Goal: Task Accomplishment & Management: Manage account settings

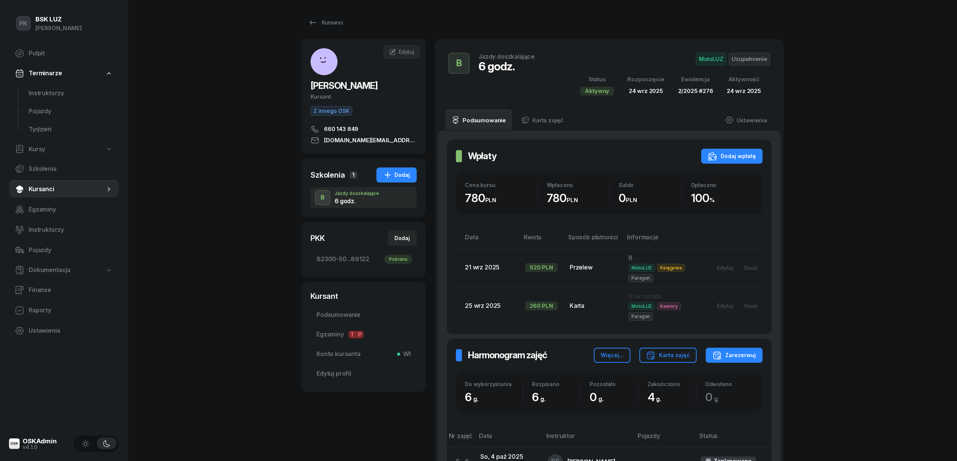
click at [236, 380] on div "PK BSK [PERSON_NAME] Pulpit Terminarze Instruktorzy Pojazdy Tydzień Kursy Szkol…" at bounding box center [478, 314] width 957 height 629
click at [224, 394] on div "PK BSK [PERSON_NAME] Pulpit Terminarze Instruktorzy Pojazdy Tydzień Kursy Szkol…" at bounding box center [478, 314] width 957 height 629
click at [252, 108] on div "PK BSK [PERSON_NAME] Pulpit Terminarze Instruktorzy Pojazdy Tydzień Kursy Szkol…" at bounding box center [478, 314] width 957 height 629
click at [312, 23] on icon at bounding box center [313, 22] width 6 height 4
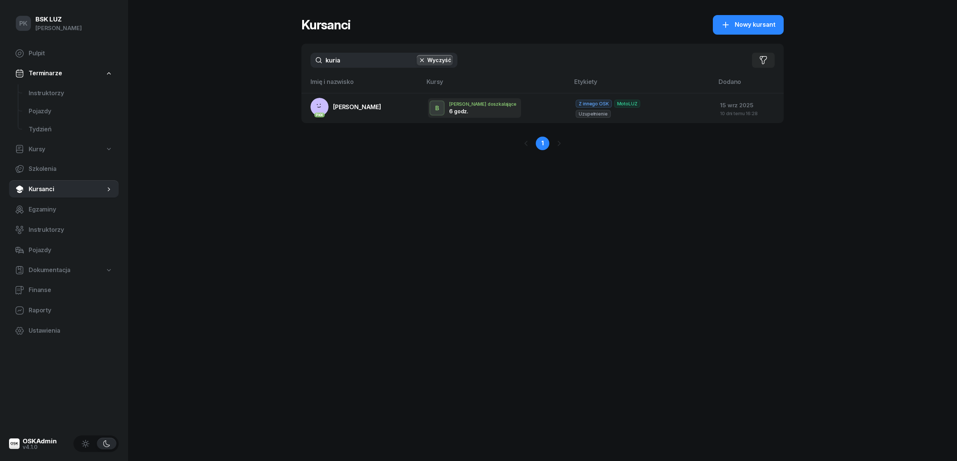
drag, startPoint x: 331, startPoint y: 61, endPoint x: 303, endPoint y: 64, distance: 28.5
click at [298, 64] on div "PK BSK [PERSON_NAME] Pulpit Terminarze Instruktorzy Pojazdy Tydzień Kursy Szkol…" at bounding box center [478, 230] width 957 height 461
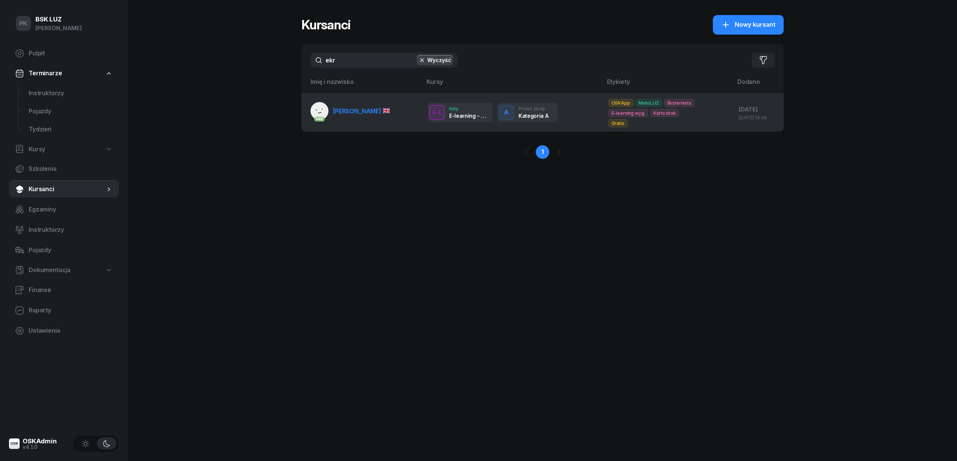
type input "ekr"
click at [365, 107] on span "[PERSON_NAME]" at bounding box center [361, 111] width 57 height 8
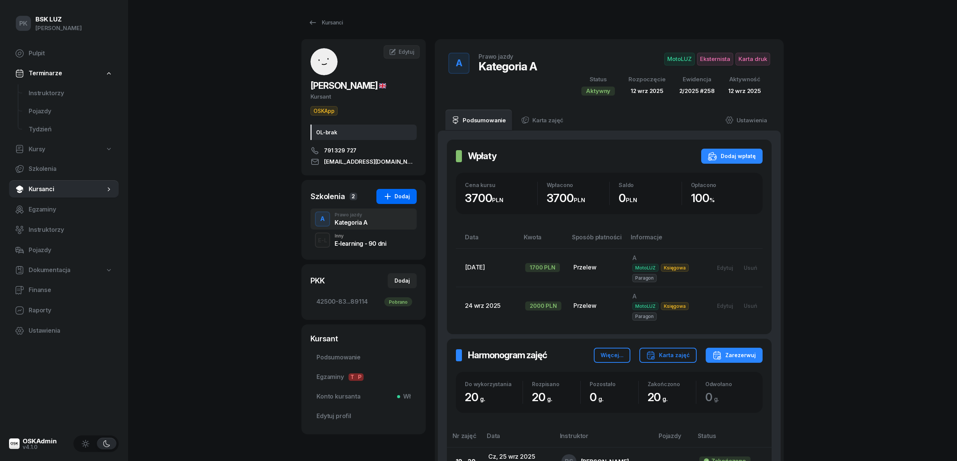
click at [392, 200] on icon "button" at bounding box center [387, 196] width 9 height 9
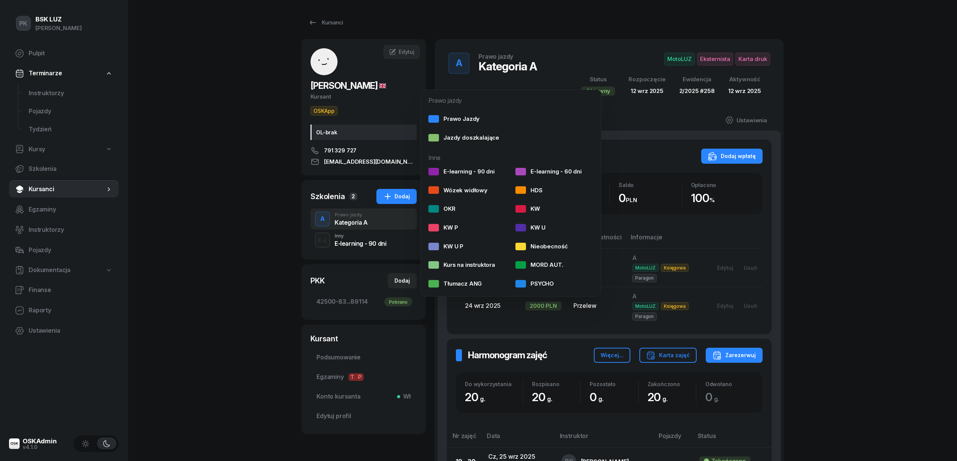
click at [243, 154] on div "PK BSK LUZ Piotr Klimek Pulpit Terminarze Instruktorzy Pojazdy Tydzień Kursy Sz…" at bounding box center [478, 389] width 957 height 779
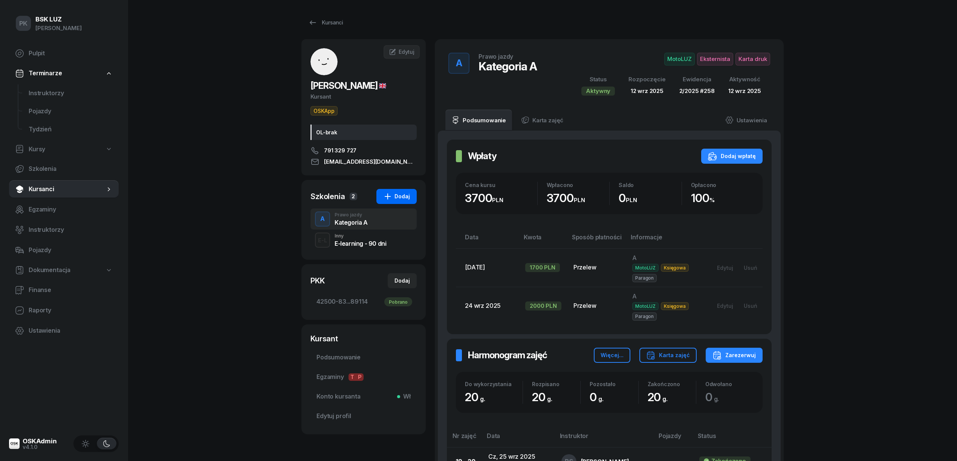
click at [401, 200] on div "Dodaj" at bounding box center [396, 196] width 27 height 9
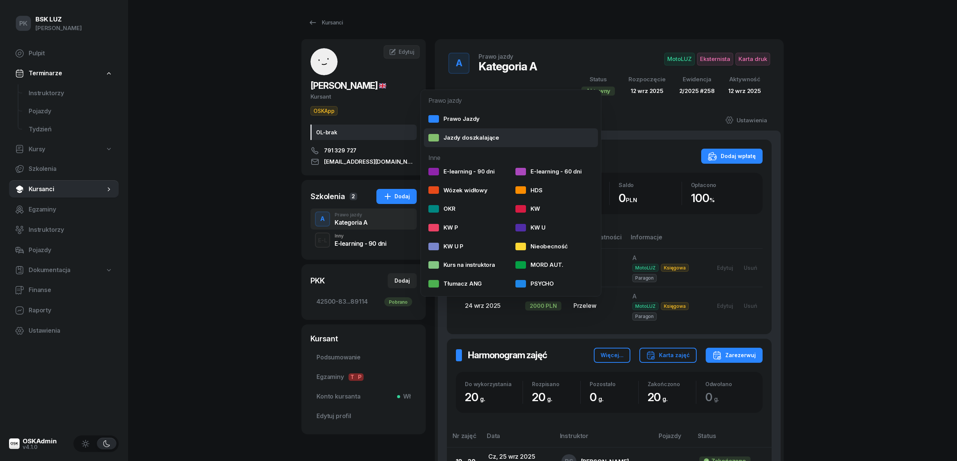
click at [442, 136] on div "Jazdy doszkalające" at bounding box center [463, 138] width 71 height 10
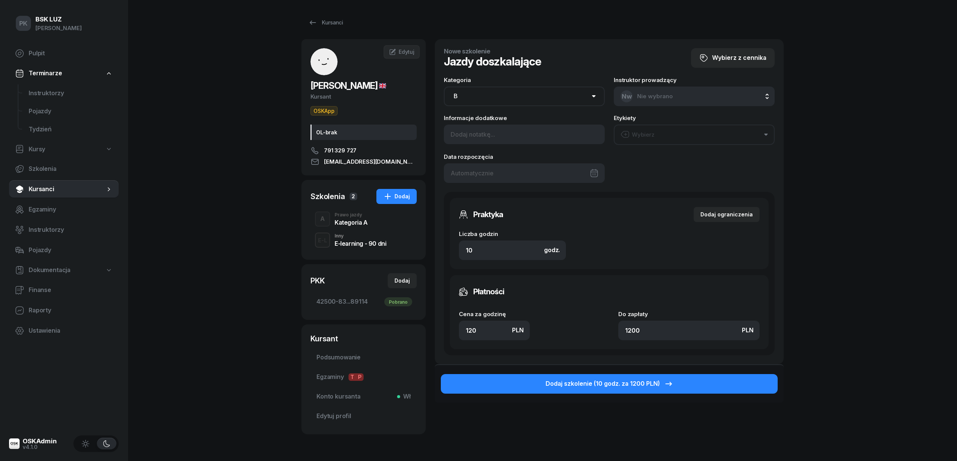
click at [474, 97] on select "AM A1 A2 A B1 B B+E C1 C1+E C C+E D1 D1+E D D+E T Tram C+CE C+D" at bounding box center [524, 97] width 161 height 20
select select "A"
click at [444, 87] on select "AM A1 A2 A B1 B B+E C1 C1+E C C+E D1 D1+E D D+E T Tram C+CE C+D" at bounding box center [524, 97] width 161 height 20
drag, startPoint x: 489, startPoint y: 328, endPoint x: 440, endPoint y: 330, distance: 48.7
click at [440, 330] on div "Nowe szkolenie Jazdy doszkalające Wybierz z cennika Kategoria AM A1 A2 A B1 B B…" at bounding box center [609, 201] width 349 height 325
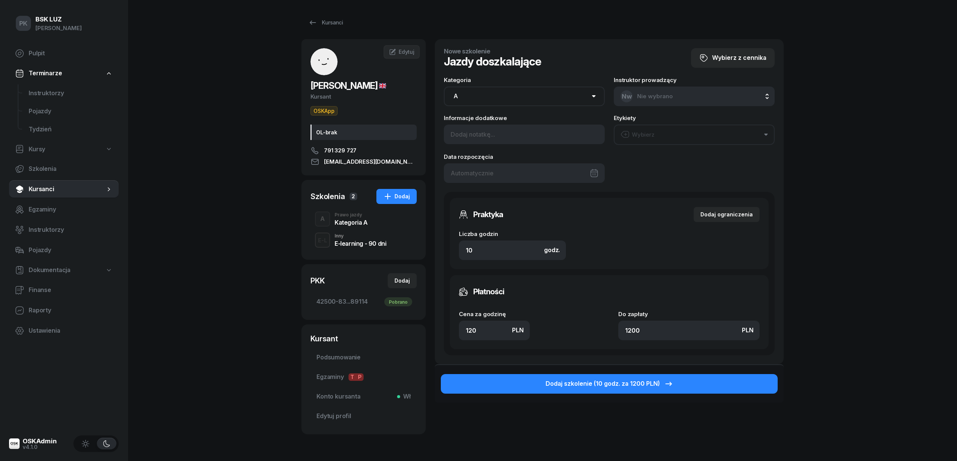
type input "1"
type input "10"
type input "15"
type input "150"
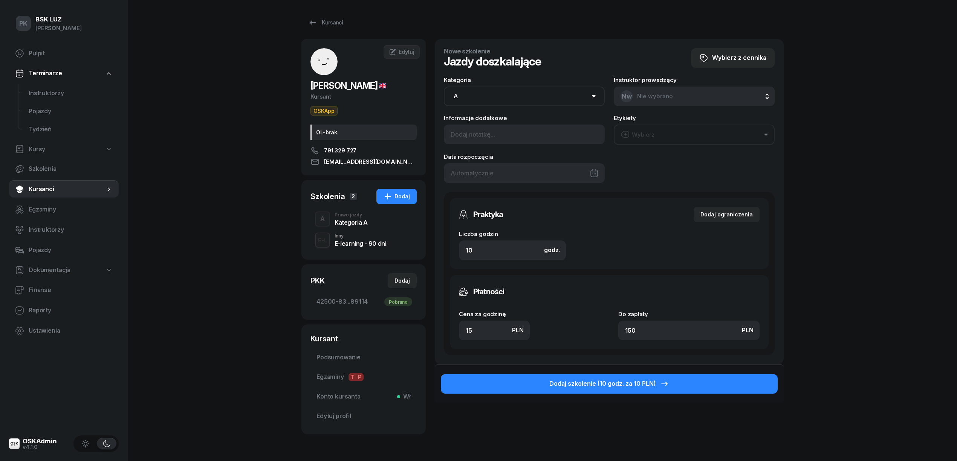
type input "1500"
drag, startPoint x: 656, startPoint y: 330, endPoint x: 617, endPoint y: 330, distance: 39.2
click at [617, 330] on div "Cena za godzinę PLN 150 Do zapłaty PLN 1500" at bounding box center [609, 325] width 301 height 29
type input "0.10"
type input "1"
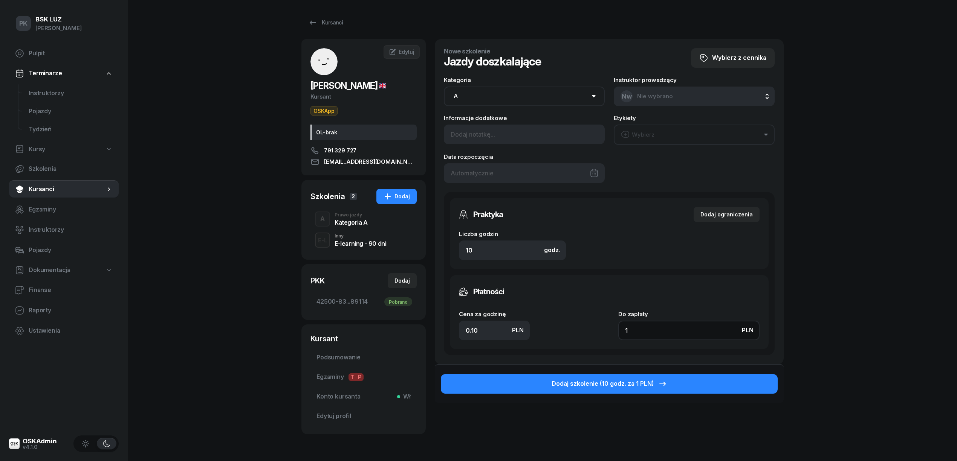
type input "1.40"
type input "14"
type input "14.50"
type input "145"
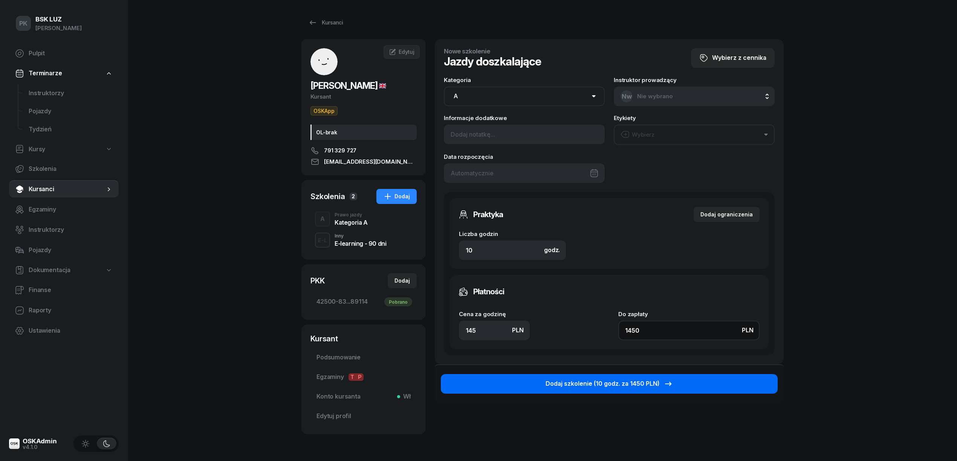
type input "1450"
click at [645, 387] on div "Dodaj szkolenie (10 godz. za 1450 PLN)" at bounding box center [608, 384] width 127 height 10
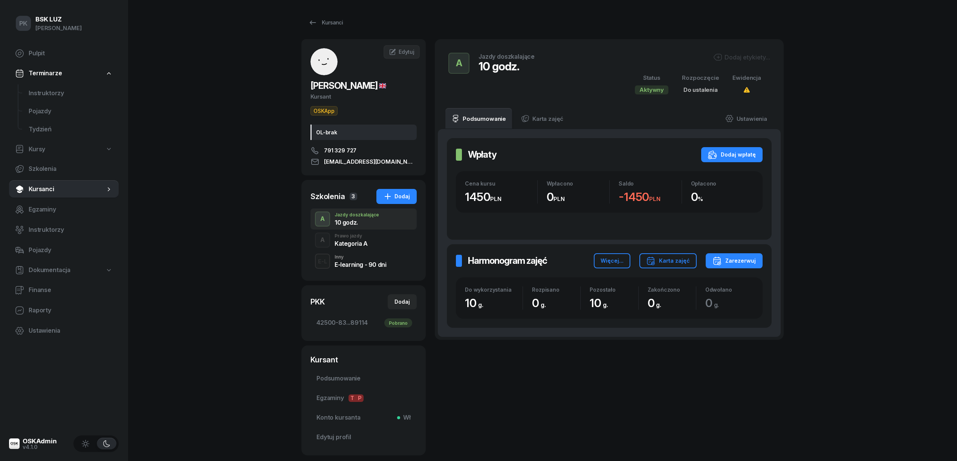
click at [738, 53] on div "Dodaj etykiety..." at bounding box center [741, 57] width 57 height 9
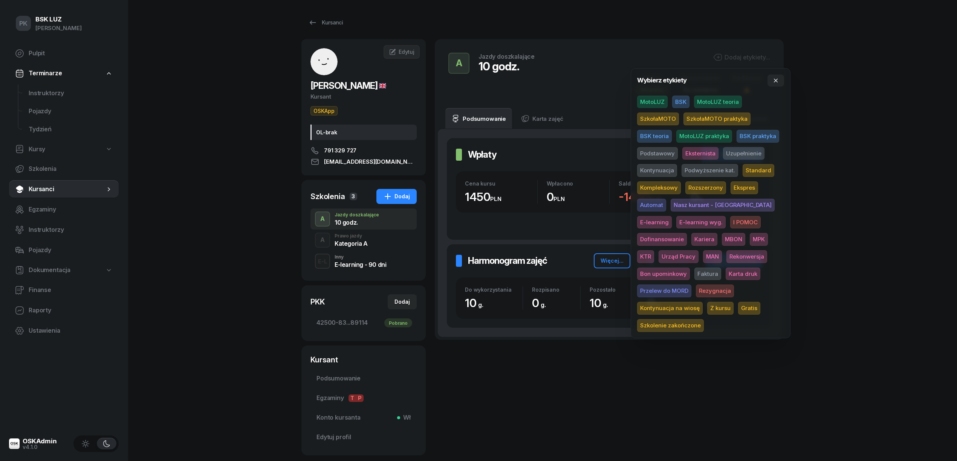
click at [667, 121] on span "SzkołaMOTO" at bounding box center [658, 119] width 42 height 13
click at [742, 154] on span "Uzupełnienie" at bounding box center [743, 154] width 41 height 13
click at [852, 124] on div "PK BSK LUZ Piotr Klimek Pulpit Terminarze Instruktorzy Pojazdy Tydzień Kursy Sz…" at bounding box center [478, 253] width 957 height 507
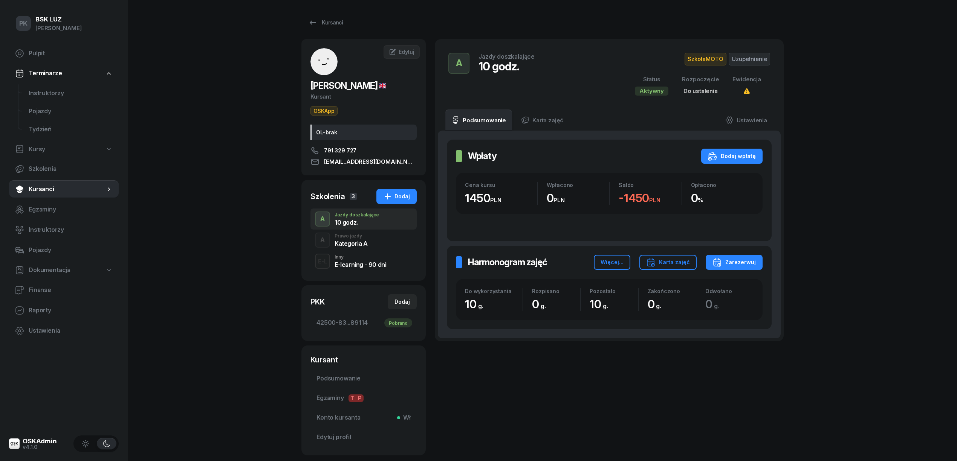
click at [190, 200] on div "PK BSK LUZ Piotr Klimek Pulpit Terminarze Instruktorzy Pojazdy Tydzień Kursy Sz…" at bounding box center [478, 253] width 957 height 507
click at [324, 18] on div "Kursanci" at bounding box center [325, 22] width 35 height 9
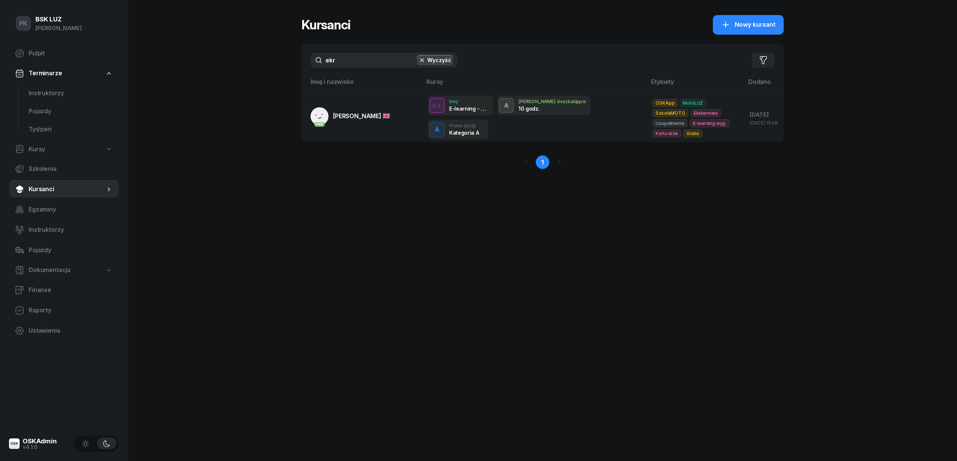
drag, startPoint x: 353, startPoint y: 60, endPoint x: 300, endPoint y: 63, distance: 53.6
click at [300, 63] on div "PK BSK LUZ Piotr Klimek Pulpit Terminarze Instruktorzy Pojazdy Tydzień Kursy Sz…" at bounding box center [478, 230] width 957 height 461
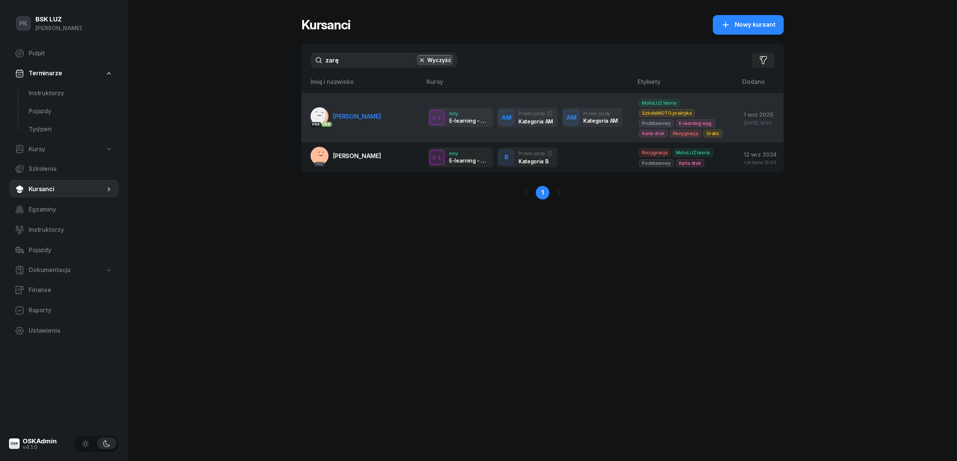
type input "zarę"
click at [348, 112] on link "PKK PKK ZARĘBA-PASZKIEWICZ BORYS" at bounding box center [345, 116] width 71 height 18
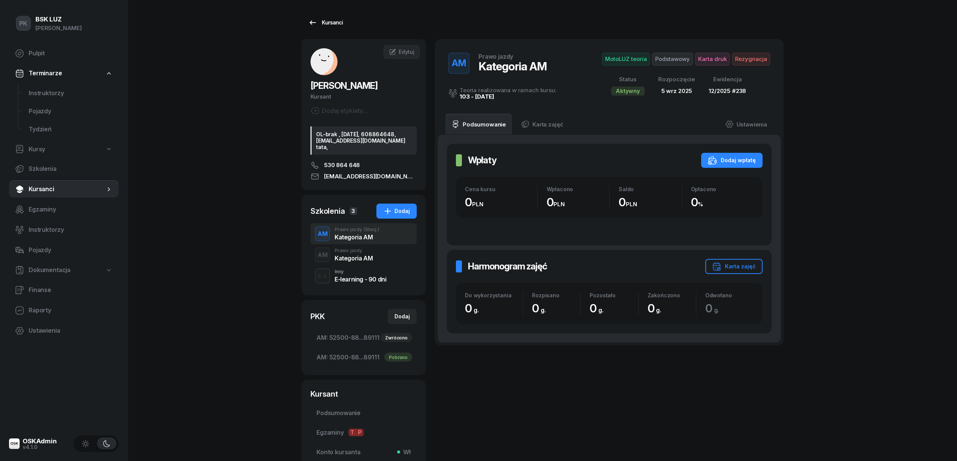
click at [318, 22] on div "Kursanci" at bounding box center [325, 22] width 35 height 9
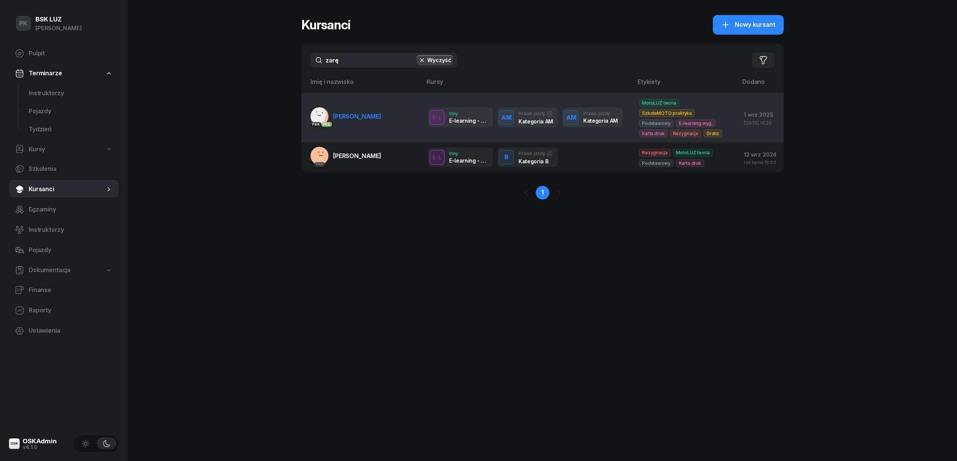
click at [371, 110] on link "PKK PKK ZARĘBA-PASZKIEWICZ BORYS" at bounding box center [345, 116] width 71 height 18
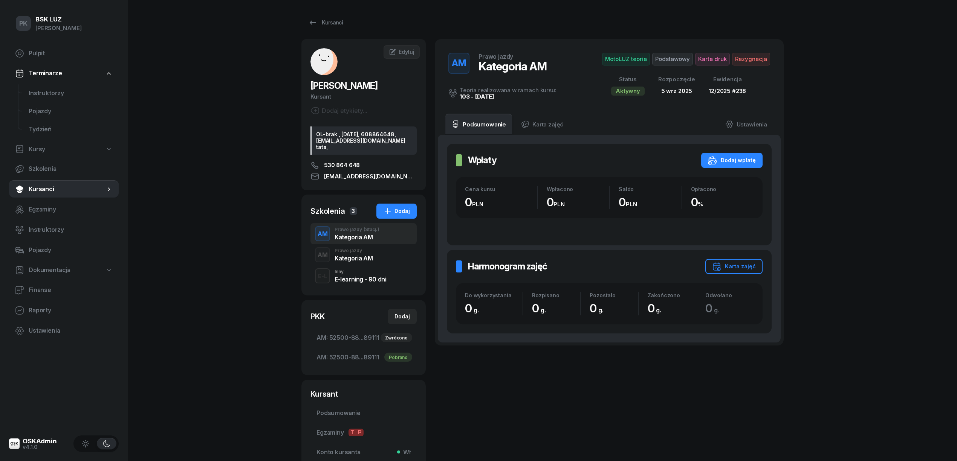
click at [347, 253] on div "Prawo jazdy" at bounding box center [353, 251] width 38 height 5
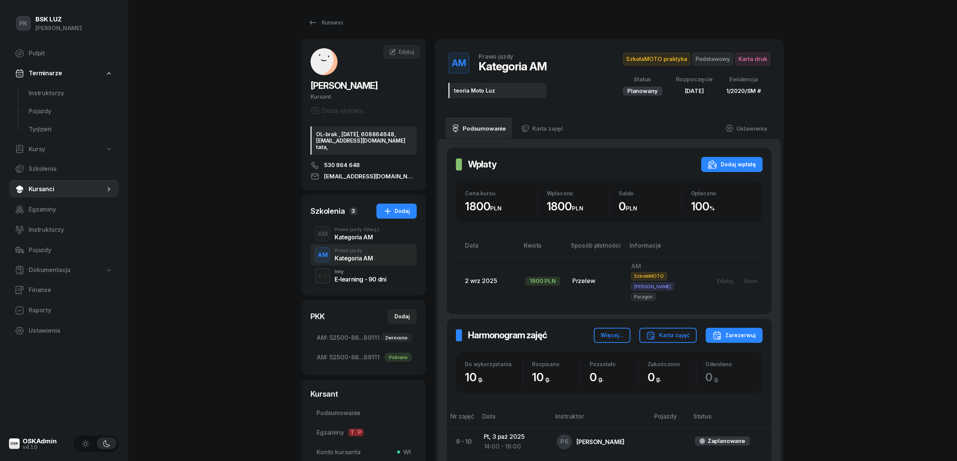
drag, startPoint x: 359, startPoint y: 276, endPoint x: 360, endPoint y: 281, distance: 4.4
click at [360, 281] on div "Inny E-learning - 90 dni" at bounding box center [360, 276] width 52 height 13
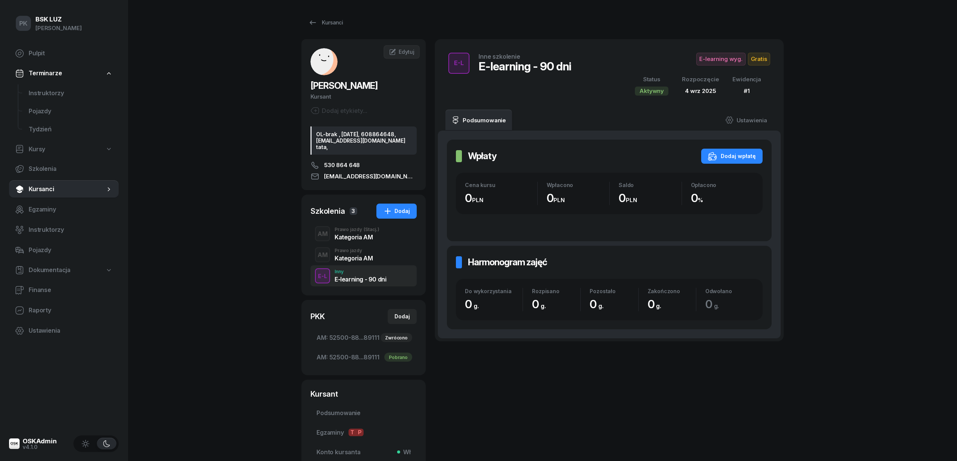
click at [369, 240] on div "Kategoria AM" at bounding box center [356, 237] width 45 height 6
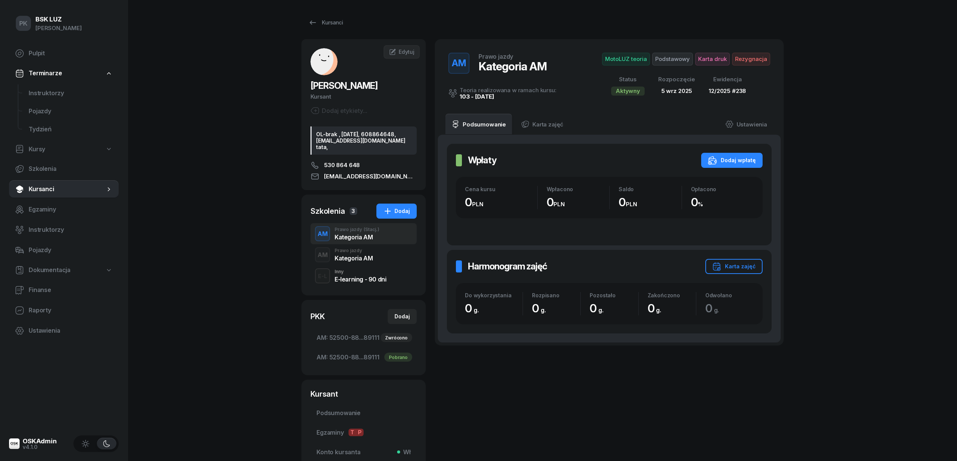
click at [365, 261] on div "Kategoria AM" at bounding box center [353, 258] width 38 height 6
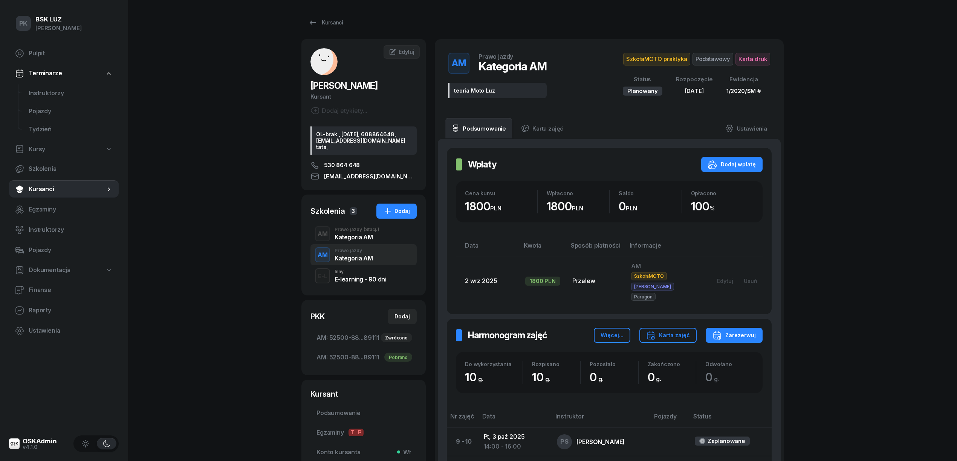
click at [362, 279] on div "Inny E-learning - 90 dni" at bounding box center [360, 276] width 52 height 13
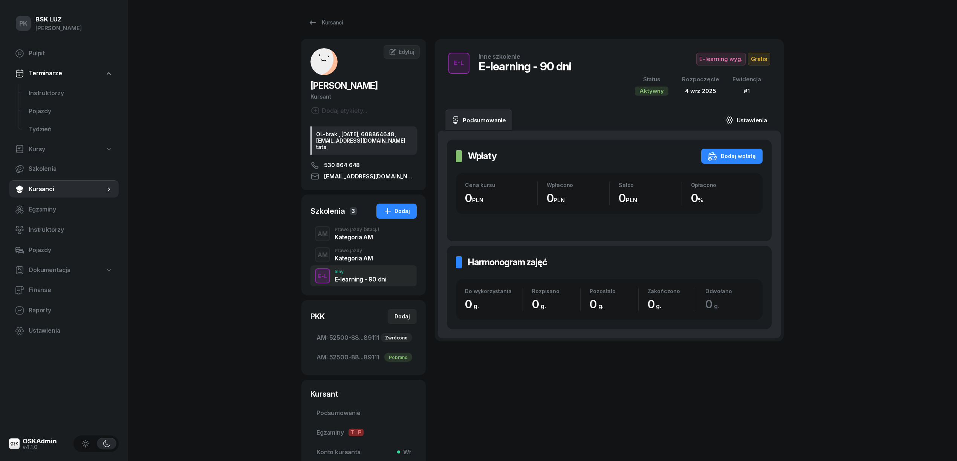
click at [756, 116] on link "Ustawienia" at bounding box center [746, 120] width 54 height 21
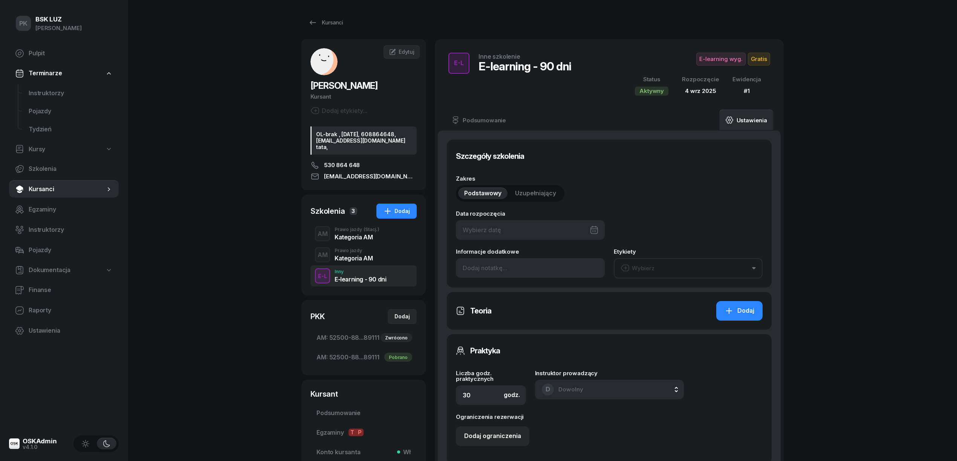
type input "04/09/2025"
type input "1"
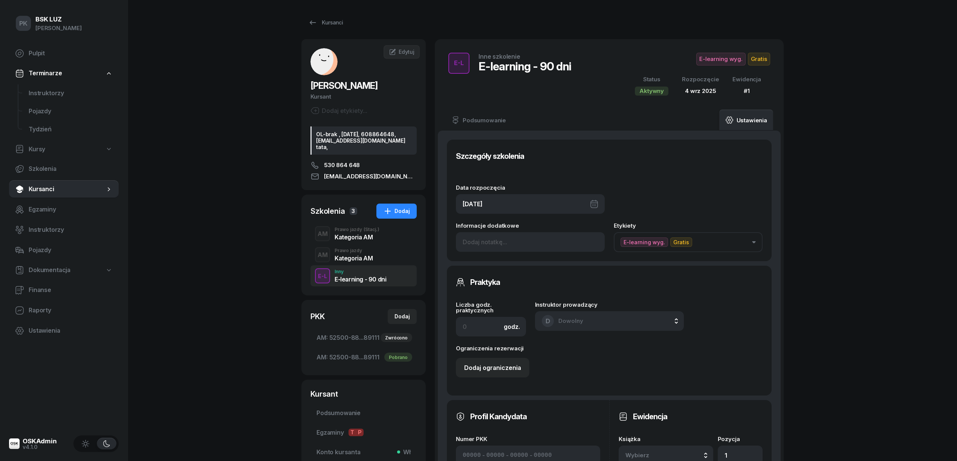
click at [683, 242] on span "Gratis" at bounding box center [681, 242] width 22 height 9
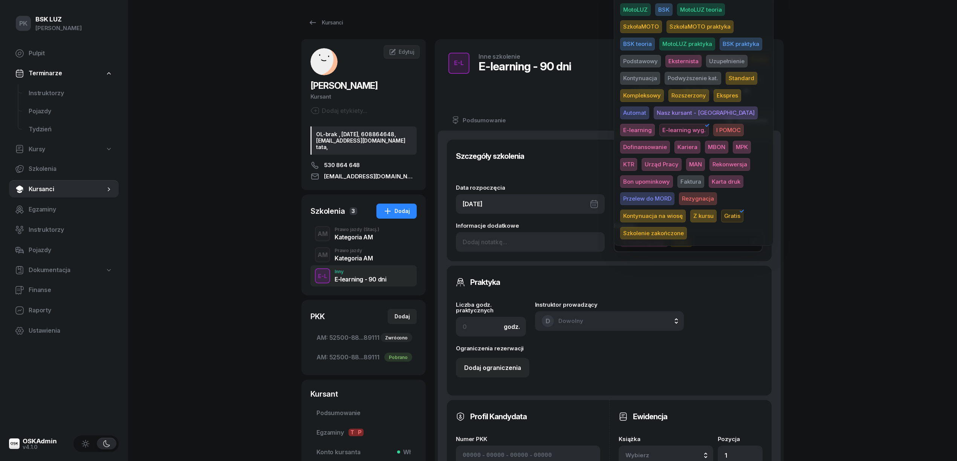
click at [721, 214] on span "Gratis" at bounding box center [732, 216] width 22 height 13
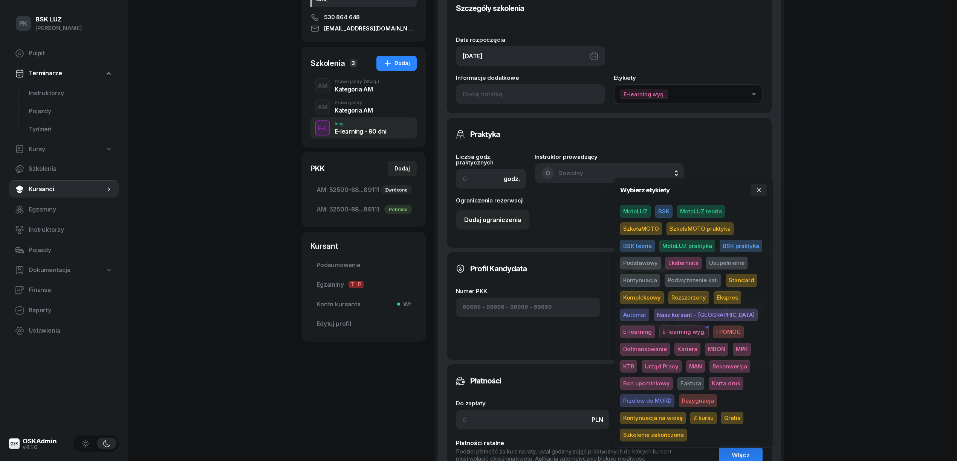
scroll to position [50, 0]
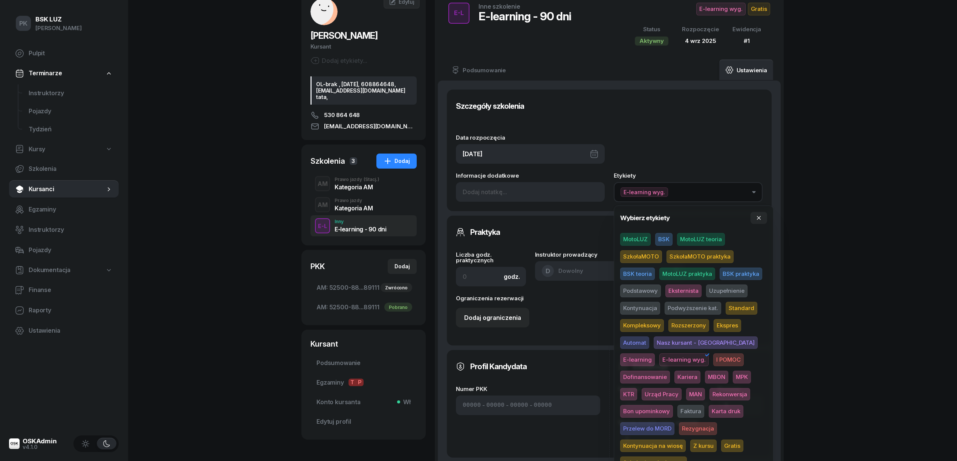
click at [903, 250] on div "PK BSK LUZ Piotr Klimek Pulpit Terminarze Instruktorzy Pojazdy Tydzień Kursy Sz…" at bounding box center [478, 341] width 957 height 783
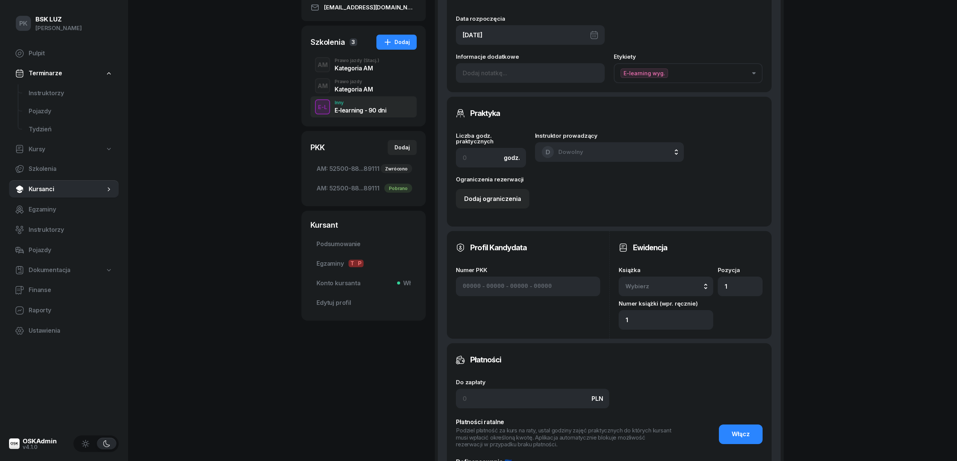
scroll to position [321, 0]
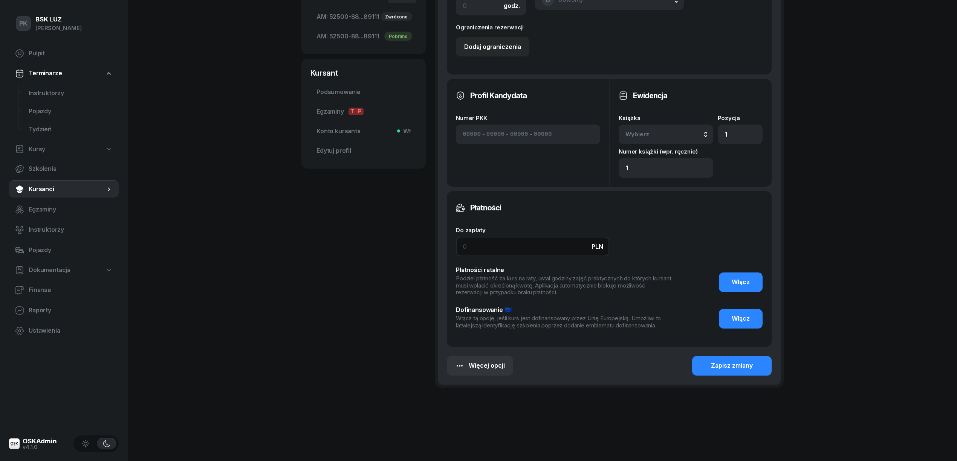
click at [487, 244] on input at bounding box center [532, 247] width 153 height 20
type input "80"
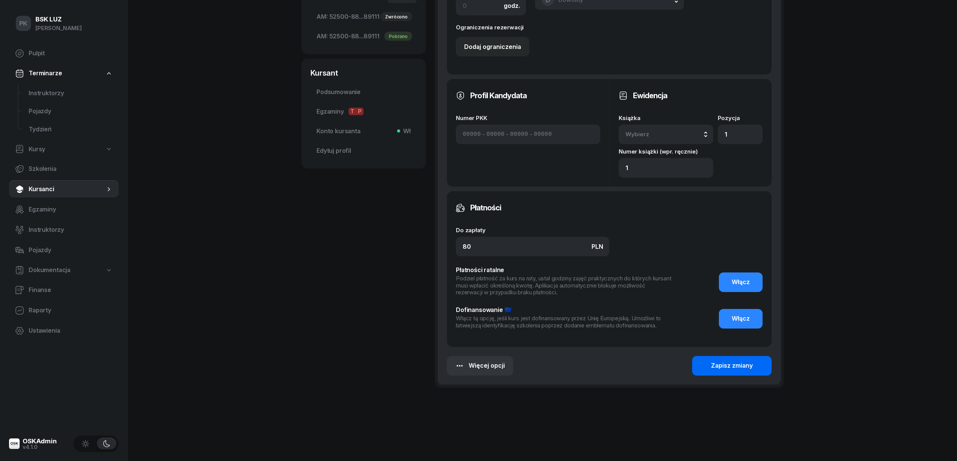
click at [704, 365] on button "Zapisz zmiany" at bounding box center [731, 366] width 79 height 20
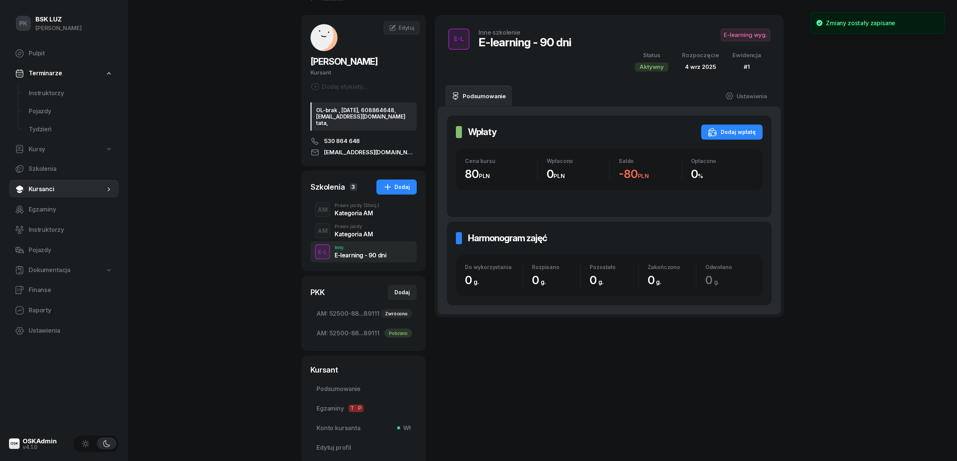
scroll to position [0, 0]
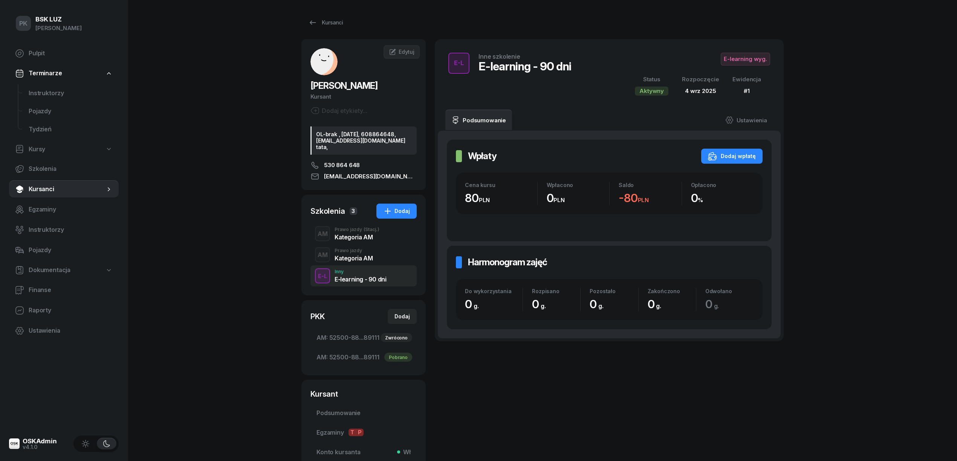
click at [234, 323] on div "PK BSK LUZ Piotr Klimek Pulpit Terminarze Instruktorzy Pojazdy Tydzień Kursy Sz…" at bounding box center [478, 270] width 957 height 541
click at [256, 293] on div "PK BSK LUZ Piotr Klimek Pulpit Terminarze Instruktorzy Pojazdy Tydzień Kursy Sz…" at bounding box center [478, 270] width 957 height 541
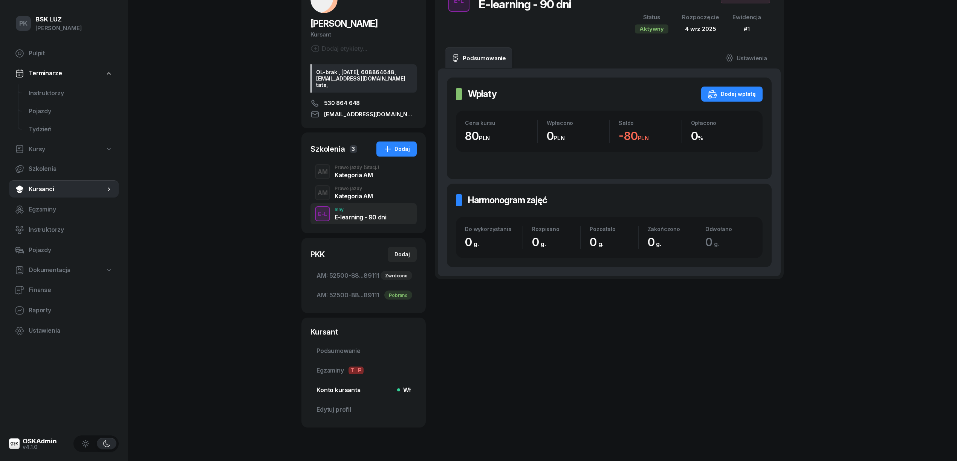
scroll to position [86, 0]
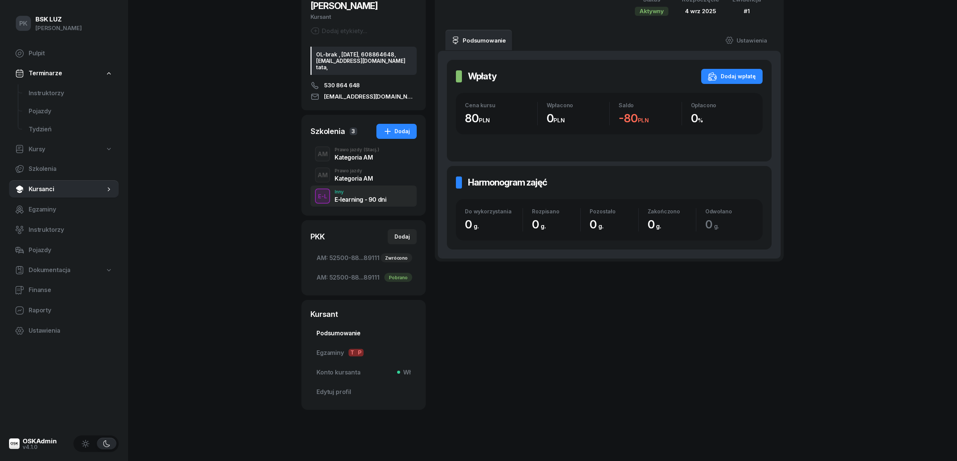
click at [336, 330] on span "Podsumowanie" at bounding box center [363, 334] width 94 height 10
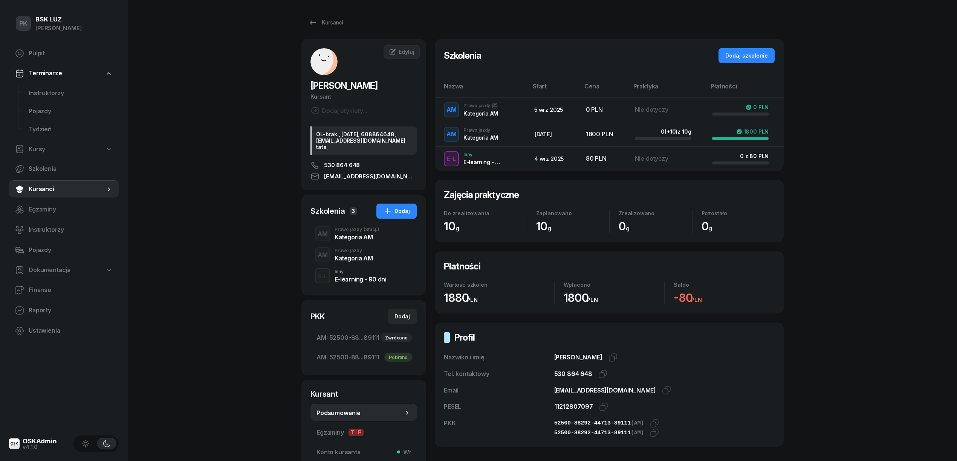
click at [353, 261] on div "Kategoria AM" at bounding box center [353, 258] width 38 height 6
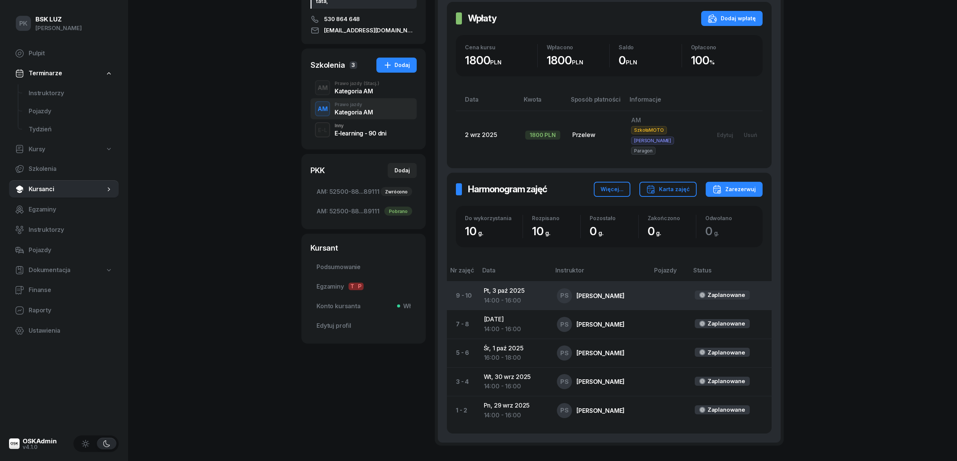
scroll to position [151, 0]
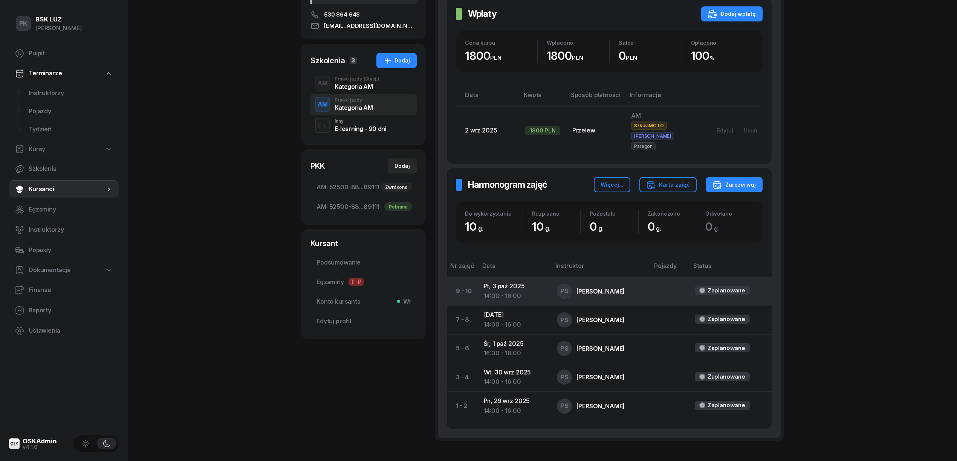
click at [517, 281] on td "Pt, 3 paź 2025 14:00 - 16:00" at bounding box center [514, 291] width 73 height 29
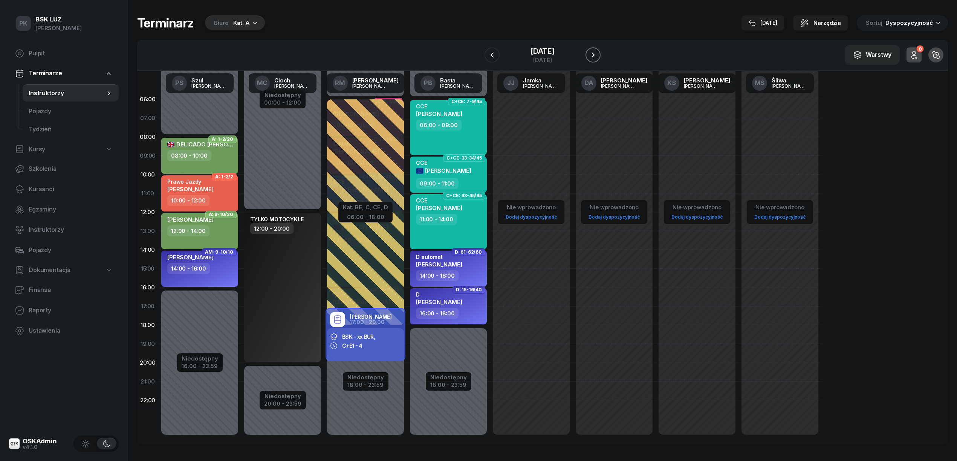
click at [597, 56] on icon "button" at bounding box center [592, 54] width 9 height 9
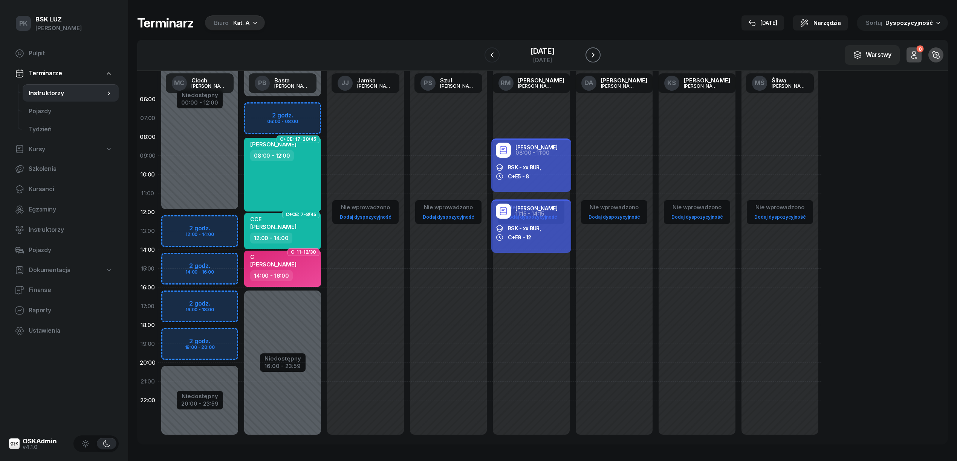
click at [597, 56] on icon "button" at bounding box center [592, 54] width 9 height 9
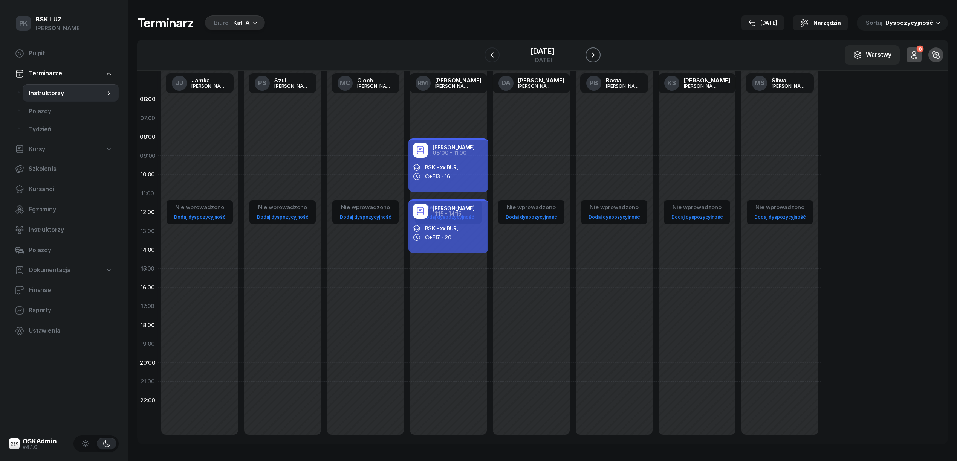
click at [597, 56] on icon "button" at bounding box center [592, 54] width 9 height 9
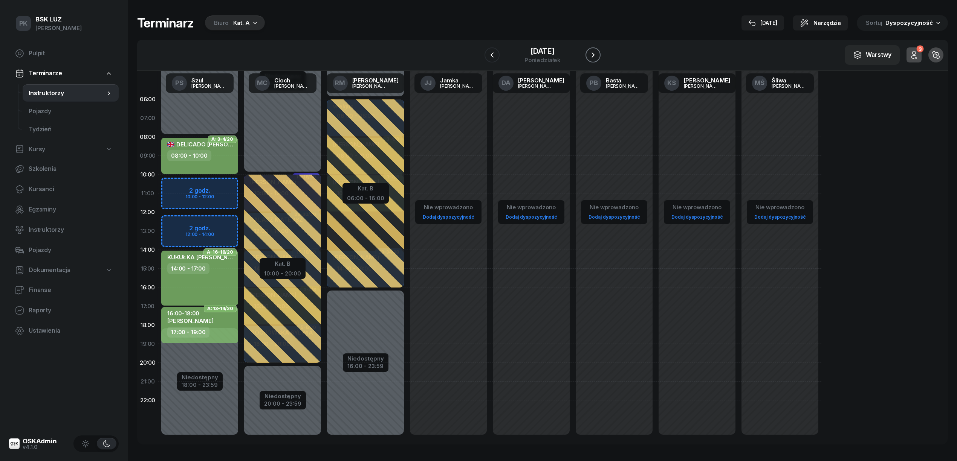
click at [597, 56] on icon "button" at bounding box center [592, 54] width 9 height 9
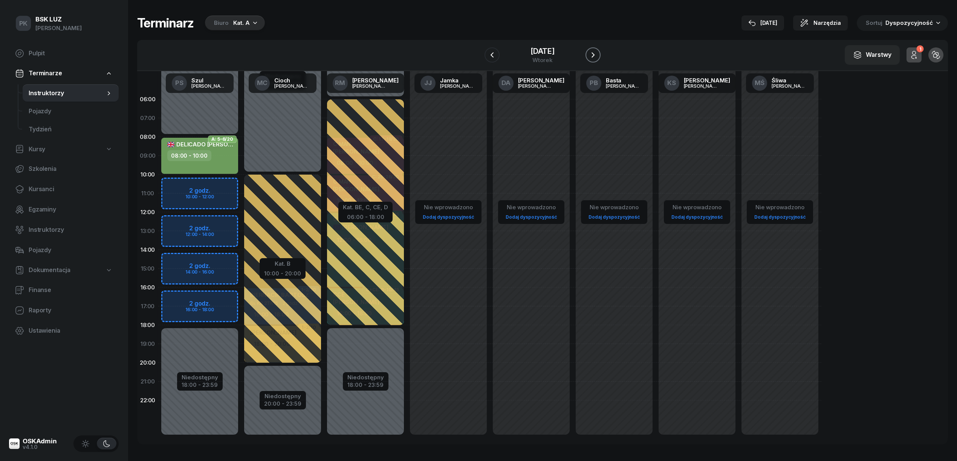
click at [597, 56] on icon "button" at bounding box center [592, 54] width 9 height 9
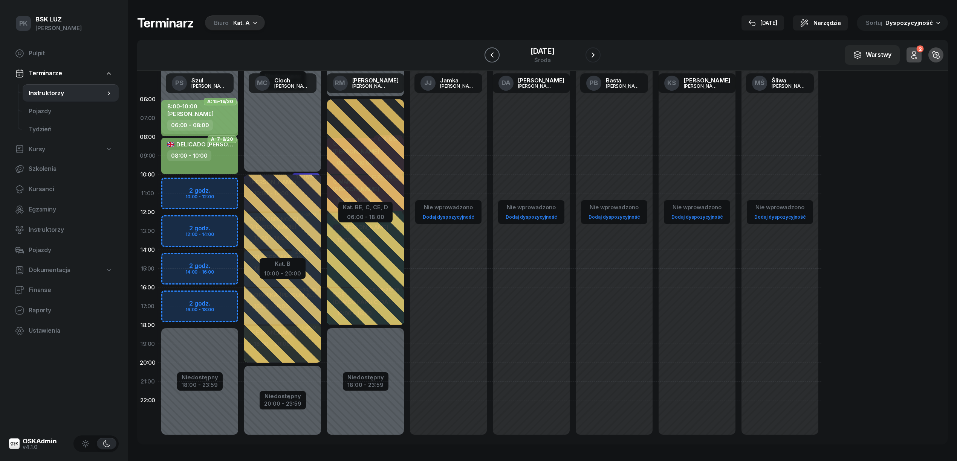
click at [487, 56] on icon "button" at bounding box center [491, 54] width 9 height 9
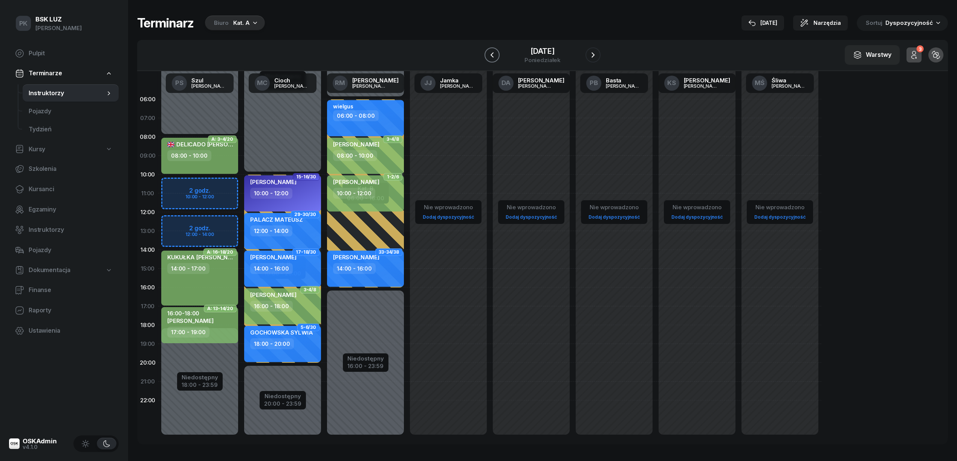
click at [487, 56] on icon "button" at bounding box center [491, 54] width 9 height 9
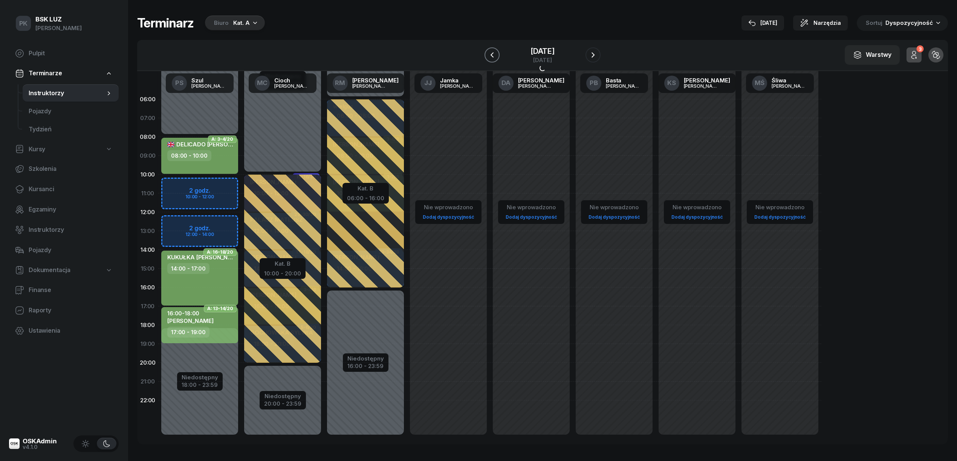
click at [487, 56] on icon "button" at bounding box center [491, 54] width 9 height 9
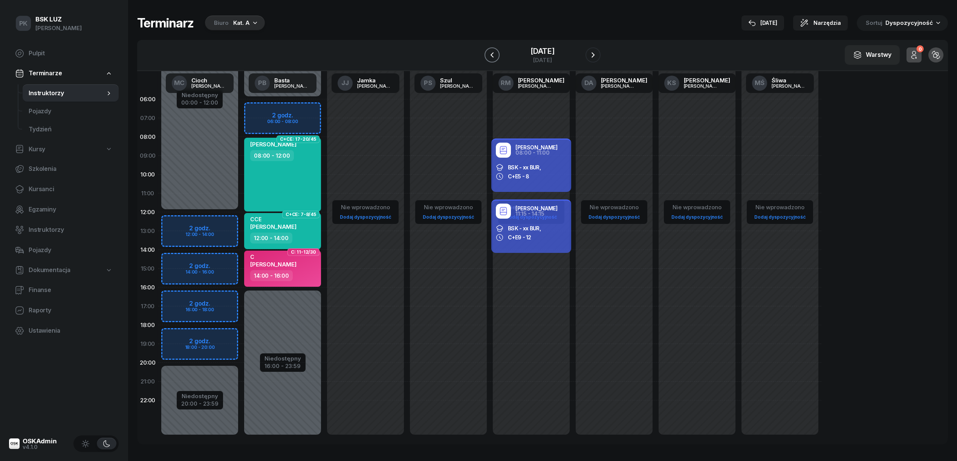
click at [487, 56] on icon "button" at bounding box center [491, 54] width 9 height 9
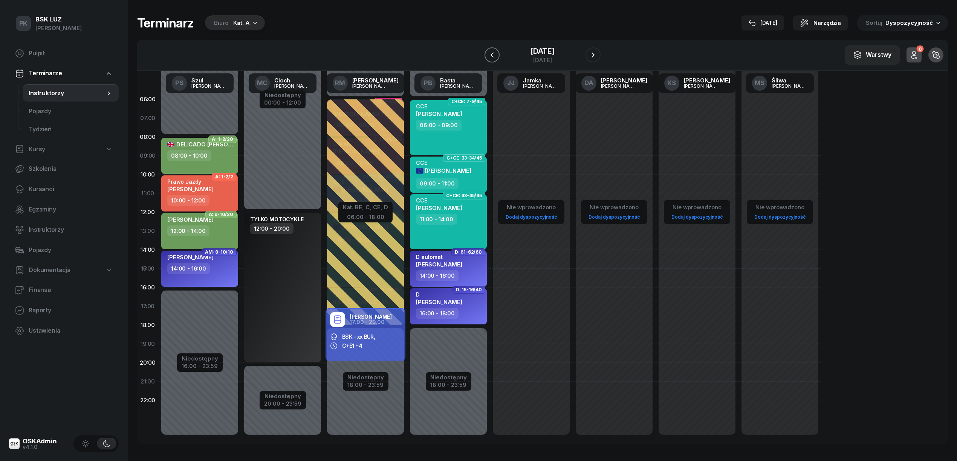
click at [491, 55] on button "button" at bounding box center [491, 54] width 15 height 15
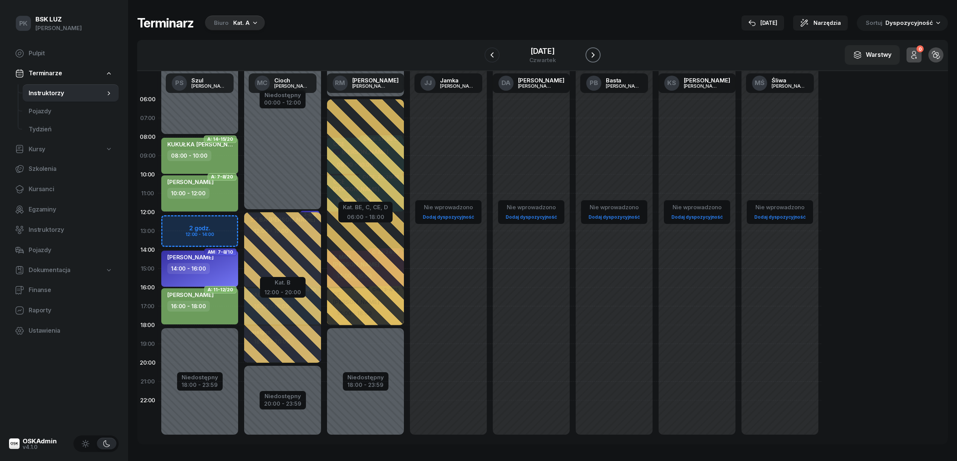
click at [597, 53] on icon "button" at bounding box center [592, 54] width 9 height 9
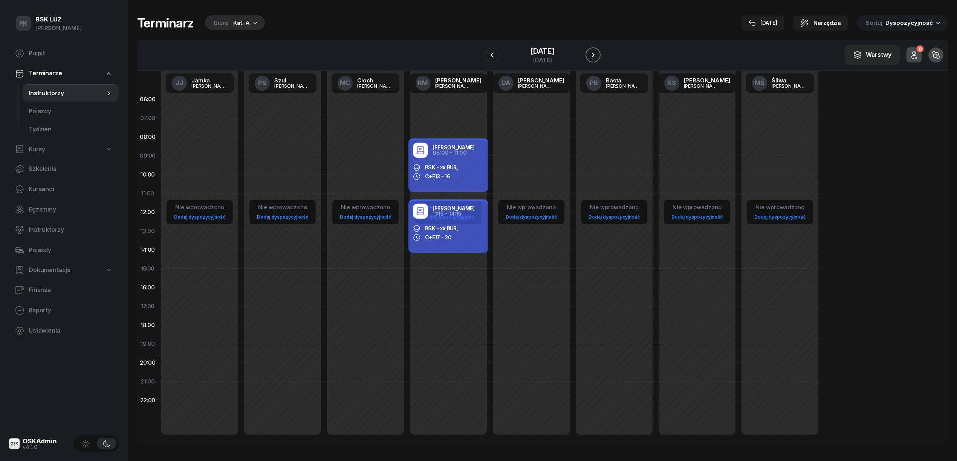
click at [597, 53] on icon "button" at bounding box center [592, 54] width 9 height 9
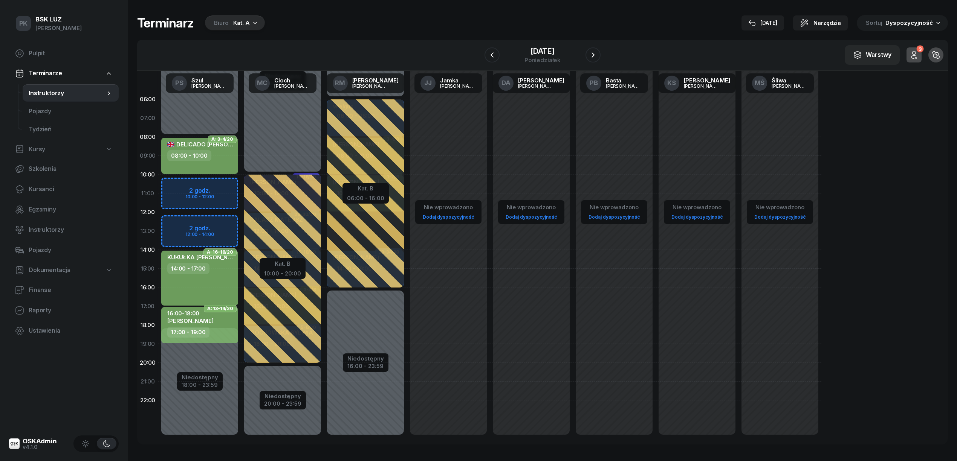
click at [196, 223] on div "Niedostępny 00:00 - 08:00 Niedostępny 18:00 - 23:59 2 godz. 10:00 - 12:00 2 god…" at bounding box center [199, 269] width 83 height 358
select select "12"
select select "14"
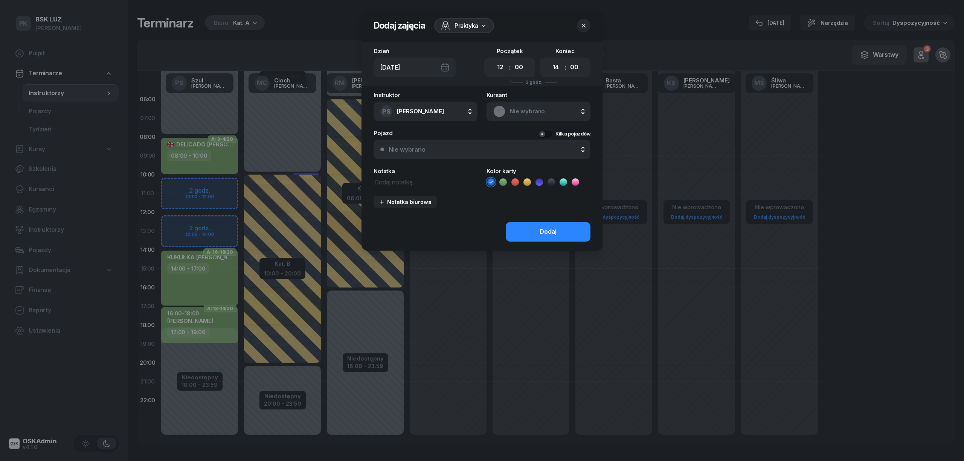
click at [536, 184] on icon at bounding box center [540, 183] width 8 height 8
click at [547, 228] on div "Dodaj" at bounding box center [548, 232] width 17 height 10
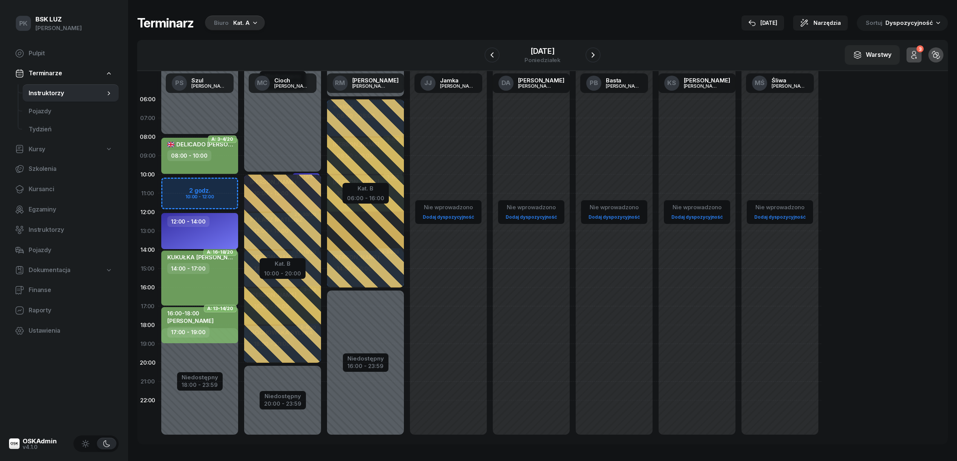
click at [224, 231] on div "12:00 - 14:00" at bounding box center [199, 231] width 77 height 36
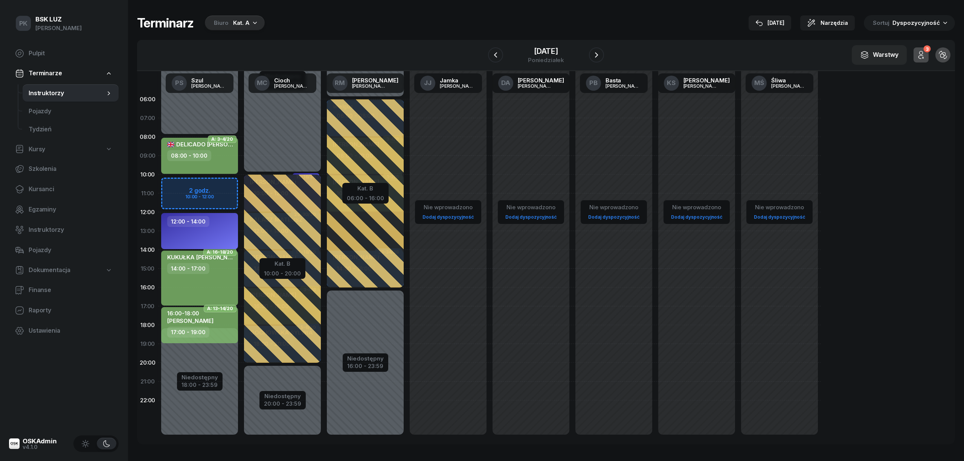
select select "12"
select select "14"
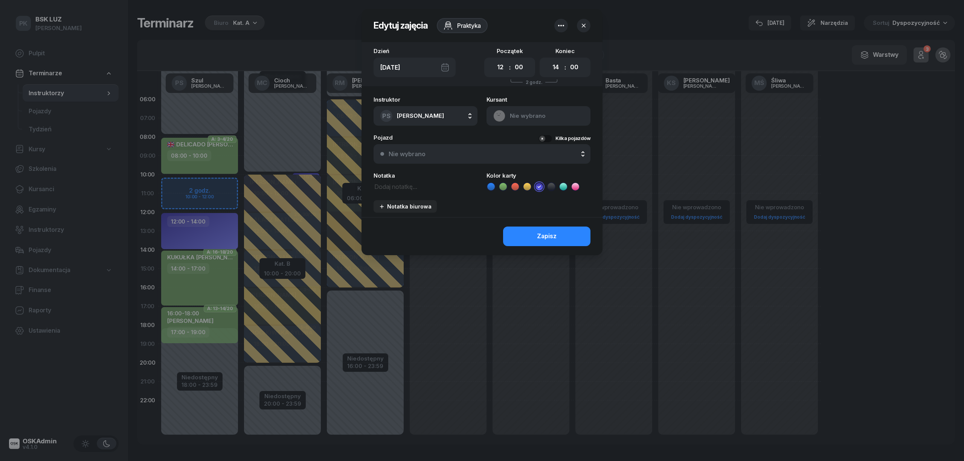
click at [560, 25] on icon "button" at bounding box center [561, 25] width 9 height 9
click at [540, 45] on link "Usuń" at bounding box center [557, 49] width 99 height 19
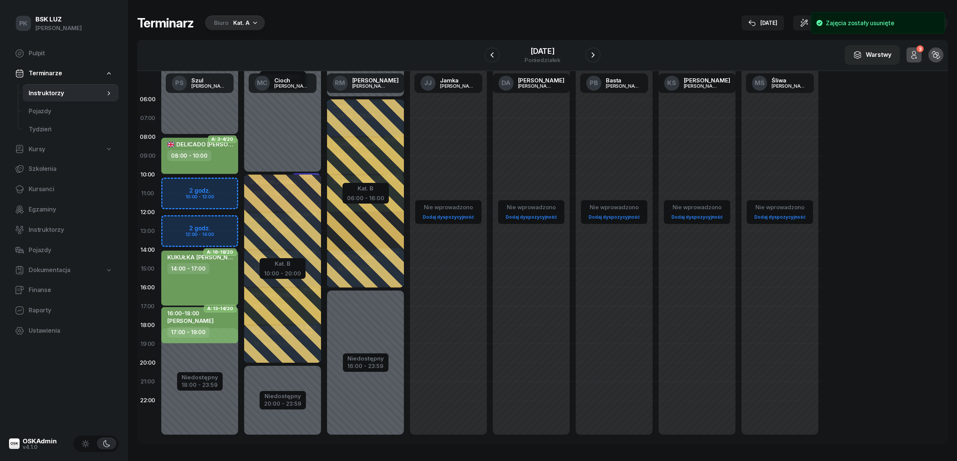
click at [216, 220] on div "Niedostępny 00:00 - 08:00 Niedostępny 18:00 - 23:59 A: 3-4/20 DELICADO PINHO AN…" at bounding box center [199, 269] width 83 height 358
select select "12"
select select "14"
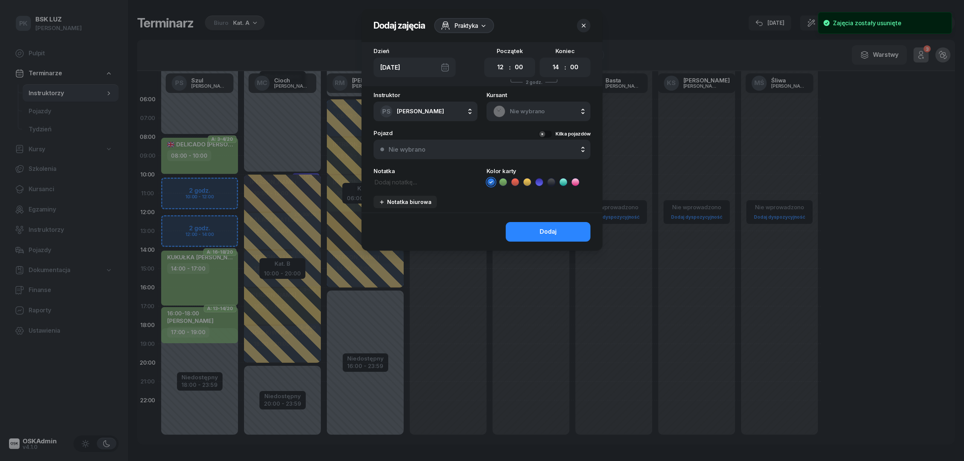
click at [521, 112] on span "Nie wybrano" at bounding box center [547, 112] width 74 height 10
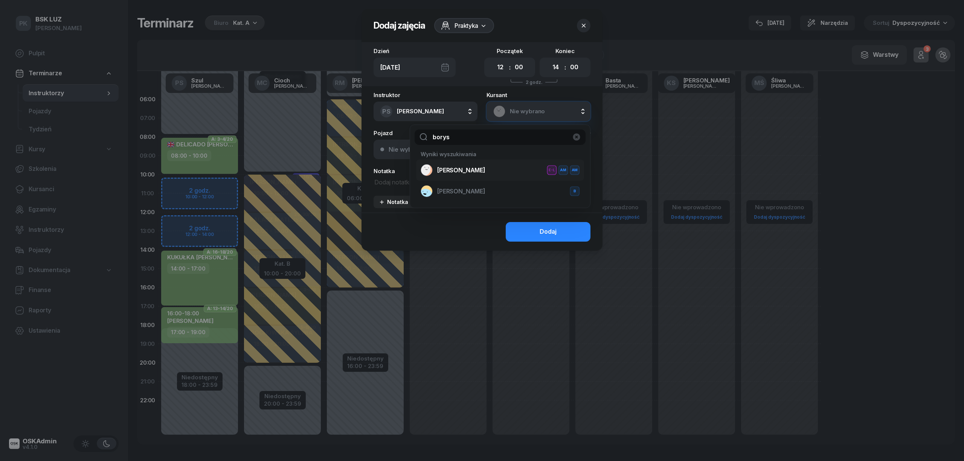
type input "borys"
click at [470, 170] on span "ZARĘBA-PASZKIEWICZ BORYS" at bounding box center [461, 171] width 48 height 10
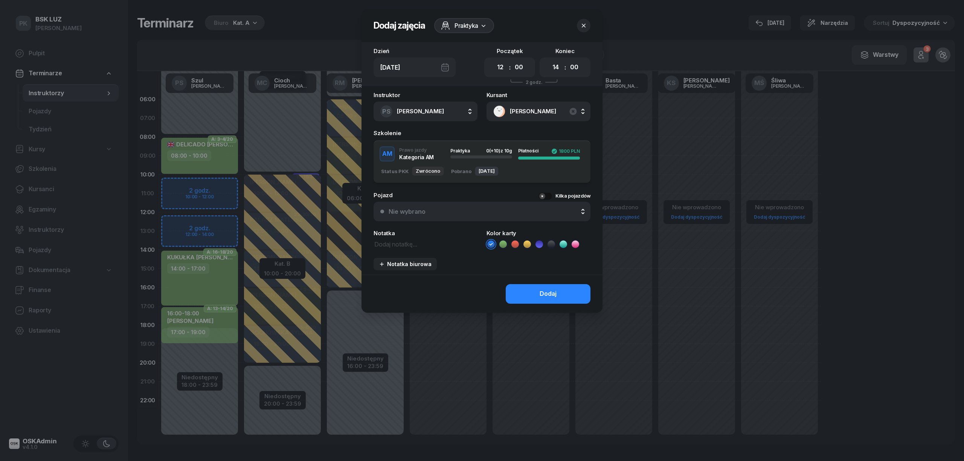
click at [542, 246] on icon at bounding box center [540, 245] width 8 height 8
click at [550, 289] on div "Dodaj" at bounding box center [548, 294] width 17 height 10
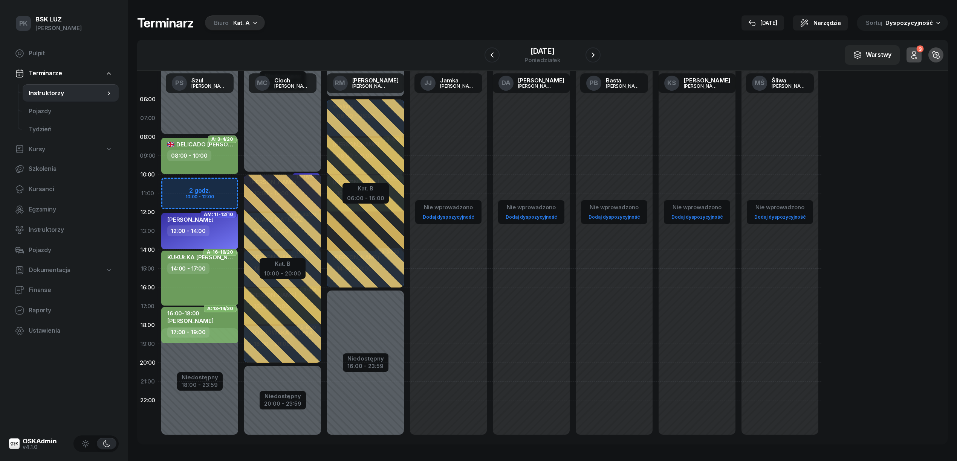
click at [476, 52] on div "W Wybierz AK Koryciński Artur BP Pająk Bogusław DA Arendarczyk Damian DP Pawłow…" at bounding box center [542, 55] width 811 height 31
click at [484, 52] on button "button" at bounding box center [491, 54] width 15 height 15
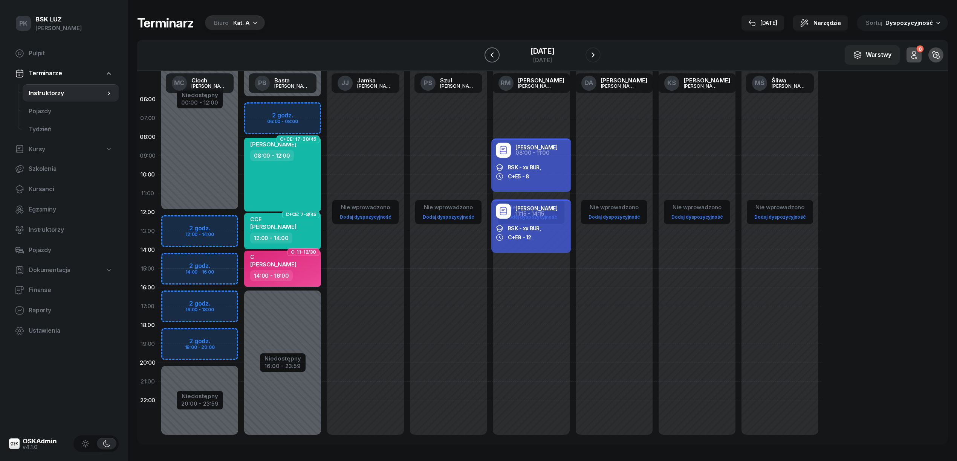
click at [484, 52] on button "button" at bounding box center [491, 54] width 15 height 15
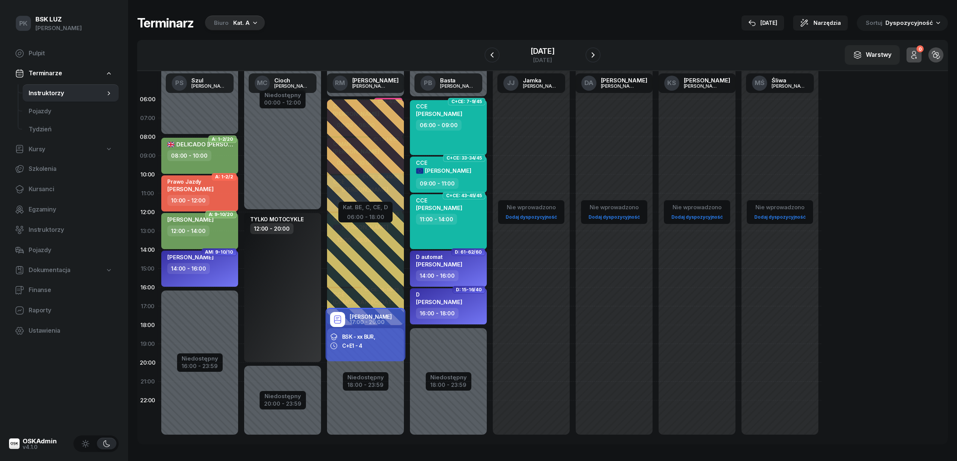
click at [218, 272] on div "14:00 - 16:00" at bounding box center [200, 268] width 66 height 11
select select "14"
select select "16"
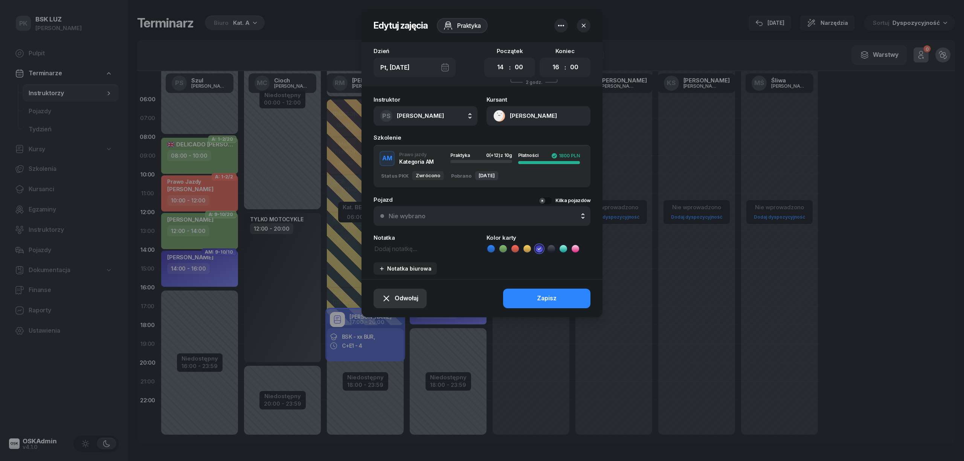
click at [402, 300] on span "Odwołaj" at bounding box center [407, 299] width 24 height 10
click at [397, 252] on div "Kursant odwołał" at bounding box center [387, 253] width 44 height 10
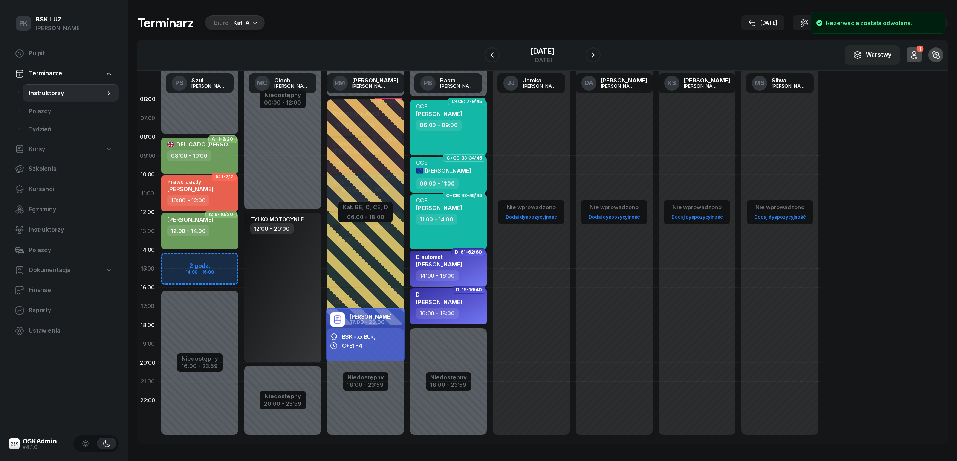
click at [515, 294] on div "Nie wprowadzono Dodaj dyspozycyjność" at bounding box center [531, 269] width 83 height 358
select select "16"
select select "18"
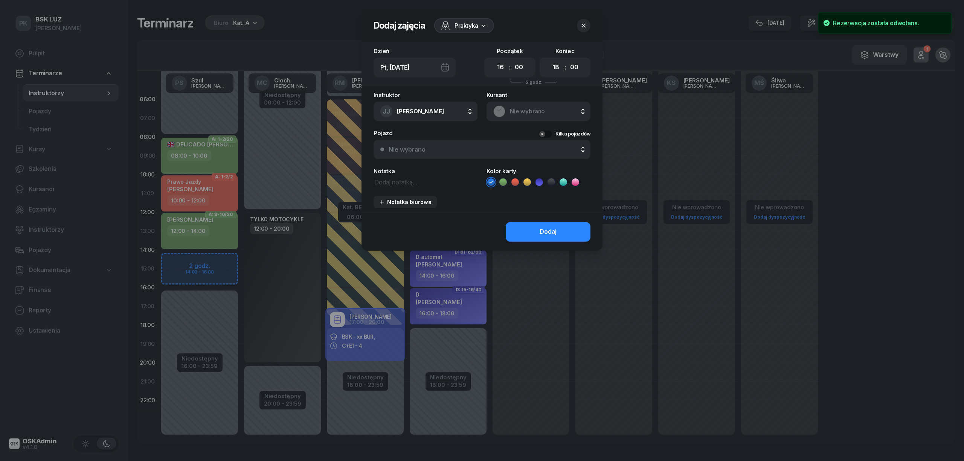
click at [586, 24] on icon "button" at bounding box center [584, 26] width 8 height 8
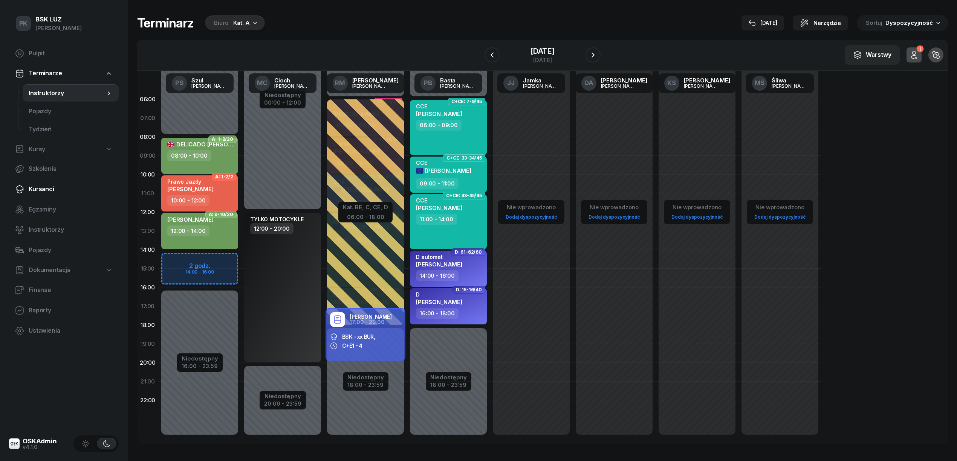
click at [42, 189] on span "Kursanci" at bounding box center [71, 190] width 84 height 10
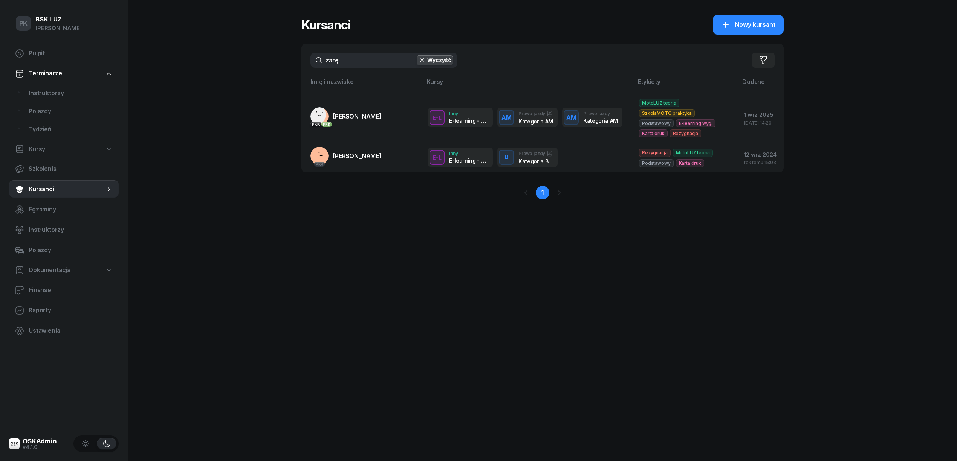
click at [371, 70] on div "zarę Wyczyść Filtruj" at bounding box center [542, 60] width 482 height 33
click at [380, 112] on td "PKK PKK ZARĘBA-PASZKIEWICZ BORYS" at bounding box center [361, 117] width 121 height 49
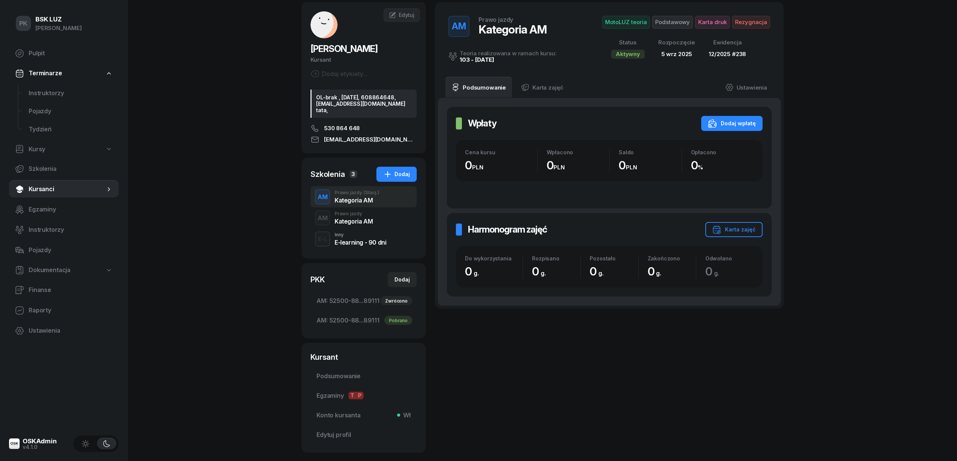
scroll to position [86, 0]
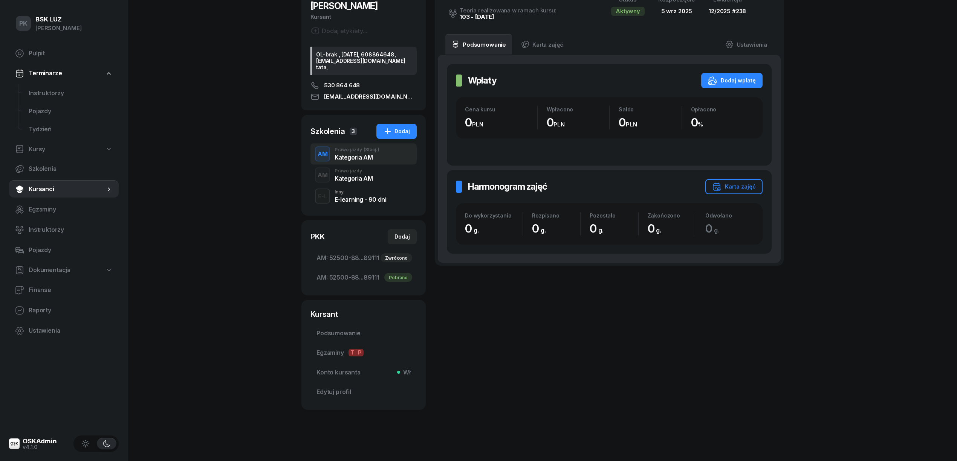
click at [359, 178] on div "Kategoria AM" at bounding box center [353, 179] width 38 height 6
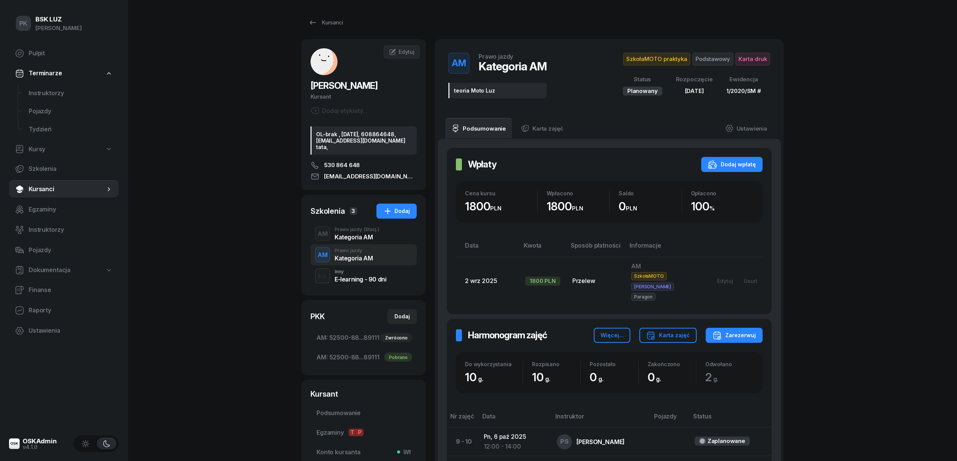
click at [359, 261] on div "Kategoria AM" at bounding box center [353, 258] width 38 height 6
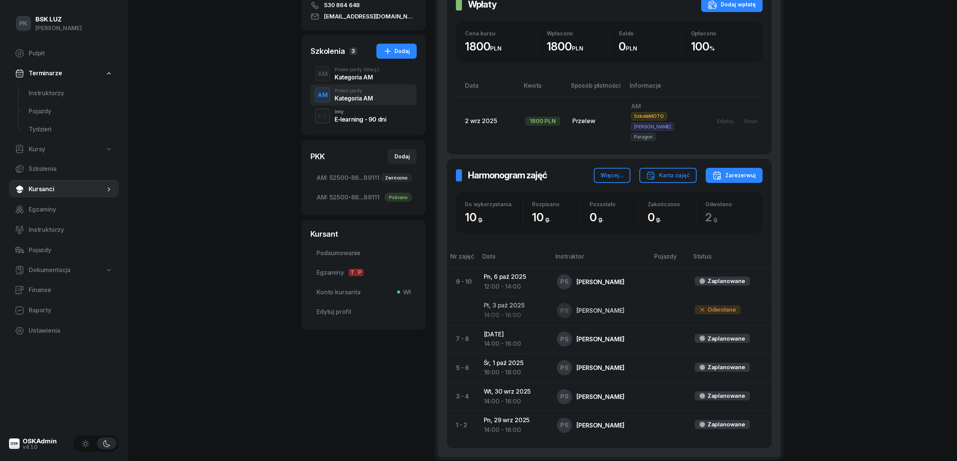
scroll to position [224, 0]
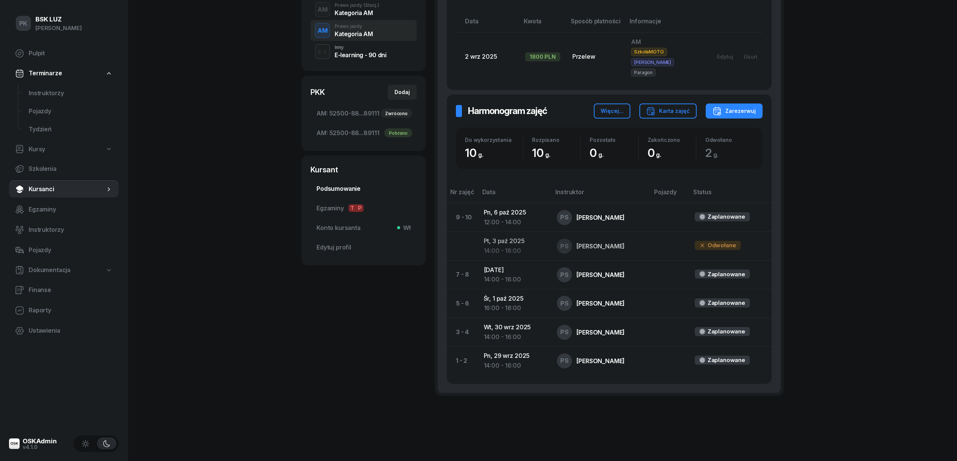
click at [343, 194] on span "Podsumowanie" at bounding box center [363, 189] width 94 height 10
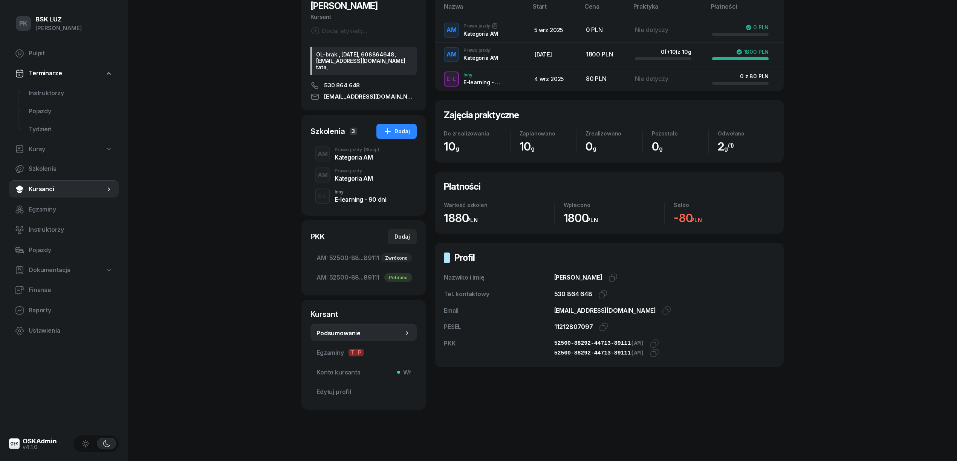
scroll to position [86, 0]
click at [617, 273] on icon "button" at bounding box center [612, 277] width 9 height 9
click at [602, 290] on icon "button" at bounding box center [602, 294] width 9 height 9
click at [662, 307] on icon "button" at bounding box center [666, 310] width 9 height 9
click at [603, 323] on icon "button" at bounding box center [603, 327] width 9 height 9
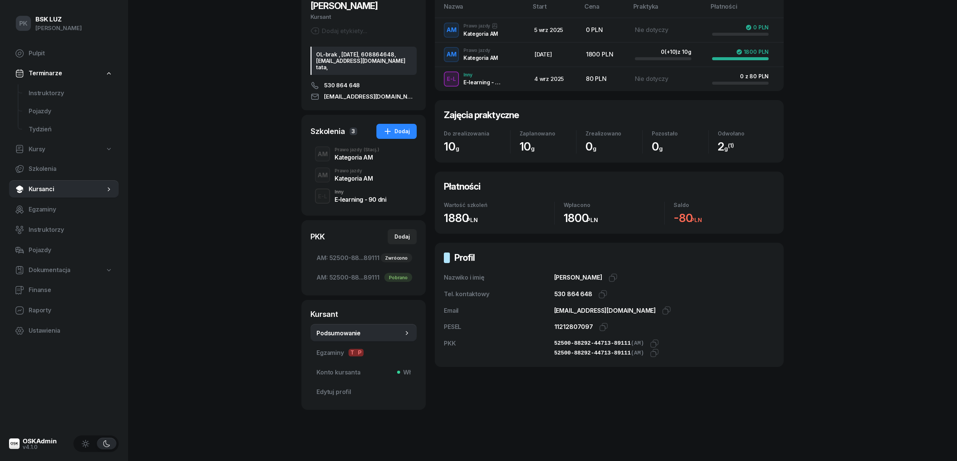
click at [372, 204] on div "E-L Inny E-learning - 90 dni" at bounding box center [363, 196] width 106 height 21
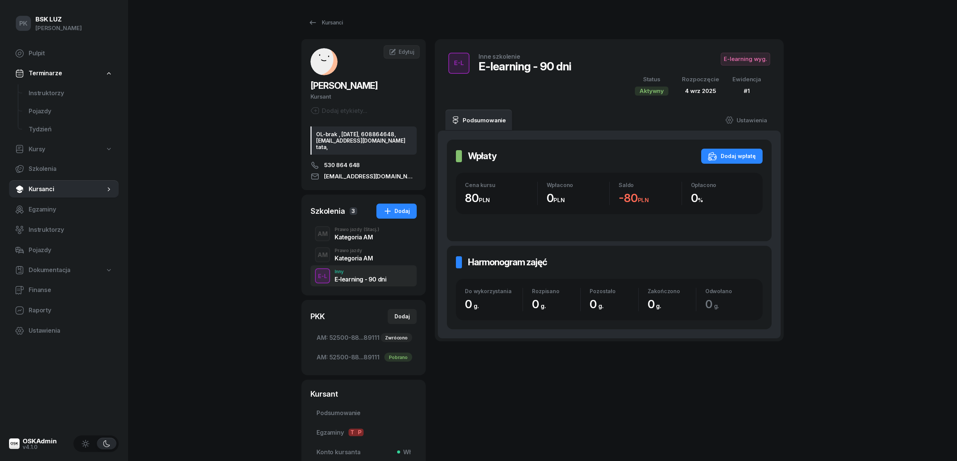
click at [737, 58] on span "E-learning wyg." at bounding box center [745, 59] width 49 height 13
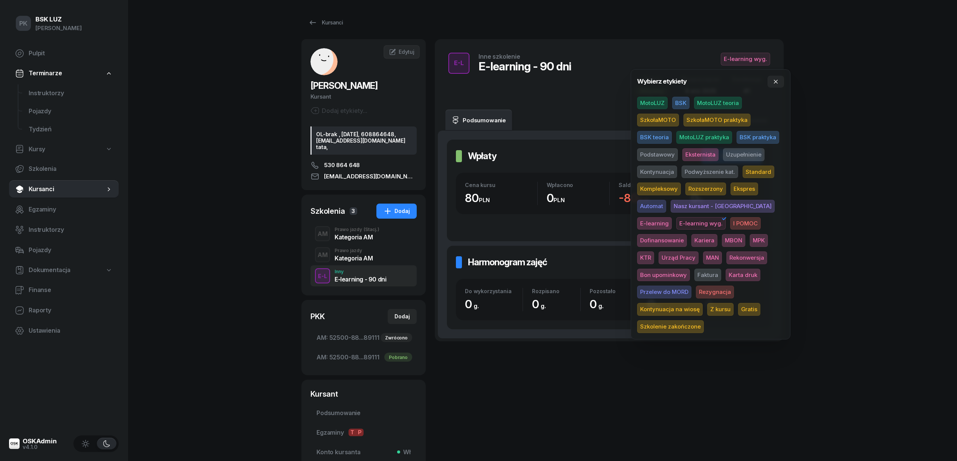
click at [668, 100] on div "MotoLUZ BSK MotoLUZ teoria SzkołaMOTO SzkołaMOTO praktyka BSK teoria MotoLUZ pr…" at bounding box center [710, 215] width 147 height 237
click at [656, 100] on span "MotoLUZ" at bounding box center [652, 103] width 31 height 13
click at [890, 81] on div "PK BSK LUZ Piotr Klimek Pulpit Terminarze Instruktorzy Pojazdy Tydzień Kursy Sz…" at bounding box center [478, 270] width 957 height 541
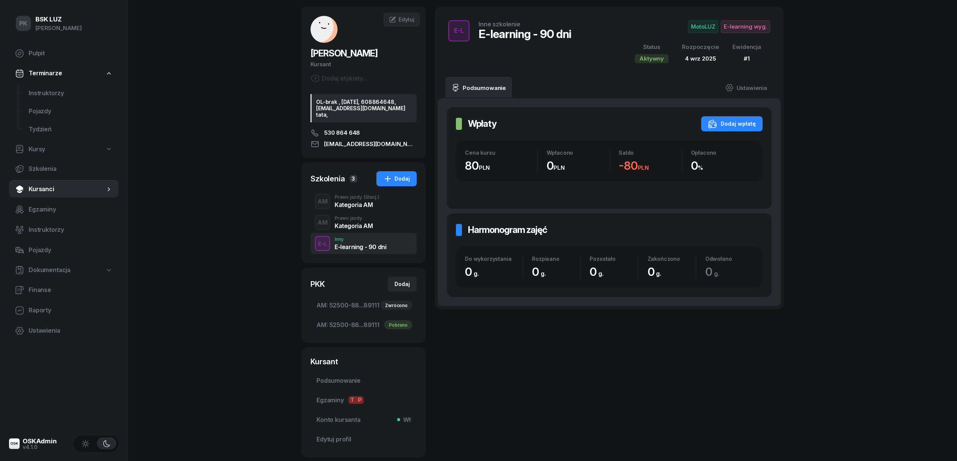
scroll to position [50, 0]
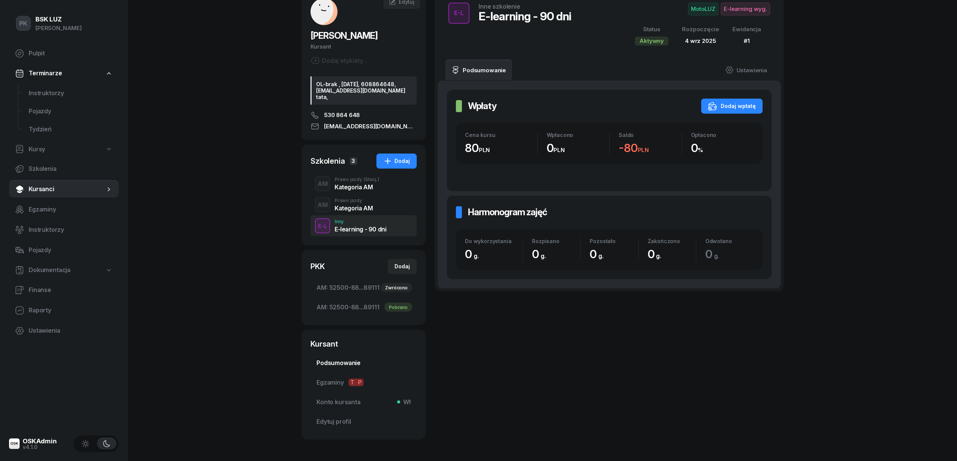
click at [344, 368] on span "Podsumowanie" at bounding box center [363, 364] width 94 height 10
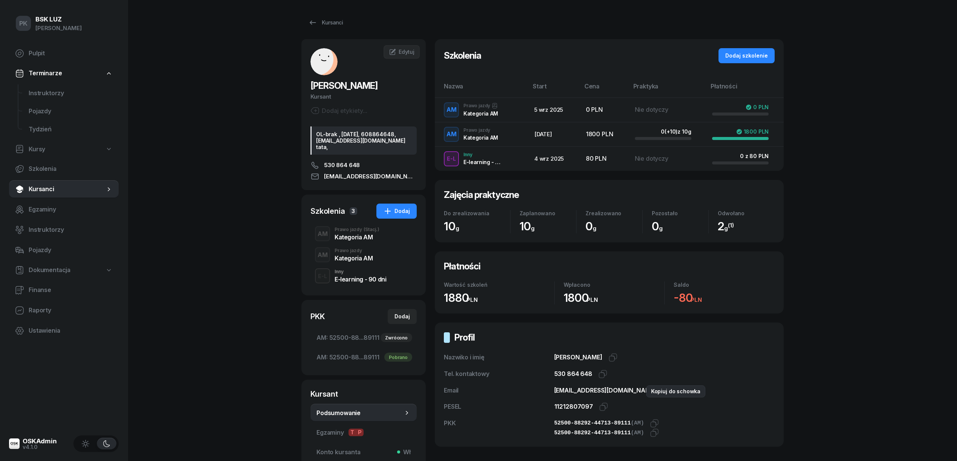
click at [662, 391] on icon "button" at bounding box center [666, 390] width 9 height 9
click at [353, 274] on div "Inny" at bounding box center [360, 272] width 52 height 5
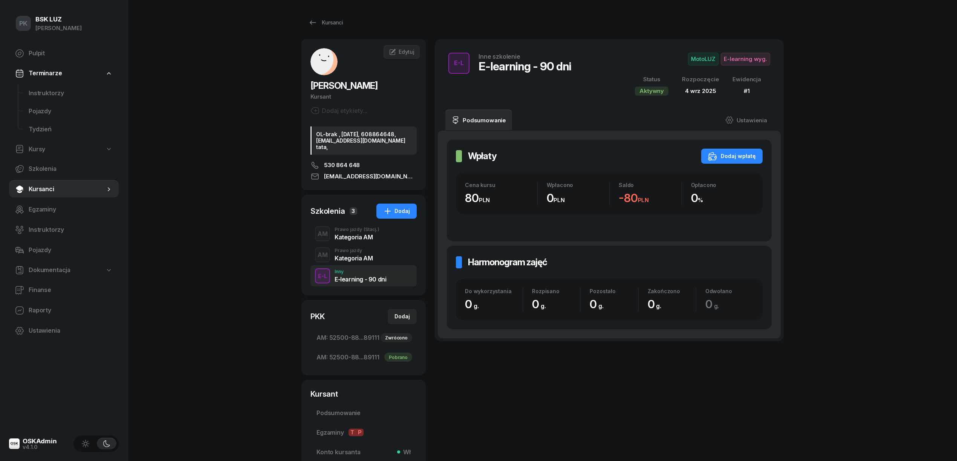
click at [224, 127] on div "PK BSK LUZ Piotr Klimek Pulpit Terminarze Instruktorzy Pojazdy Tydzień Kursy Sz…" at bounding box center [478, 270] width 957 height 541
click at [325, 21] on div "Kursanci" at bounding box center [325, 22] width 35 height 9
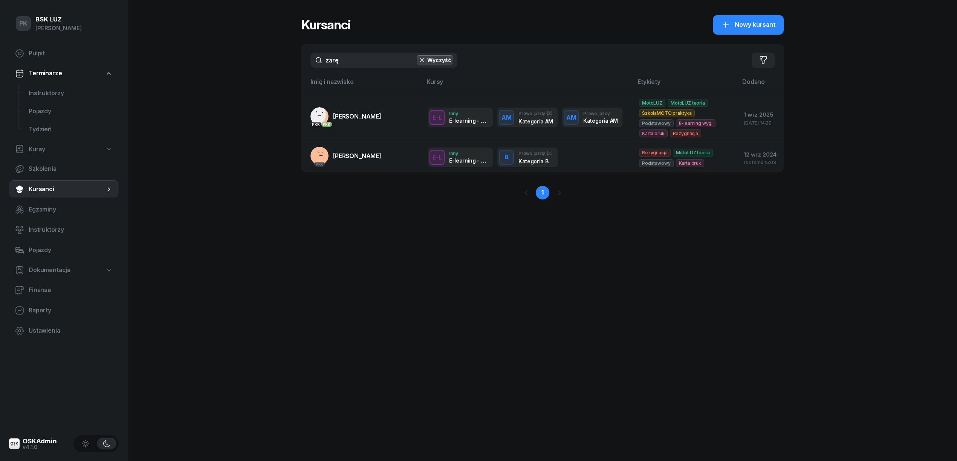
drag, startPoint x: 351, startPoint y: 65, endPoint x: 241, endPoint y: 67, distance: 110.0
click at [241, 67] on div "PK BSK LUZ Piotr Klimek Pulpit Terminarze Instruktorzy Pojazdy Tydzień Kursy Sz…" at bounding box center [478, 230] width 957 height 461
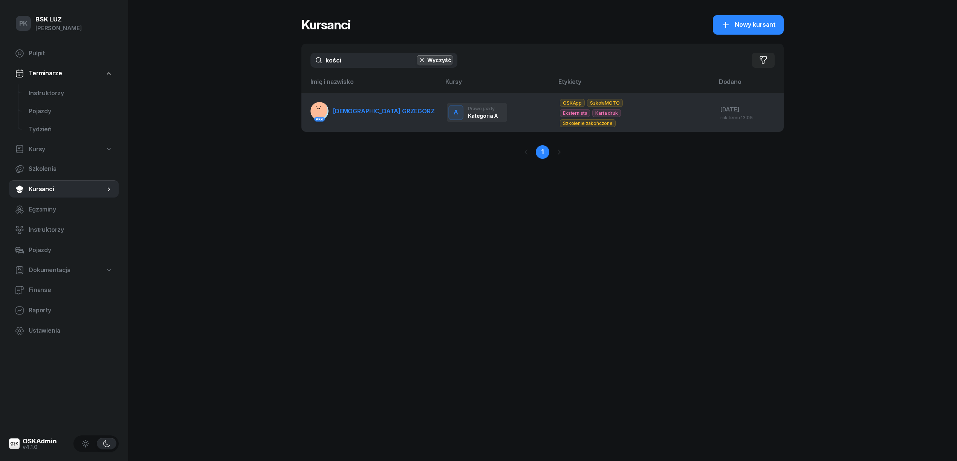
type input "kości"
click at [347, 106] on link "PKK KOŚCIÓŁEK GRZEGORZ" at bounding box center [372, 111] width 124 height 18
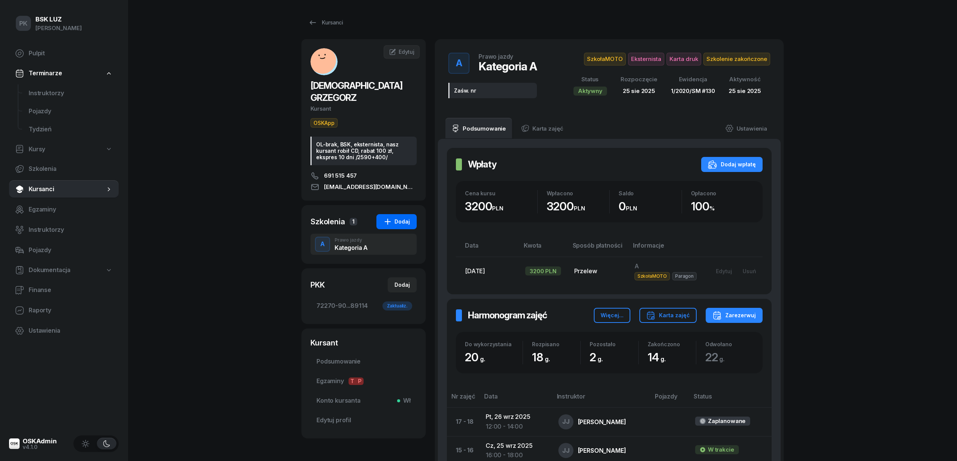
click at [398, 217] on div "Dodaj" at bounding box center [396, 221] width 27 height 9
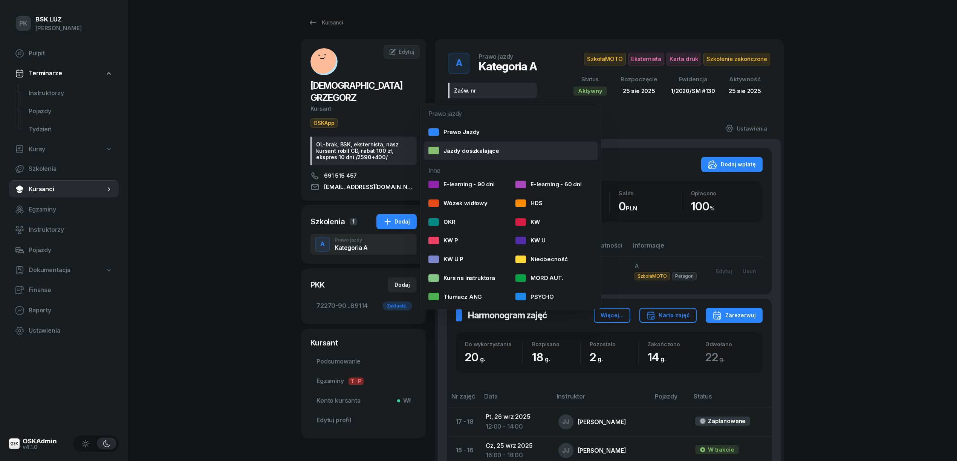
click at [466, 151] on div "Jazdy doszkalające" at bounding box center [463, 151] width 71 height 10
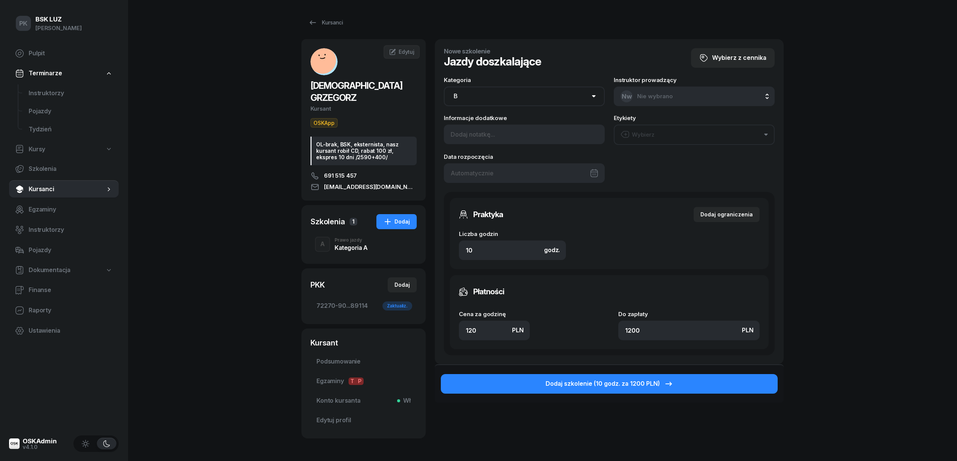
drag, startPoint x: 487, startPoint y: 97, endPoint x: 482, endPoint y: 99, distance: 4.9
click at [487, 97] on select "AM A1 A2 A B1 B B+E C1 C1+E C C+E D1 D1+E D D+E T Tram C+CE C+D" at bounding box center [524, 97] width 161 height 20
select select "A"
click at [444, 87] on select "AM A1 A2 A B1 B B+E C1 C1+E C C+E D1 D1+E D D+E T Tram C+CE C+D" at bounding box center [524, 97] width 161 height 20
drag, startPoint x: 490, startPoint y: 250, endPoint x: 430, endPoint y: 246, distance: 60.0
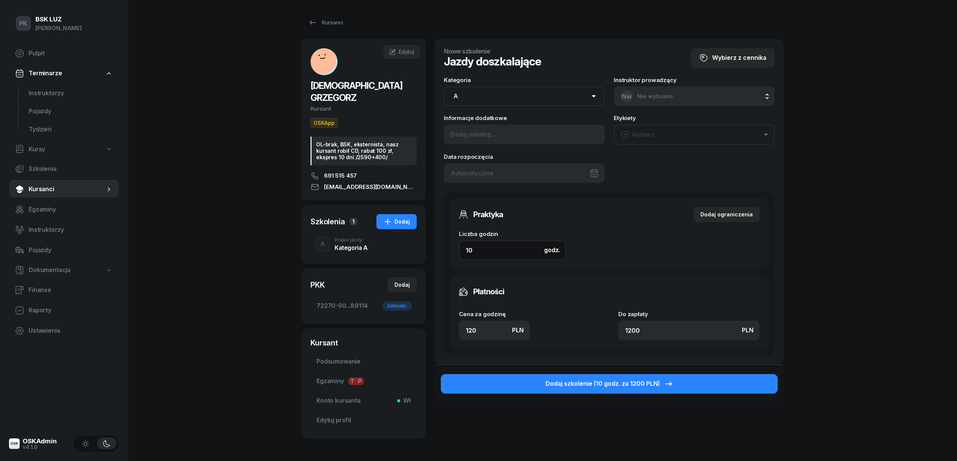
click at [430, 246] on div "KOŚCIÓŁEK GRZEGORZ Kursant OSKApp OL-brak, BSK, eksternista, nasz kursant robił…" at bounding box center [542, 241] width 482 height 405
type input "8"
type input "960"
type input "8"
drag, startPoint x: 490, startPoint y: 331, endPoint x: 414, endPoint y: 326, distance: 76.2
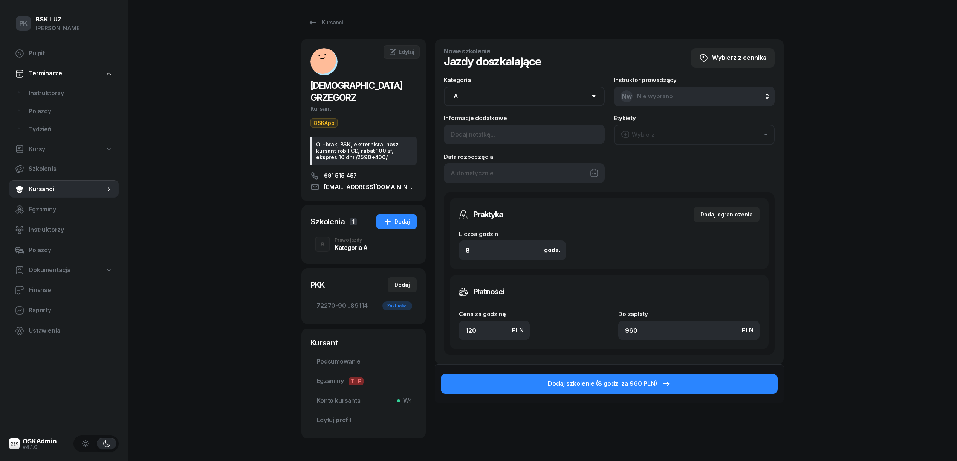
click at [414, 326] on div "KOŚCIÓŁEK GRZEGORZ Kursant OSKApp OL-brak, BSK, eksternista, nasz kursant robił…" at bounding box center [542, 241] width 482 height 405
type input "1"
type input "8"
type input "13"
type input "104"
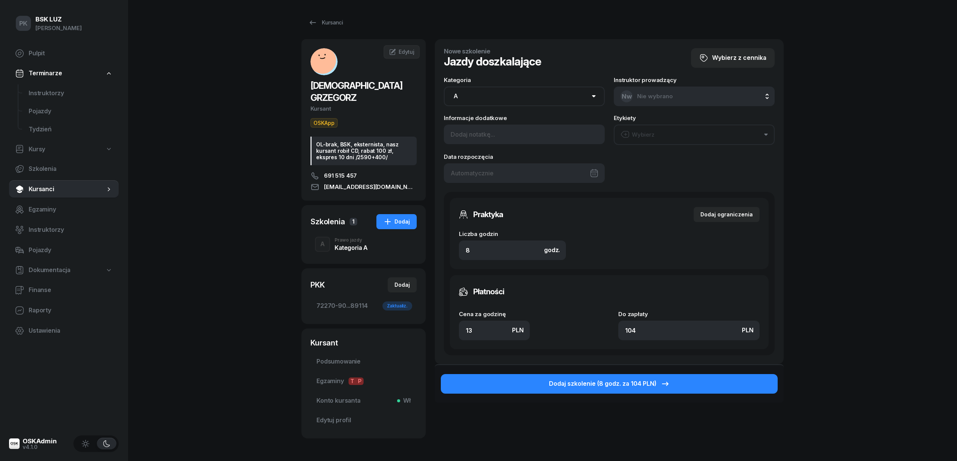
type input "130"
type input "1040"
click at [657, 333] on input "1040" at bounding box center [688, 331] width 141 height 20
click at [567, 335] on div "Cena za godzinę PLN 130 Do zapłaty PLN 1040" at bounding box center [609, 325] width 301 height 29
type input "1"
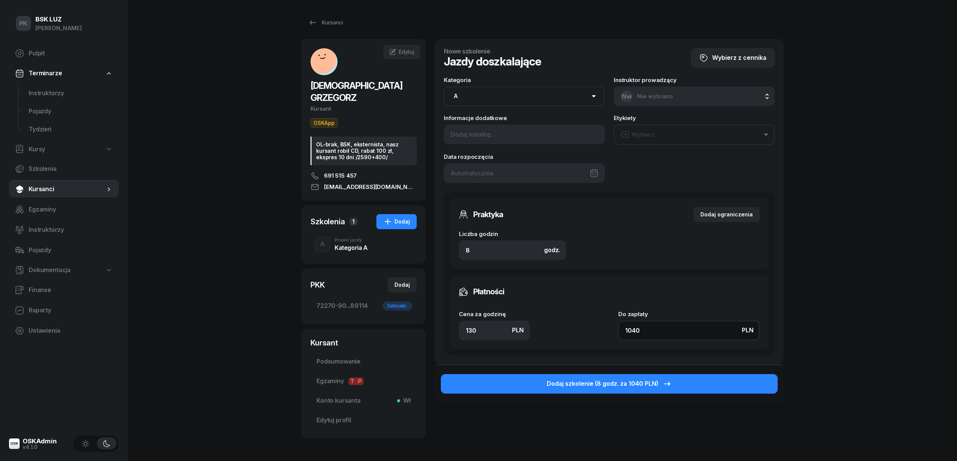
type input "8"
type input "10.50"
type input "84"
type input "105"
type input "840"
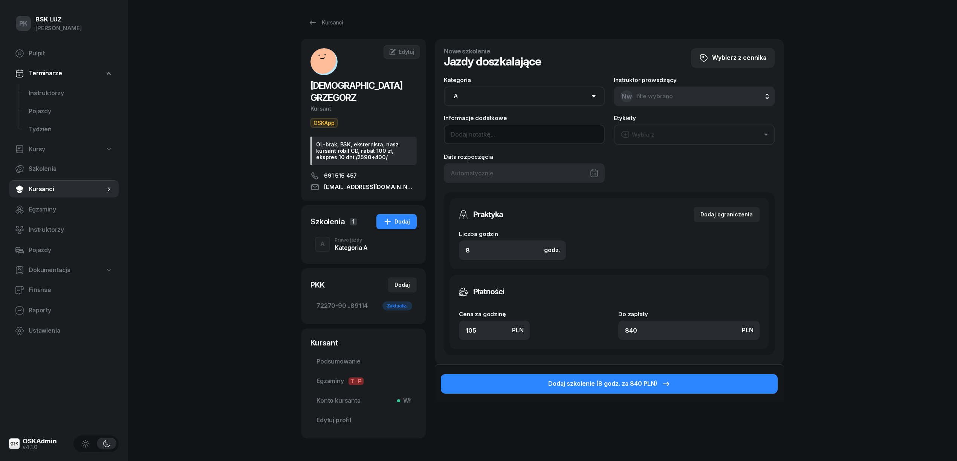
click at [484, 134] on input at bounding box center [524, 135] width 161 height 20
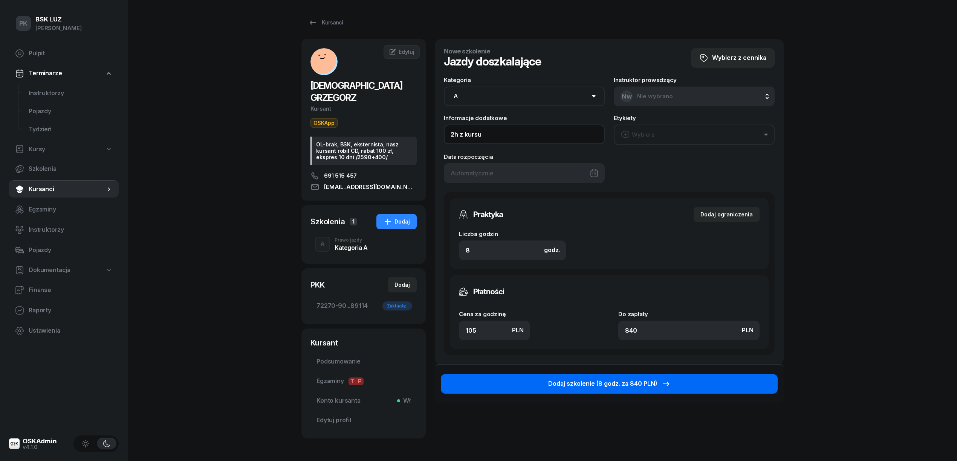
type input "2h z kursu"
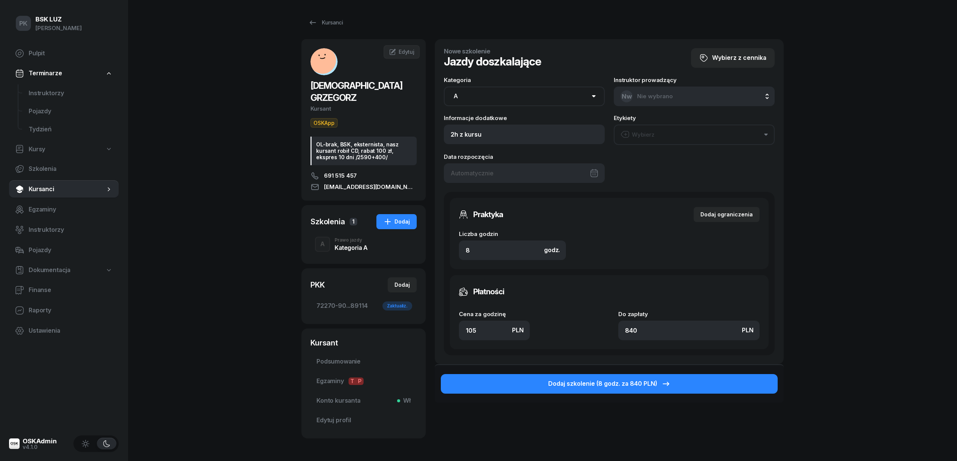
click at [561, 385] on div "Dodaj szkolenie (8 godz. za 840 PLN)" at bounding box center [609, 384] width 122 height 10
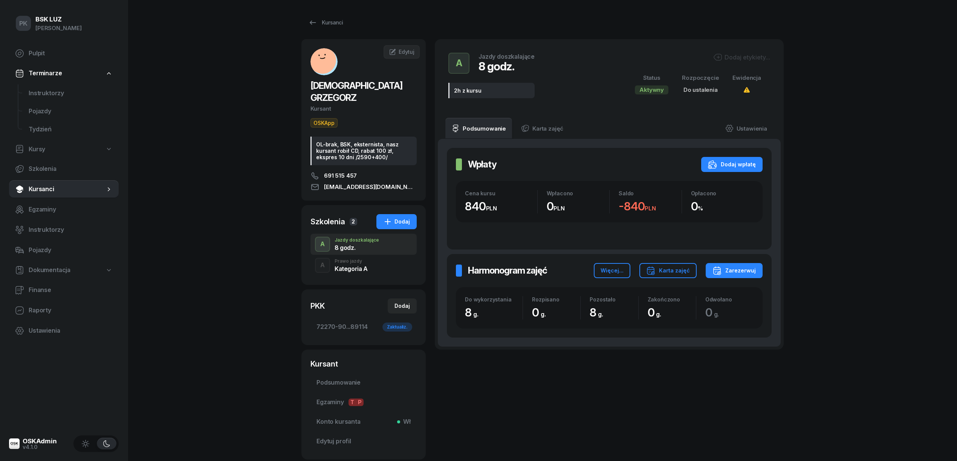
click at [364, 266] on div "Kategoria A" at bounding box center [350, 269] width 33 height 6
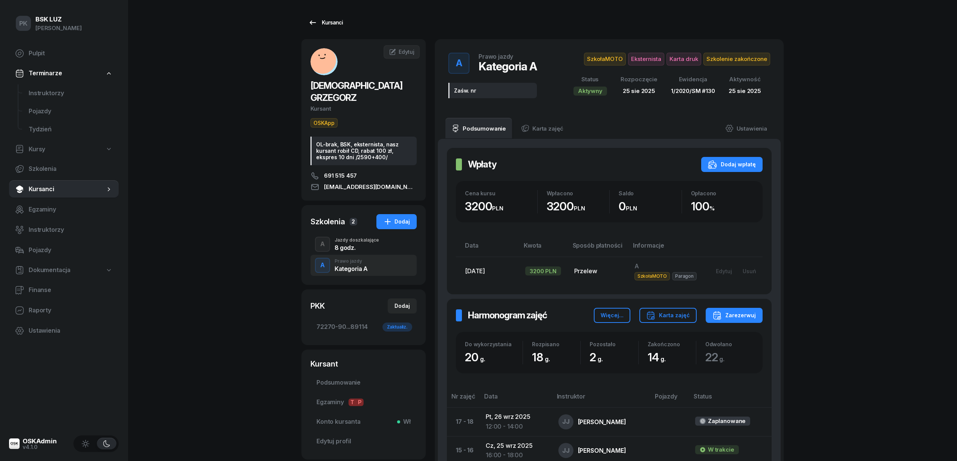
click at [321, 21] on div "Kursanci" at bounding box center [325, 22] width 35 height 9
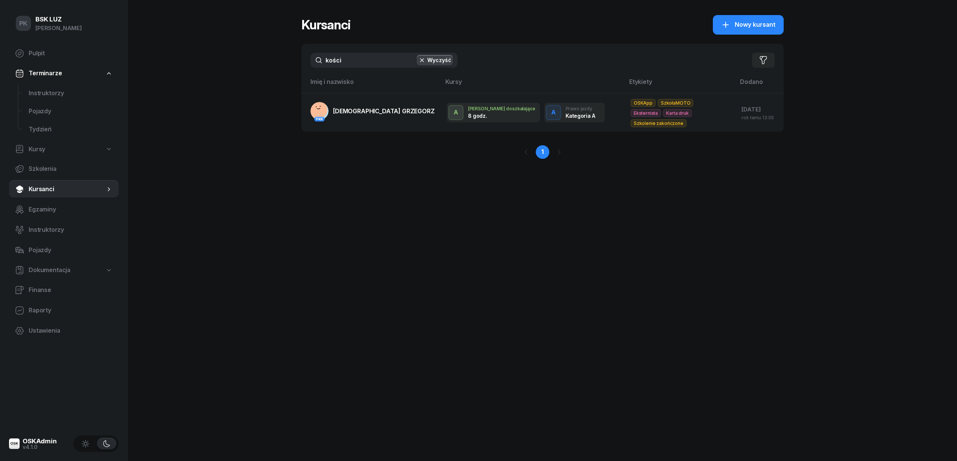
drag, startPoint x: 349, startPoint y: 60, endPoint x: 266, endPoint y: 71, distance: 83.6
click at [266, 71] on div "PK BSK LUZ Piotr Klimek Pulpit Terminarze Instruktorzy Pojazdy Tydzień Kursy Sz…" at bounding box center [478, 230] width 957 height 461
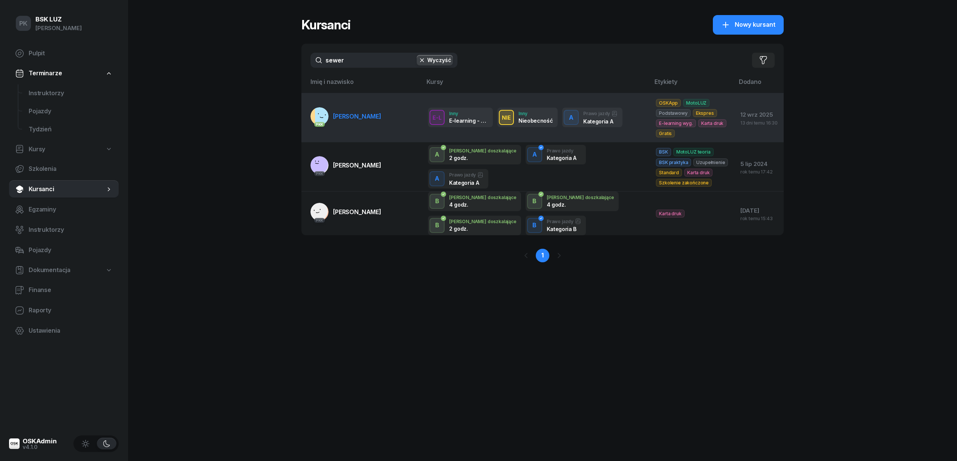
type input "sewer"
click at [350, 122] on link "PKK SEWERYN KAMIL" at bounding box center [345, 116] width 71 height 18
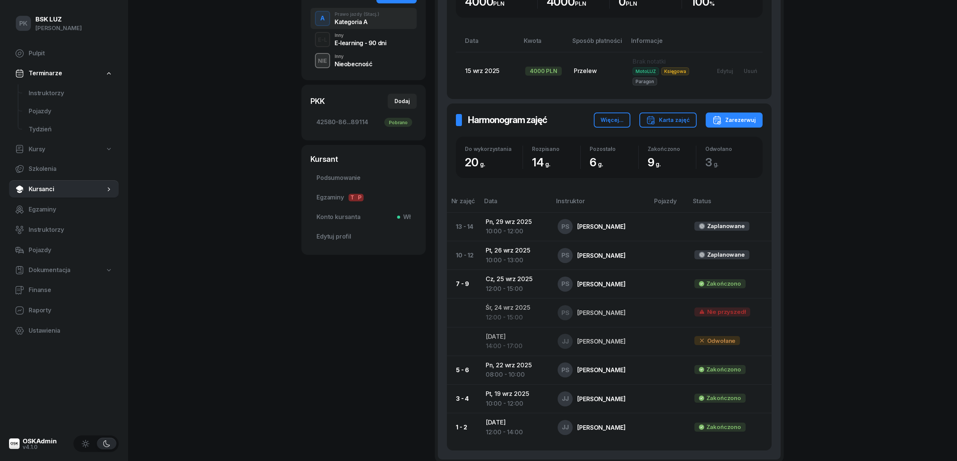
scroll to position [278, 0]
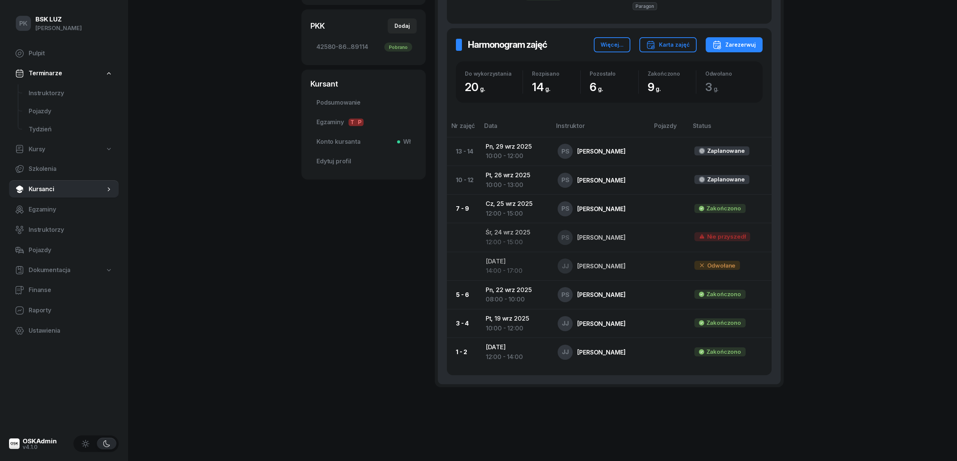
click at [271, 302] on div "PK BSK LUZ Piotr Klimek Pulpit Terminarze Instruktorzy Pojazdy Tydzień Kursy Sz…" at bounding box center [478, 92] width 957 height 737
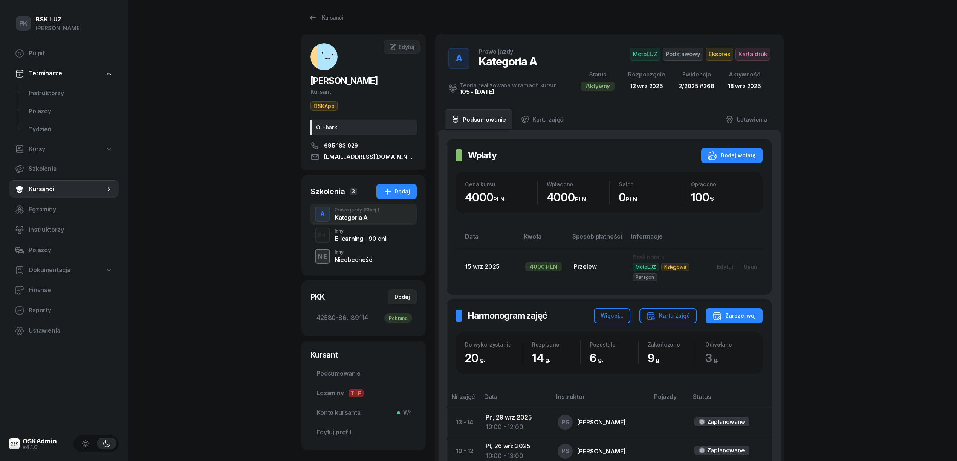
scroll to position [0, 0]
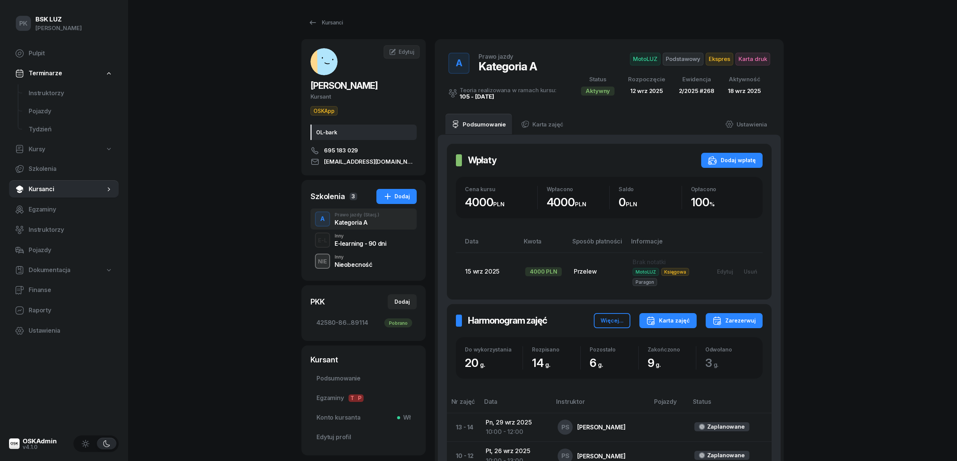
click at [682, 318] on div "Karta zajęć" at bounding box center [668, 320] width 44 height 9
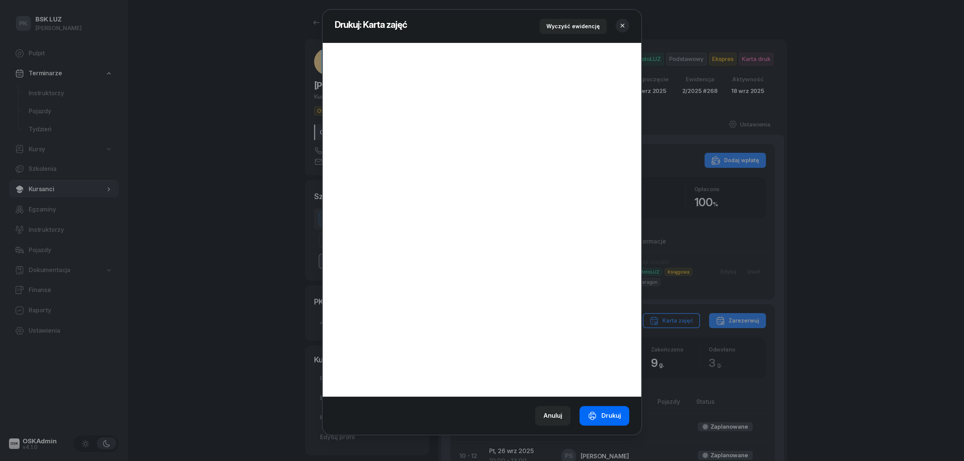
click at [607, 412] on div "Drukuj" at bounding box center [604, 416] width 33 height 10
click at [624, 24] on icon "button" at bounding box center [623, 26] width 8 height 8
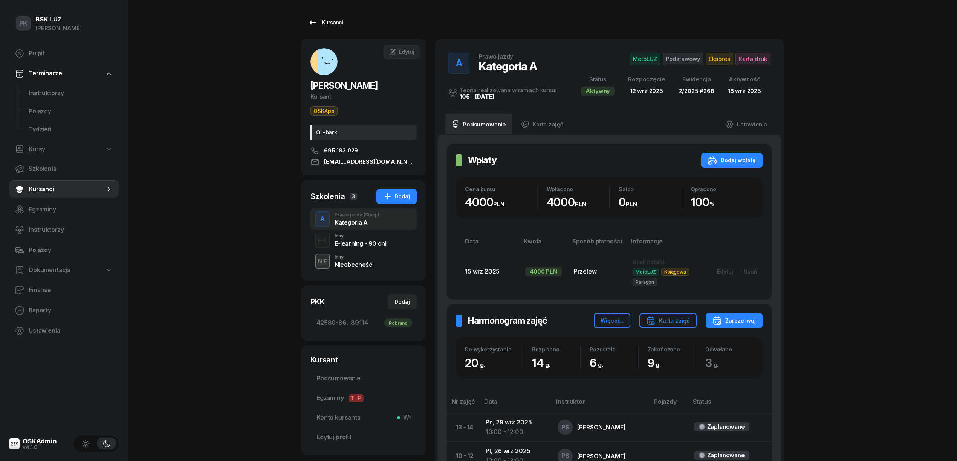
click at [328, 25] on div "Kursanci" at bounding box center [325, 22] width 35 height 9
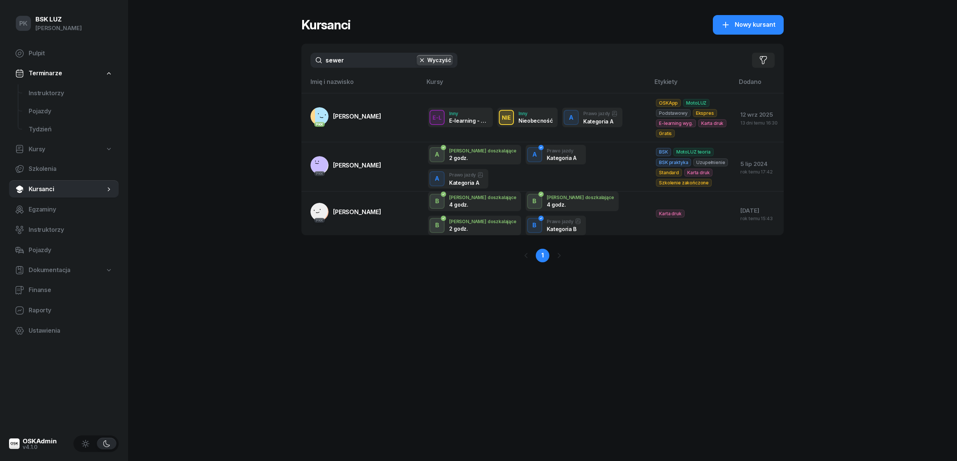
click at [300, 64] on div "PK BSK LUZ Piotr Klimek Pulpit Terminarze Instruktorzy Pojazdy Tydzień Kursy Sz…" at bounding box center [478, 230] width 957 height 461
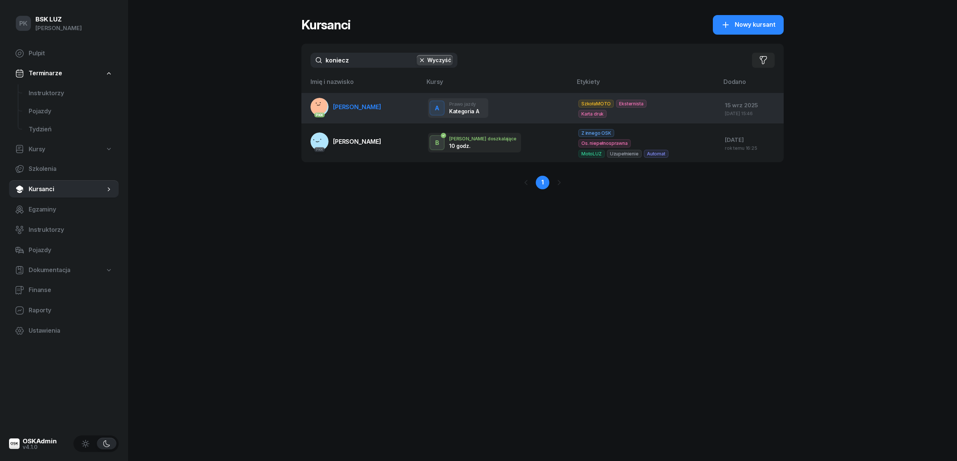
type input "koniecz"
click at [365, 112] on link "PKK KONIECZNY TOMASZ" at bounding box center [345, 107] width 71 height 18
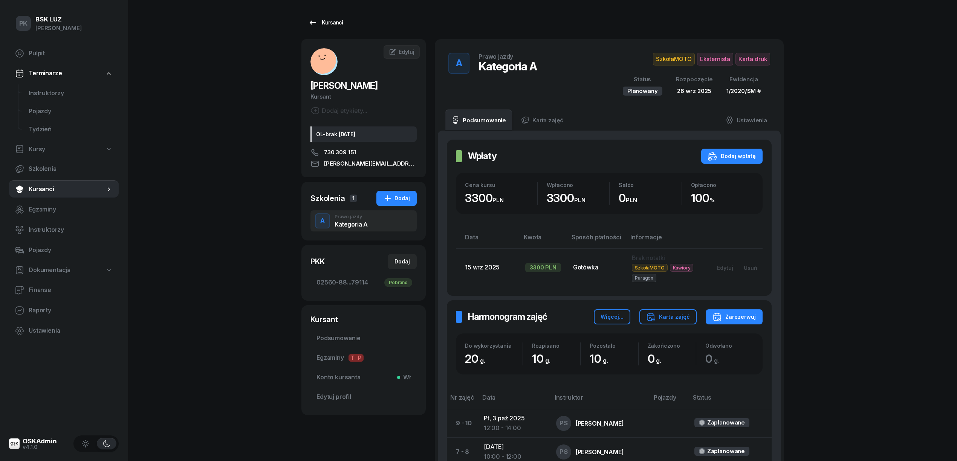
click at [336, 22] on div "Kursanci" at bounding box center [325, 22] width 35 height 9
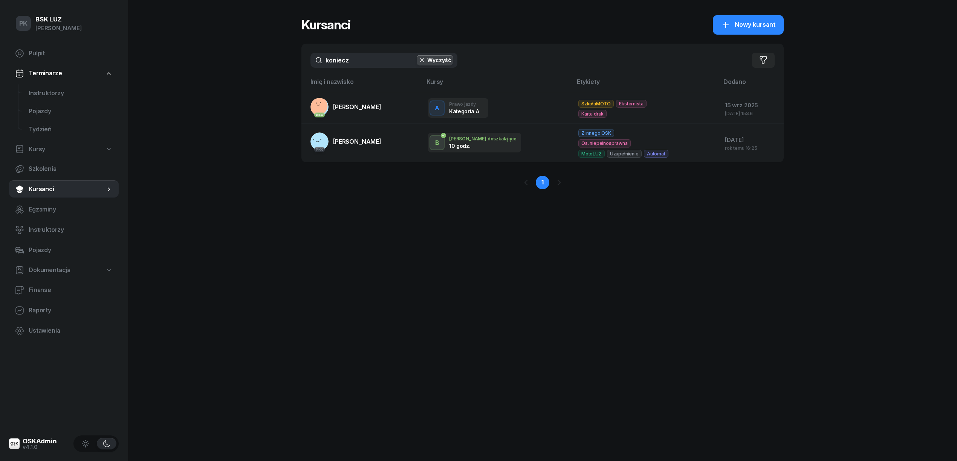
drag, startPoint x: 315, startPoint y: 56, endPoint x: 304, endPoint y: 58, distance: 11.8
click at [304, 58] on div "koniecz Wyczyść Filtruj" at bounding box center [542, 60] width 482 height 33
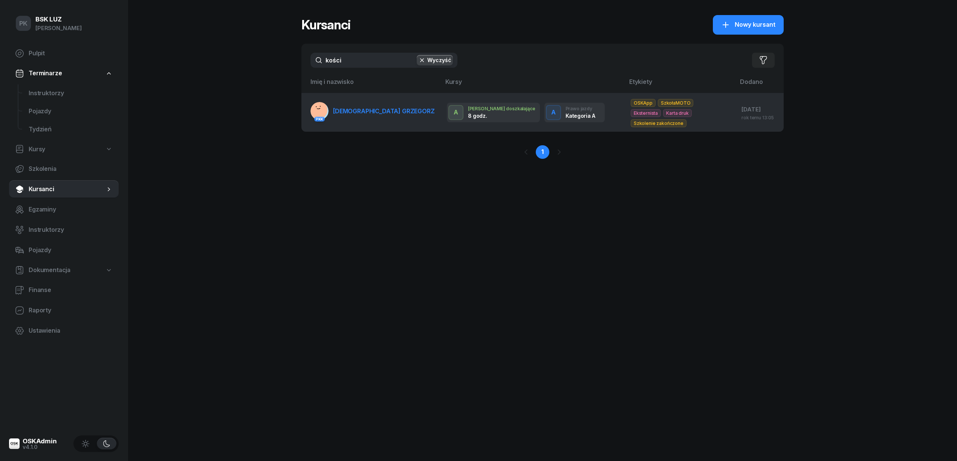
type input "kości"
click at [386, 113] on span "KOŚCIÓŁEK GRZEGORZ" at bounding box center [384, 111] width 102 height 8
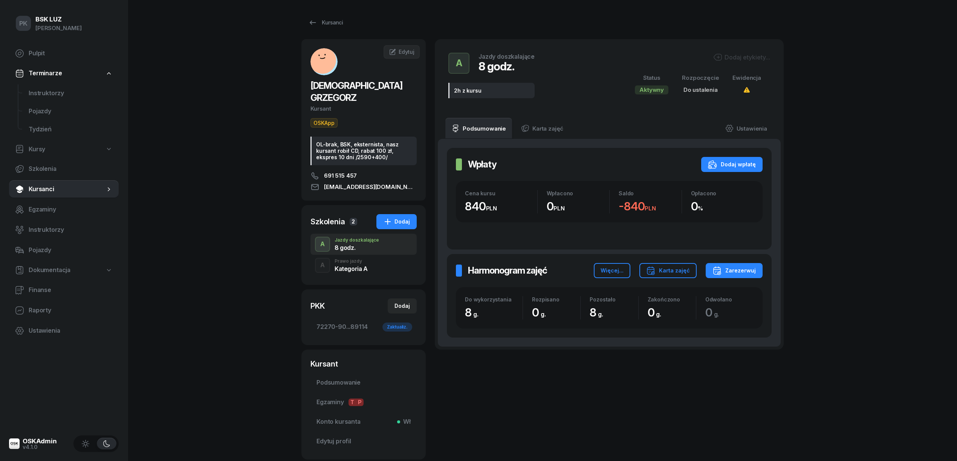
click at [744, 64] on div "Dodaj etykiety... Status Aktywny Rozpoczęcie Do ustalenia Ewidencja" at bounding box center [698, 79] width 144 height 52
click at [740, 53] on div "Dodaj etykiety..." at bounding box center [741, 57] width 57 height 9
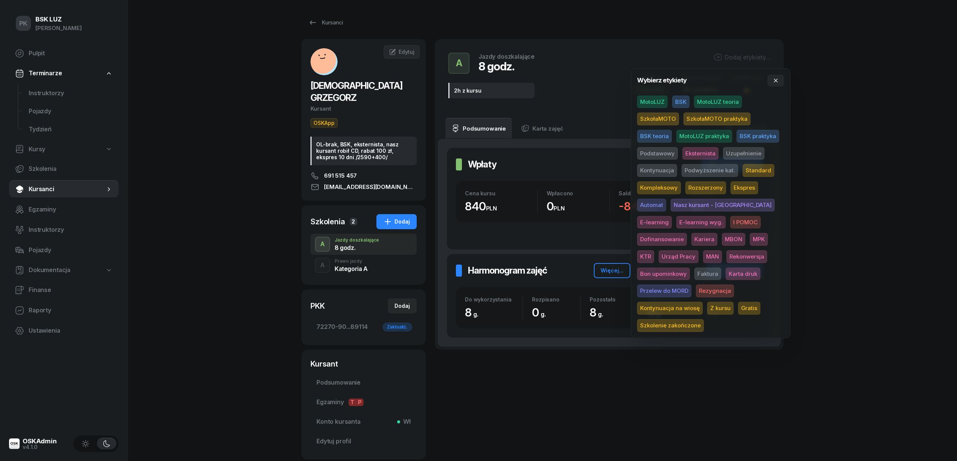
click at [671, 118] on span "SzkołaMOTO" at bounding box center [658, 119] width 42 height 13
click at [734, 154] on span "Uzupełnienie" at bounding box center [743, 154] width 41 height 13
click at [858, 133] on div "PK BSK LUZ Piotr Klimek Pulpit Terminarze Instruktorzy Pojazdy Tydzień Kursy Sz…" at bounding box center [478, 255] width 957 height 511
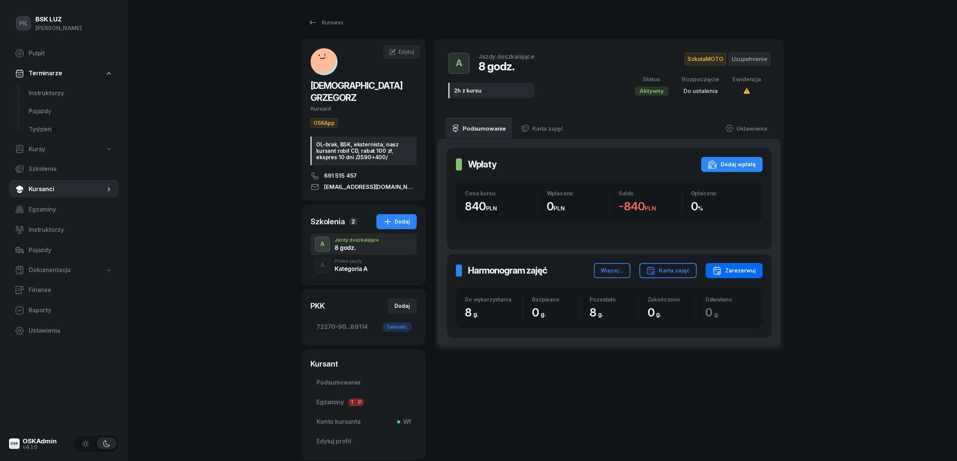
click at [744, 270] on div "Zarezerwuj" at bounding box center [733, 270] width 43 height 9
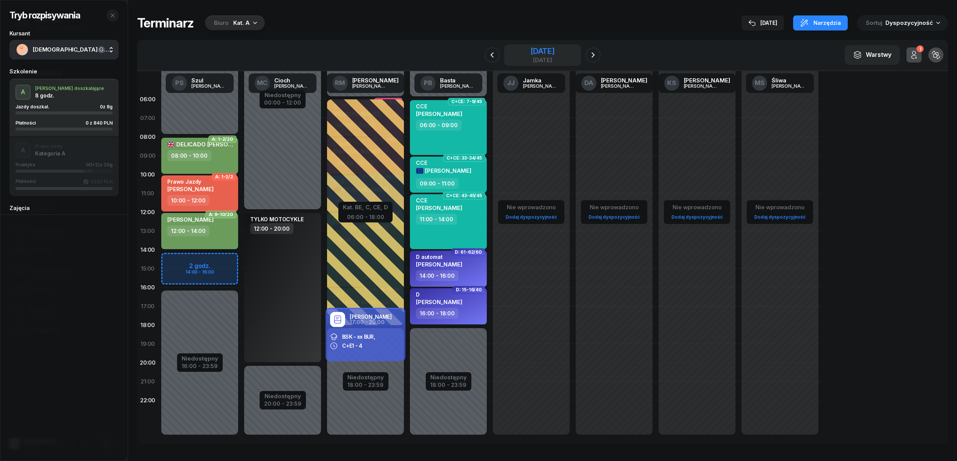
click at [530, 54] on div "3 października 2025" at bounding box center [542, 51] width 24 height 8
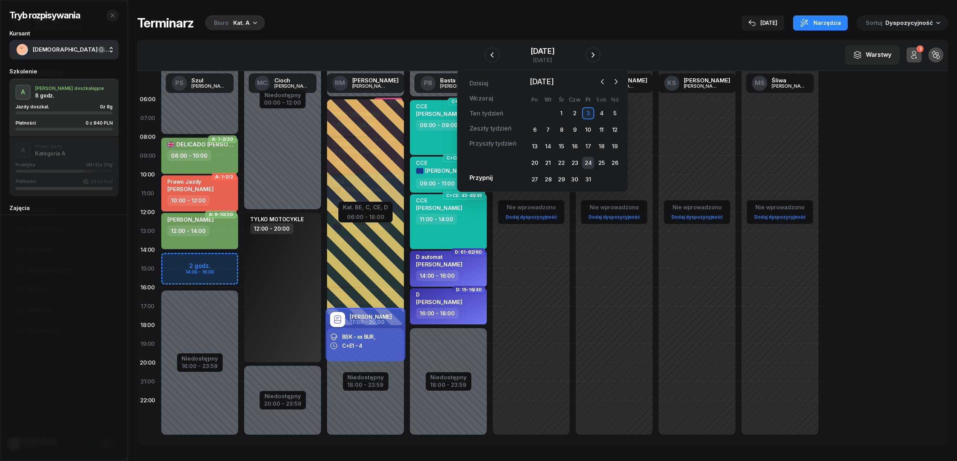
click at [585, 162] on div "24" at bounding box center [588, 163] width 12 height 12
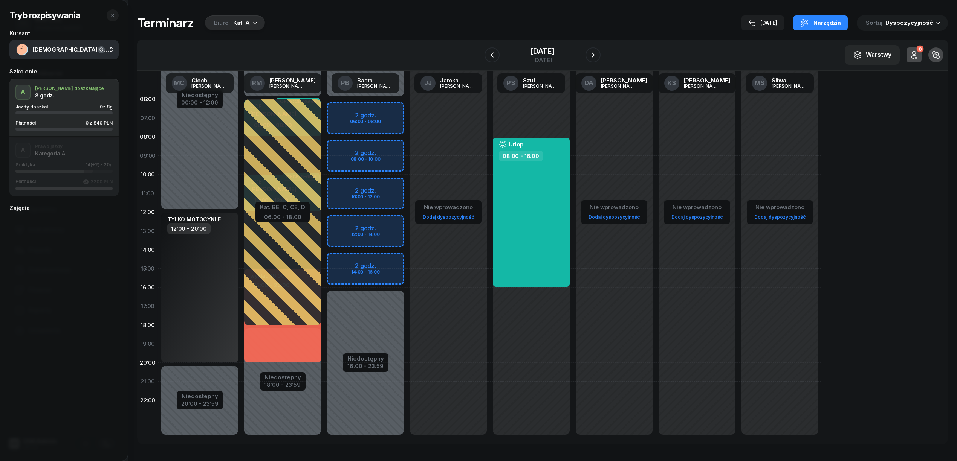
click at [389, 149] on div "Niedostępny 00:00 - 06:00 Niedostępny 16:00 - 23:59 2 godz. 06:00 - 08:00 2 god…" at bounding box center [365, 269] width 83 height 358
select select "08"
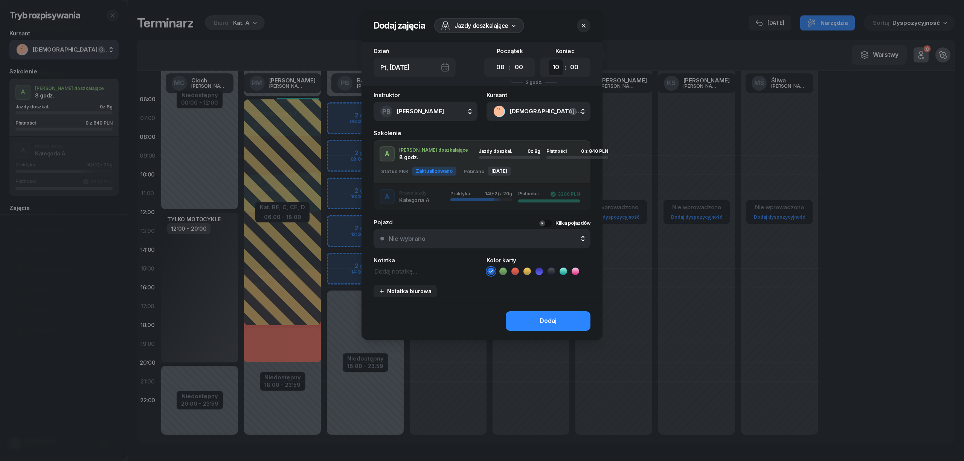
drag, startPoint x: 558, startPoint y: 72, endPoint x: 554, endPoint y: 74, distance: 3.9
click at [558, 72] on select "00 01 02 03 04 05 06 07 08 09 10 11 12 13 14 15 16 17 18 19 20 21 22 23" at bounding box center [556, 68] width 14 height 16
select select "11"
click at [549, 60] on select "00 01 02 03 04 05 06 07 08 09 10 11 12 13 14 15 16 17 18 19 20 21 22 23" at bounding box center [556, 68] width 14 height 16
click at [502, 270] on icon at bounding box center [503, 272] width 8 height 8
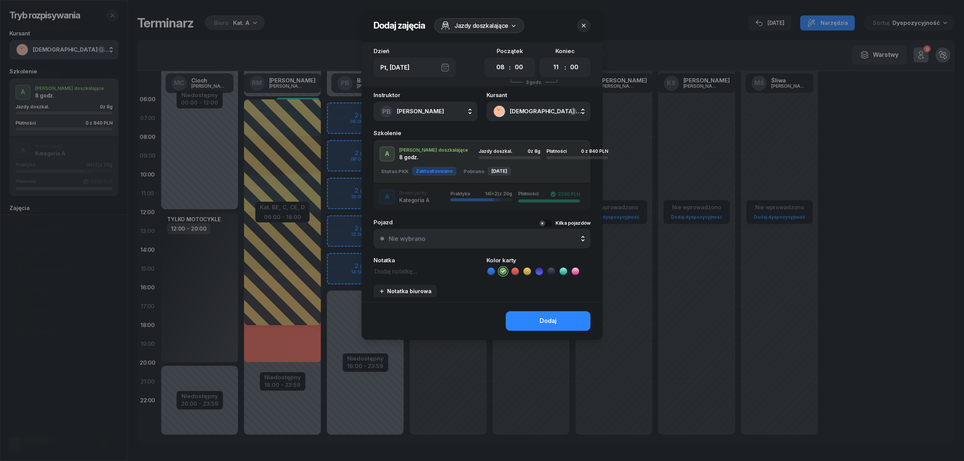
click at [524, 313] on button "Dodaj" at bounding box center [548, 321] width 85 height 20
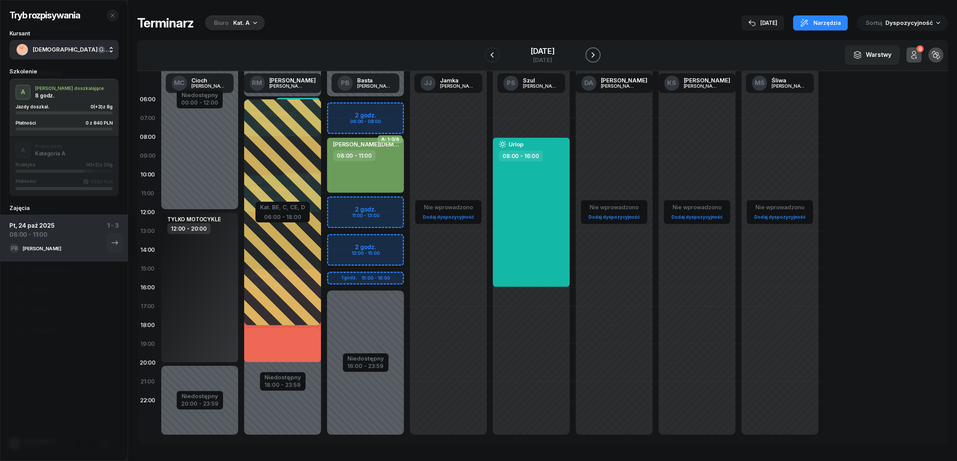
click at [597, 55] on icon "button" at bounding box center [592, 54] width 9 height 9
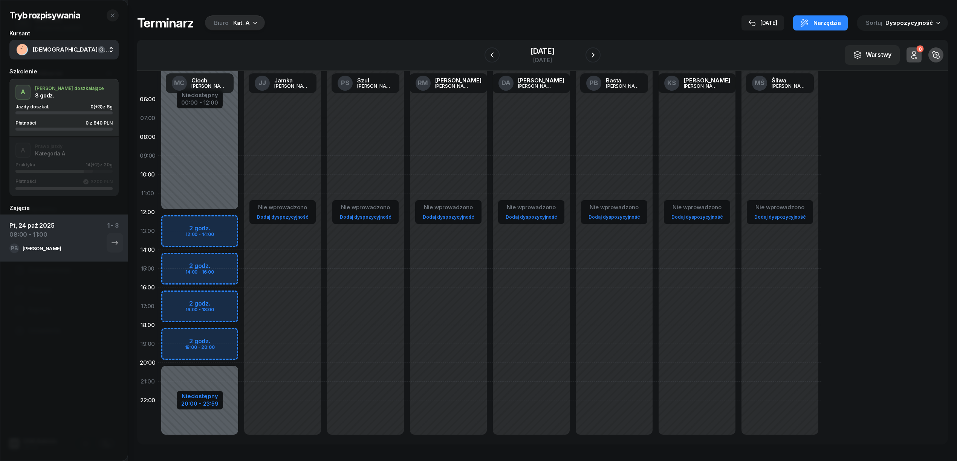
click at [204, 398] on div "Niedostępny" at bounding box center [199, 397] width 37 height 6
select select "12"
select select "20"
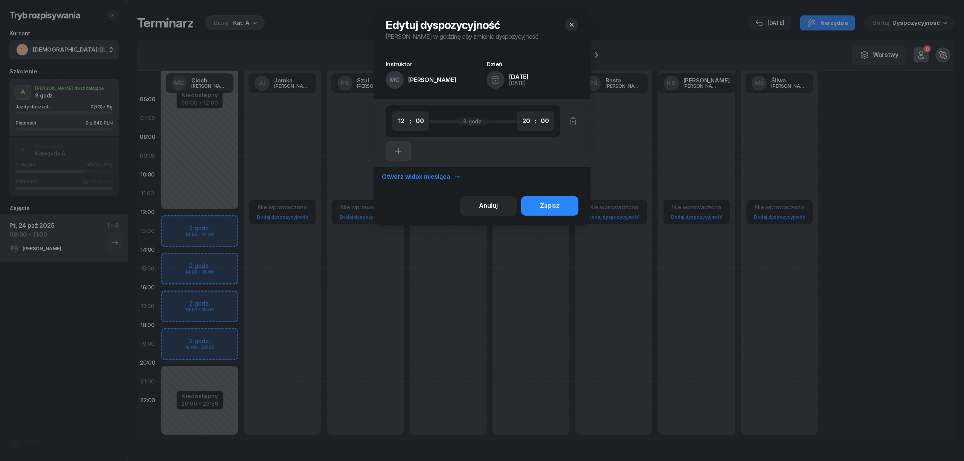
click at [437, 175] on div "Otwórz widok miesiąca" at bounding box center [421, 177] width 79 height 10
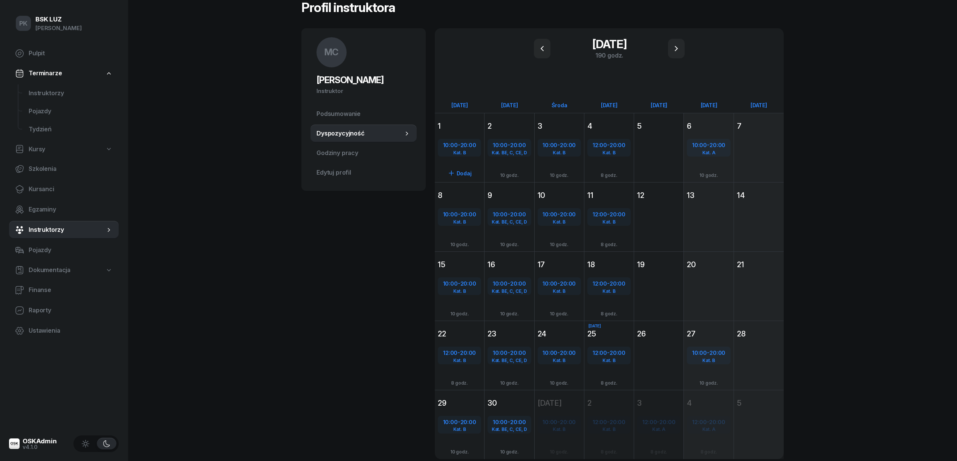
scroll to position [58, 0]
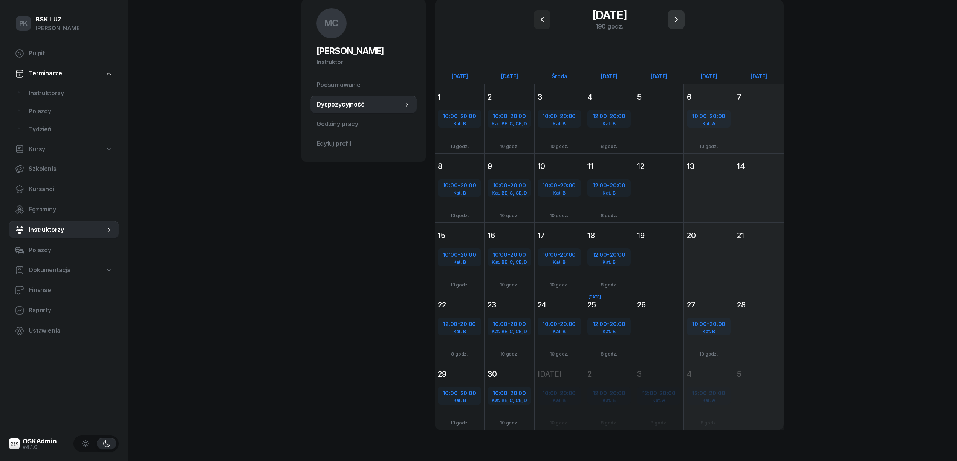
click at [675, 27] on button "button" at bounding box center [676, 20] width 17 height 20
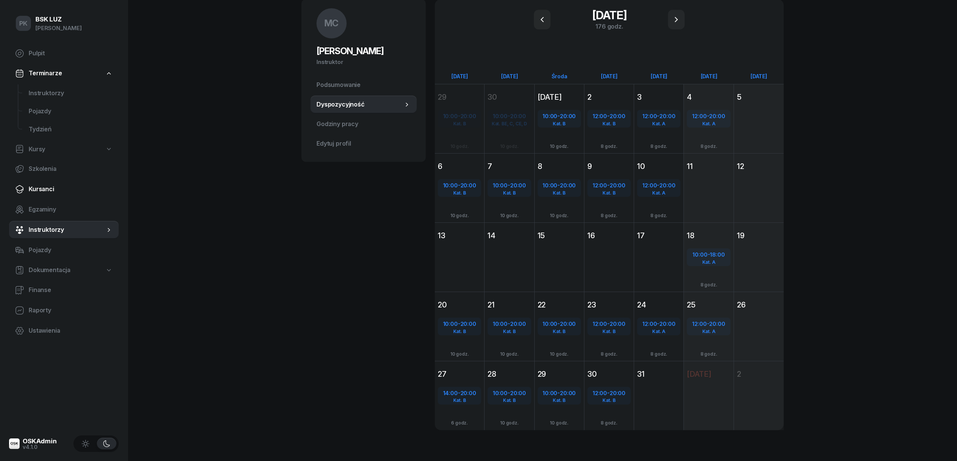
click at [44, 192] on span "Kursanci" at bounding box center [71, 190] width 84 height 10
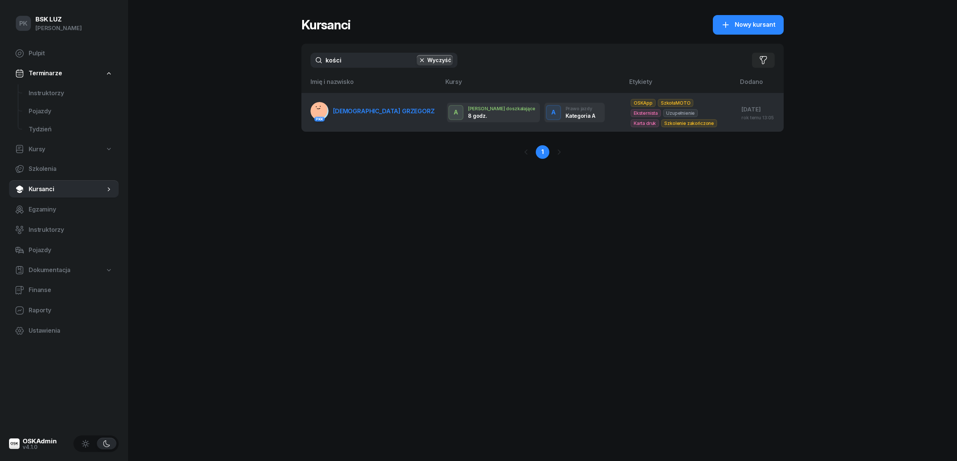
click at [340, 114] on span "KOŚCIÓŁEK GRZEGORZ" at bounding box center [384, 111] width 102 height 8
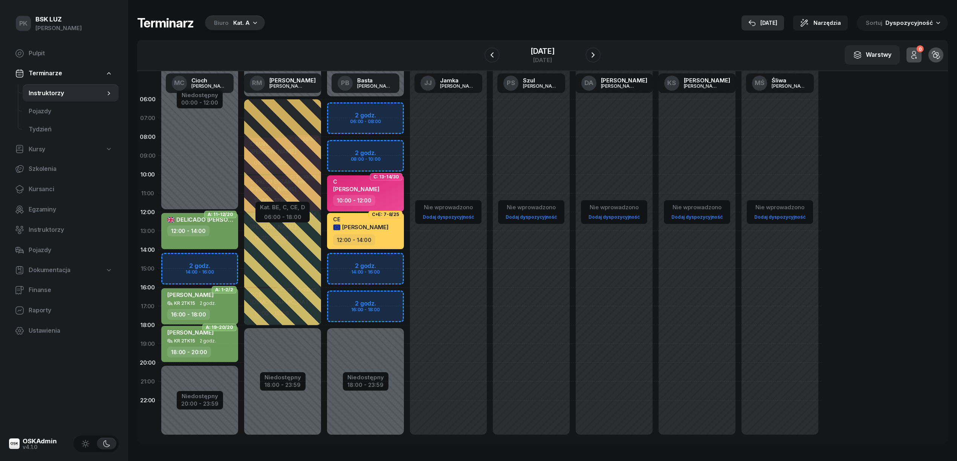
click at [767, 22] on div "[DATE]" at bounding box center [762, 22] width 29 height 9
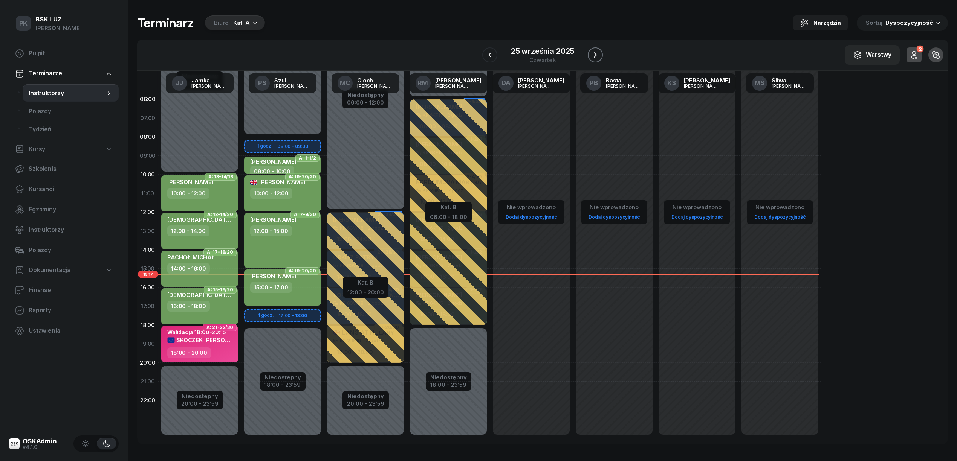
click at [588, 52] on button "button" at bounding box center [595, 54] width 15 height 15
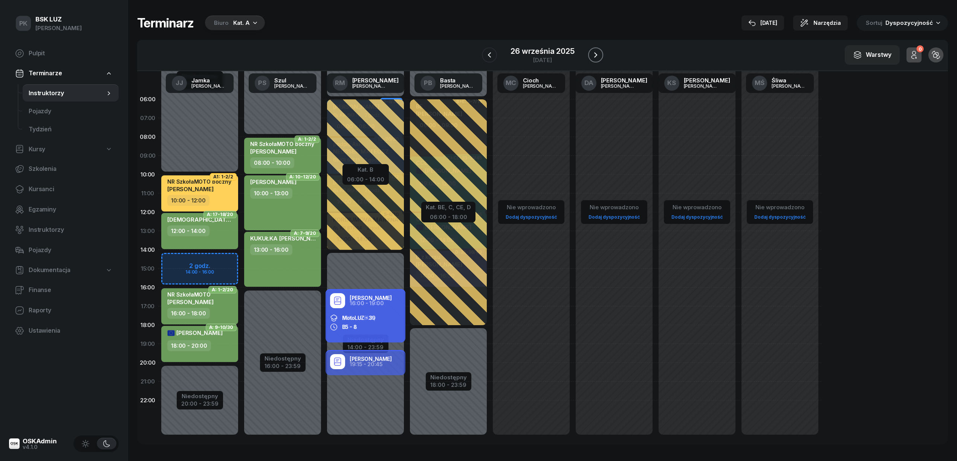
click at [588, 52] on button "button" at bounding box center [595, 54] width 15 height 15
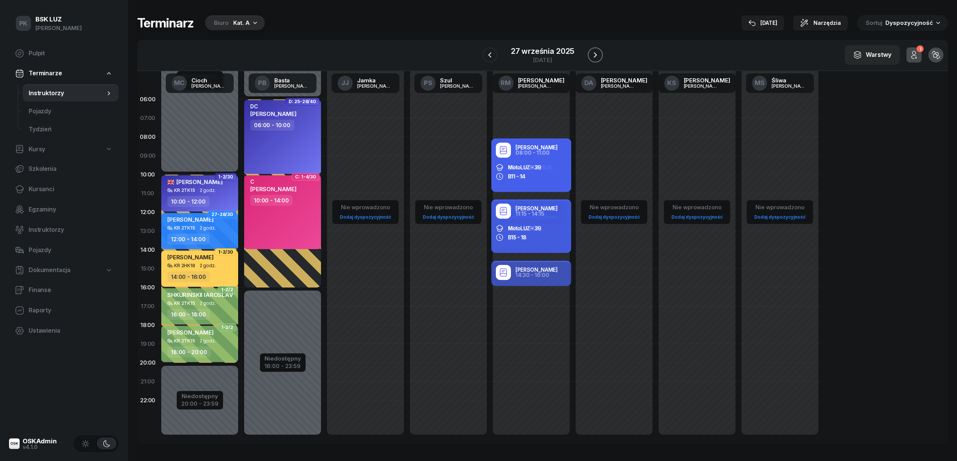
click at [588, 52] on button "button" at bounding box center [595, 54] width 15 height 15
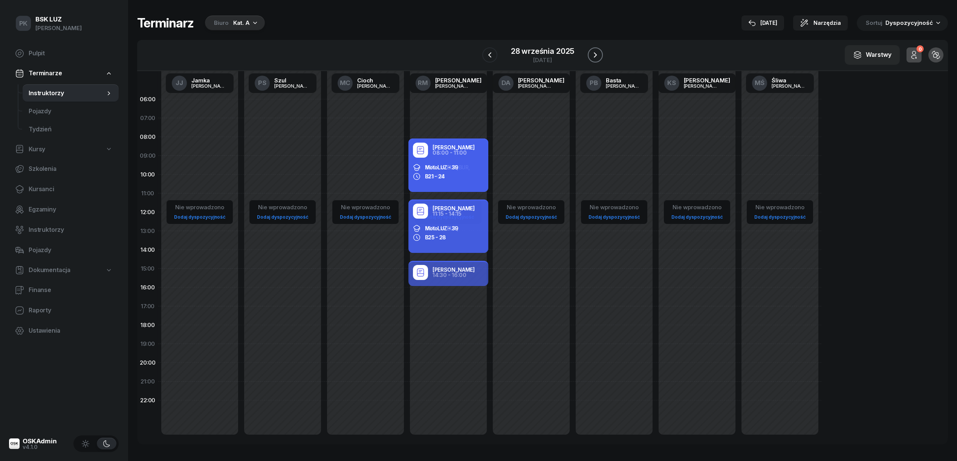
click at [588, 52] on button "button" at bounding box center [595, 54] width 15 height 15
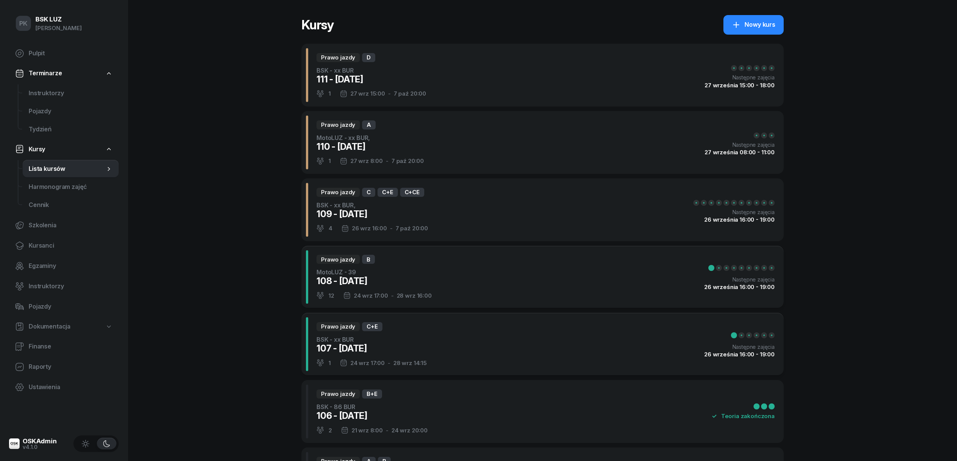
select select
click at [56, 207] on span "Cennik" at bounding box center [71, 205] width 84 height 10
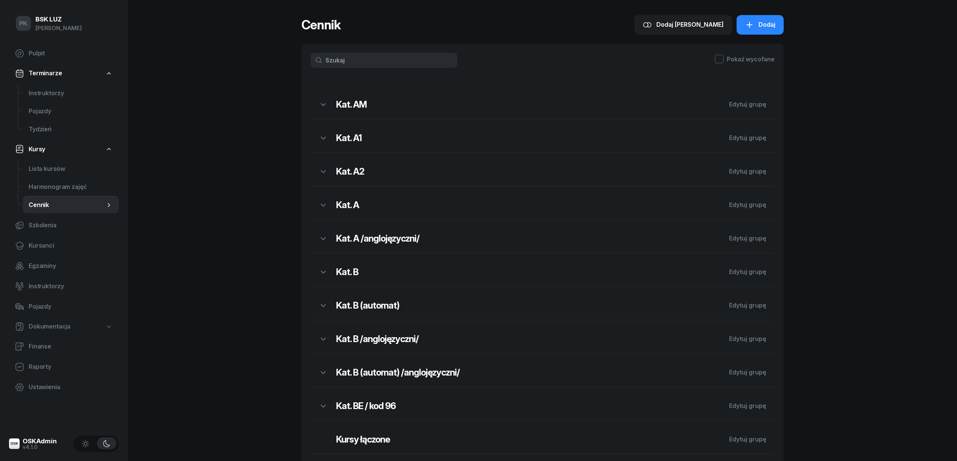
click at [401, 241] on h2 "Kat. A /anglojęzyczni/" at bounding box center [528, 239] width 385 height 12
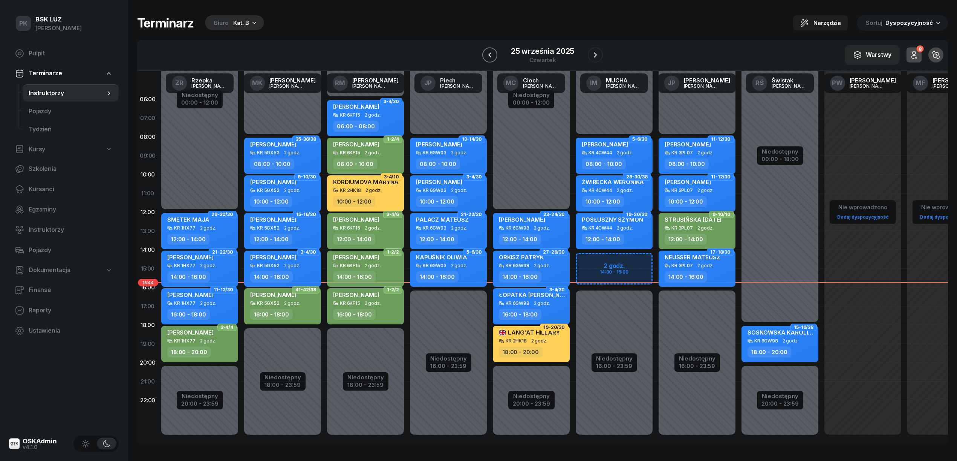
click at [493, 54] on icon "button" at bounding box center [489, 54] width 9 height 9
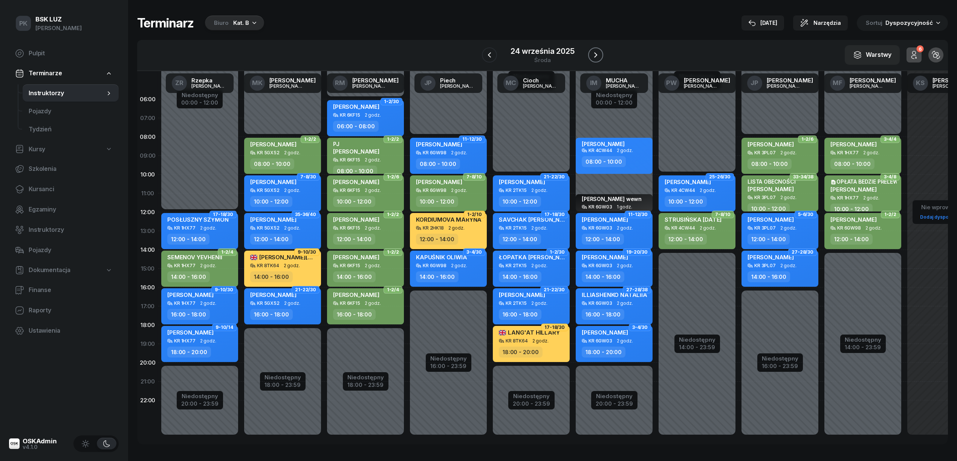
click at [600, 56] on button "button" at bounding box center [595, 54] width 15 height 15
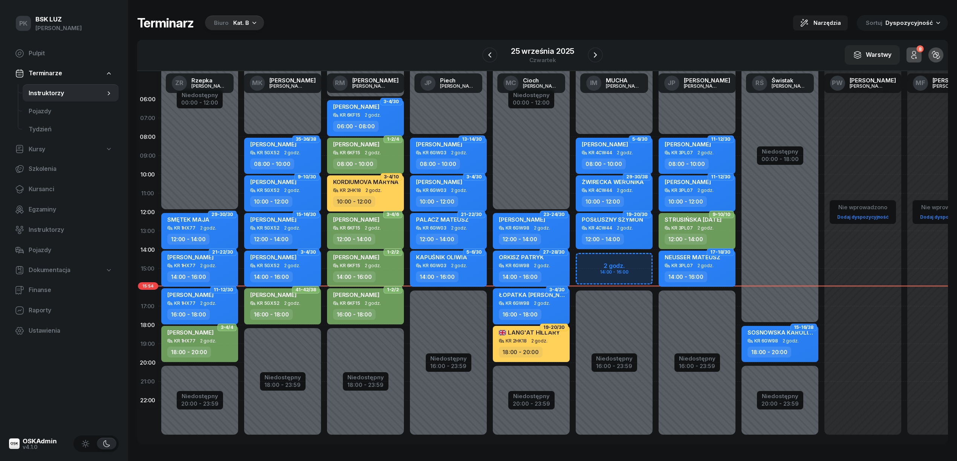
click at [587, 49] on div "25 września 2025 czwartek" at bounding box center [542, 54] width 121 height 21
click at [591, 53] on icon "button" at bounding box center [595, 54] width 9 height 9
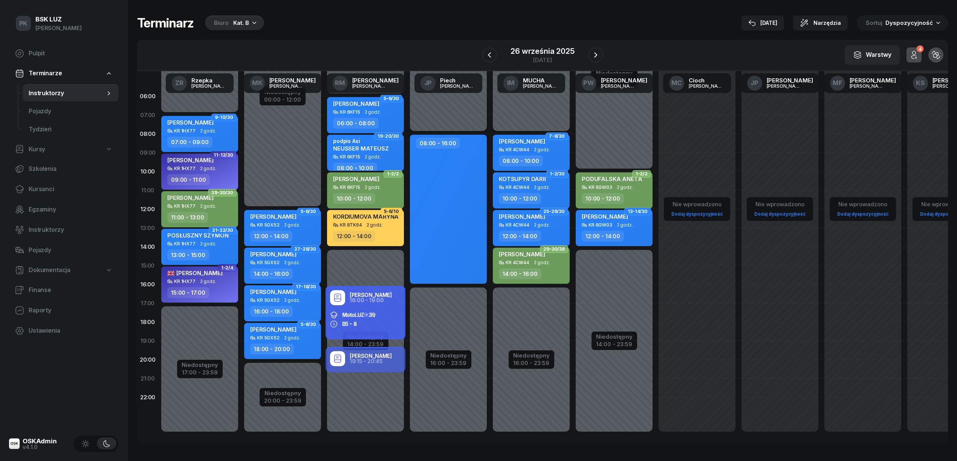
scroll to position [11, 0]
click at [240, 20] on div "Kat. B" at bounding box center [241, 22] width 16 height 9
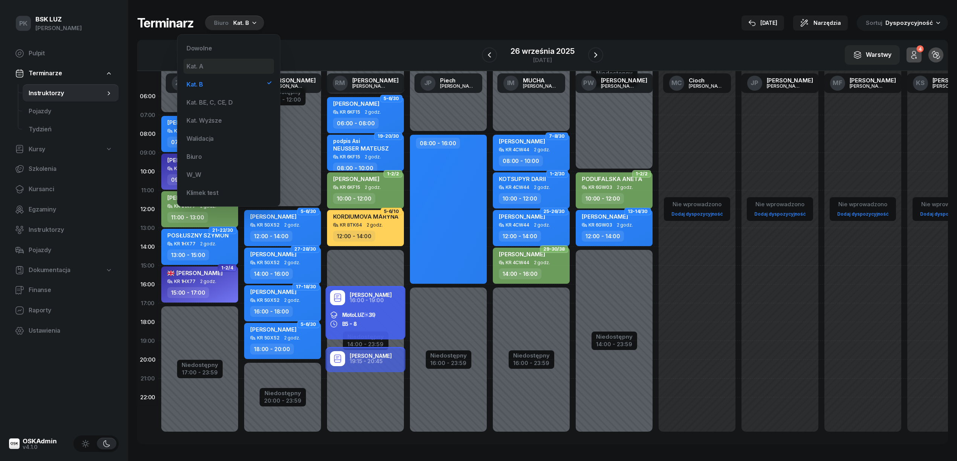
click at [211, 69] on div "Kat. A" at bounding box center [228, 66] width 90 height 15
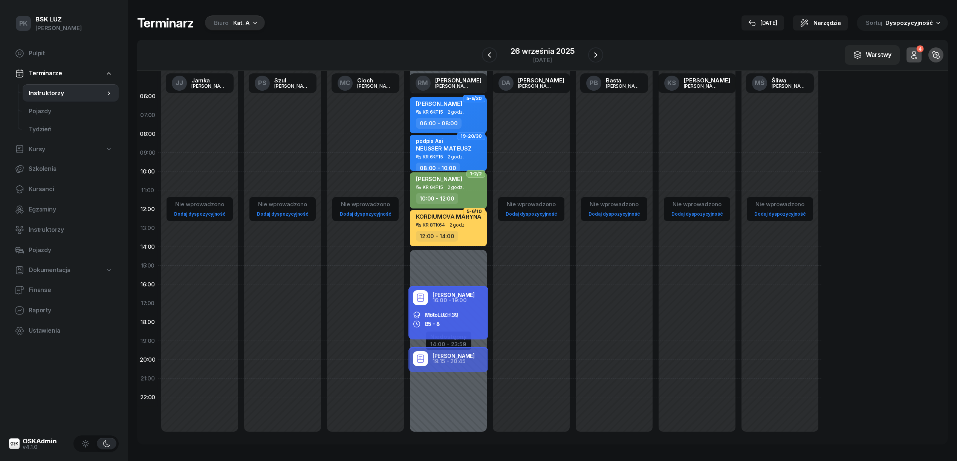
scroll to position [3, 0]
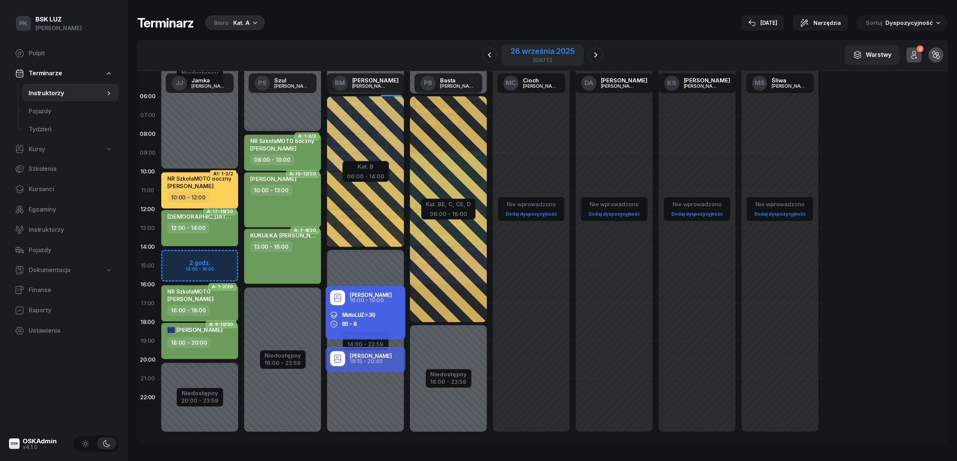
click at [550, 53] on div "26 września 2025" at bounding box center [542, 51] width 64 height 8
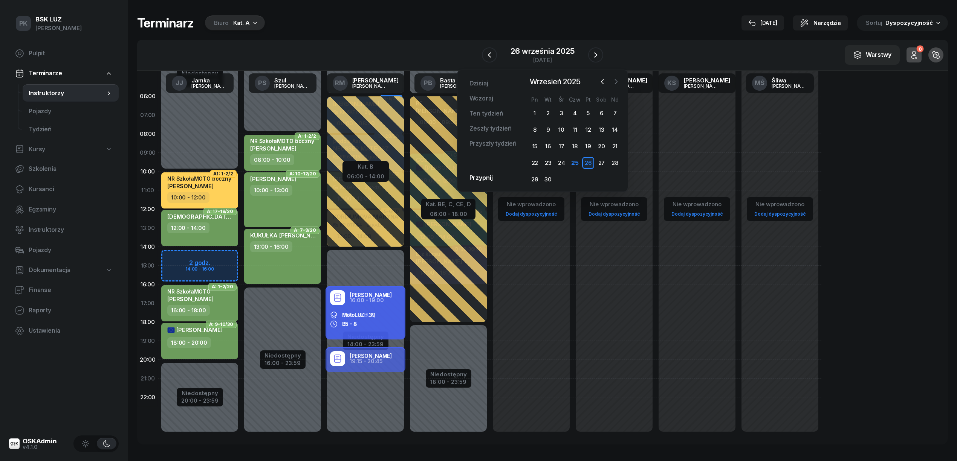
click at [612, 79] on icon "button" at bounding box center [616, 82] width 8 height 8
click at [536, 164] on div "20" at bounding box center [534, 163] width 12 height 12
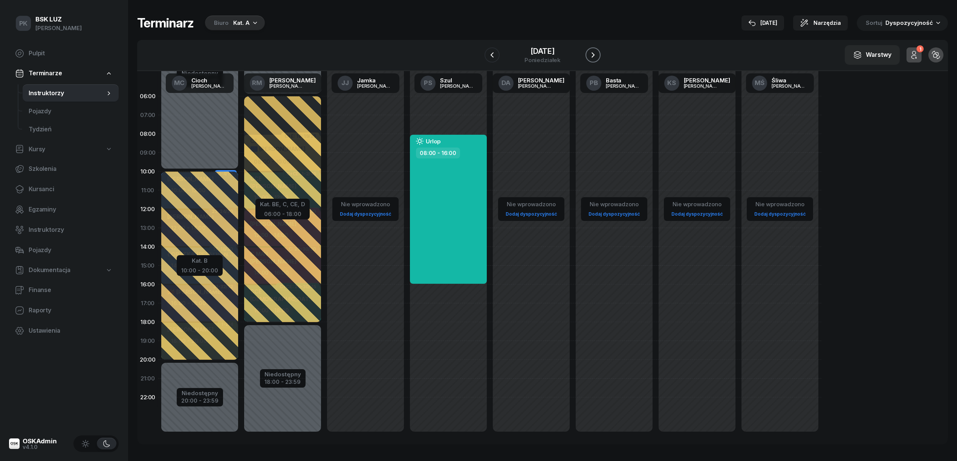
click at [597, 57] on icon "button" at bounding box center [592, 54] width 9 height 9
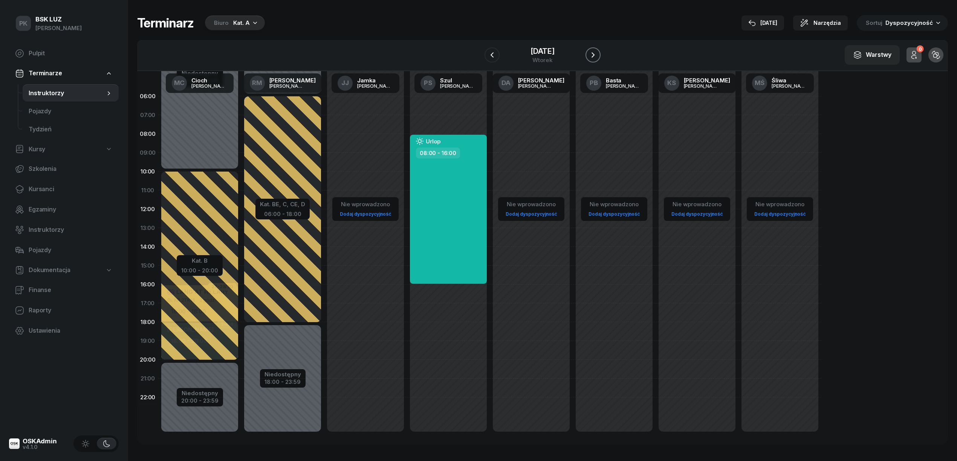
click at [597, 57] on icon "button" at bounding box center [592, 54] width 9 height 9
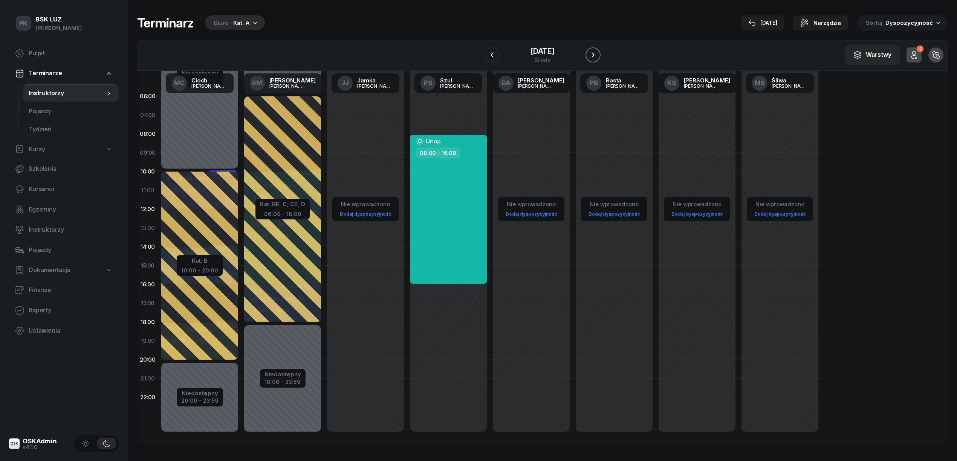
click at [597, 57] on icon "button" at bounding box center [592, 54] width 9 height 9
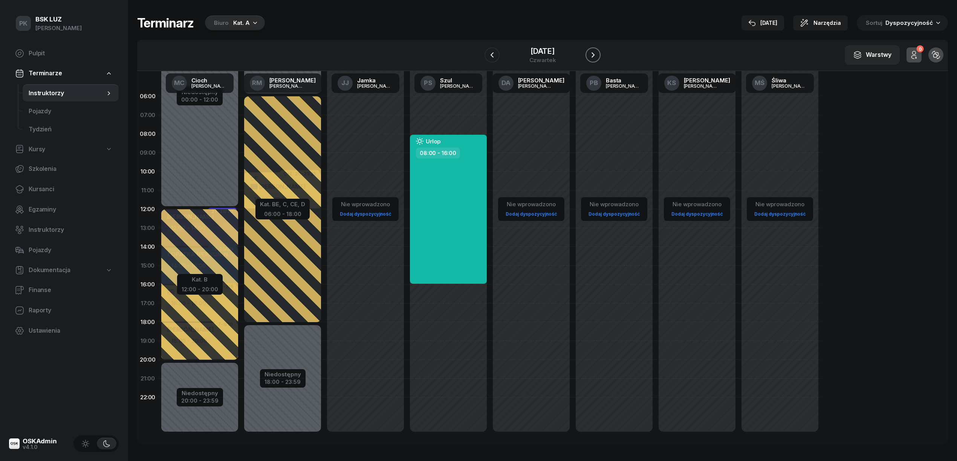
click at [597, 57] on icon "button" at bounding box center [592, 54] width 9 height 9
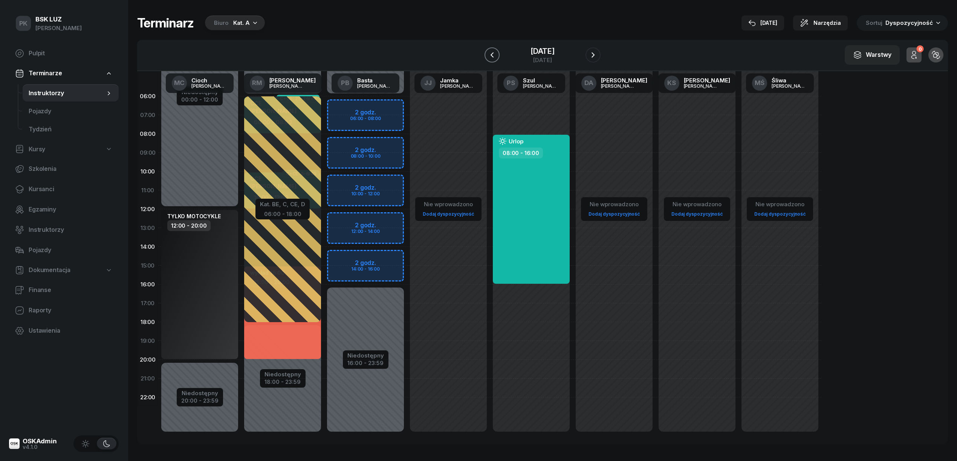
click at [487, 58] on icon "button" at bounding box center [491, 54] width 9 height 9
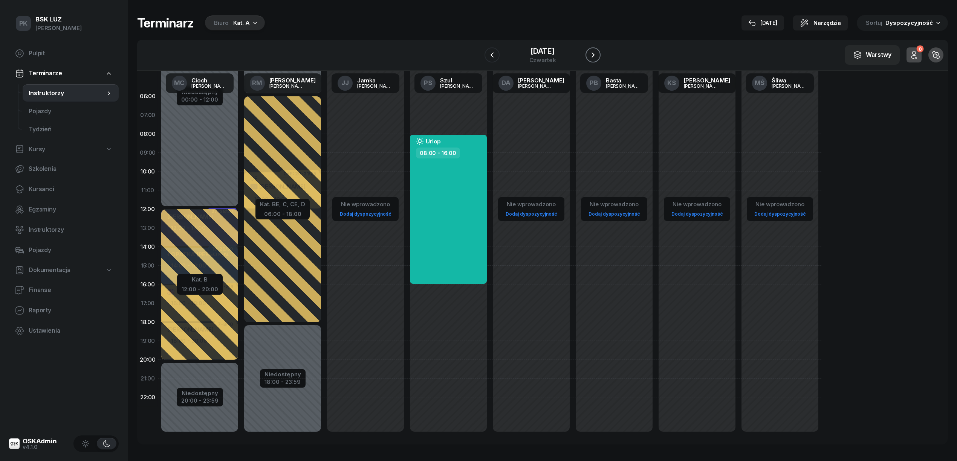
click at [597, 56] on icon "button" at bounding box center [592, 54] width 9 height 9
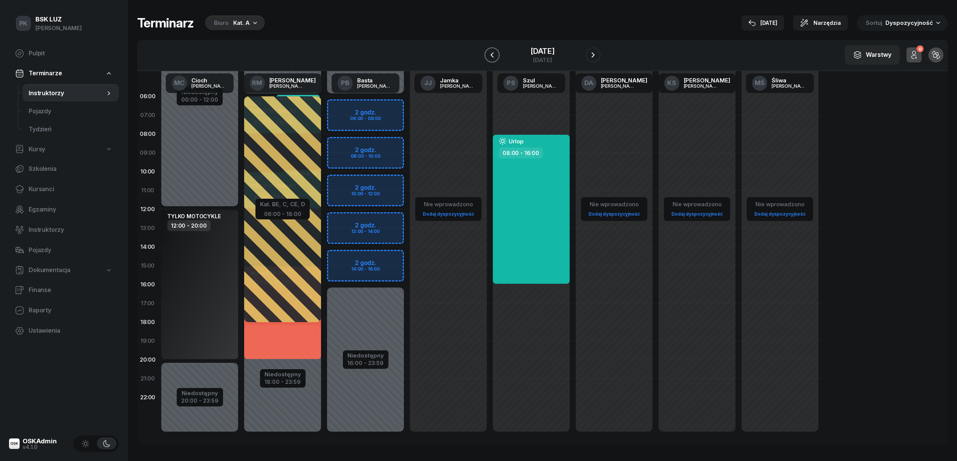
click at [488, 52] on button "button" at bounding box center [491, 54] width 15 height 15
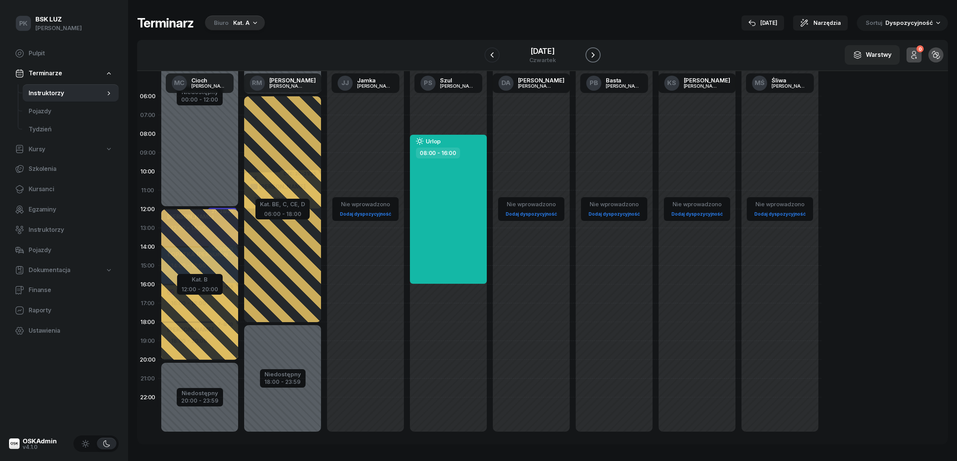
click at [597, 53] on icon "button" at bounding box center [592, 54] width 9 height 9
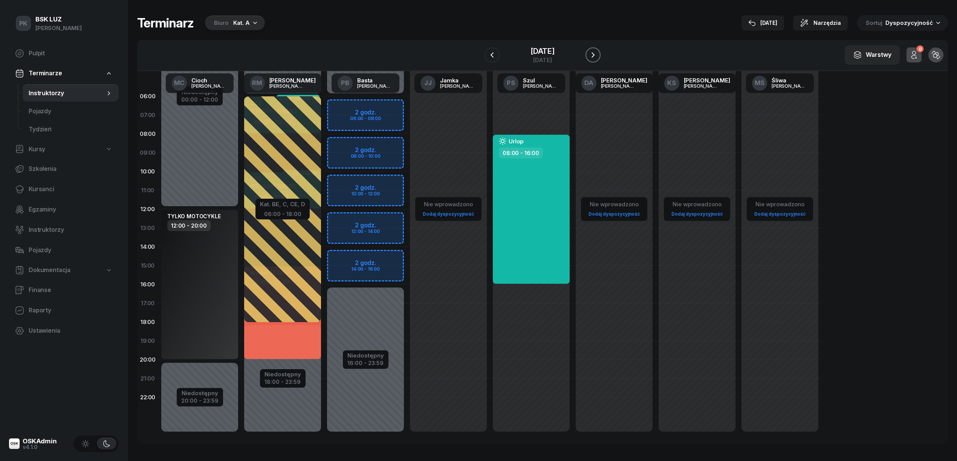
click at [597, 53] on icon "button" at bounding box center [592, 54] width 9 height 9
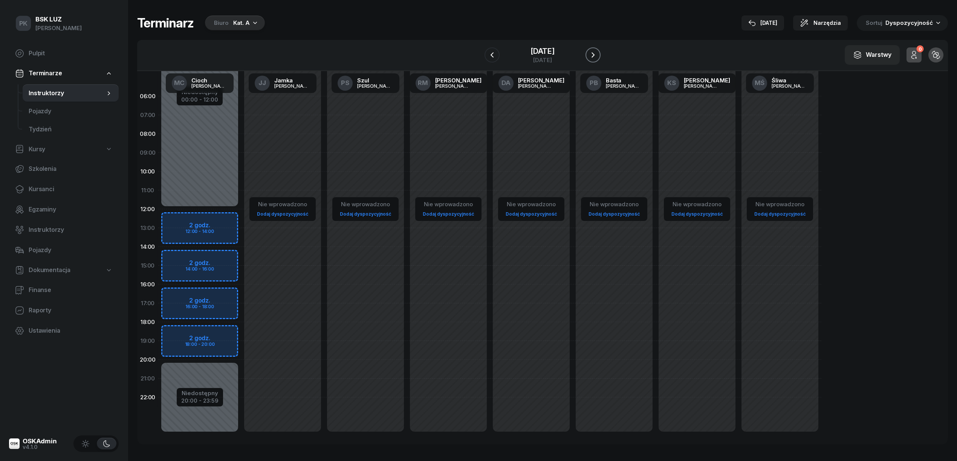
click at [597, 53] on icon "button" at bounding box center [592, 54] width 9 height 9
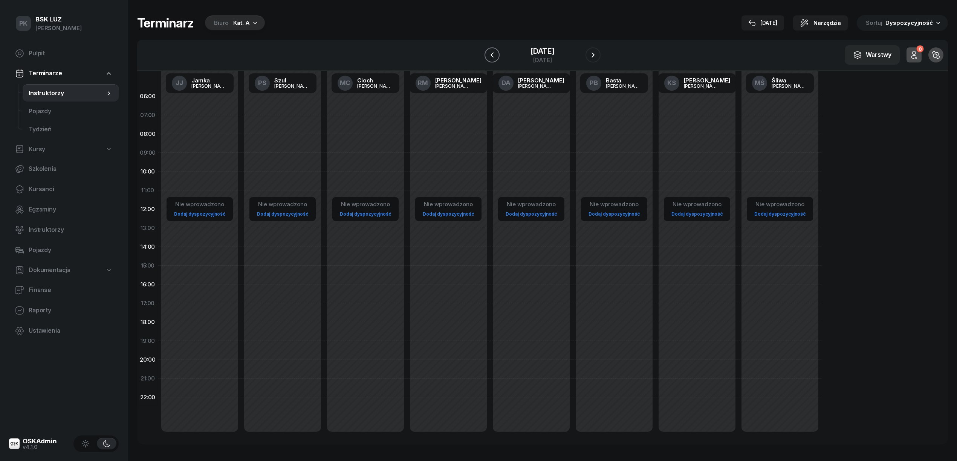
click at [488, 55] on button "button" at bounding box center [491, 54] width 15 height 15
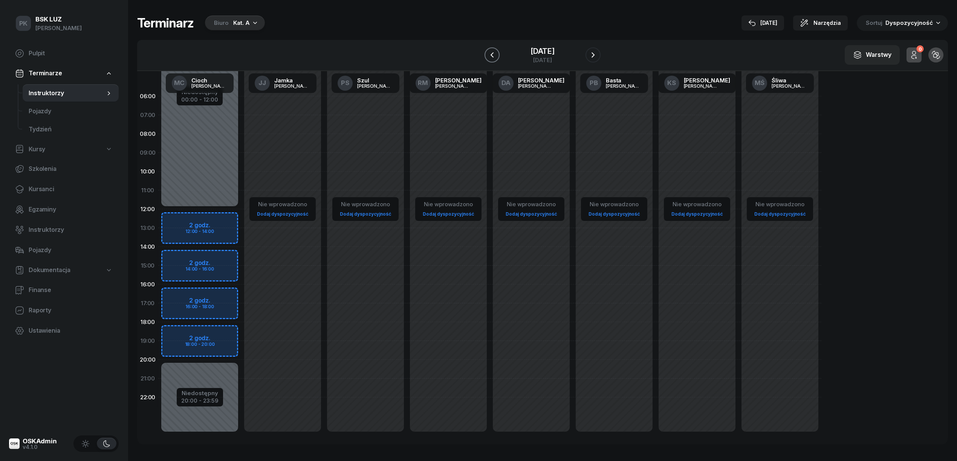
click at [488, 55] on button "button" at bounding box center [491, 54] width 15 height 15
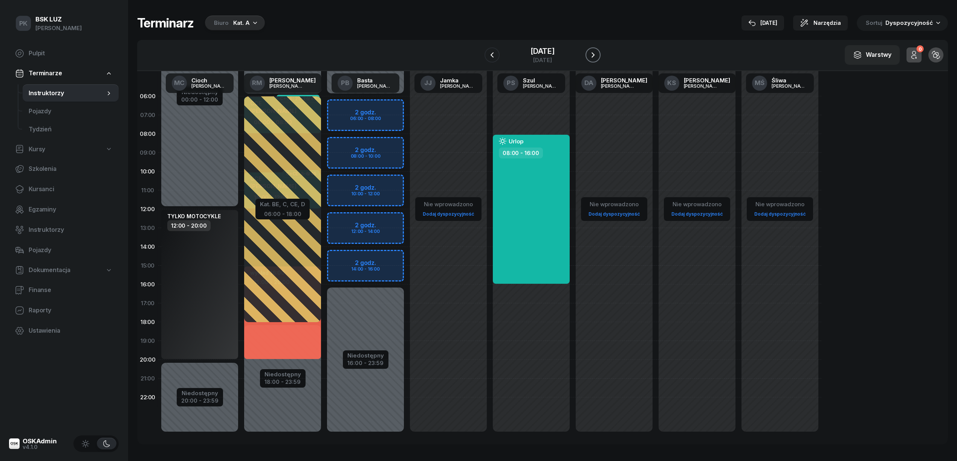
click at [597, 53] on icon "button" at bounding box center [592, 54] width 9 height 9
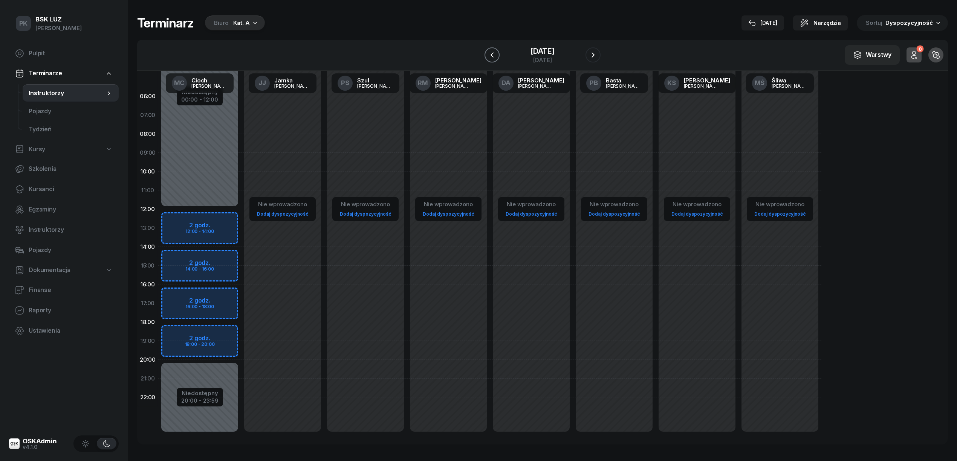
click at [487, 56] on icon "button" at bounding box center [491, 54] width 9 height 9
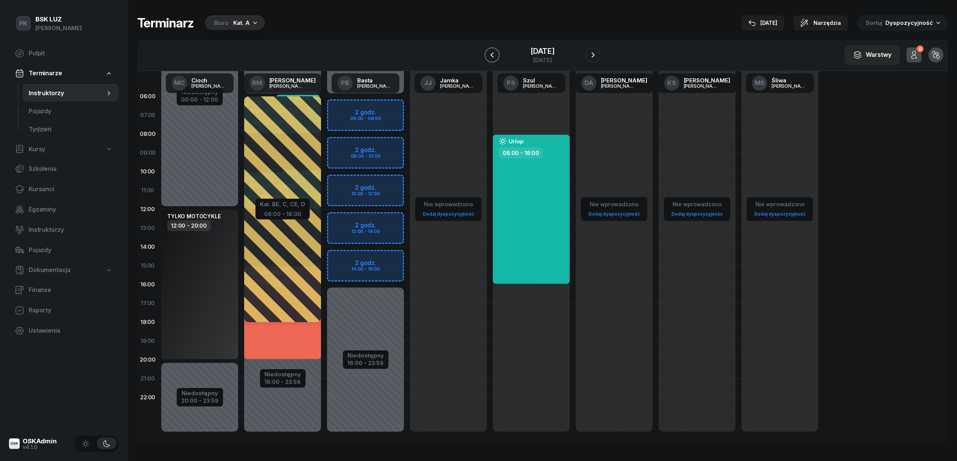
click at [487, 55] on icon "button" at bounding box center [491, 54] width 9 height 9
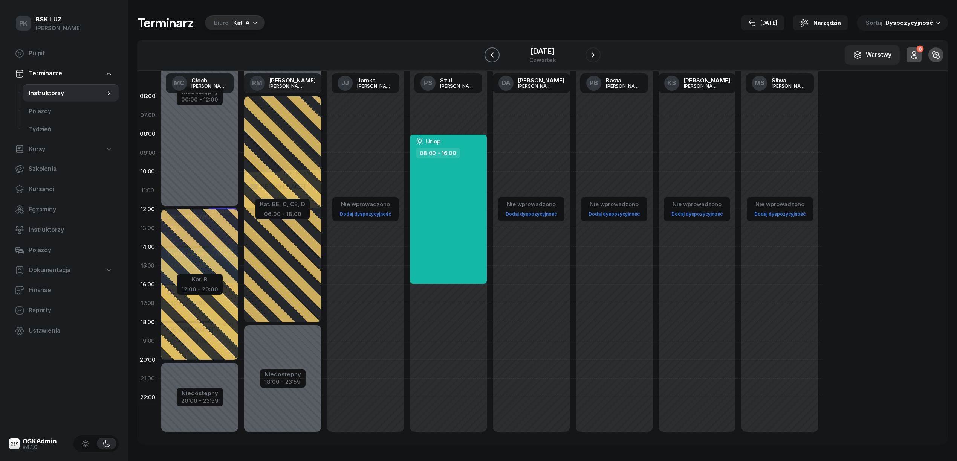
click at [487, 55] on icon "button" at bounding box center [491, 54] width 9 height 9
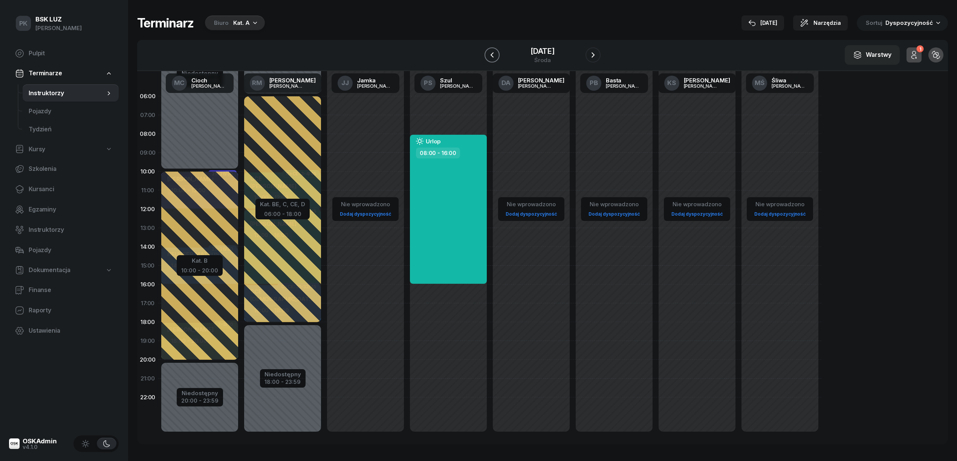
click at [487, 55] on icon "button" at bounding box center [491, 54] width 9 height 9
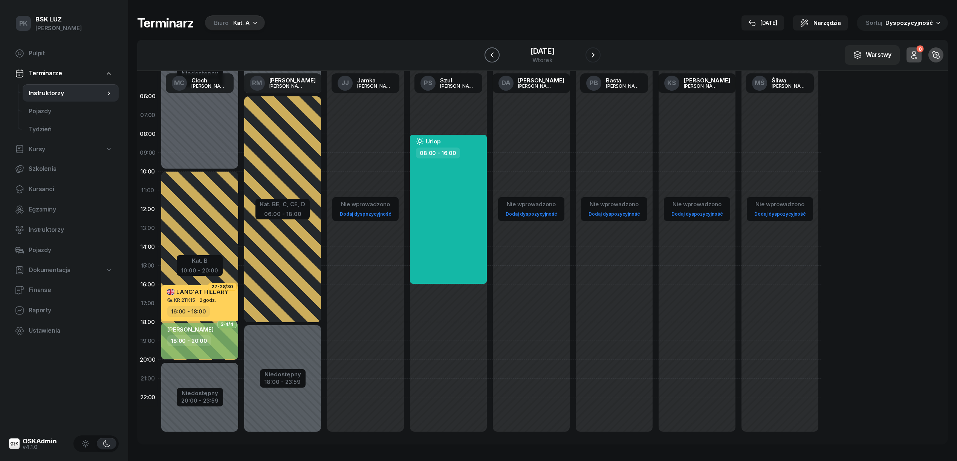
click at [487, 55] on icon "button" at bounding box center [491, 54] width 9 height 9
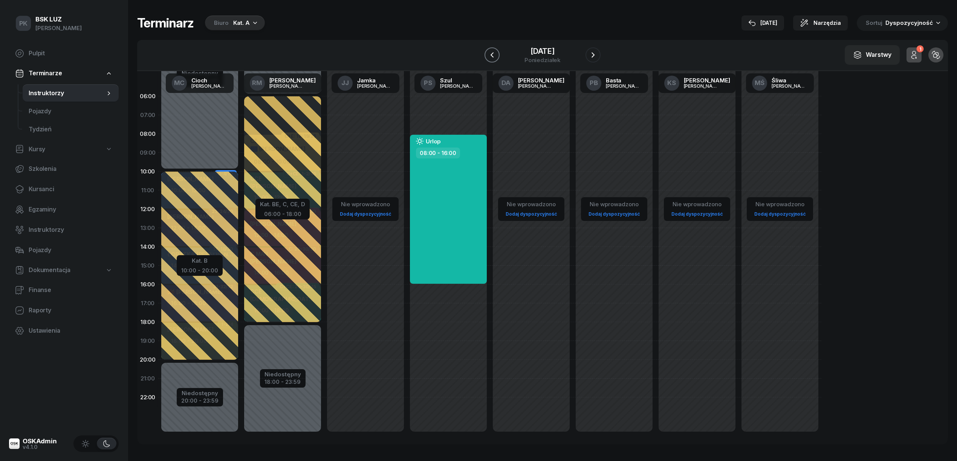
click at [487, 55] on icon "button" at bounding box center [491, 54] width 9 height 9
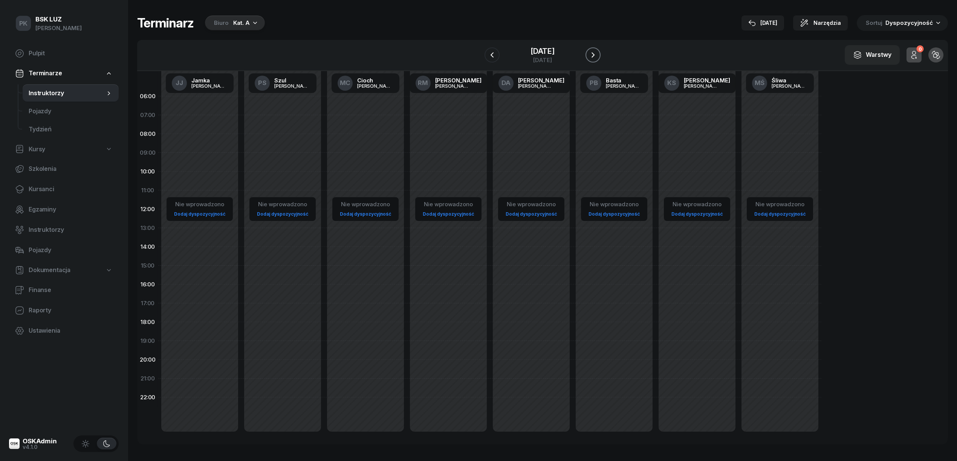
click at [597, 59] on icon "button" at bounding box center [592, 54] width 9 height 9
click at [597, 58] on icon "button" at bounding box center [592, 54] width 9 height 9
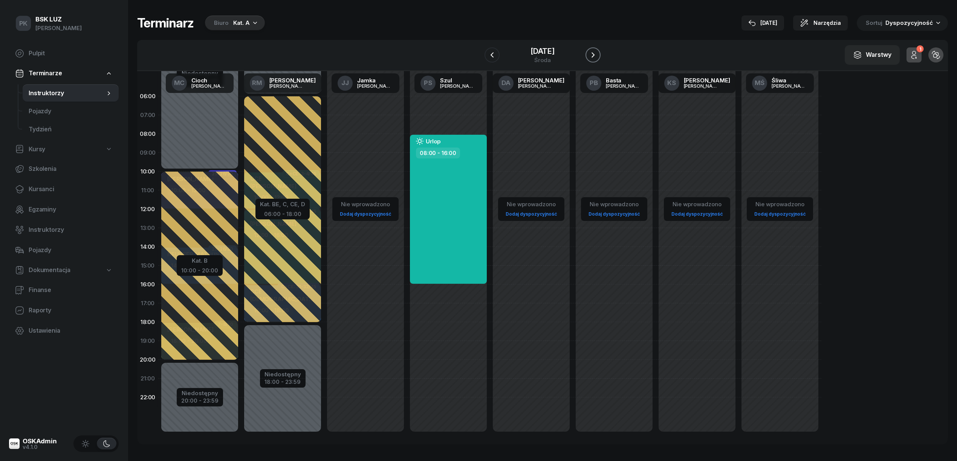
click at [597, 58] on icon "button" at bounding box center [592, 54] width 9 height 9
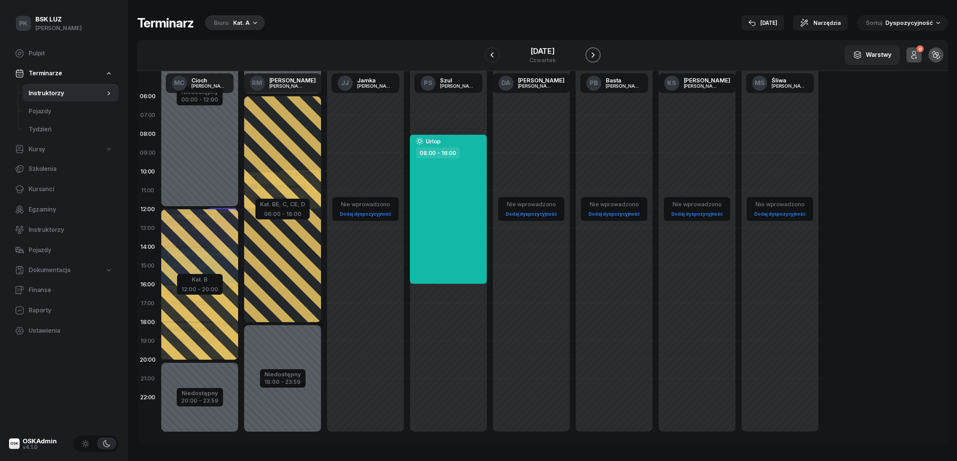
click at [597, 58] on icon "button" at bounding box center [592, 54] width 9 height 9
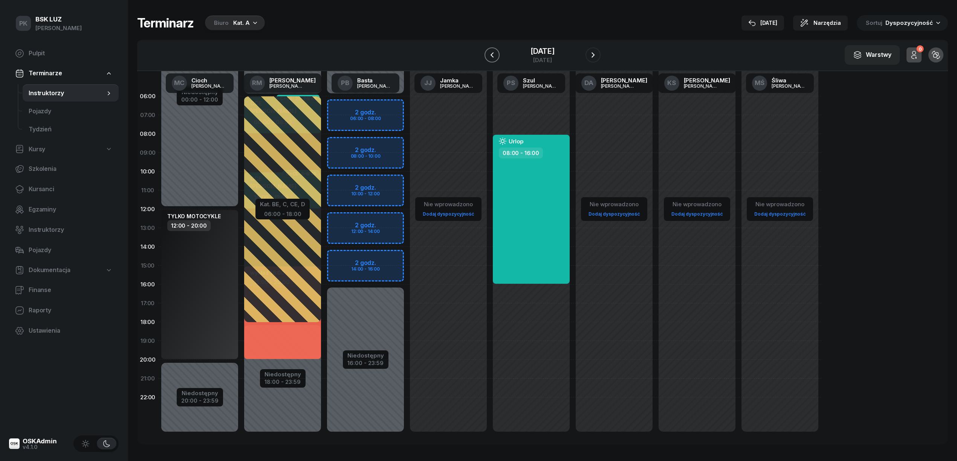
click at [490, 53] on icon "button" at bounding box center [491, 54] width 3 height 5
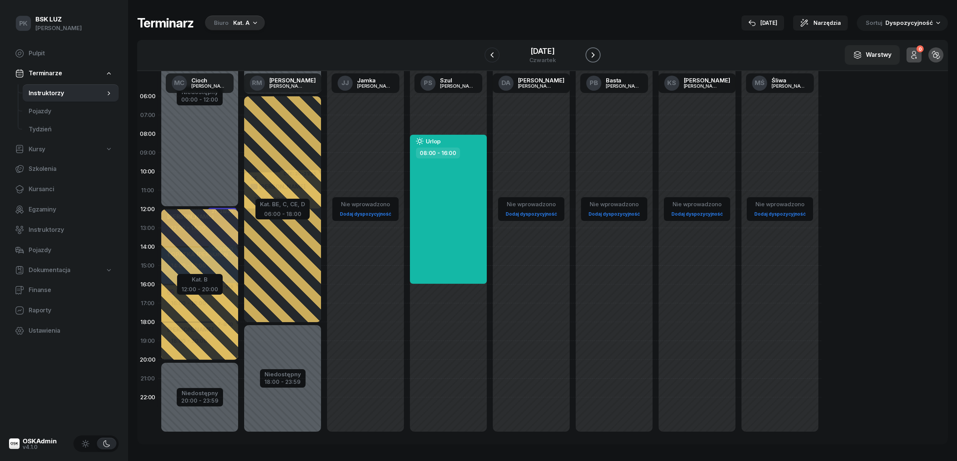
click at [597, 57] on icon "button" at bounding box center [592, 54] width 9 height 9
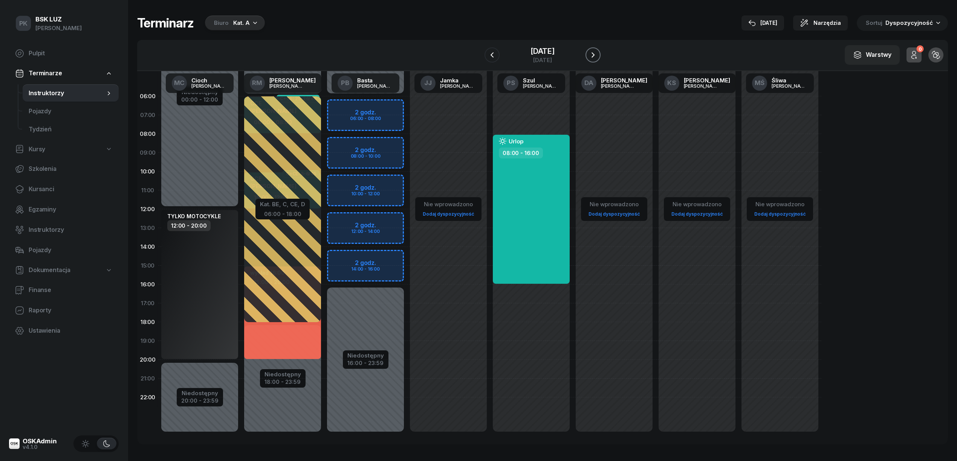
click at [597, 53] on icon "button" at bounding box center [592, 54] width 9 height 9
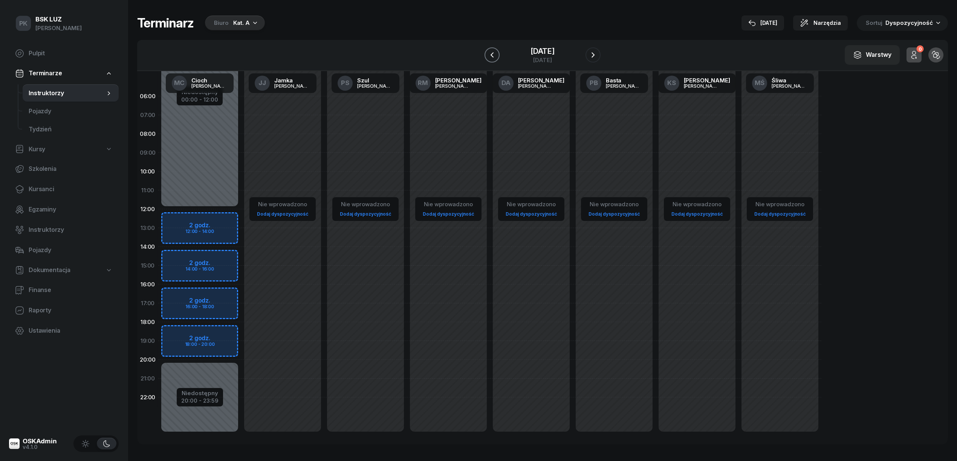
click at [487, 53] on icon "button" at bounding box center [491, 54] width 9 height 9
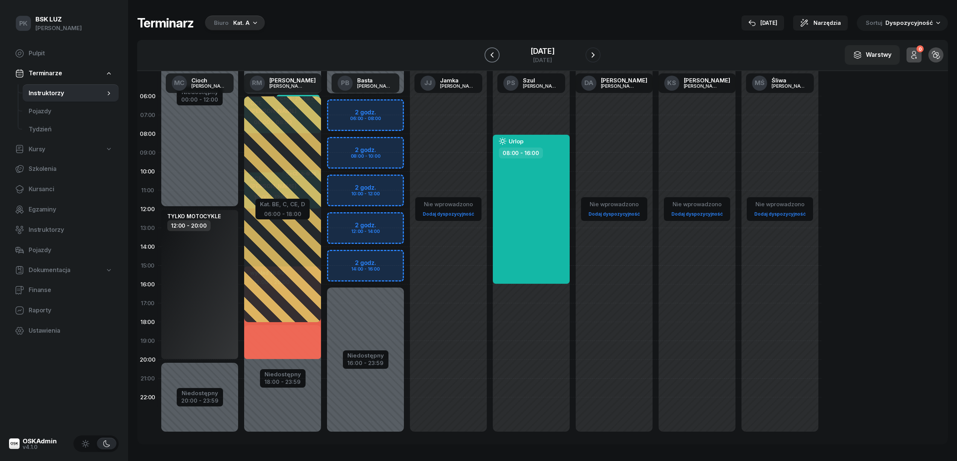
click at [487, 57] on icon "button" at bounding box center [491, 54] width 9 height 9
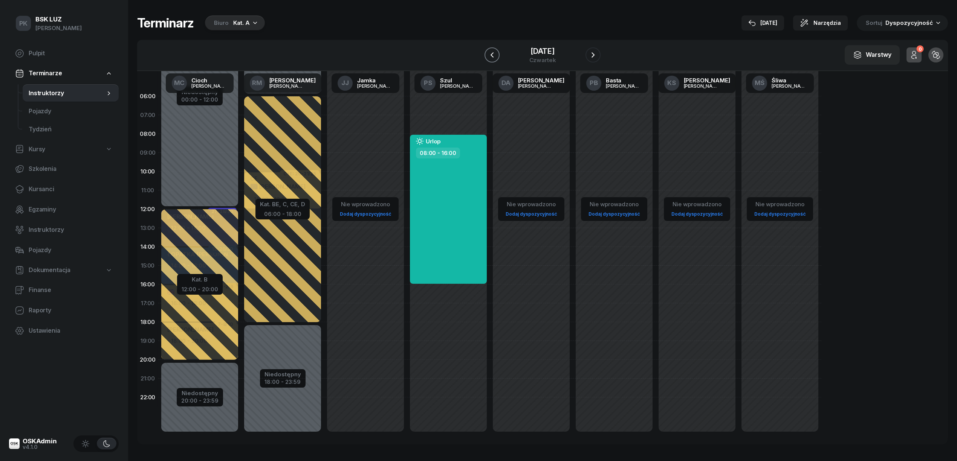
click at [487, 57] on icon "button" at bounding box center [491, 54] width 9 height 9
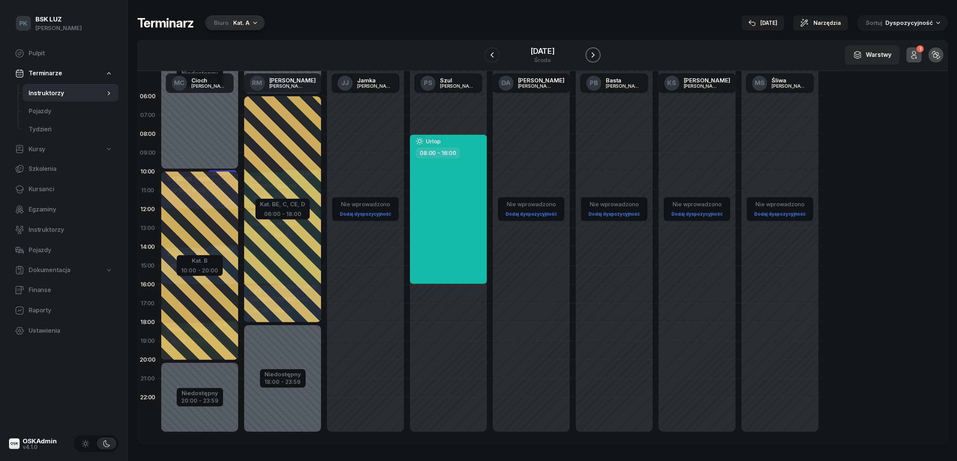
click at [597, 52] on icon "button" at bounding box center [592, 54] width 9 height 9
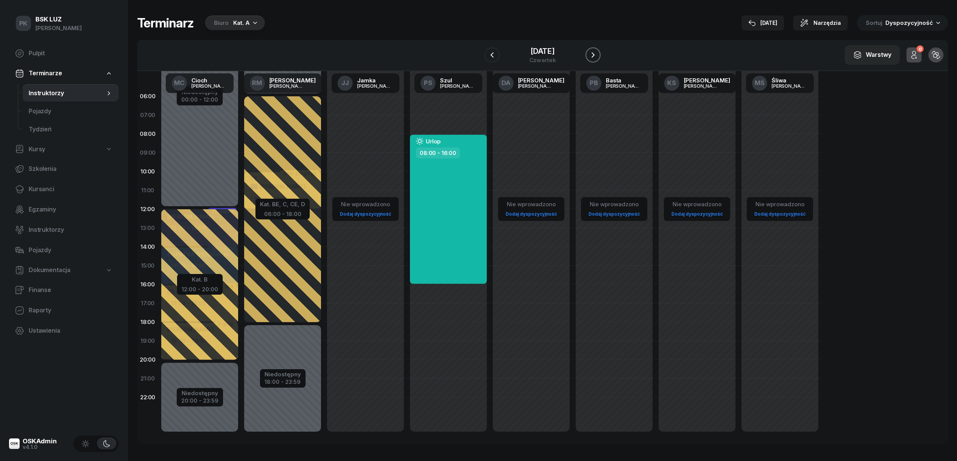
click at [597, 52] on icon "button" at bounding box center [592, 54] width 9 height 9
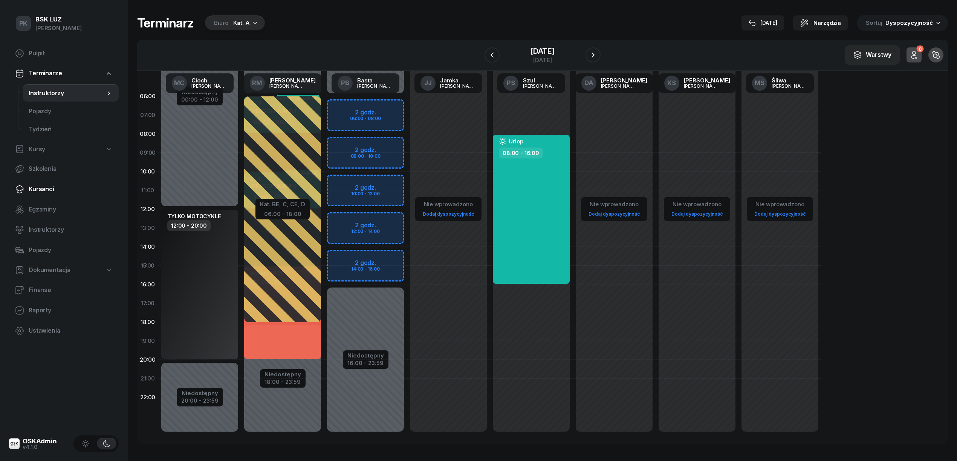
click at [43, 190] on span "Kursanci" at bounding box center [71, 190] width 84 height 10
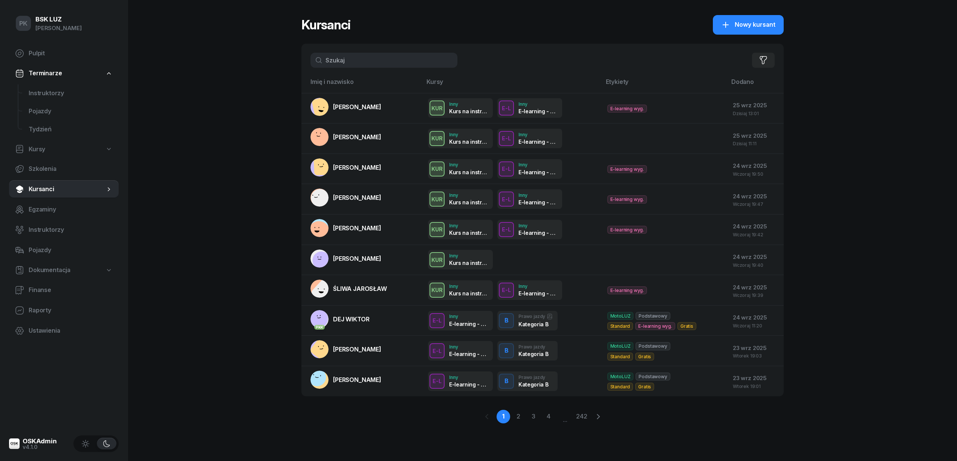
click at [358, 55] on input "text" at bounding box center [383, 60] width 147 height 15
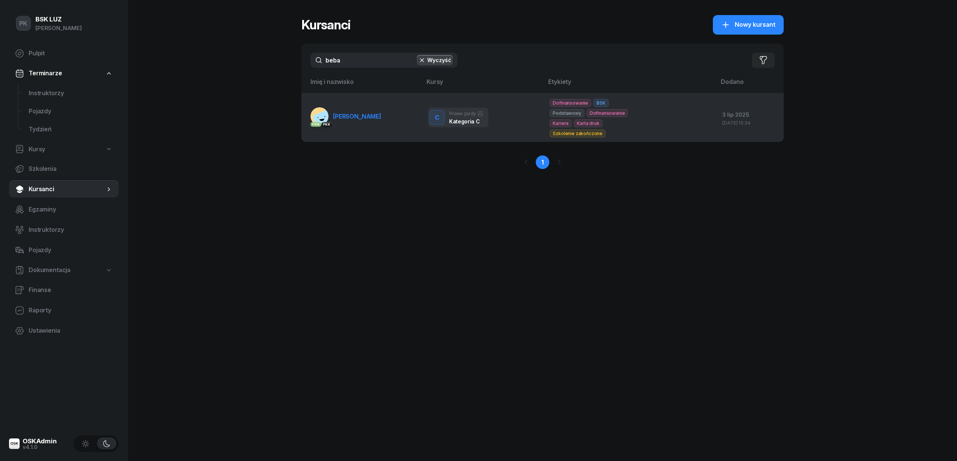
type input "beba"
click at [351, 115] on span "BEBAK MARCIN" at bounding box center [357, 117] width 48 height 8
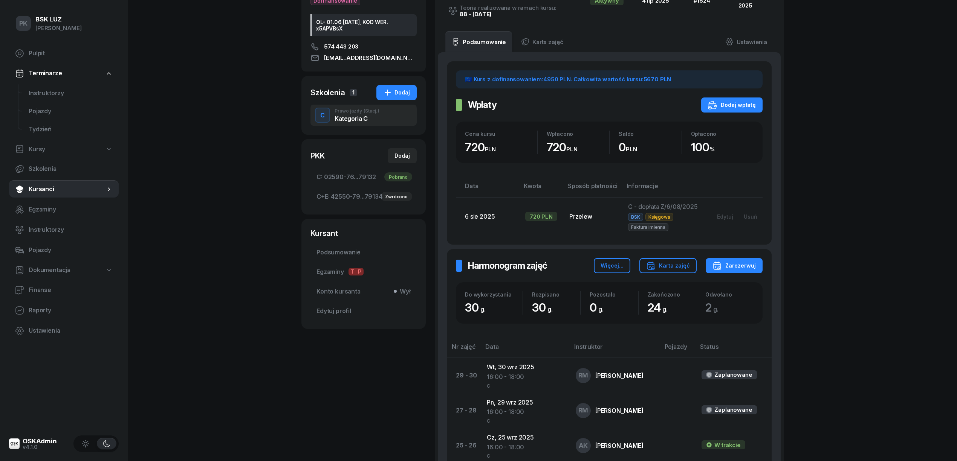
scroll to position [251, 0]
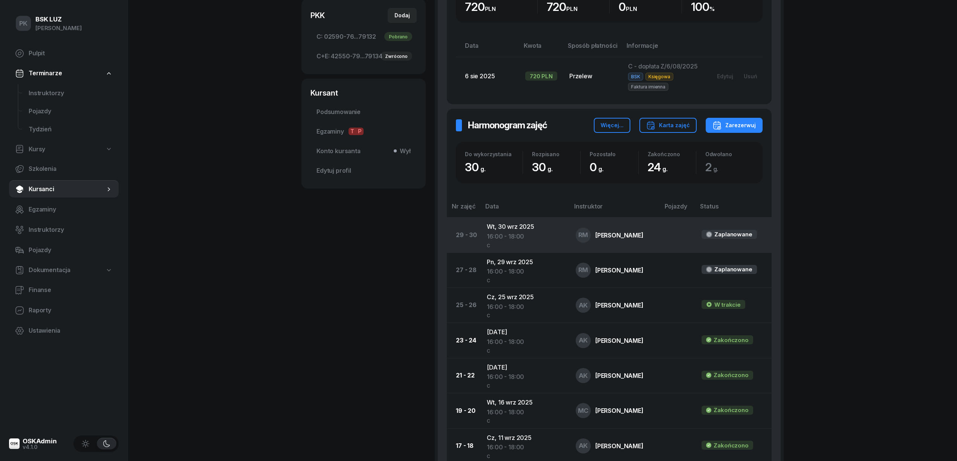
click at [517, 231] on td "Wt, 30 wrz 2025 16:00 - 18:00 C" at bounding box center [525, 235] width 89 height 35
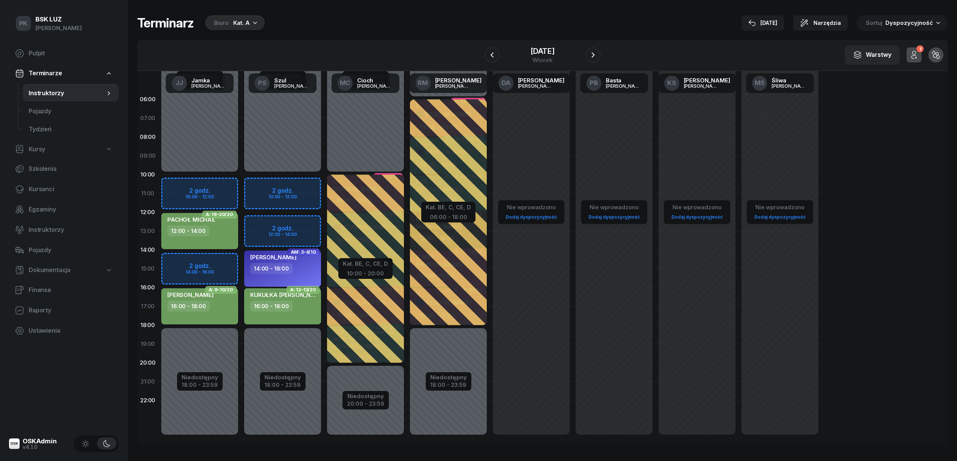
click at [247, 17] on div "Biuro Kat. A" at bounding box center [235, 22] width 60 height 15
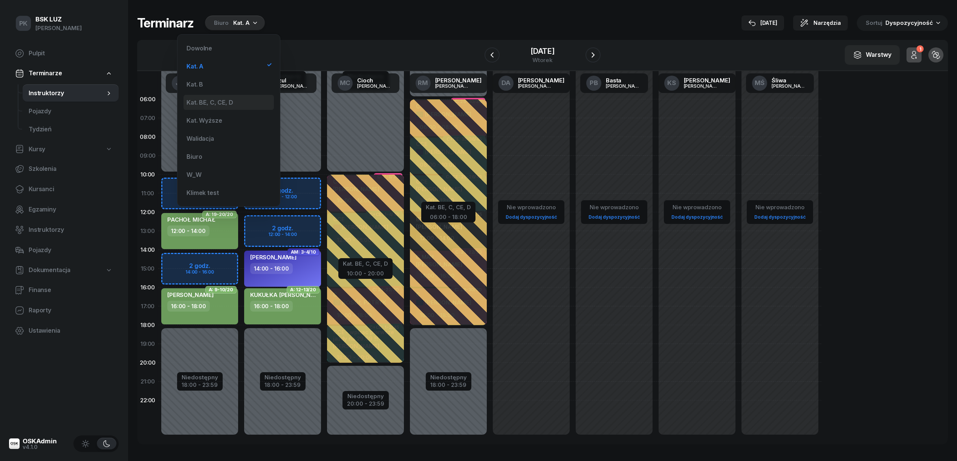
click at [230, 101] on div "Kat. BE, C, CE, D" at bounding box center [209, 102] width 46 height 6
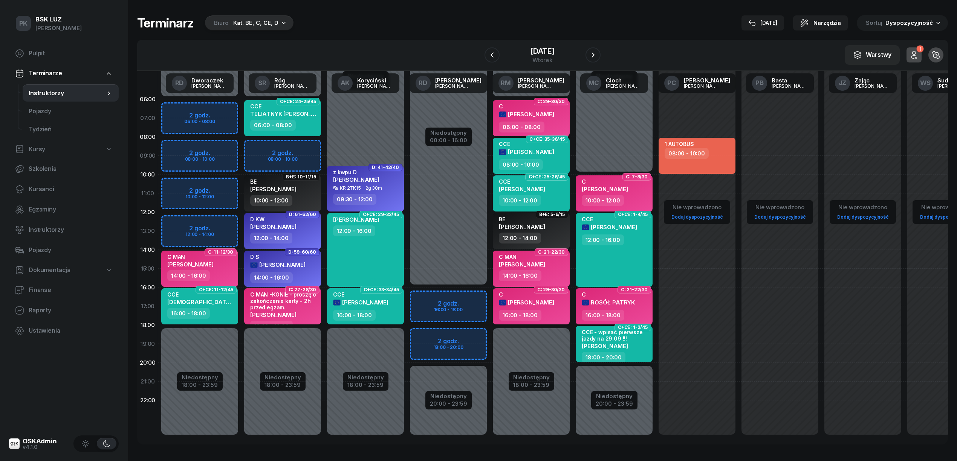
click at [522, 292] on div "C" at bounding box center [526, 295] width 55 height 6
select select "16"
select select "18"
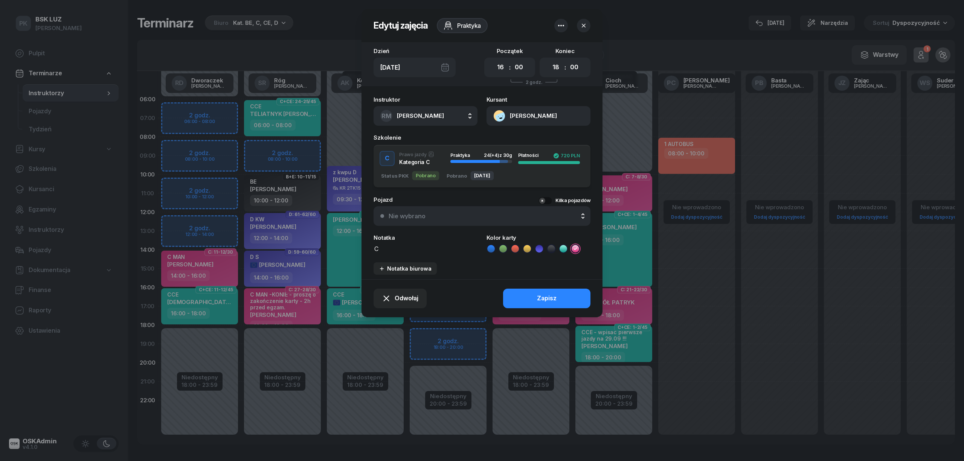
drag, startPoint x: 400, startPoint y: 250, endPoint x: 347, endPoint y: 243, distance: 53.5
click at [347, 243] on div "Edytuj zajęcia Praktyka Dzień Wt, 30 wrz Początek 00 01 02 03 04 05 06 07 08 09…" at bounding box center [482, 230] width 964 height 461
type textarea "Renault!!!!!!!!!!!!!!!!!!!!!"
click at [552, 301] on div "Zapisz" at bounding box center [547, 299] width 20 height 10
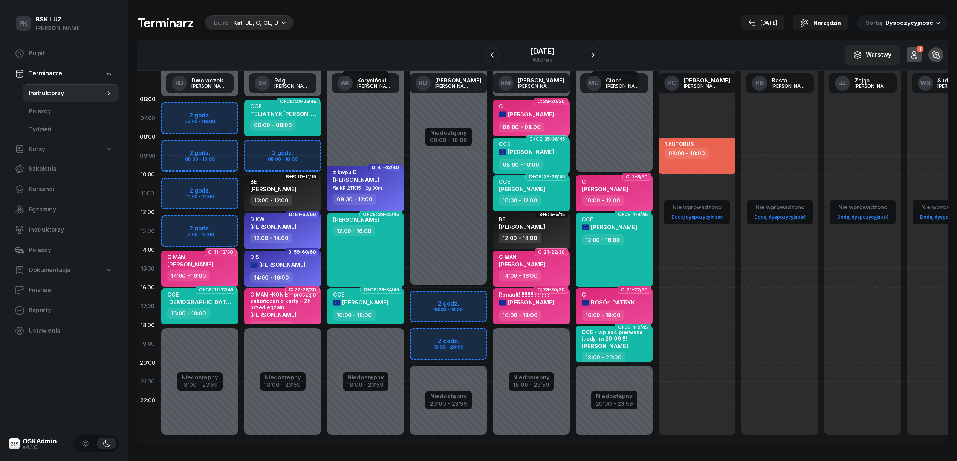
click at [505, 321] on div "Renault!!!!!!!!!!!!!!!!!!!!! MARCIN BEBAK 16:00 - 18:00" at bounding box center [531, 307] width 77 height 36
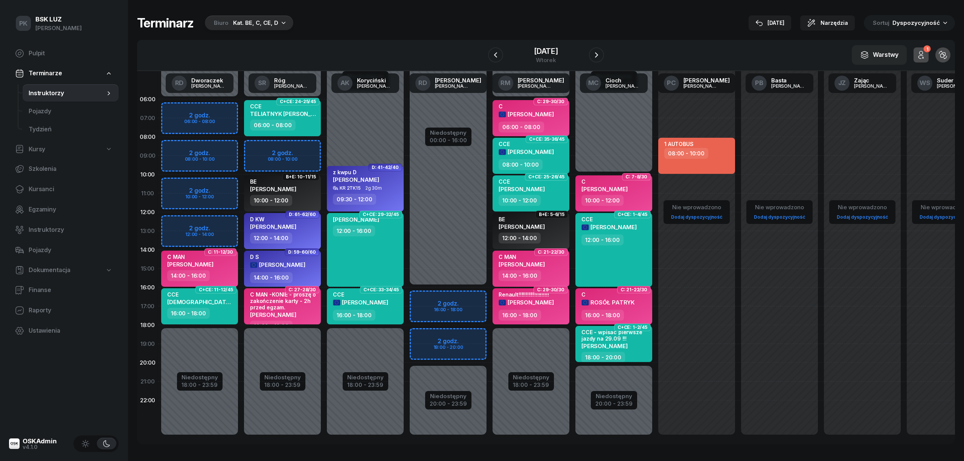
select select "16"
select select "18"
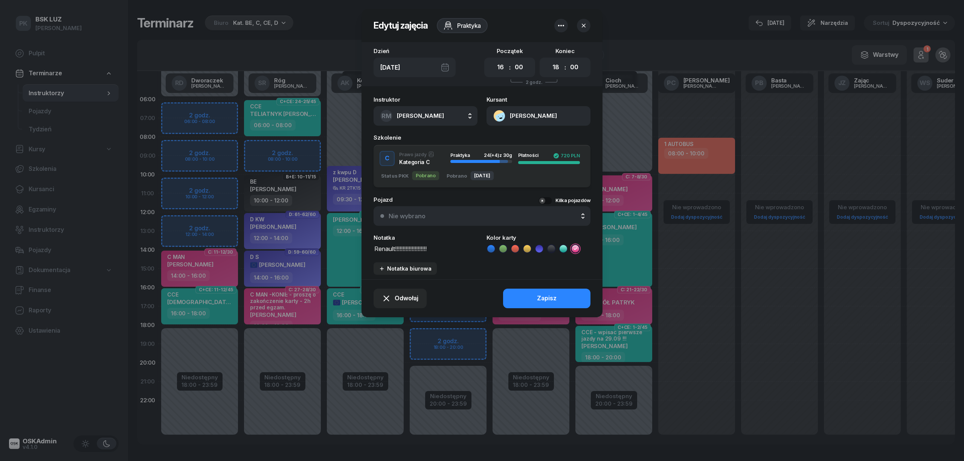
click at [395, 247] on textarea "Renault!!!!!!!!!!!!!!!!!!!!!" at bounding box center [426, 249] width 104 height 10
type textarea "Renault - !!!!!!!!!!"
click at [537, 300] on button "Zapisz" at bounding box center [546, 299] width 87 height 20
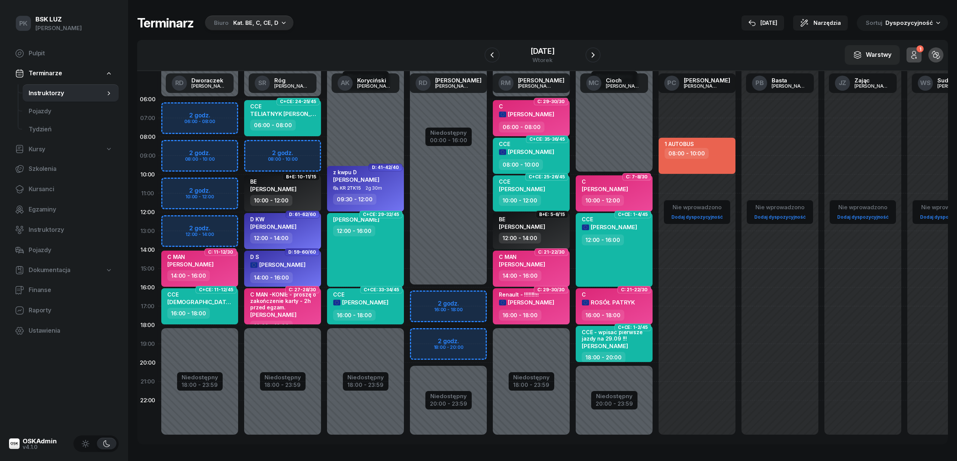
click at [246, 23] on div "Kat. BE, C, CE, D" at bounding box center [255, 22] width 45 height 9
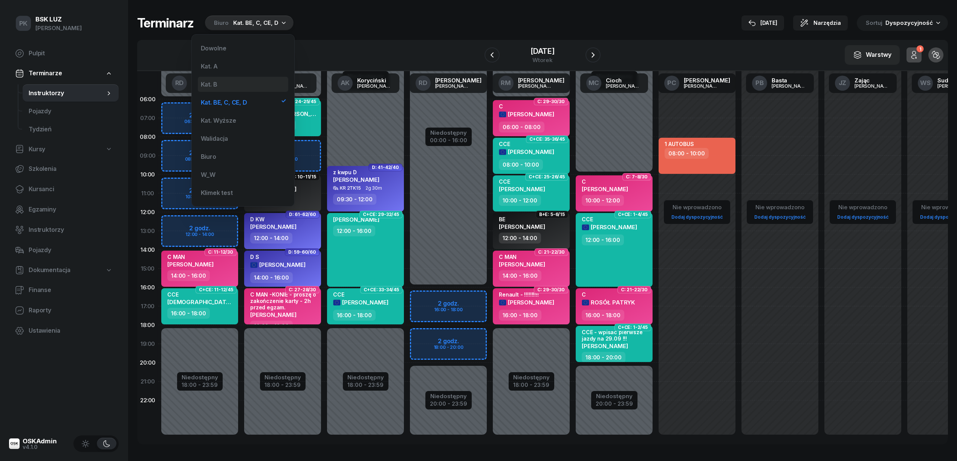
click at [229, 83] on div "Kat. B" at bounding box center [243, 84] width 90 height 15
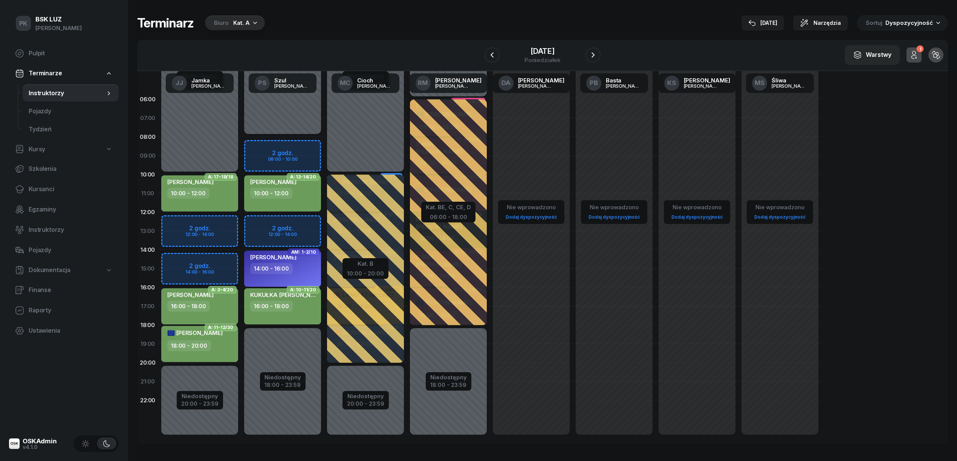
click at [240, 15] on div "Biuro Kat. A" at bounding box center [235, 22] width 60 height 15
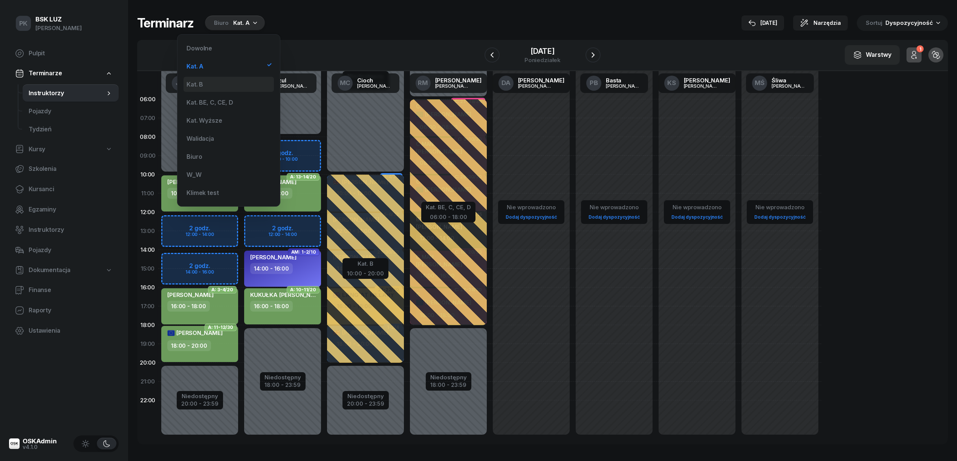
click at [234, 82] on div "Kat. B" at bounding box center [228, 84] width 90 height 15
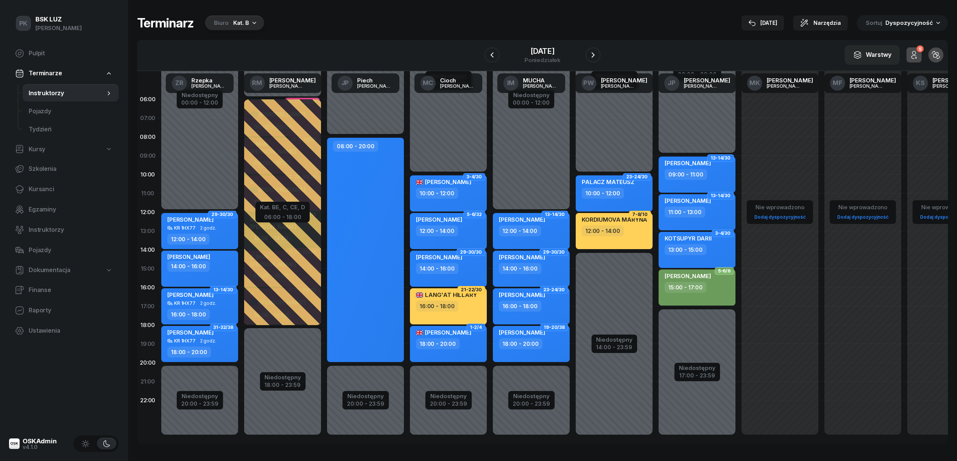
click at [218, 20] on div "Biuro" at bounding box center [221, 22] width 15 height 9
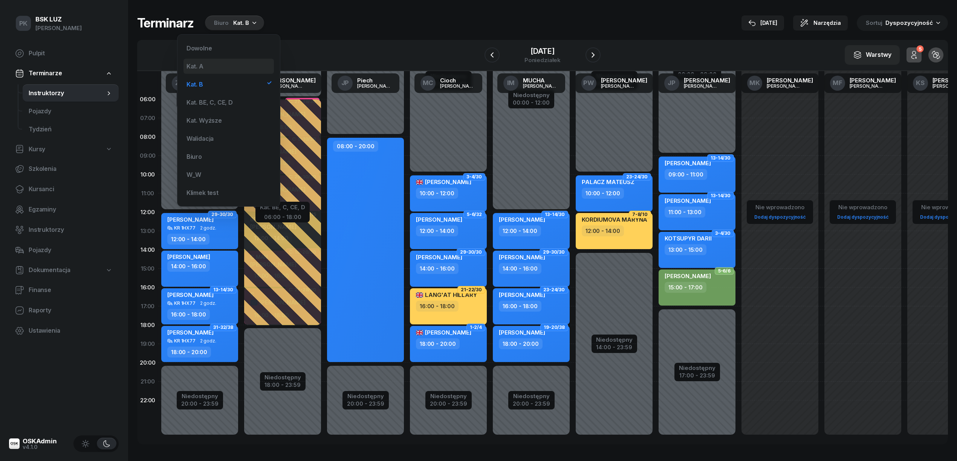
click at [230, 66] on div "Kat. A" at bounding box center [228, 66] width 90 height 15
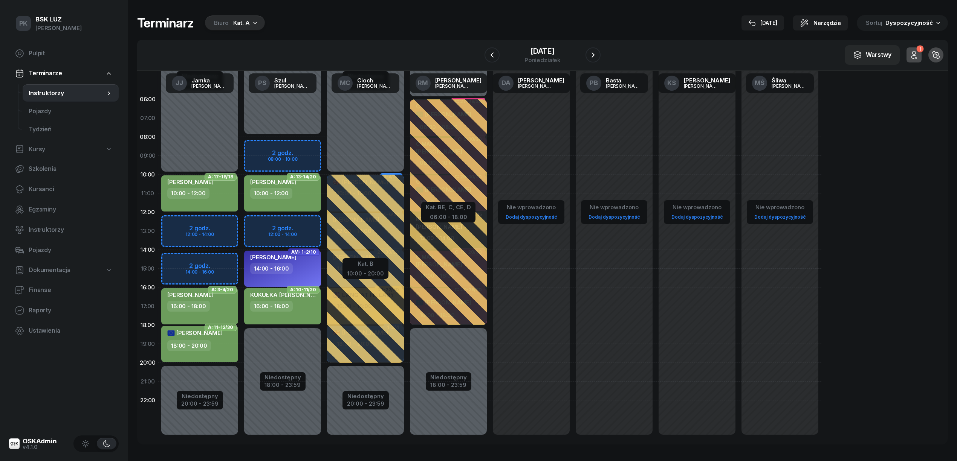
drag, startPoint x: 767, startPoint y: 24, endPoint x: 766, endPoint y: 34, distance: 9.1
click at [767, 31] on div "Terminarz Biuro Kat. A 25 wrz Narzędzia Sortuj Dyspozycyjność W Wybierz AK Kory…" at bounding box center [542, 230] width 811 height 460
click at [763, 20] on div "25 wrz" at bounding box center [762, 22] width 29 height 9
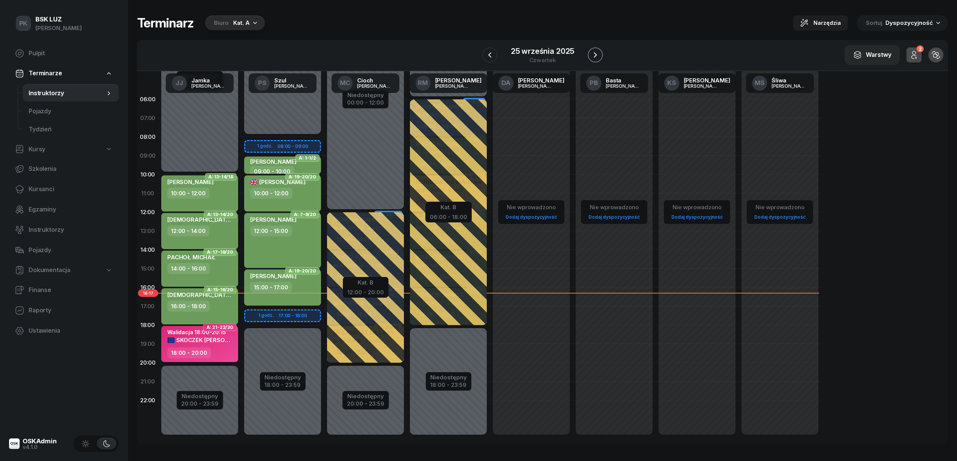
click at [594, 56] on icon "button" at bounding box center [595, 54] width 9 height 9
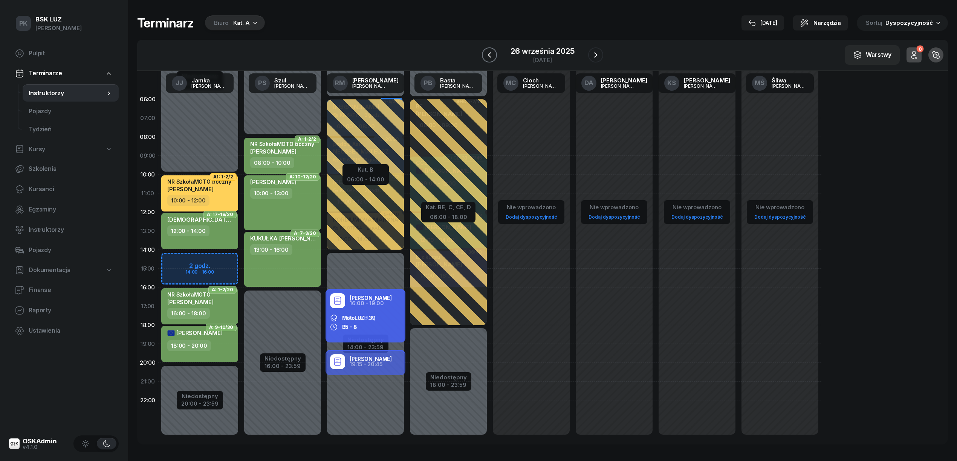
click at [490, 56] on icon "button" at bounding box center [489, 54] width 9 height 9
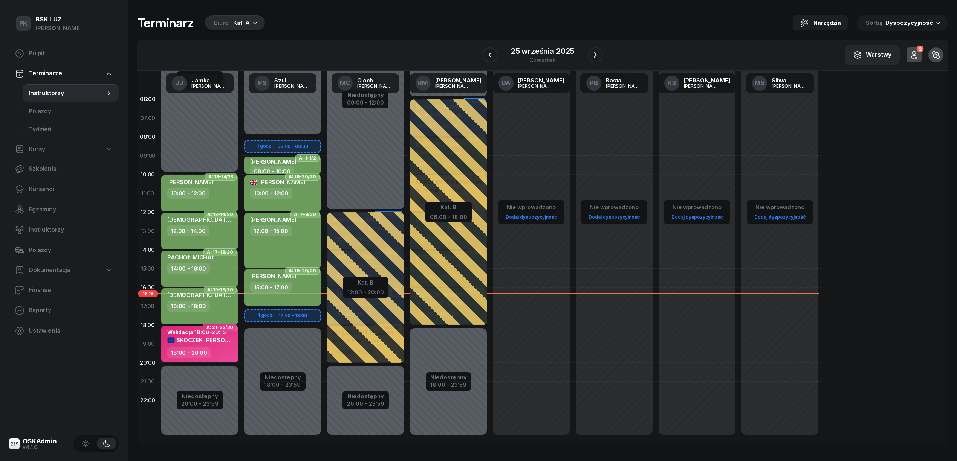
click at [150, 447] on div "Terminarz Biuro Kat. A Narzędzia Sortuj Dyspozycyjność W Wybierz AK Koryciński …" at bounding box center [542, 230] width 811 height 460
click at [596, 55] on icon "button" at bounding box center [595, 54] width 3 height 5
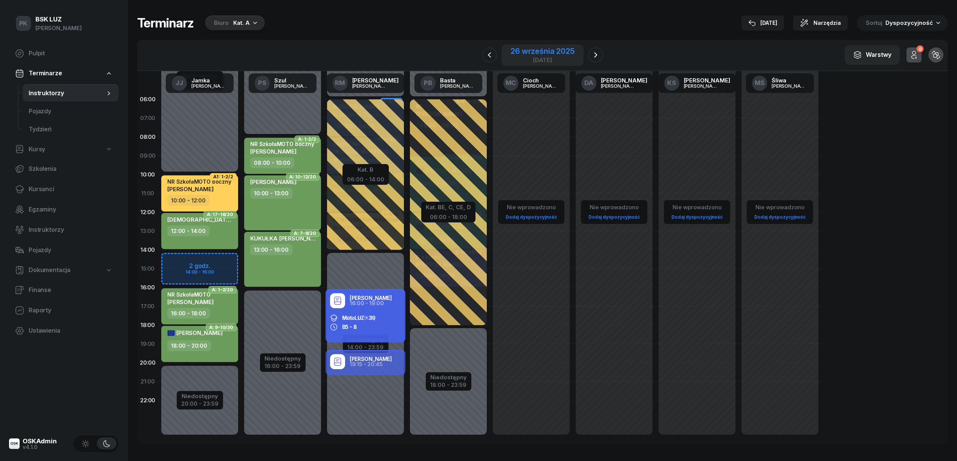
click at [552, 44] on div "26 września 2025 piątek" at bounding box center [542, 54] width 82 height 21
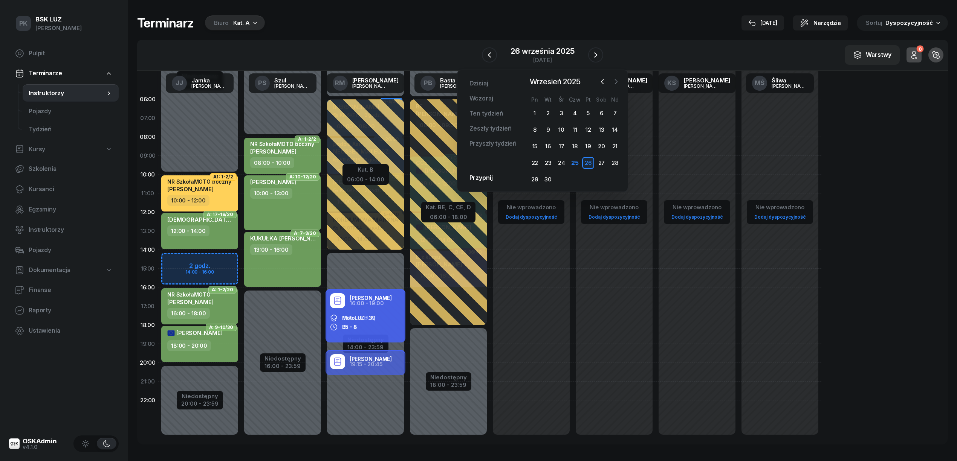
click at [615, 79] on icon "button" at bounding box center [616, 82] width 8 height 8
click at [587, 162] on div "24" at bounding box center [588, 163] width 12 height 12
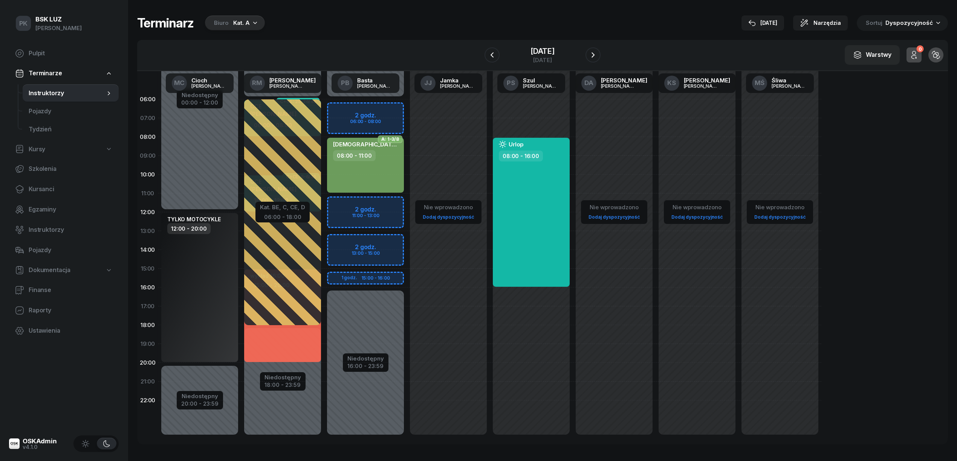
click at [397, 169] on div "KOŚCIÓŁEK GRZEGORZ 08:00 - 11:00" at bounding box center [365, 165] width 77 height 55
select select "08"
select select "11"
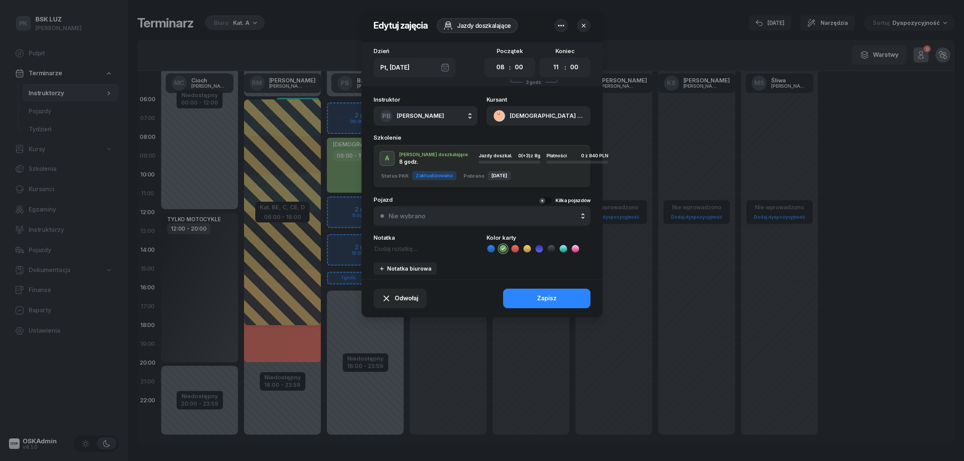
click at [562, 26] on icon "button" at bounding box center [561, 25] width 9 height 9
click at [540, 46] on link "Usuń" at bounding box center [557, 49] width 99 height 19
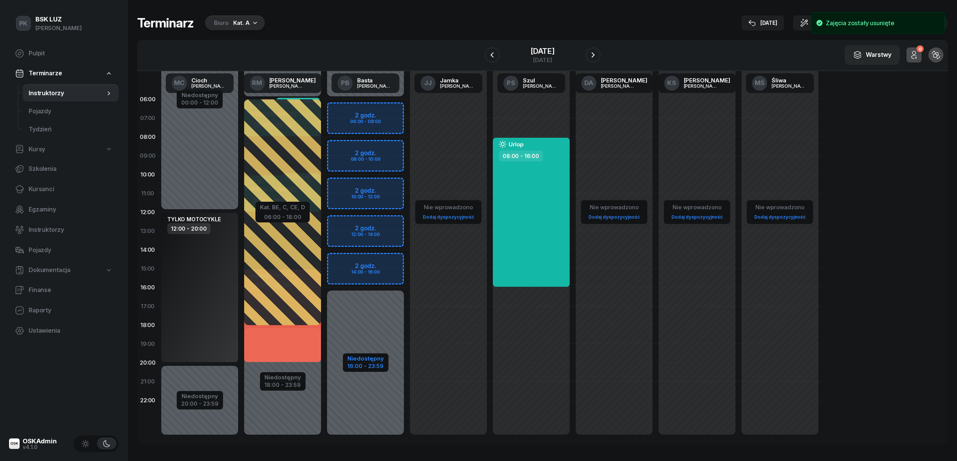
click at [363, 363] on div "16:00 - 23:59" at bounding box center [365, 366] width 37 height 8
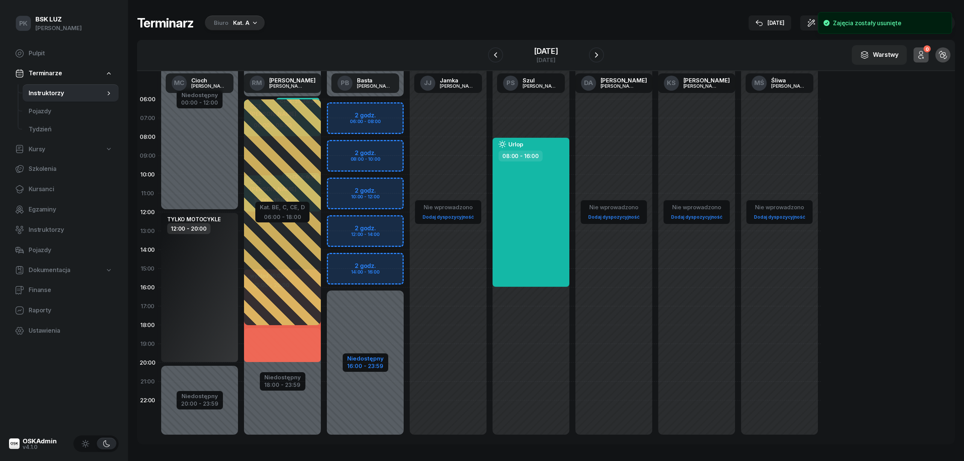
select select "06"
select select "16"
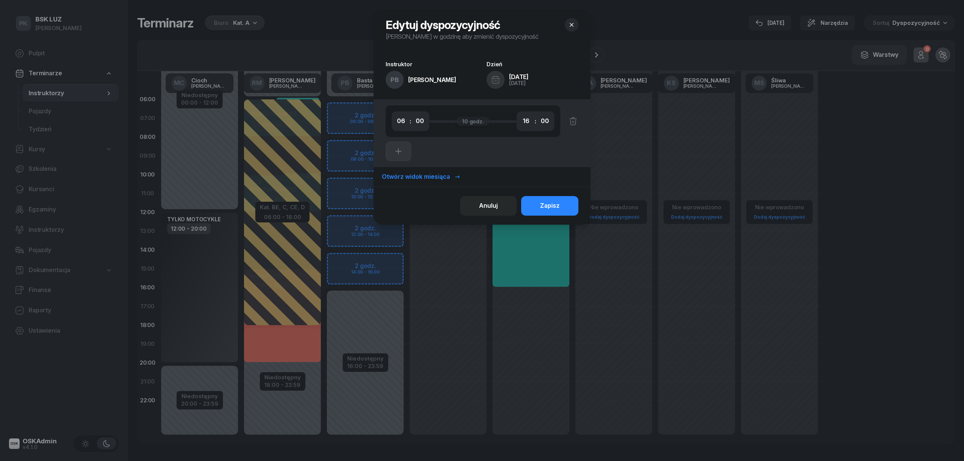
click at [419, 172] on div "Otwórz widok miesiąca" at bounding box center [421, 177] width 79 height 10
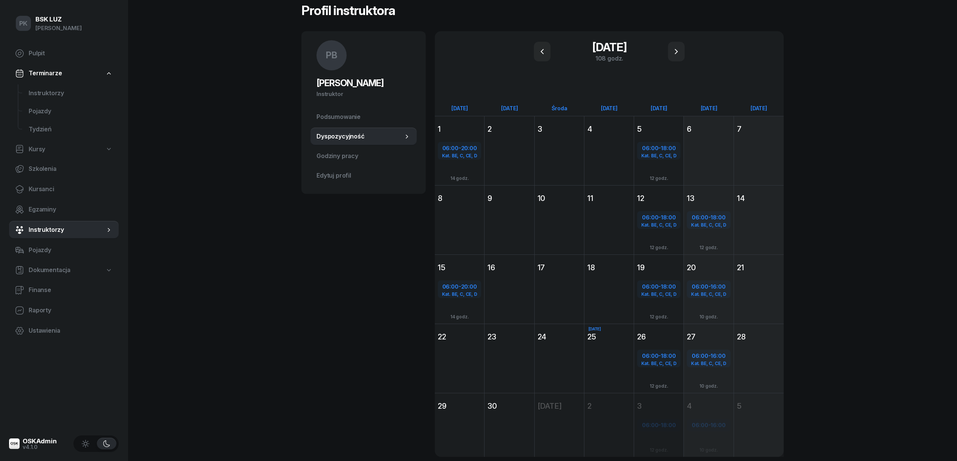
scroll to position [3, 0]
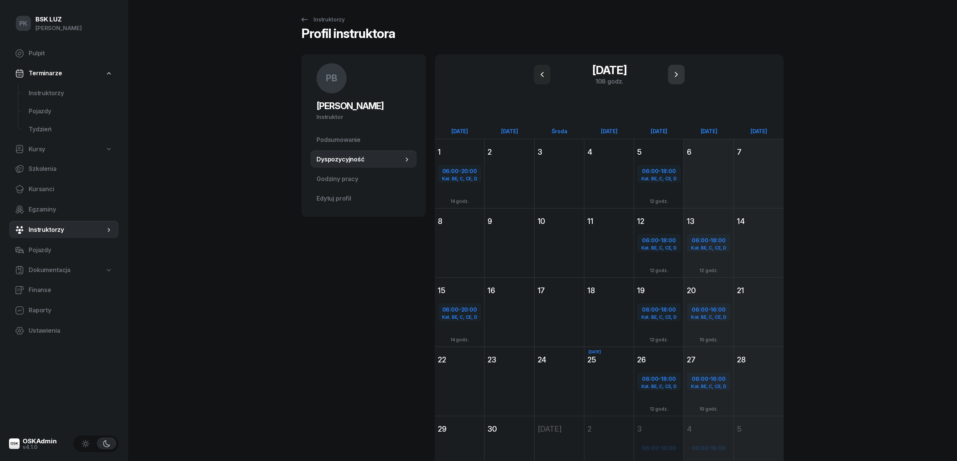
click at [677, 77] on icon "button" at bounding box center [676, 74] width 9 height 9
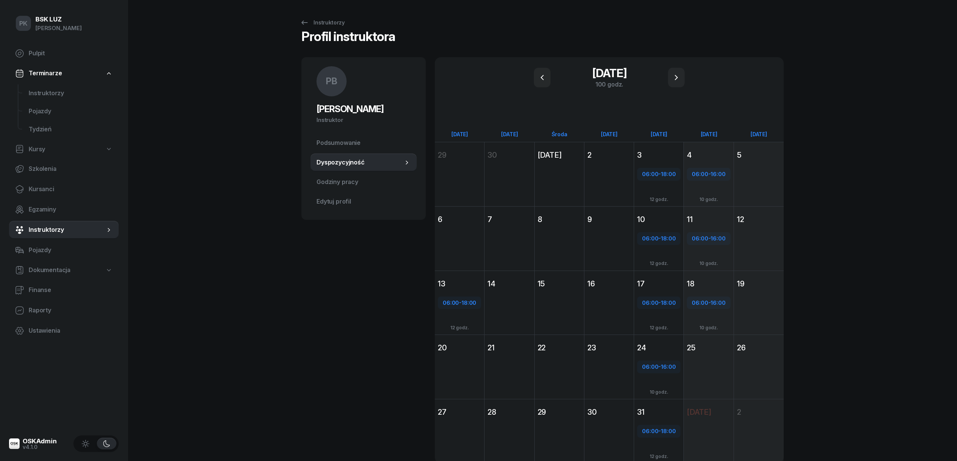
scroll to position [33, 0]
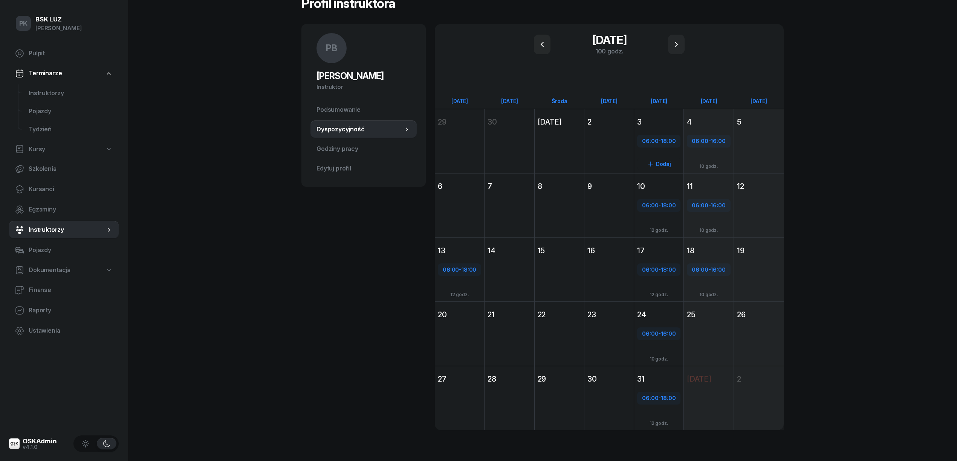
click at [658, 139] on div "06:00 - 18:00" at bounding box center [659, 141] width 42 height 10
select select "06"
select select "18"
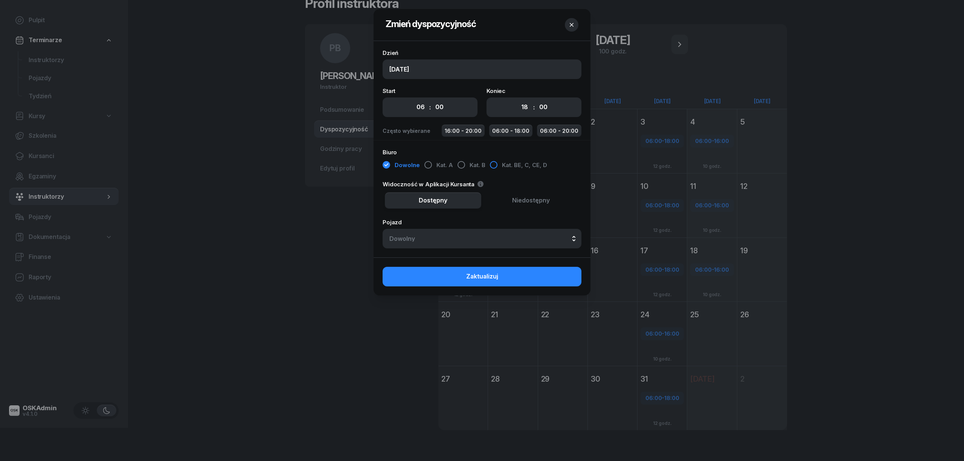
click at [491, 166] on div "button" at bounding box center [494, 165] width 8 height 8
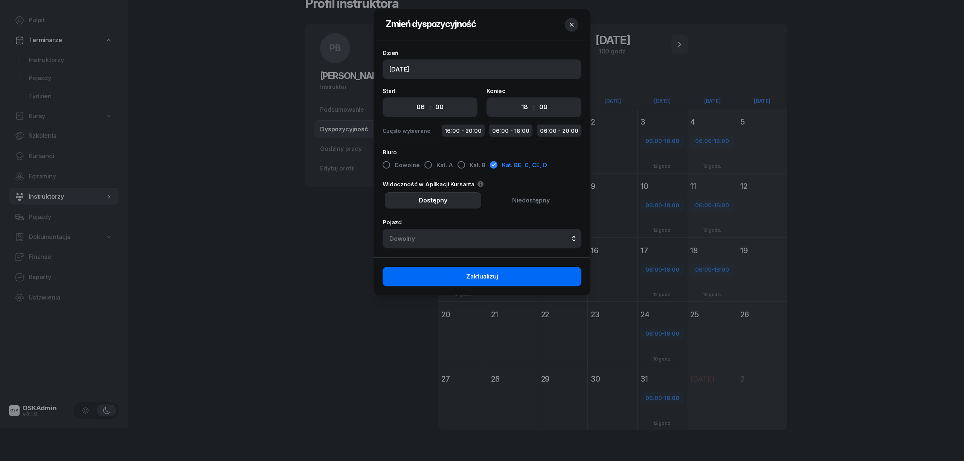
click at [521, 273] on button "Zaktualizuj" at bounding box center [482, 277] width 199 height 20
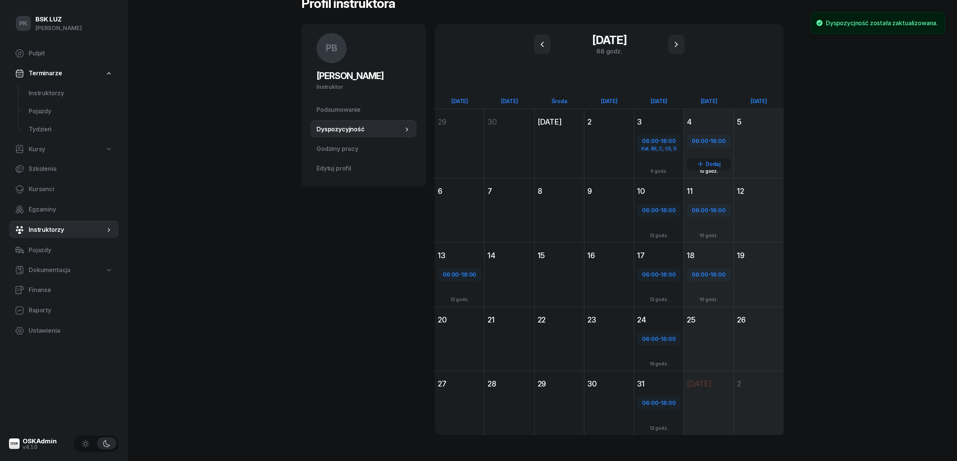
click at [698, 145] on div "06:00 - 16:00" at bounding box center [708, 141] width 42 height 10
select select "06"
select select "16"
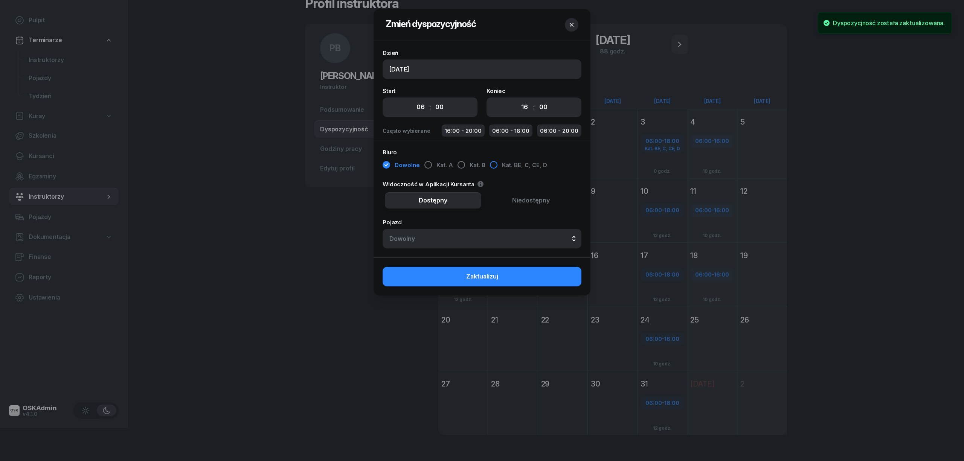
click at [504, 163] on span "Kat. BE, C, CE, D" at bounding box center [524, 165] width 45 height 10
click at [523, 279] on button "Zaktualizuj" at bounding box center [482, 277] width 199 height 20
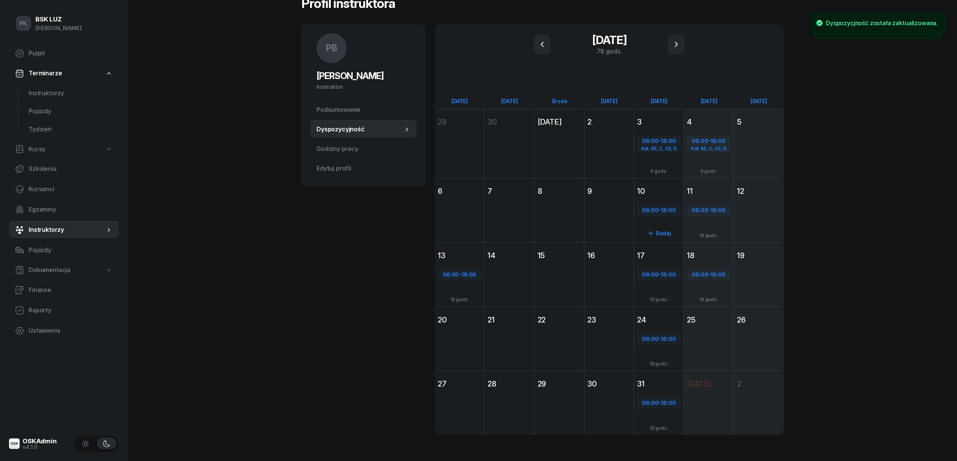
click at [659, 214] on div "06:00 - 18:00" at bounding box center [658, 210] width 43 height 13
select select "06"
select select "18"
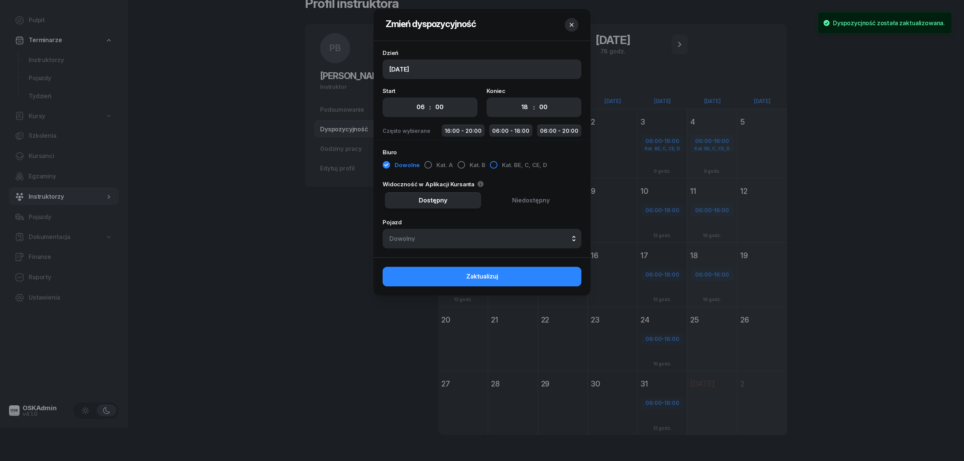
click at [490, 167] on div "button" at bounding box center [494, 165] width 8 height 8
click at [532, 267] on div "Zaktualizuj" at bounding box center [482, 277] width 217 height 38
click at [524, 281] on button "Zaktualizuj" at bounding box center [482, 277] width 199 height 20
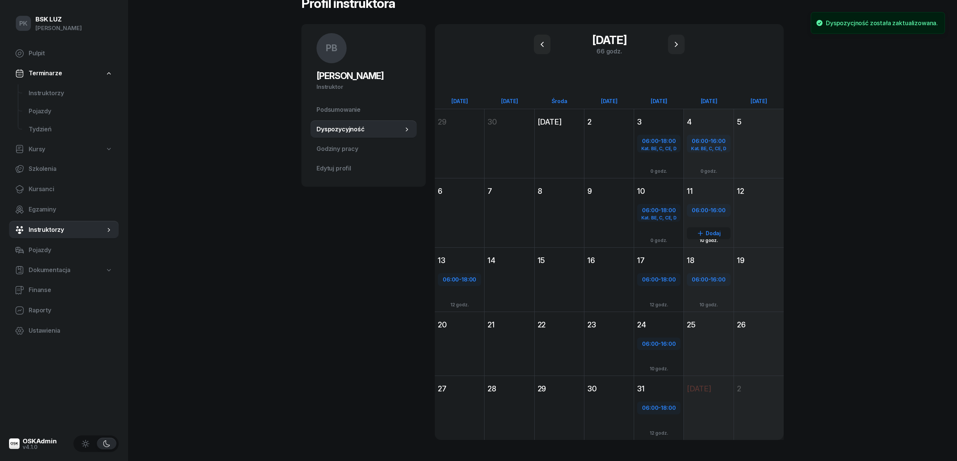
click at [698, 210] on span "06:00" at bounding box center [700, 210] width 16 height 7
select select "06"
select select "16"
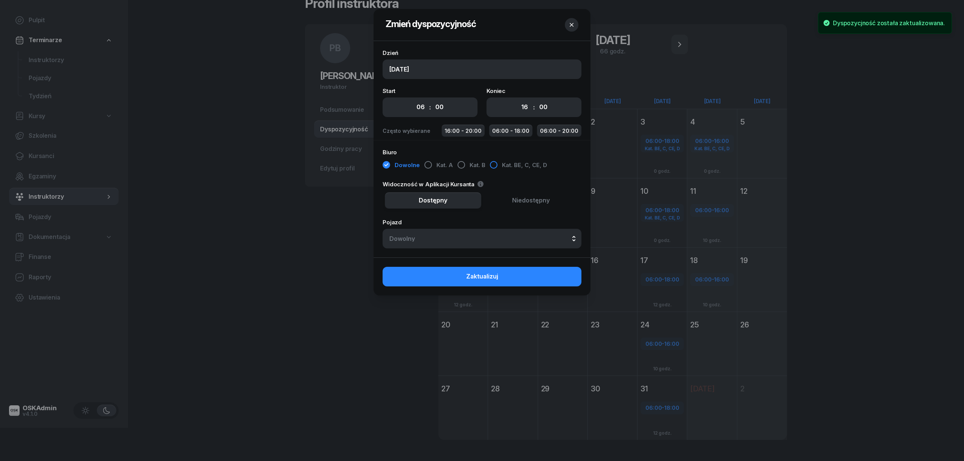
click at [494, 165] on div "button" at bounding box center [494, 165] width 8 height 8
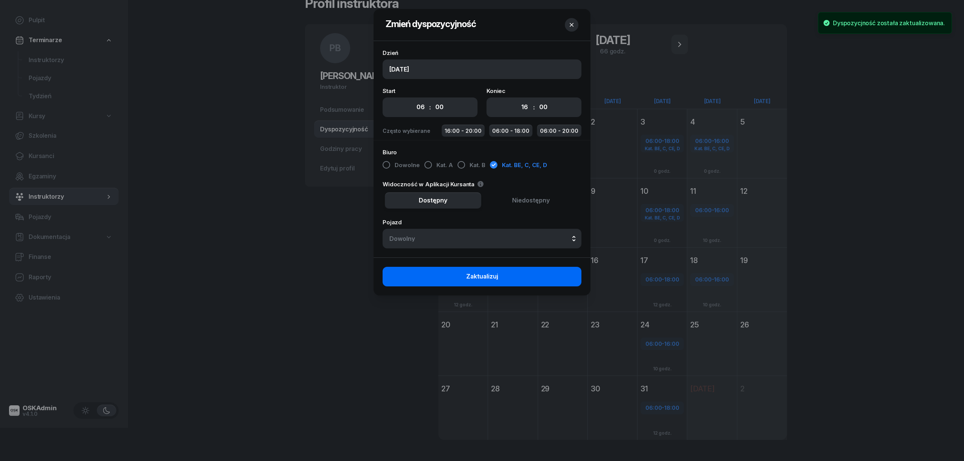
click at [538, 278] on button "Zaktualizuj" at bounding box center [482, 277] width 199 height 20
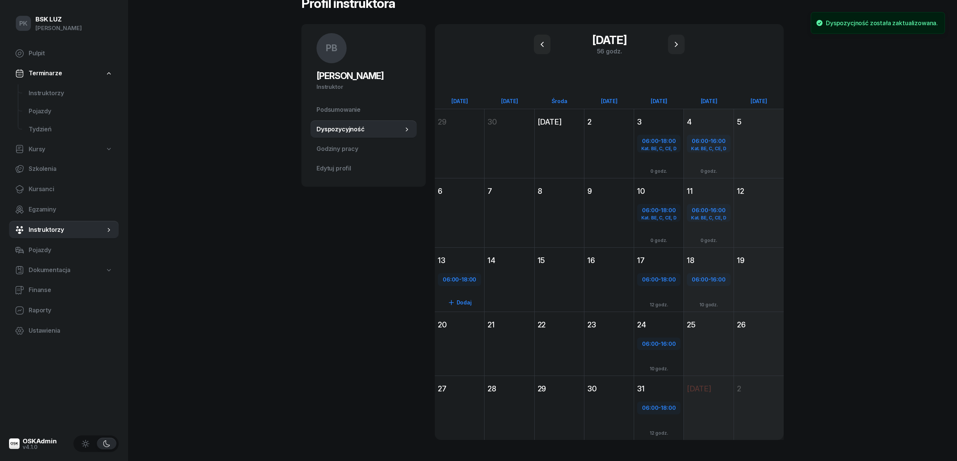
click at [466, 282] on div "06:00 - 18:00" at bounding box center [459, 280] width 42 height 10
select select "06"
select select "18"
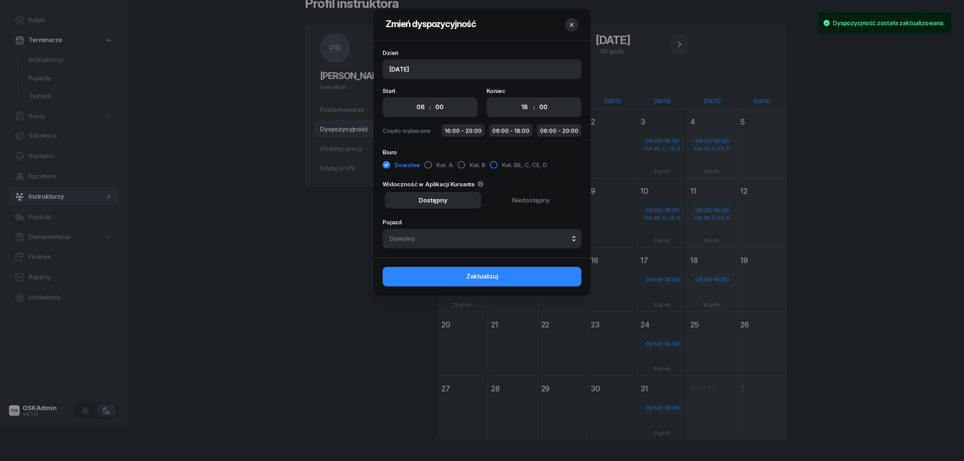
click at [492, 166] on div "button" at bounding box center [494, 165] width 8 height 8
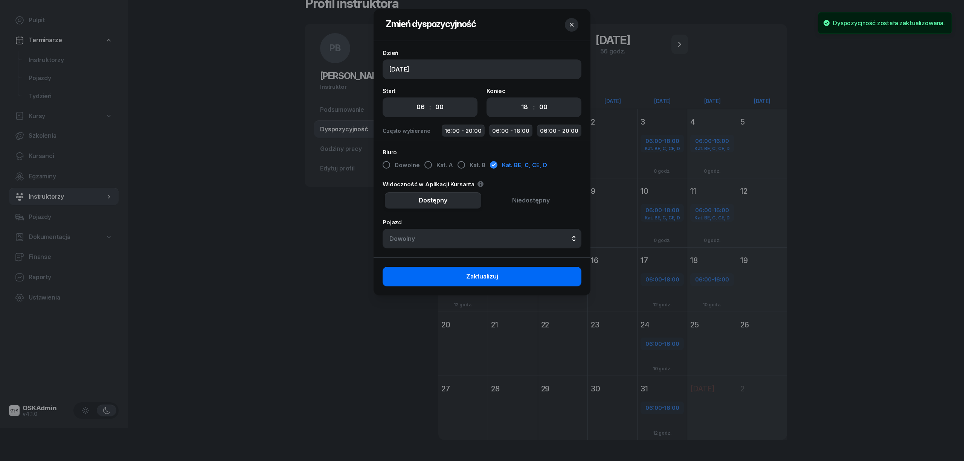
click at [510, 278] on button "Zaktualizuj" at bounding box center [482, 277] width 199 height 20
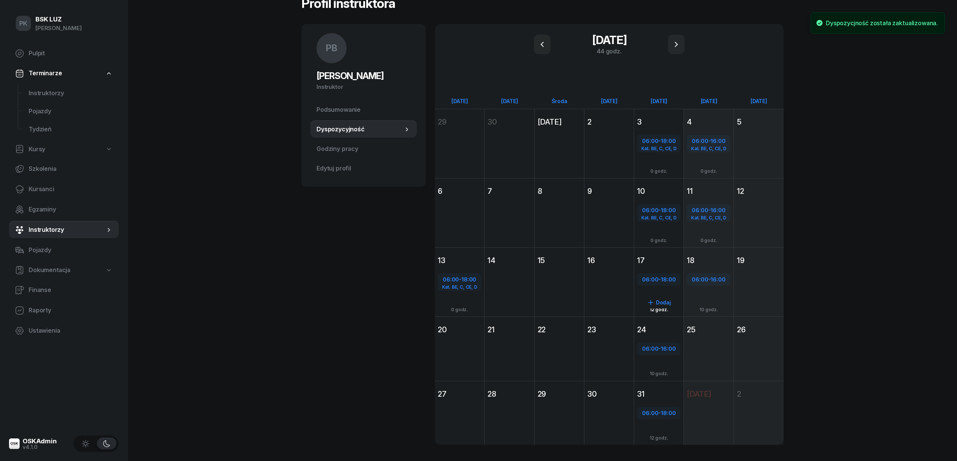
click at [657, 270] on div "06:00 - 18:00 Dodaj 12 godz." at bounding box center [658, 295] width 49 height 57
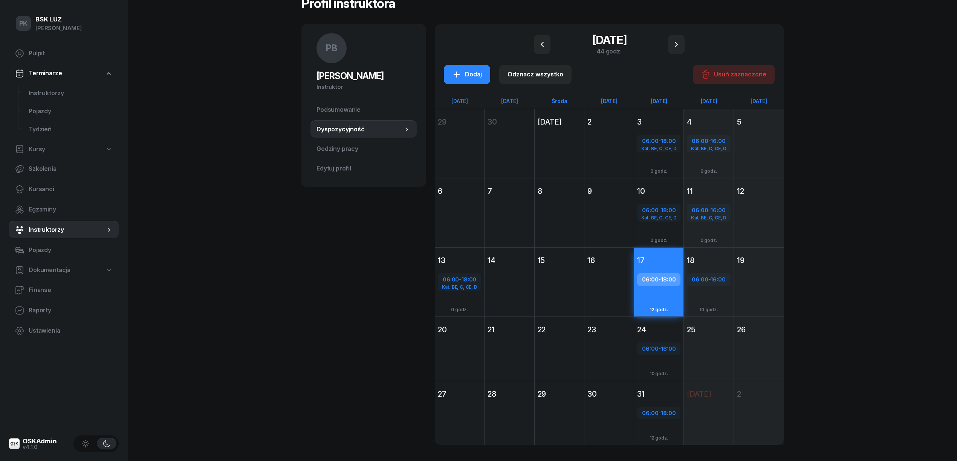
click at [663, 284] on div "06:00 - 18:00" at bounding box center [659, 280] width 42 height 10
select select "06"
select select "18"
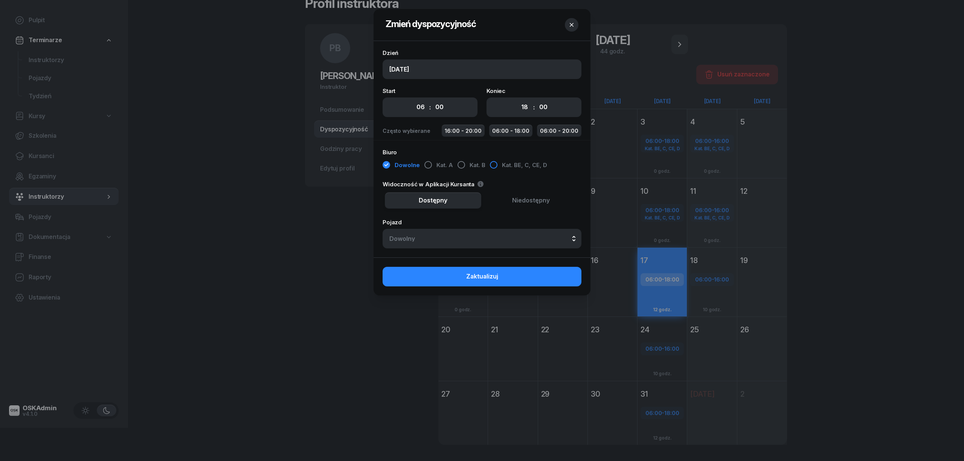
click at [499, 166] on button "Kat. BE, C, CE, D" at bounding box center [518, 166] width 57 height 14
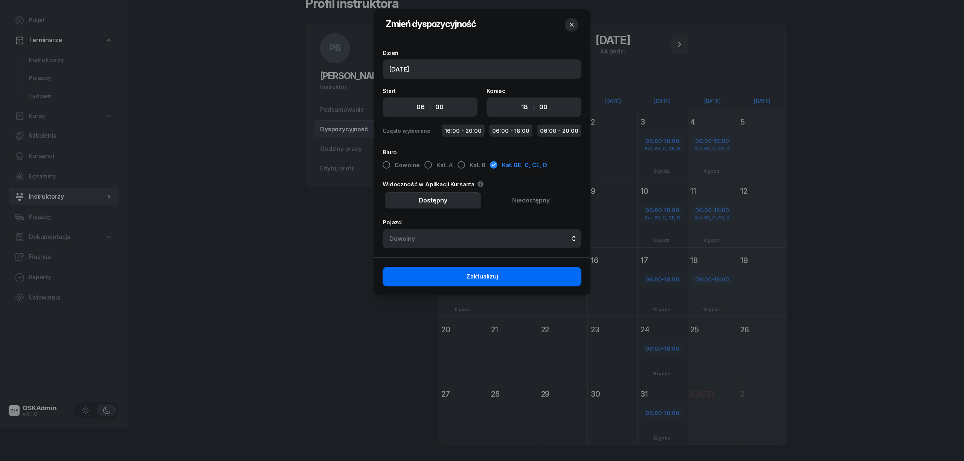
click at [538, 276] on button "Zaktualizuj" at bounding box center [482, 277] width 199 height 20
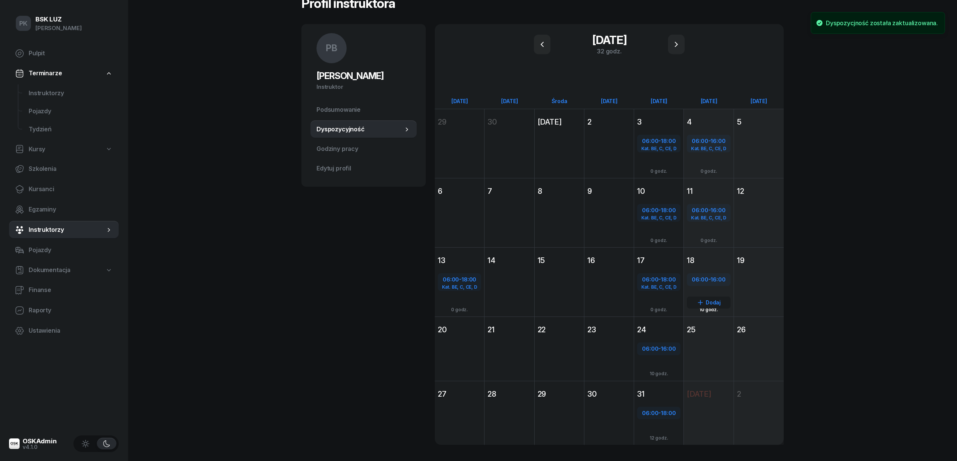
click at [701, 276] on span "06:00" at bounding box center [700, 279] width 16 height 7
select select "06"
select select "16"
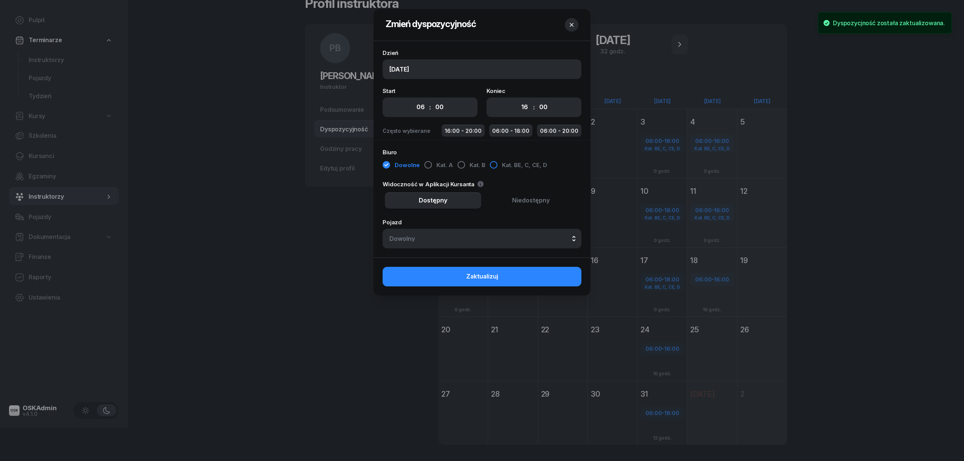
click at [490, 168] on div "button" at bounding box center [494, 165] width 8 height 8
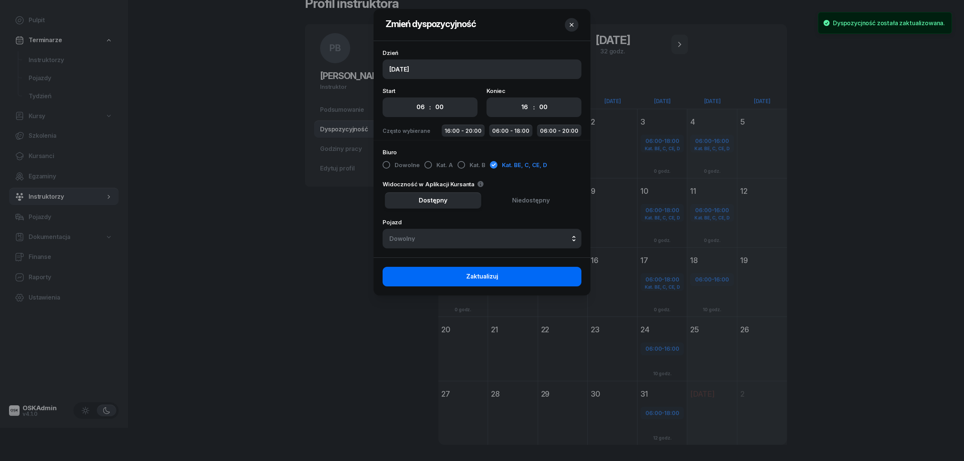
click at [548, 276] on button "Zaktualizuj" at bounding box center [482, 277] width 199 height 20
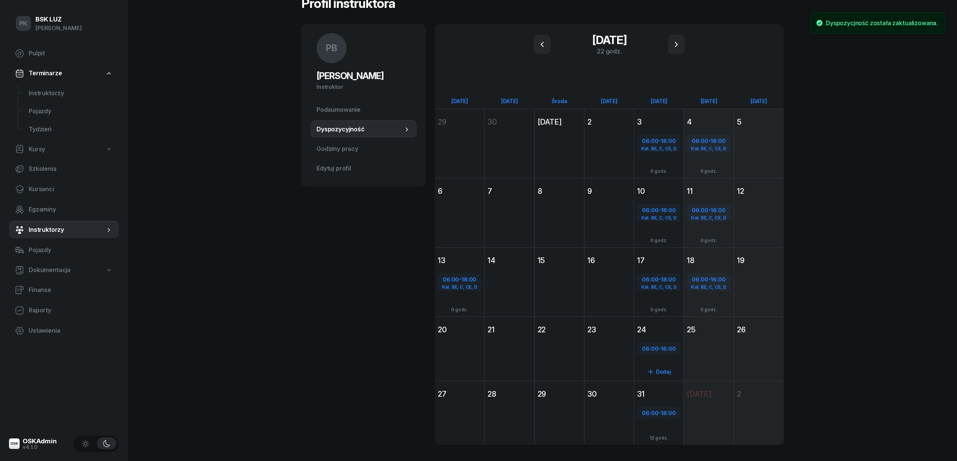
click at [649, 339] on div "06:00 - 16:00 Dodaj 10 godz." at bounding box center [658, 363] width 49 height 52
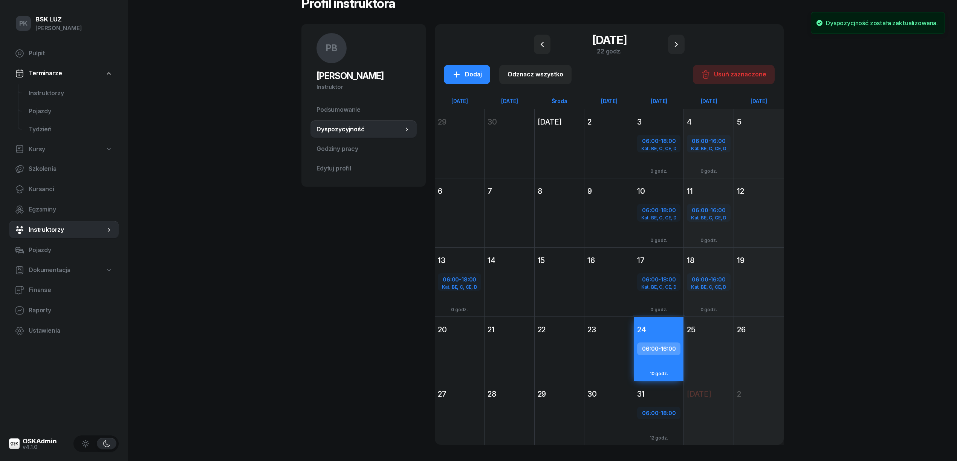
click at [659, 344] on div "06:00 - 16:00" at bounding box center [659, 349] width 42 height 10
select select "06"
select select "16"
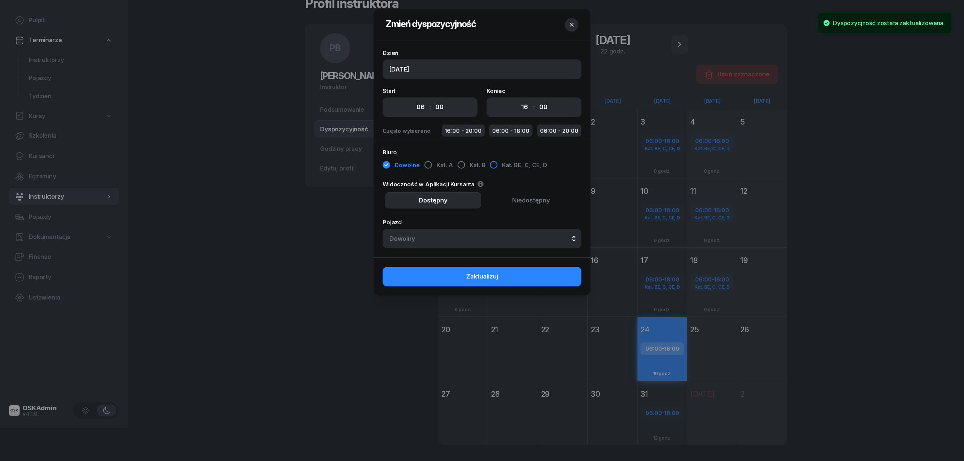
click at [490, 166] on div "button" at bounding box center [494, 165] width 8 height 8
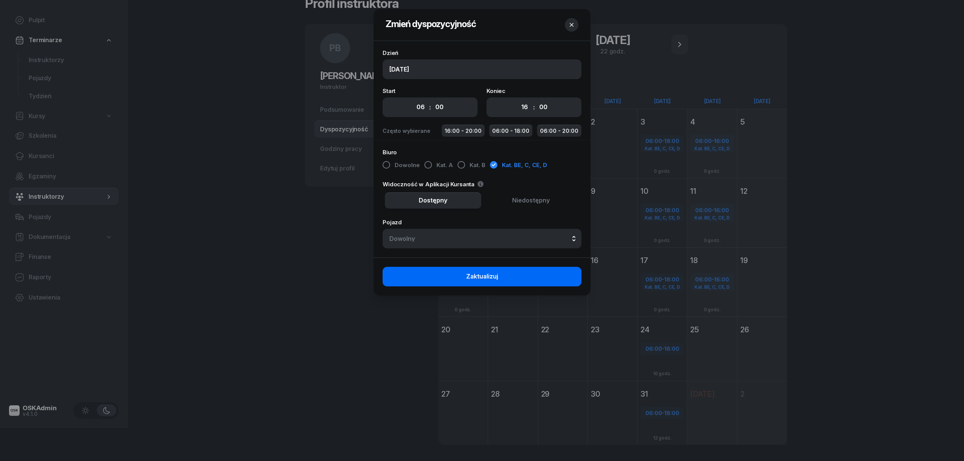
click at [537, 279] on button "Zaktualizuj" at bounding box center [482, 277] width 199 height 20
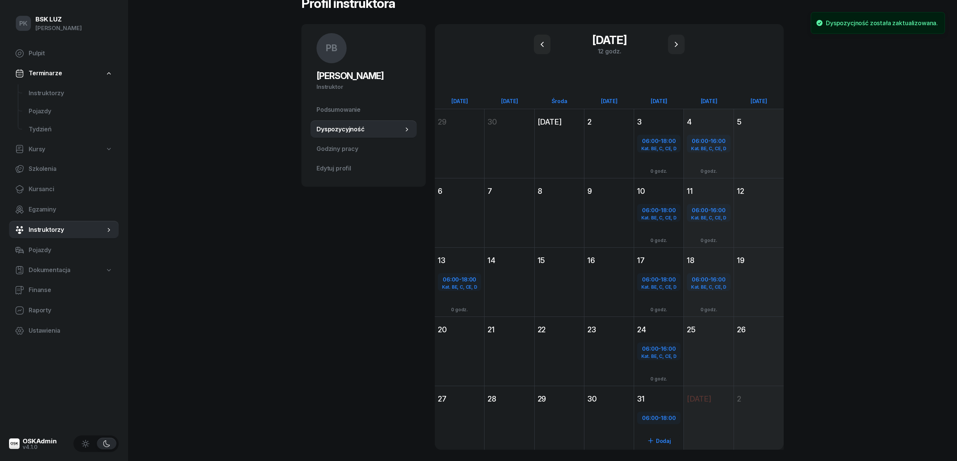
click at [659, 412] on div "06:00 - 18:00" at bounding box center [658, 418] width 43 height 13
select select "06"
select select "18"
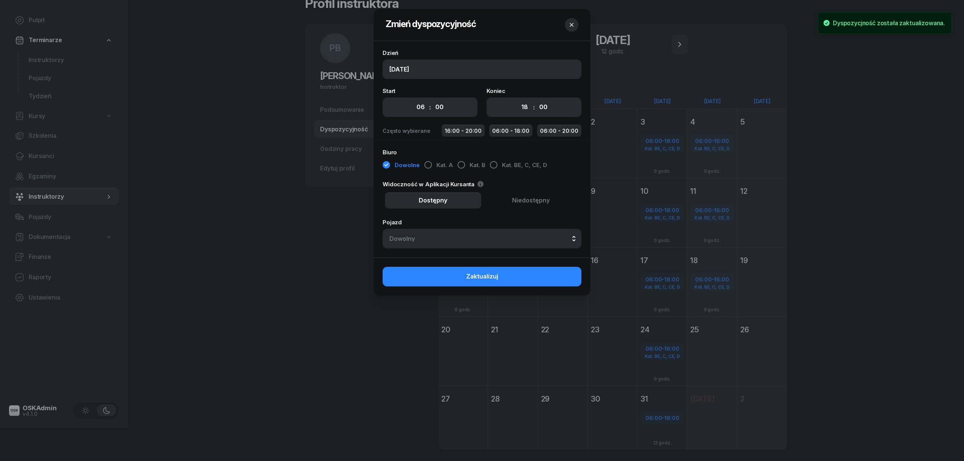
click at [536, 202] on span "Niedostępny" at bounding box center [531, 201] width 38 height 10
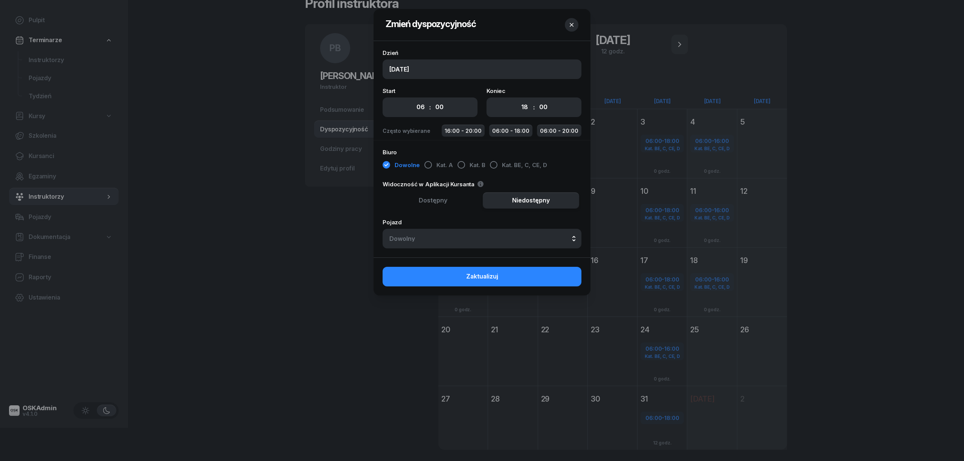
click at [455, 198] on button "Dostępny" at bounding box center [433, 200] width 96 height 17
click at [493, 166] on div "button" at bounding box center [494, 165] width 8 height 8
click at [543, 283] on button "Zaktualizuj" at bounding box center [482, 277] width 199 height 20
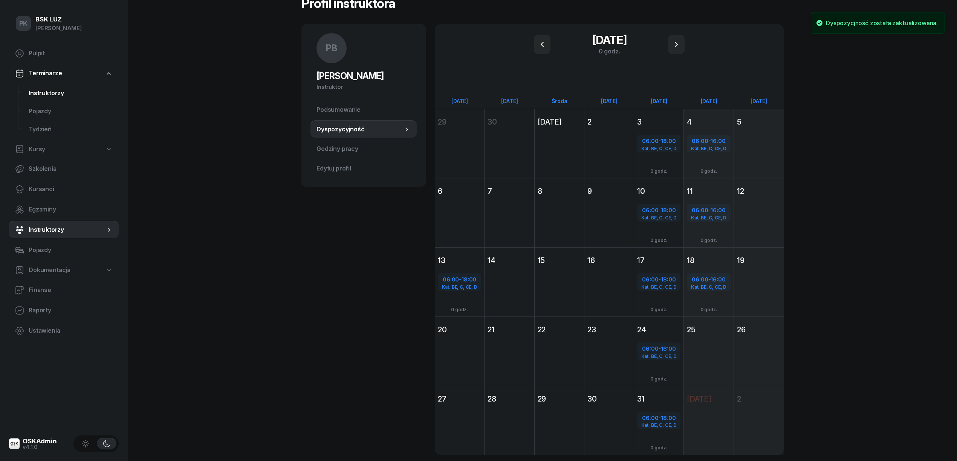
click at [47, 98] on link "Instruktorzy" at bounding box center [71, 93] width 96 height 18
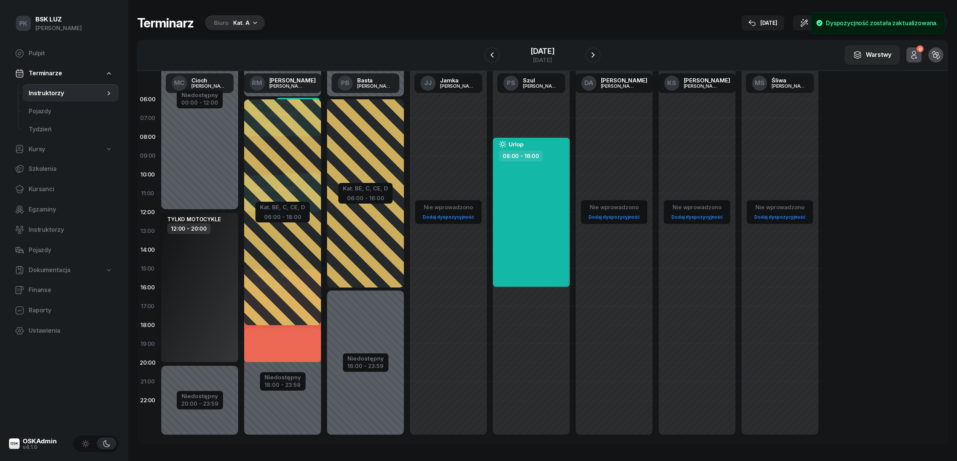
click at [223, 258] on div "TYLKO MOTOCYKLE 12:00 - 20:00" at bounding box center [199, 287] width 77 height 149
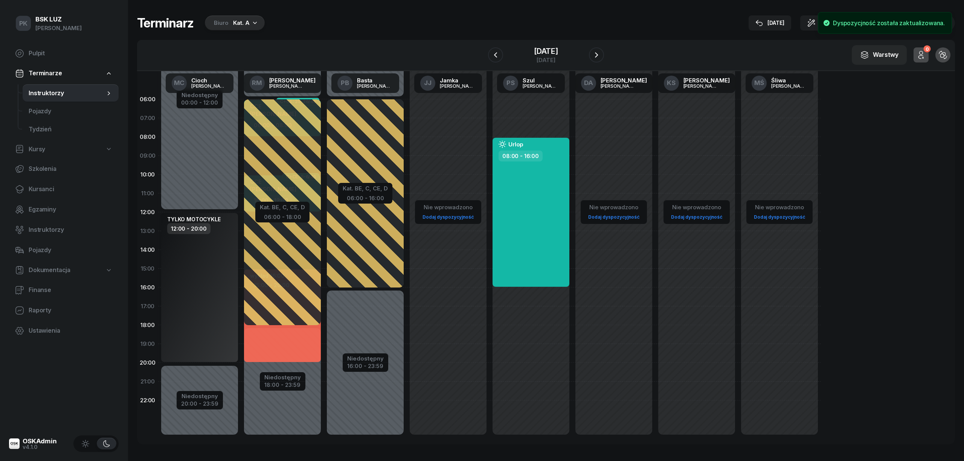
select select "12"
select select "20"
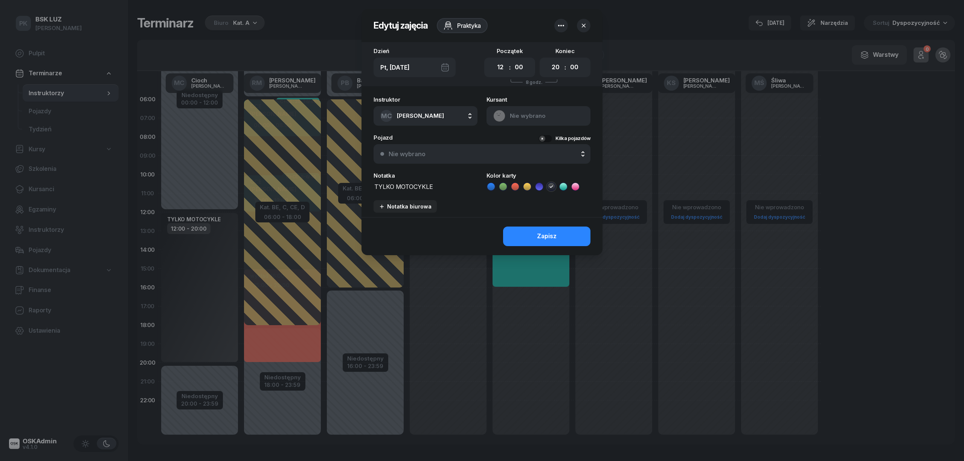
click at [557, 23] on icon "button" at bounding box center [561, 25] width 9 height 9
click at [528, 51] on div "Usuń" at bounding box center [533, 49] width 14 height 10
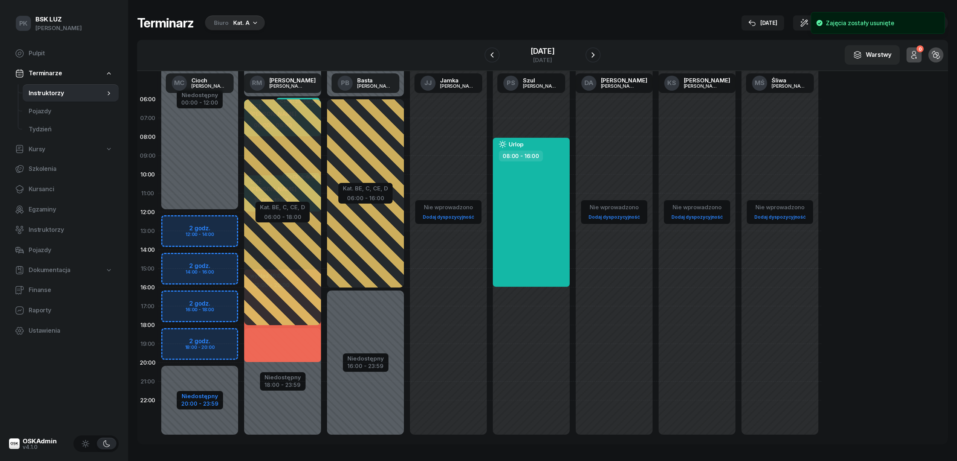
click at [194, 402] on div "20:00 - 23:59" at bounding box center [199, 403] width 37 height 8
select select "12"
select select "20"
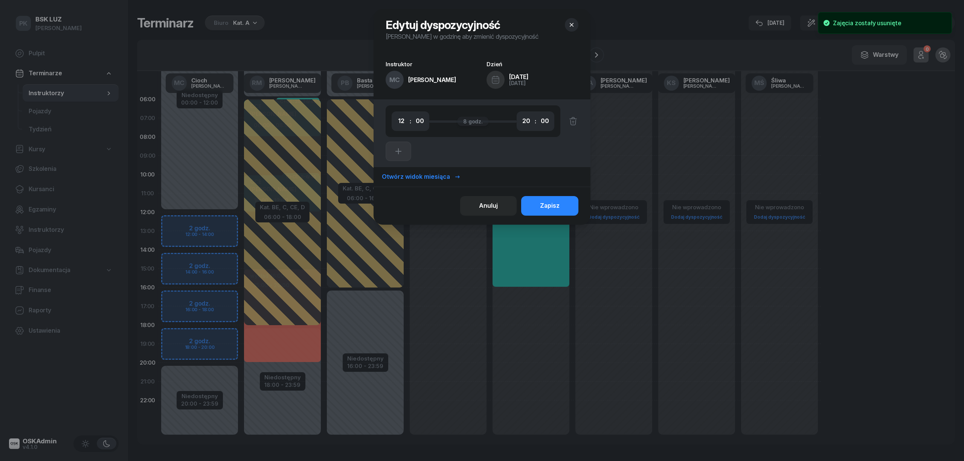
click at [418, 174] on div "Otwórz widok miesiąca" at bounding box center [421, 177] width 79 height 10
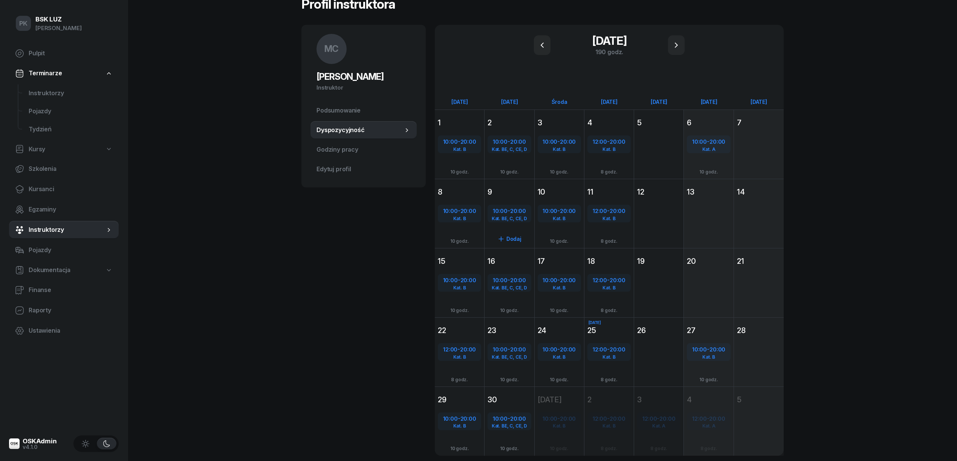
scroll to position [50, 0]
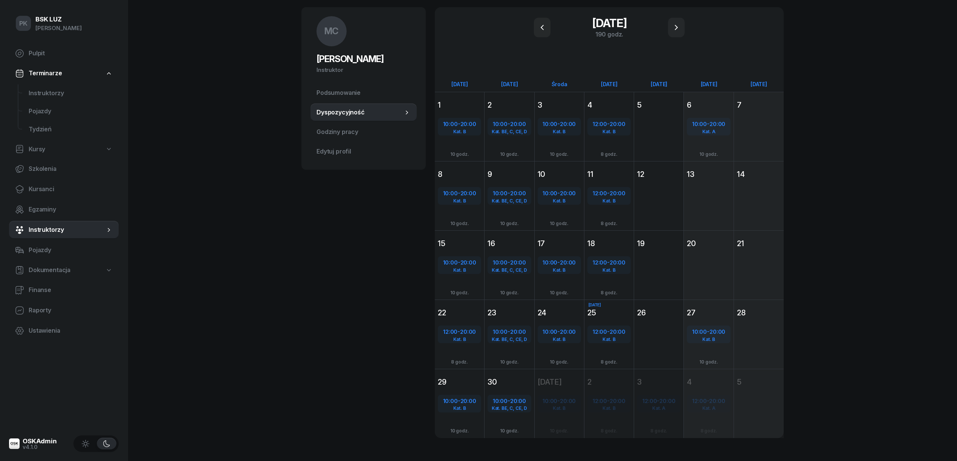
click at [672, 25] on icon "button" at bounding box center [676, 27] width 9 height 9
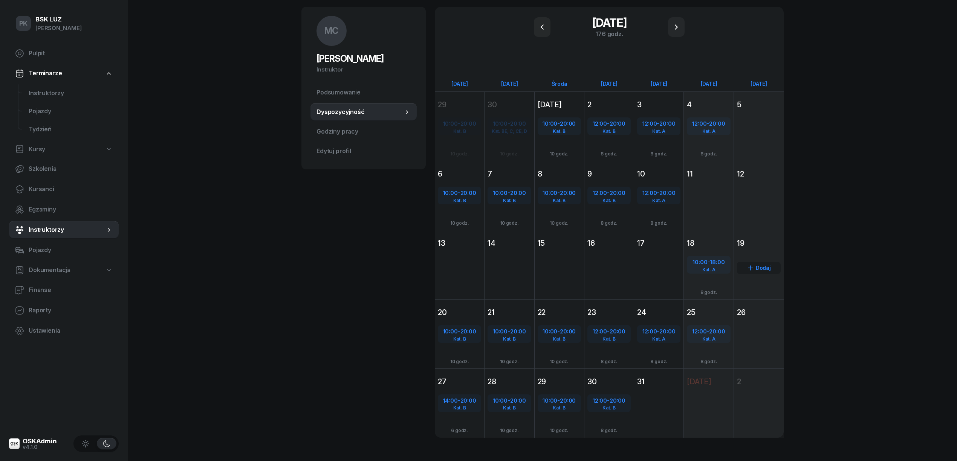
scroll to position [58, 0]
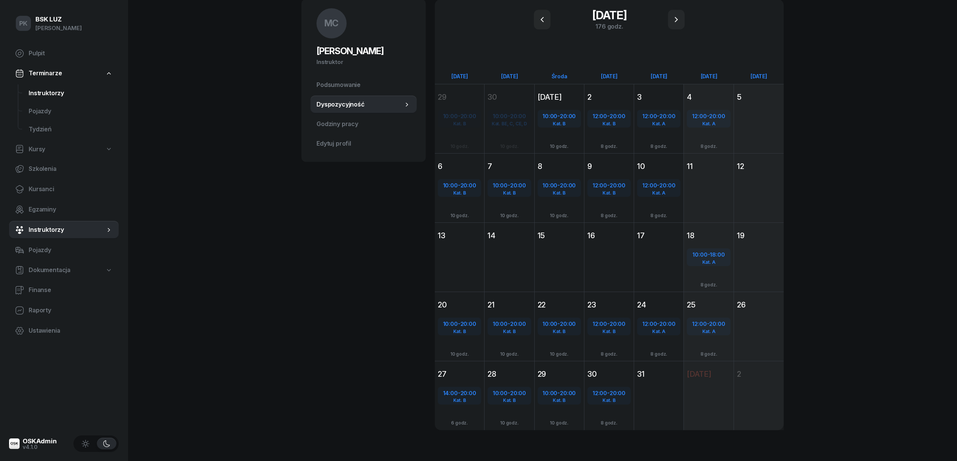
click at [50, 89] on span "Instruktorzy" at bounding box center [71, 94] width 84 height 10
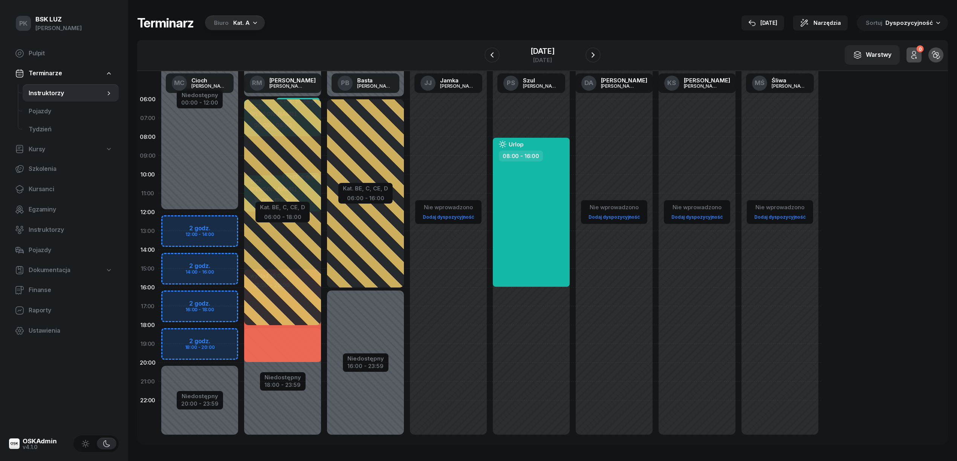
click at [207, 220] on div "Niedostępny 00:00 - 12:00 Niedostępny 20:00 - 23:59 2 godz. 12:00 - 14:00 2 god…" at bounding box center [199, 269] width 83 height 358
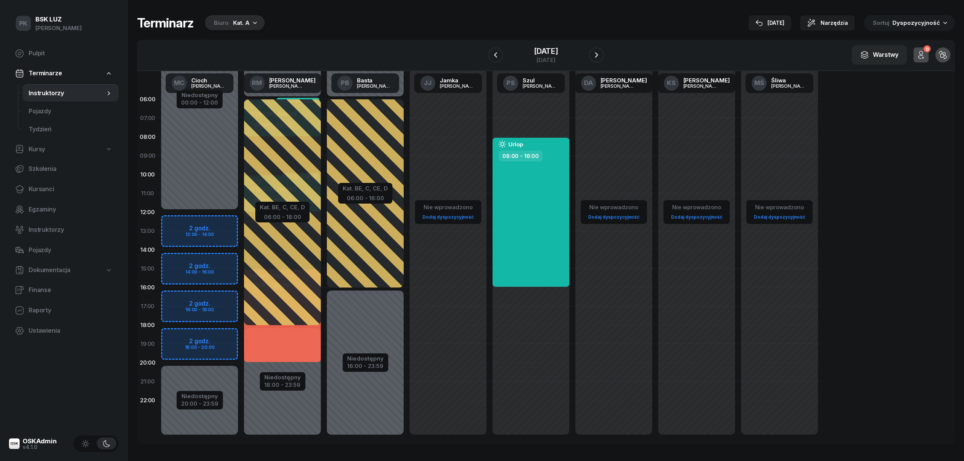
select select "12"
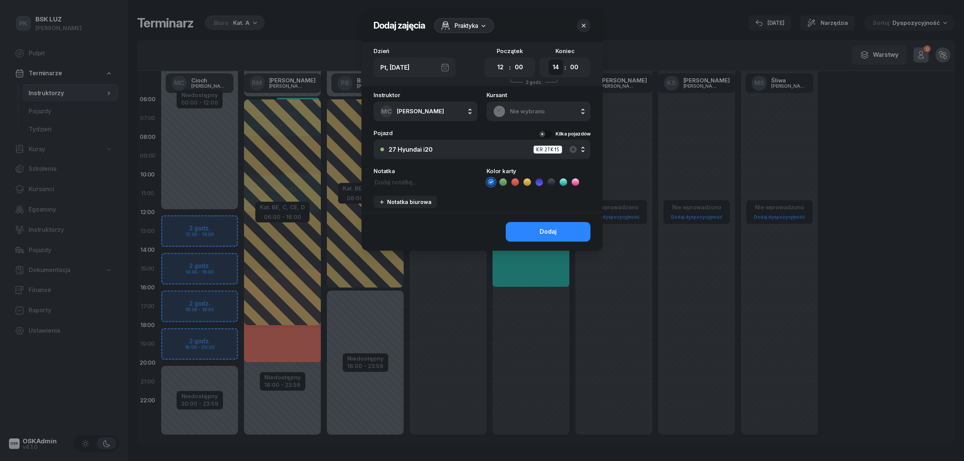
click at [554, 67] on select "00 01 02 03 04 05 06 07 08 09 10 11 12 13 14 15 16 17 18 19 20 21 22 23" at bounding box center [556, 68] width 14 height 16
select select "13"
click at [549, 60] on select "00 01 02 03 04 05 06 07 08 09 10 11 12 13 14 15 16 17 18 19 20 21 22 23" at bounding box center [556, 68] width 14 height 16
click at [505, 180] on icon at bounding box center [503, 183] width 8 height 8
click at [545, 104] on div "Nie wybrano" at bounding box center [539, 112] width 104 height 20
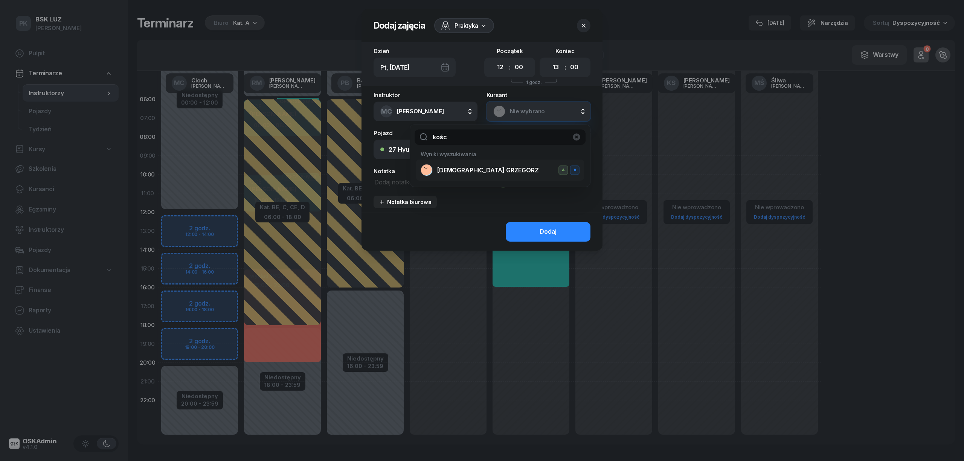
type input "kośc"
click at [505, 166] on span "KOŚCIÓŁEK GRZEGORZ" at bounding box center [488, 171] width 102 height 10
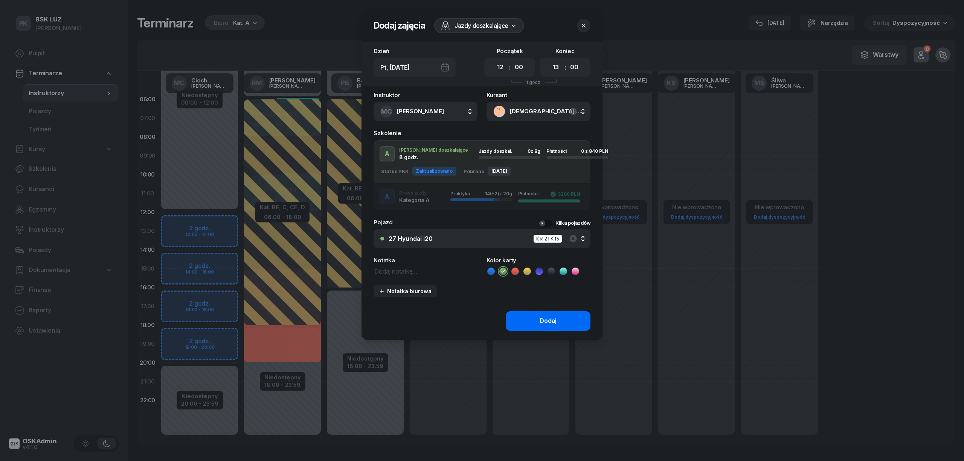
click at [534, 320] on button "Dodaj" at bounding box center [548, 321] width 85 height 20
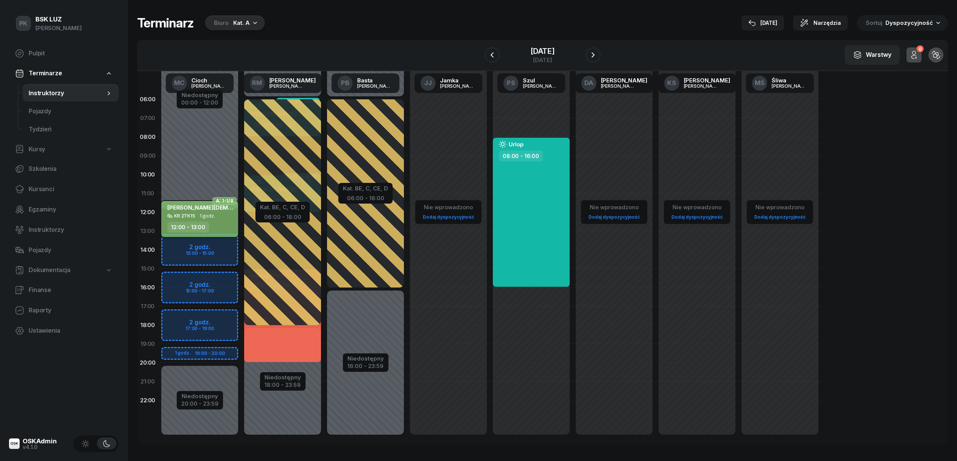
click at [217, 223] on div "12:00 - 13:00" at bounding box center [200, 227] width 66 height 11
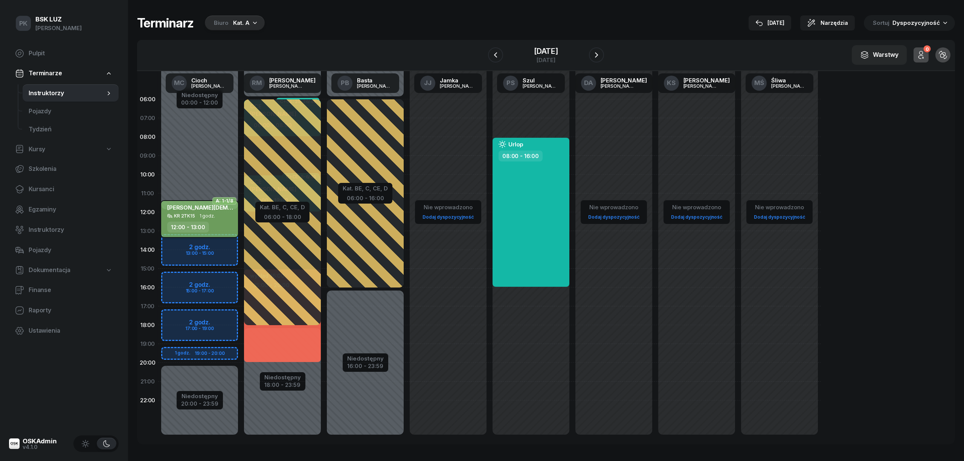
select select "12"
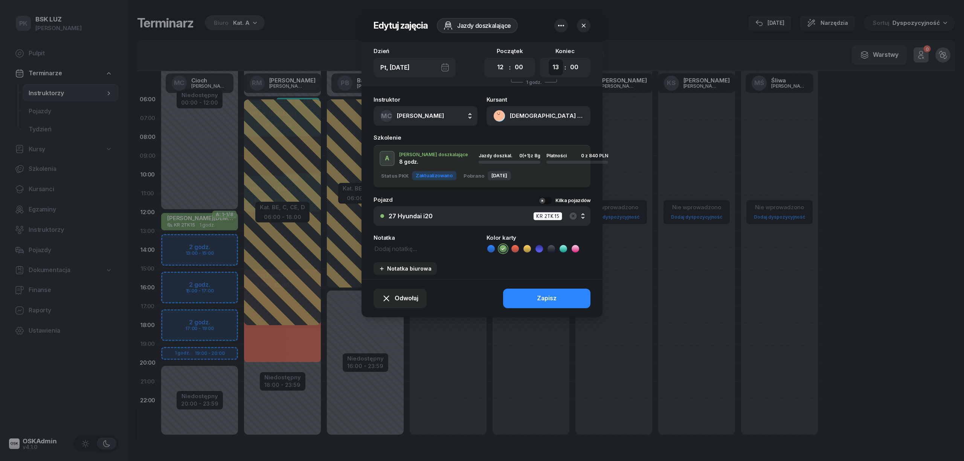
click at [561, 65] on select "00 01 02 03 04 05 06 07 08 09 10 11 12 13 14 15 16 17 18 19 20 21 22 23" at bounding box center [556, 68] width 14 height 16
select select "15"
click at [549, 60] on select "00 01 02 03 04 05 06 07 08 09 10 11 12 13 14 15 16 17 18 19 20 21 22 23" at bounding box center [556, 68] width 14 height 16
click at [554, 292] on button "Zapisz" at bounding box center [546, 299] width 87 height 20
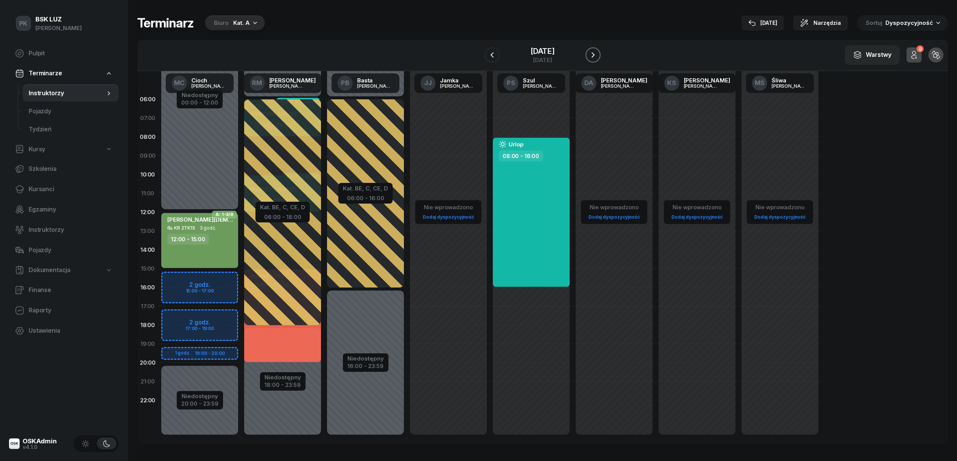
click at [597, 53] on icon "button" at bounding box center [592, 54] width 9 height 9
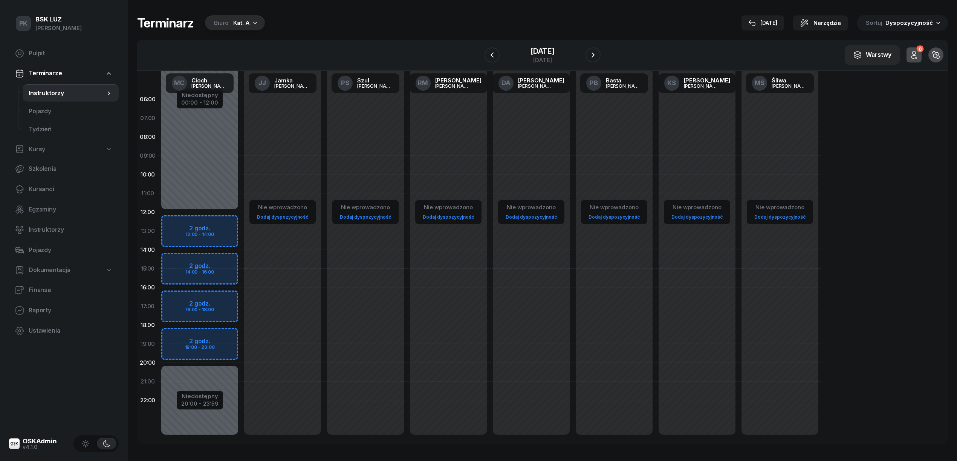
click at [228, 223] on div "Niedostępny 00:00 - 12:00 Niedostępny 20:00 - 23:59 2 godz. 12:00 - 14:00 2 god…" at bounding box center [199, 269] width 83 height 358
select select "12"
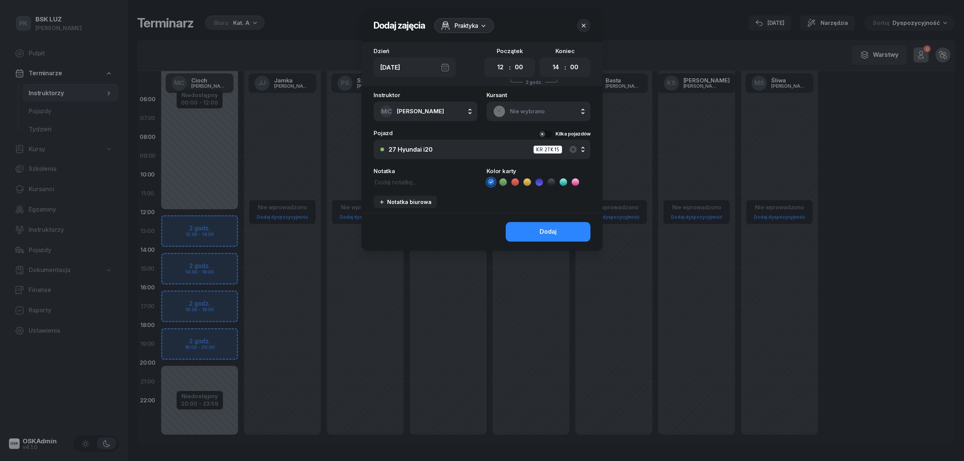
click at [503, 184] on icon at bounding box center [503, 183] width 8 height 8
click at [554, 70] on select "00 01 02 03 04 05 06 07 08 09 10 11 12 13 14 15 16 17 18 19 20 21 22 23" at bounding box center [556, 68] width 14 height 16
select select "15"
click at [549, 60] on select "00 01 02 03 04 05 06 07 08 09 10 11 12 13 14 15 16 17 18 19 20 21 22 23" at bounding box center [556, 68] width 14 height 16
click at [576, 148] on icon "button" at bounding box center [572, 149] width 7 height 7
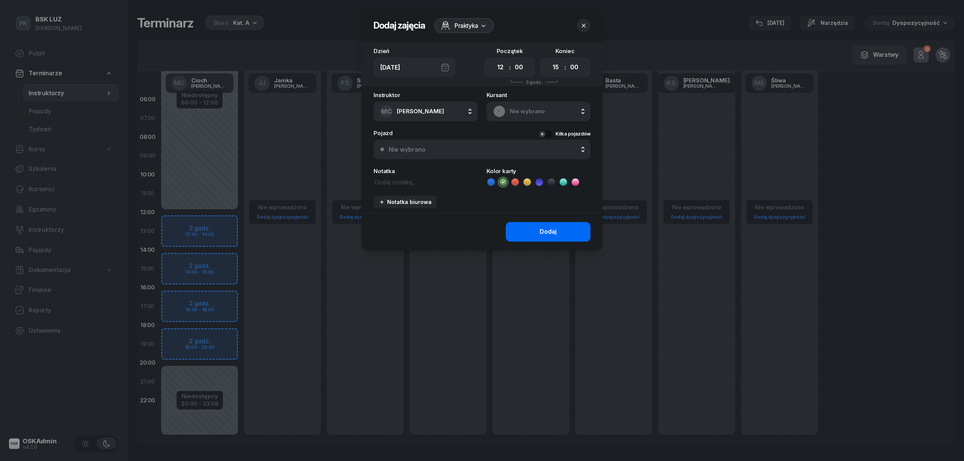
click at [527, 229] on button "Dodaj" at bounding box center [548, 232] width 85 height 20
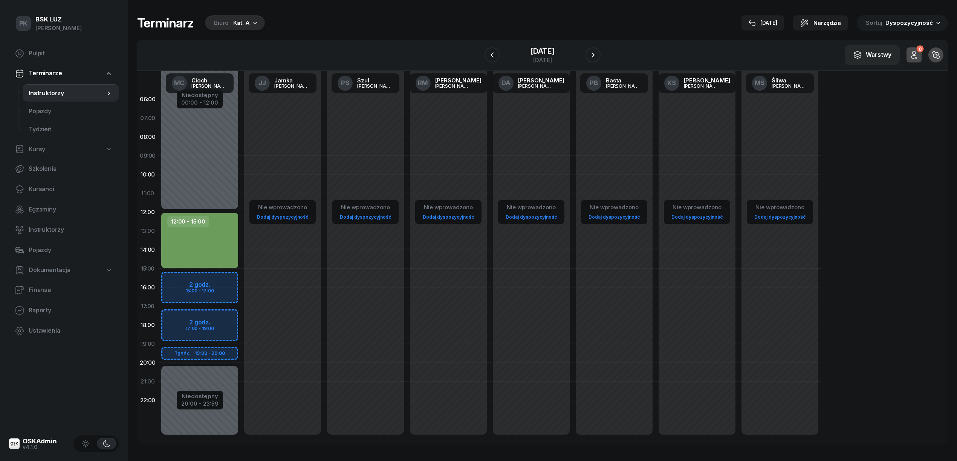
click at [322, 200] on div "Nie wprowadzono Dodaj dyspozycyjność" at bounding box center [282, 269] width 83 height 358
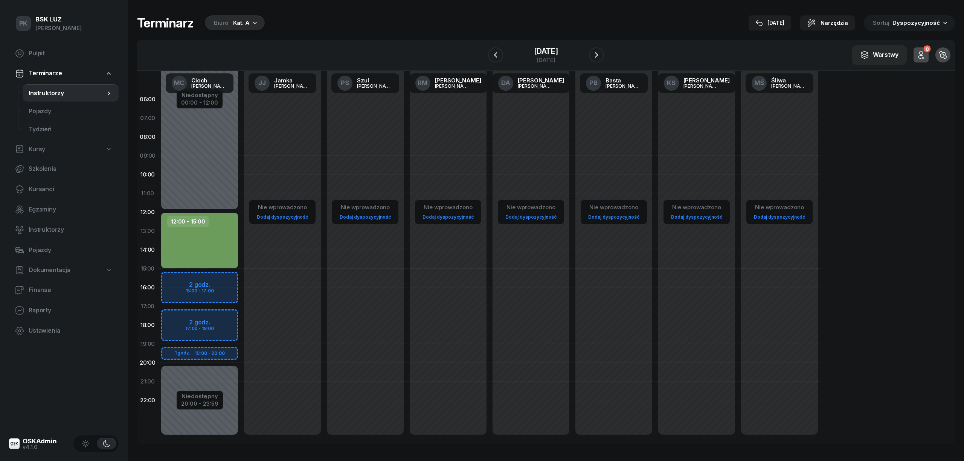
select select "11"
select select "13"
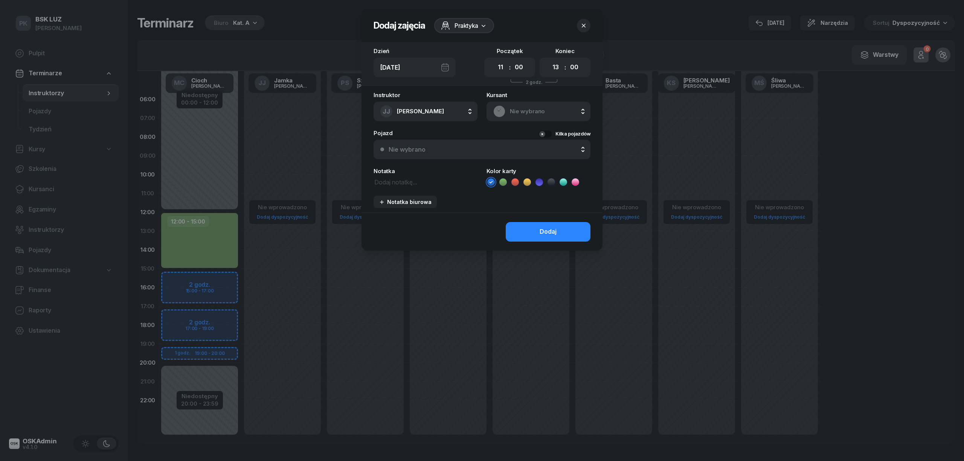
click at [212, 244] on div at bounding box center [482, 230] width 964 height 461
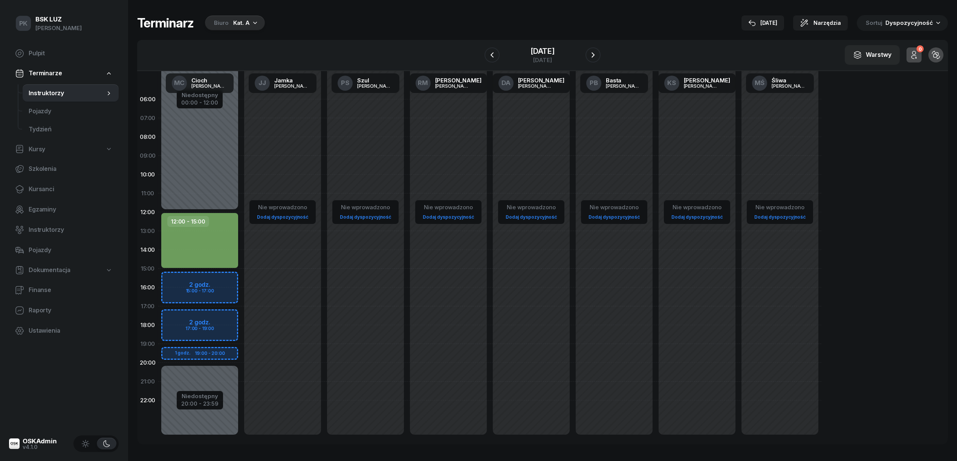
click at [213, 244] on div "12:00 - 15:00" at bounding box center [199, 240] width 77 height 55
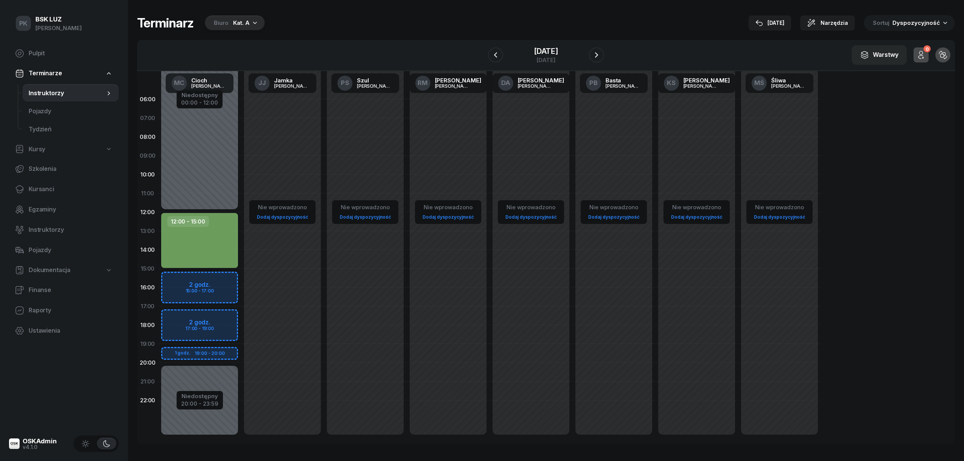
select select "12"
select select "15"
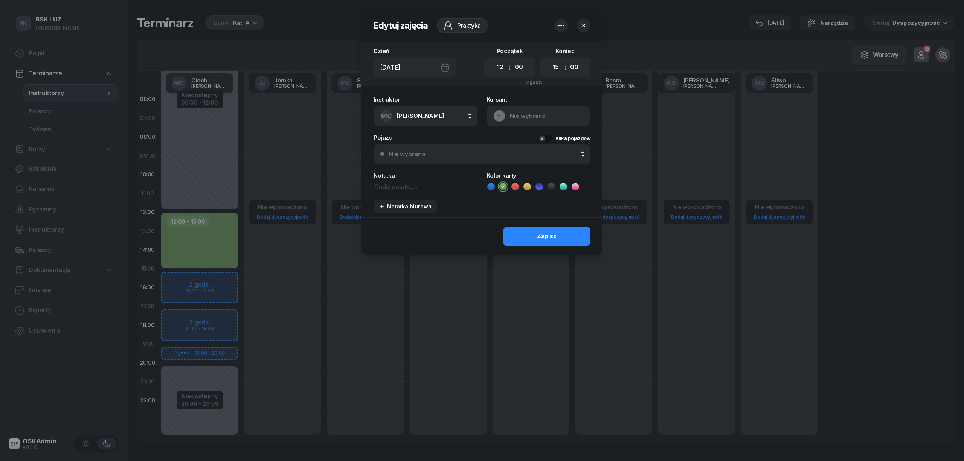
click at [559, 23] on icon "button" at bounding box center [561, 25] width 9 height 9
click at [543, 49] on link "Usuń" at bounding box center [557, 49] width 99 height 19
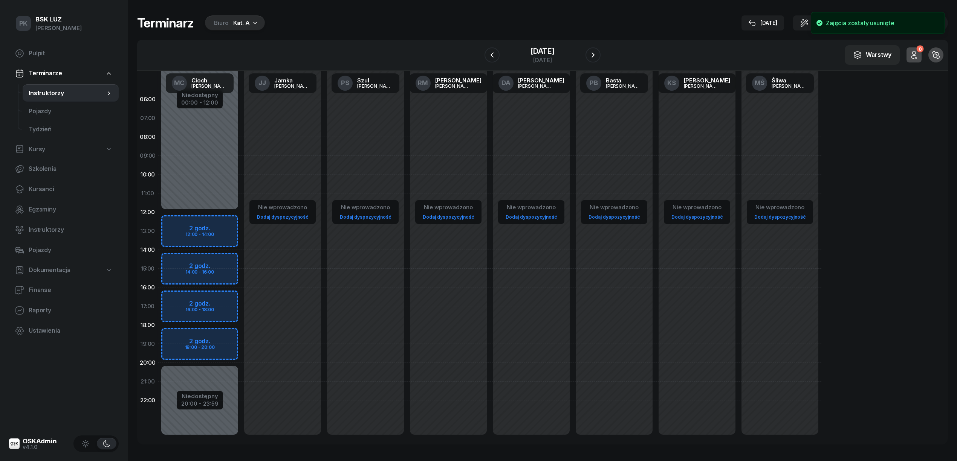
click at [209, 221] on div "Niedostępny 00:00 - 12:00 Niedostępny 20:00 - 23:59 2 godz. 12:00 - 14:00 2 god…" at bounding box center [199, 269] width 83 height 358
select select "12"
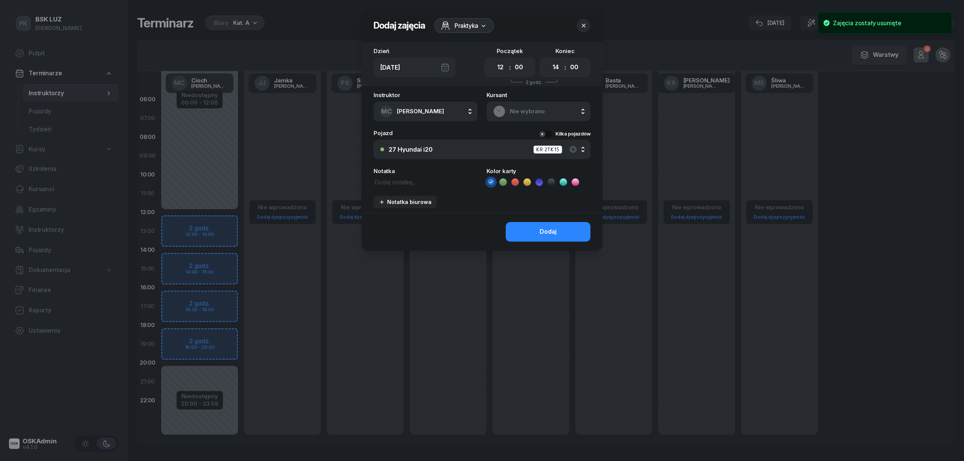
click at [513, 112] on span "Nie wybrano" at bounding box center [547, 112] width 74 height 10
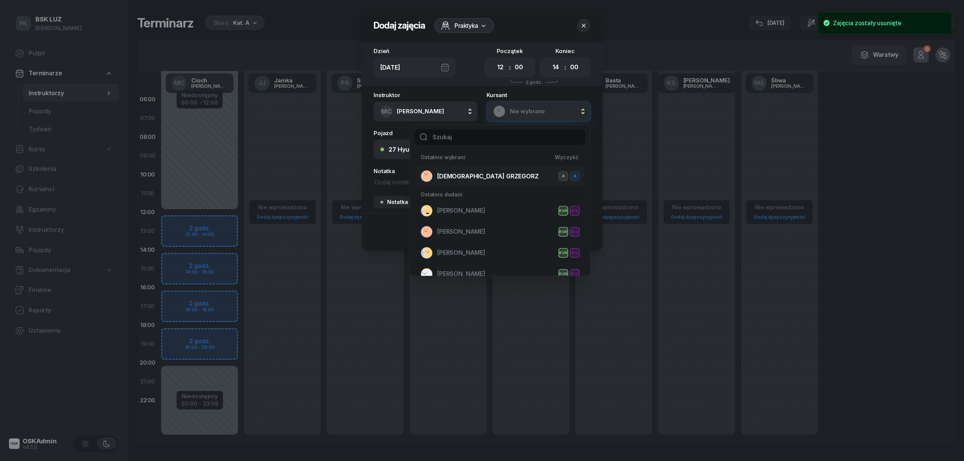
click at [492, 175] on span "KOŚCIÓŁEK GRZEGORZ" at bounding box center [488, 177] width 102 height 10
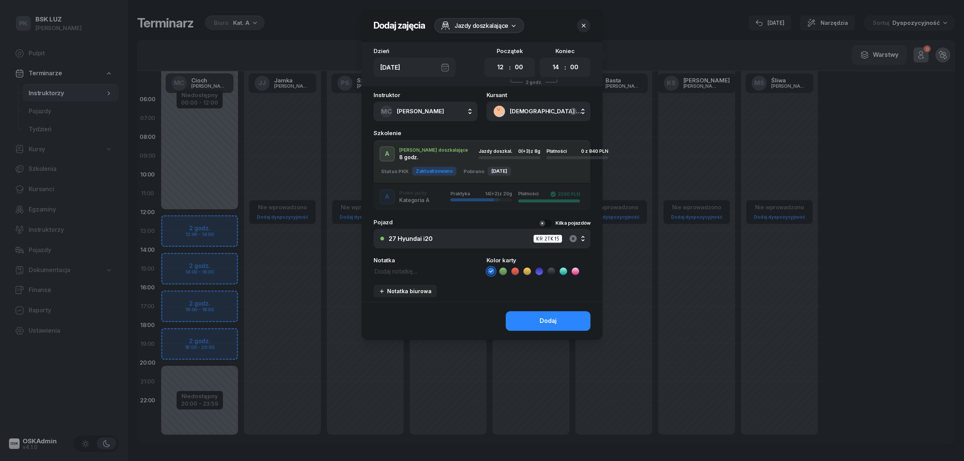
click at [570, 237] on icon "button" at bounding box center [572, 238] width 7 height 7
click at [508, 270] on ul at bounding box center [539, 271] width 104 height 9
click at [505, 272] on icon at bounding box center [503, 272] width 8 height 8
click at [559, 68] on select "00 01 02 03 04 05 06 07 08 09 10 11 12 13 14 15 16 17 18 19 20 21 22 23" at bounding box center [556, 68] width 14 height 16
select select "15"
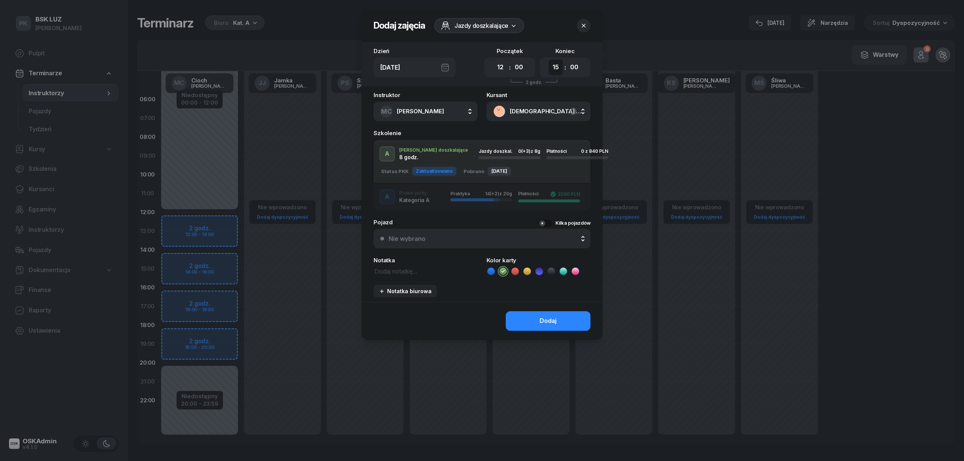
click at [549, 60] on select "00 01 02 03 04 05 06 07 08 09 10 11 12 13 14 15 16 17 18 19 20 21 22 23" at bounding box center [556, 68] width 14 height 16
click at [553, 317] on div "Dodaj" at bounding box center [548, 321] width 17 height 10
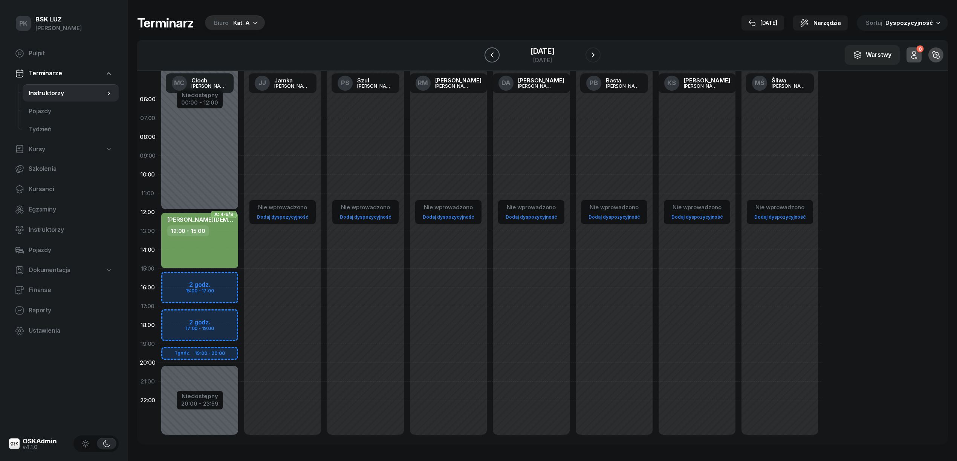
click at [487, 53] on icon "button" at bounding box center [491, 54] width 9 height 9
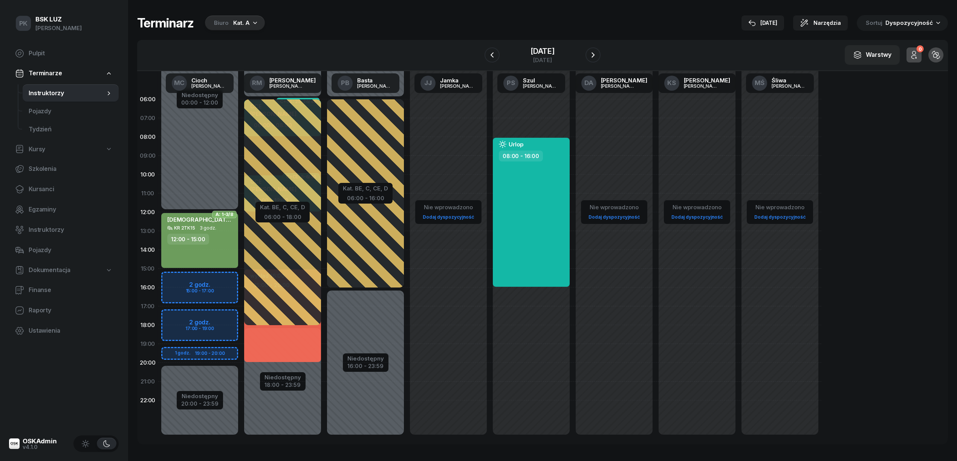
click at [202, 250] on div "KOŚCIÓŁEK GRZEGORZ KR 2TK15 3 godz. 12:00 - 15:00" at bounding box center [199, 240] width 77 height 55
select select "12"
select select "15"
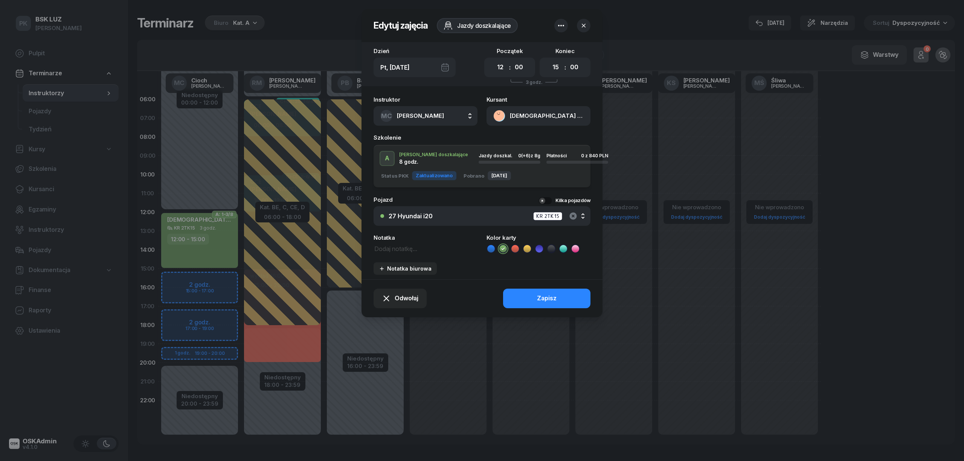
click at [574, 217] on icon "button" at bounding box center [572, 215] width 7 height 7
click at [556, 292] on button "Zapisz" at bounding box center [546, 299] width 87 height 20
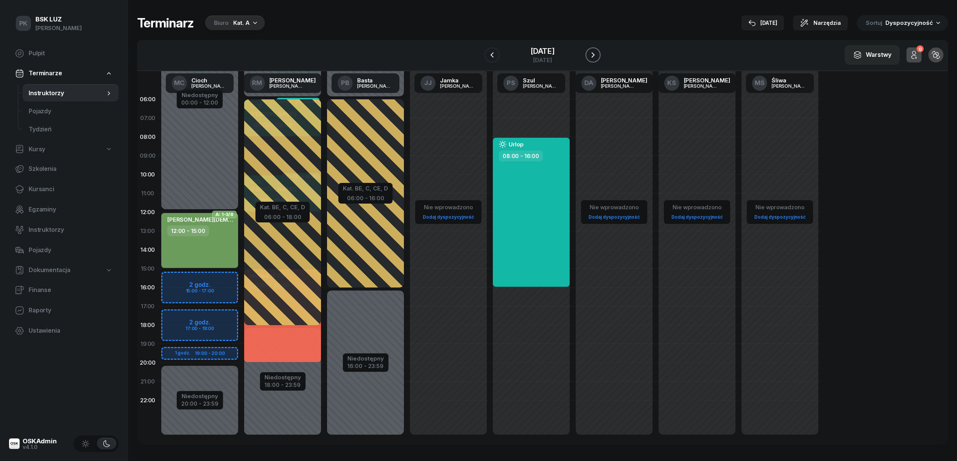
click at [597, 55] on icon "button" at bounding box center [592, 54] width 9 height 9
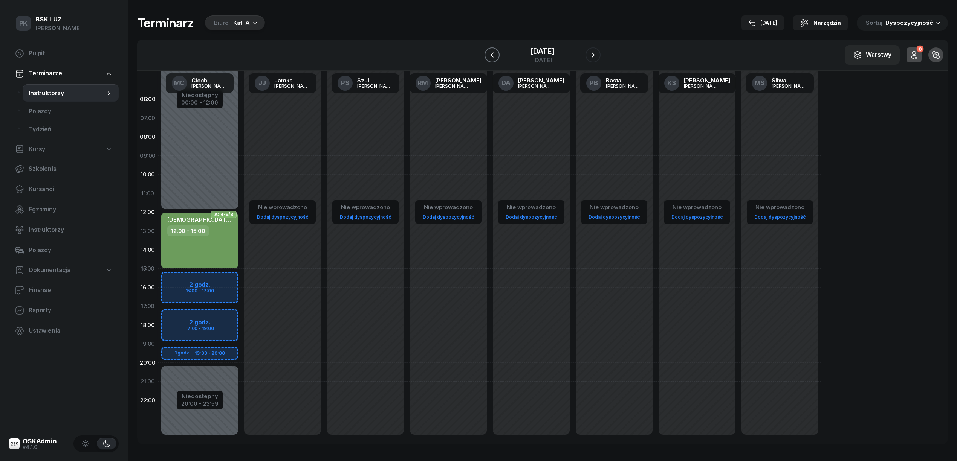
click at [487, 56] on icon "button" at bounding box center [491, 54] width 9 height 9
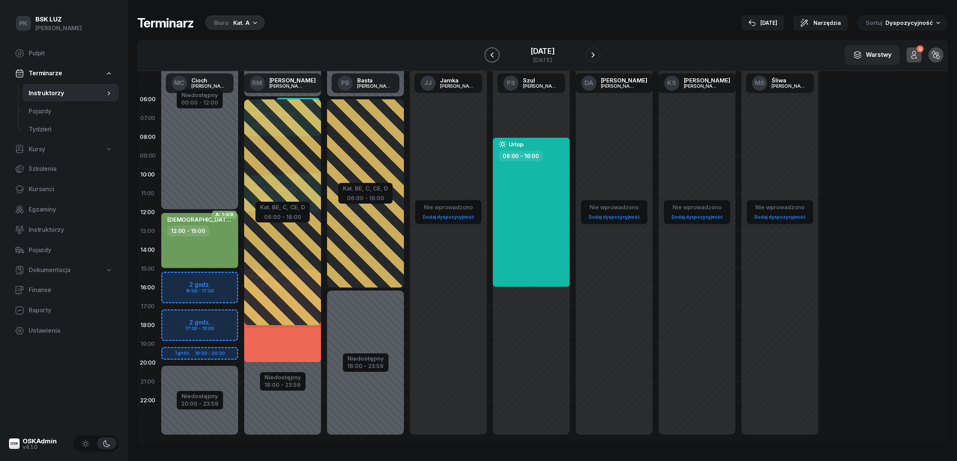
click at [487, 56] on icon "button" at bounding box center [491, 54] width 9 height 9
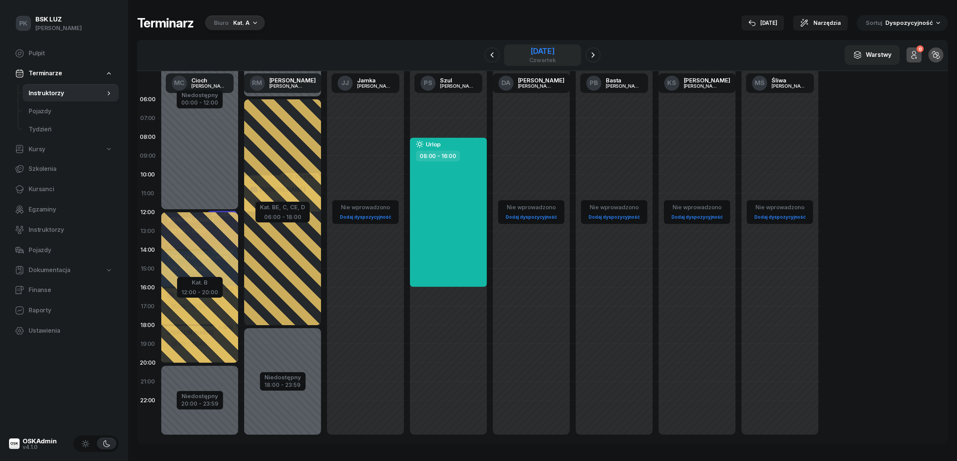
click at [546, 53] on div "23 października 2025" at bounding box center [542, 51] width 27 height 8
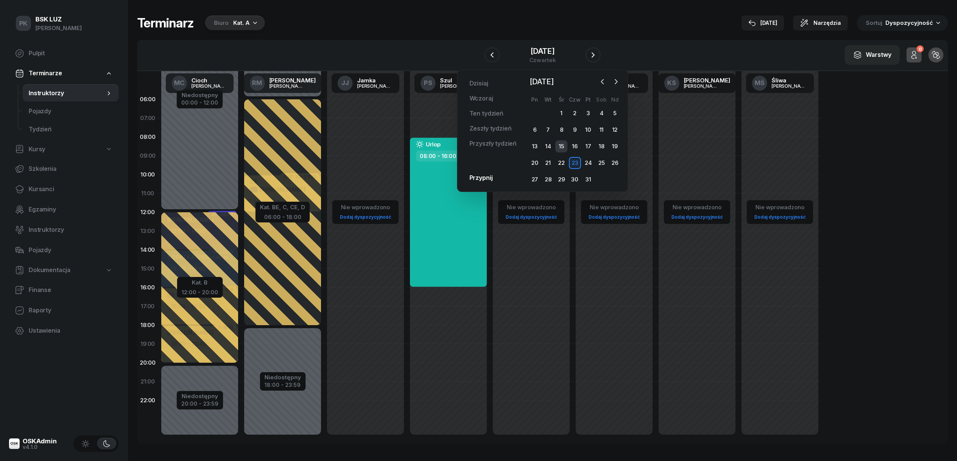
click at [562, 144] on div "15" at bounding box center [561, 146] width 12 height 12
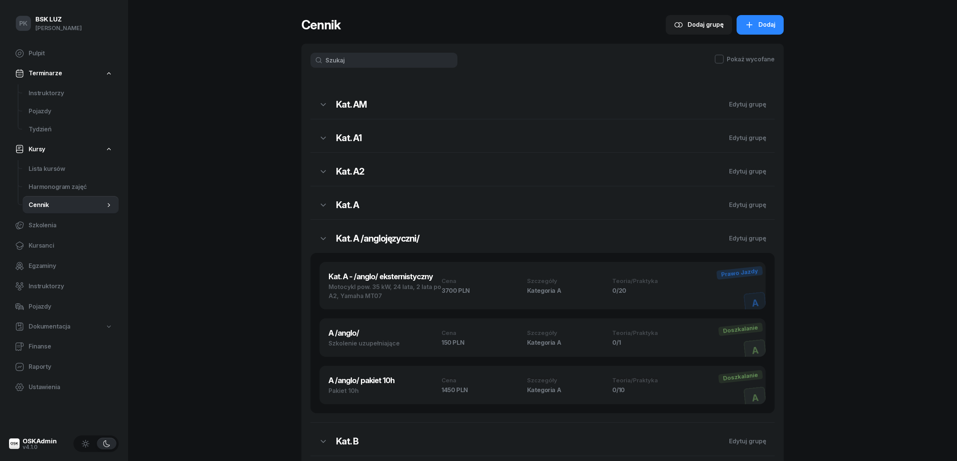
click at [347, 60] on input "text" at bounding box center [383, 60] width 147 height 15
click at [53, 172] on span "Lista kursów" at bounding box center [71, 169] width 84 height 10
select select
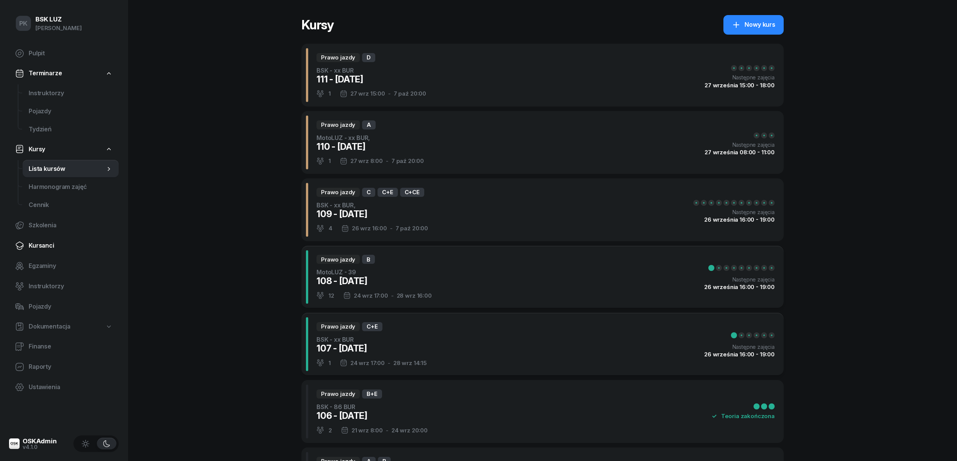
drag, startPoint x: 41, startPoint y: 245, endPoint x: 46, endPoint y: 238, distance: 8.1
click at [41, 244] on span "Kursanci" at bounding box center [71, 246] width 84 height 10
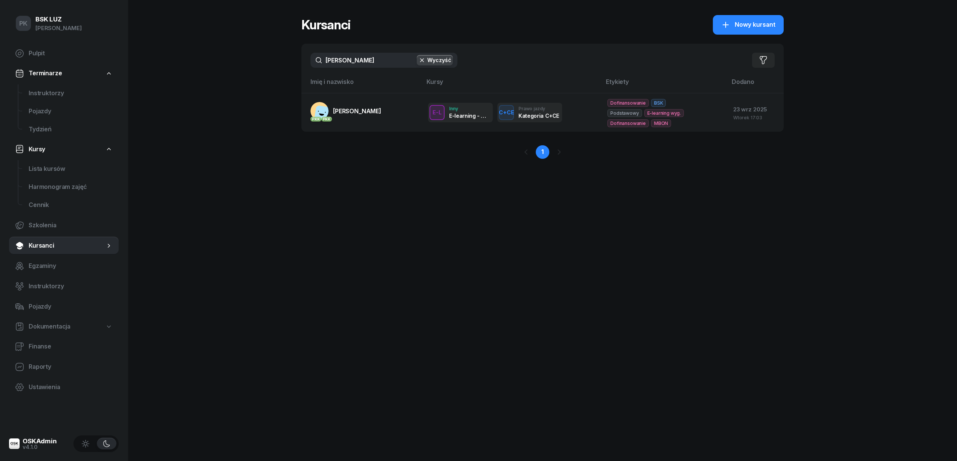
click at [307, 66] on div "rejman Wyczyść Filtruj" at bounding box center [542, 60] width 482 height 33
click at [355, 62] on input "rejman" at bounding box center [383, 60] width 147 height 15
drag, startPoint x: 355, startPoint y: 62, endPoint x: 322, endPoint y: 61, distance: 33.2
click at [322, 61] on input "rejman" at bounding box center [383, 60] width 147 height 15
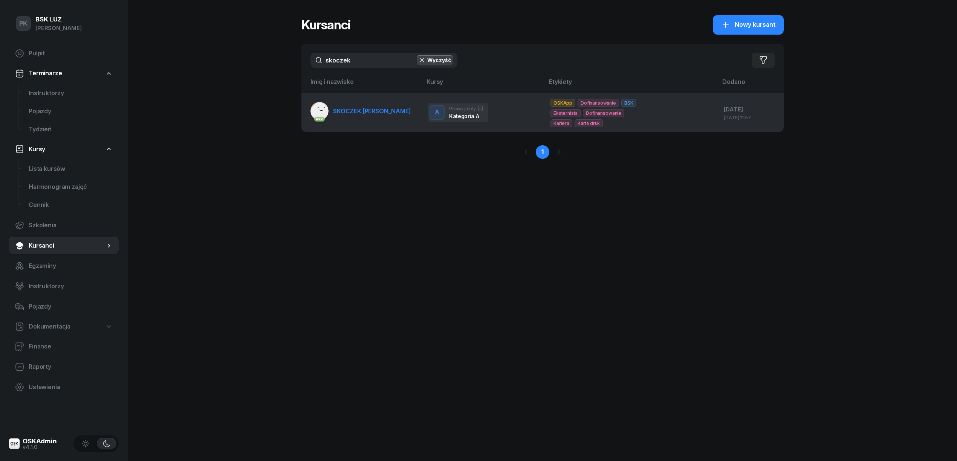
type input "skoczek"
click at [347, 120] on link "PKK SKOCZEK ŁUKASZ" at bounding box center [360, 111] width 101 height 18
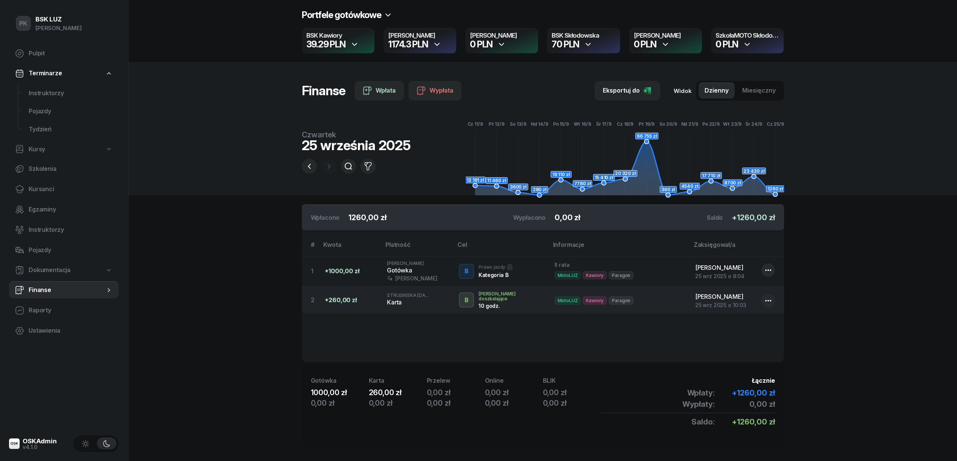
click at [435, 44] on icon "button" at bounding box center [436, 44] width 9 height 9
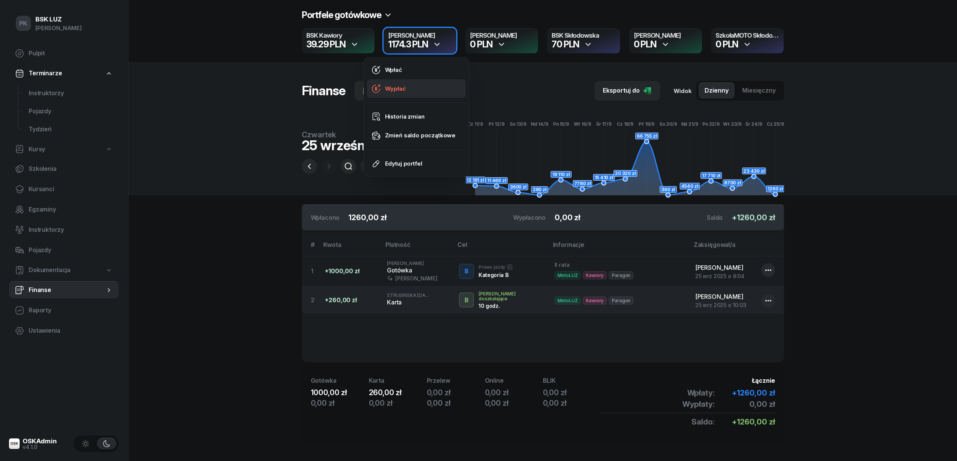
click at [427, 83] on link "Wypłać" at bounding box center [416, 88] width 99 height 19
select select "16"
select select "26"
select select "67eb9ff40a04ba7908a5e502"
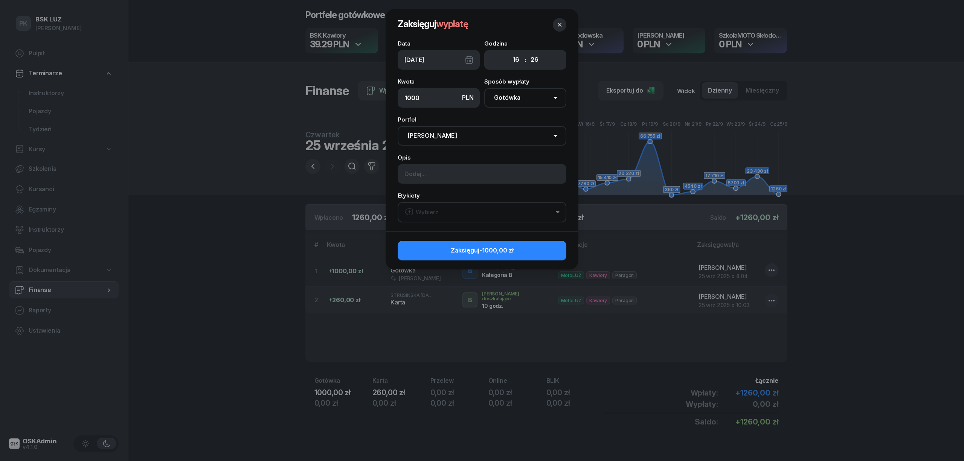
type input "1000"
click at [450, 174] on input at bounding box center [482, 174] width 169 height 20
drag, startPoint x: 449, startPoint y: 175, endPoint x: 466, endPoint y: 175, distance: 17.0
click at [466, 175] on input "[PERSON_NAME] zabrał 16:30" at bounding box center [482, 174] width 169 height 20
click at [439, 172] on input "[PERSON_NAME] zabrał 16:30" at bounding box center [482, 174] width 169 height 20
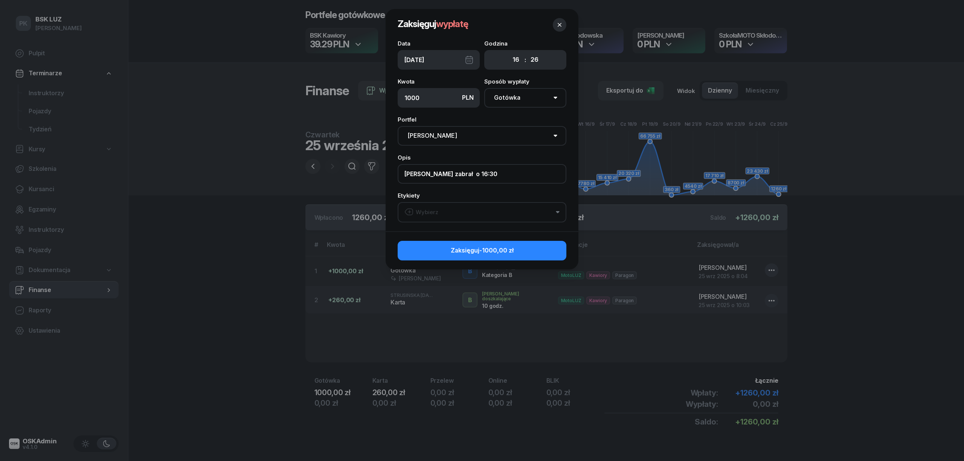
click at [441, 174] on input "[PERSON_NAME] zabrał o 16:30" at bounding box center [482, 174] width 169 height 20
click at [456, 172] on input "[PERSON_NAME] zabrał o 16:30" at bounding box center [482, 174] width 169 height 20
type input "[PERSON_NAME] zabrał o 16:26"
click at [444, 206] on button "Wybierz" at bounding box center [482, 212] width 169 height 20
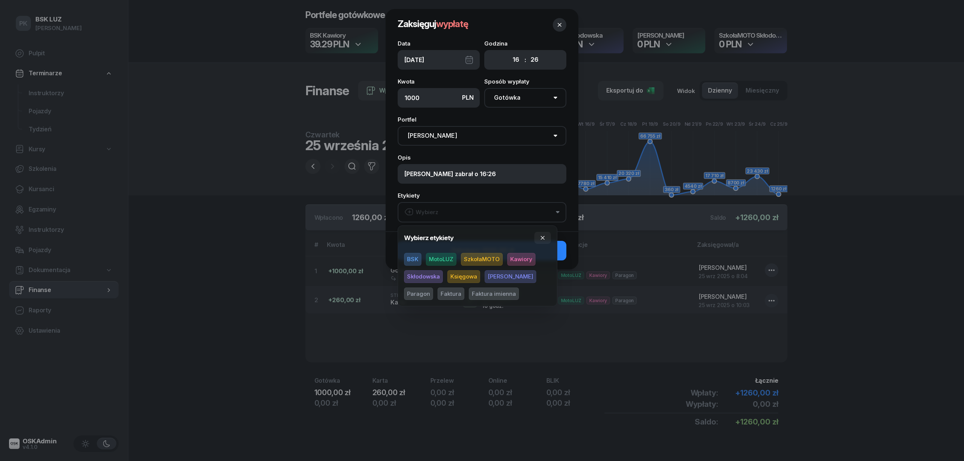
click at [444, 258] on span "MotoLUZ" at bounding box center [441, 259] width 31 height 13
click at [517, 261] on span "Kawiory" at bounding box center [521, 259] width 28 height 13
click at [544, 240] on icon "button" at bounding box center [543, 238] width 6 height 6
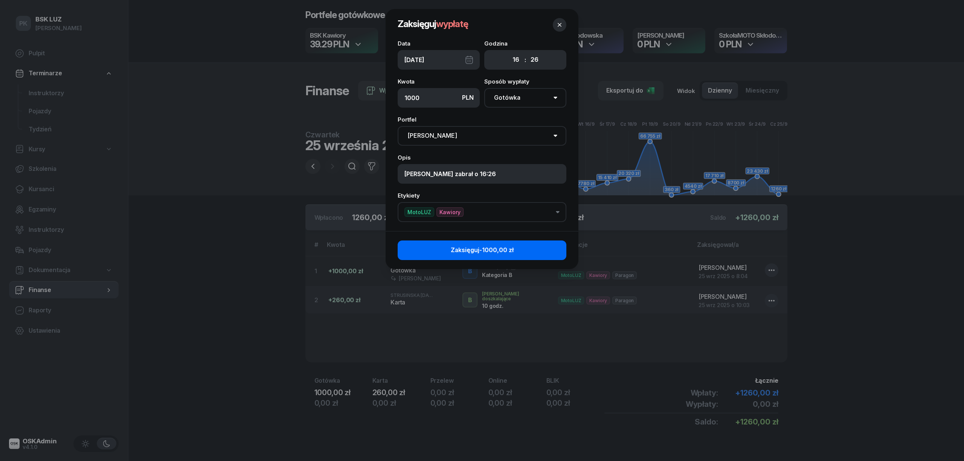
click at [545, 246] on button "Zaksięguj -1000,00 zł" at bounding box center [482, 251] width 169 height 20
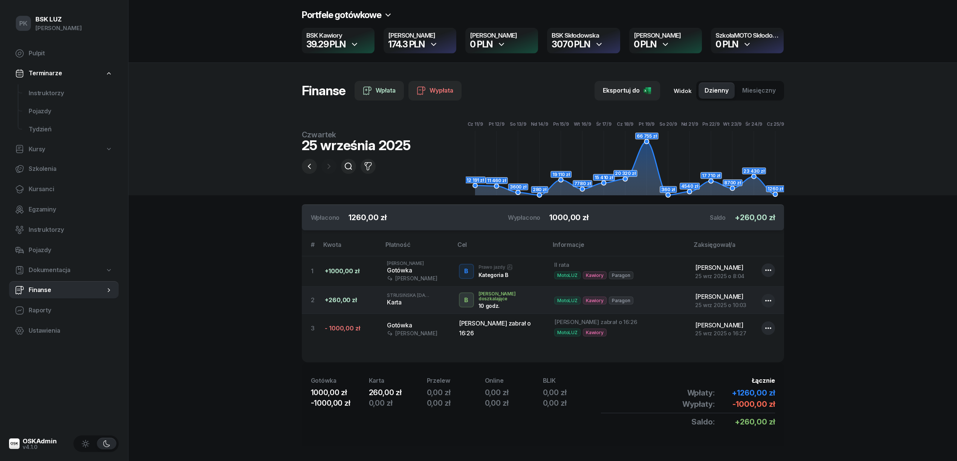
click at [597, 46] on icon "button" at bounding box center [598, 44] width 9 height 9
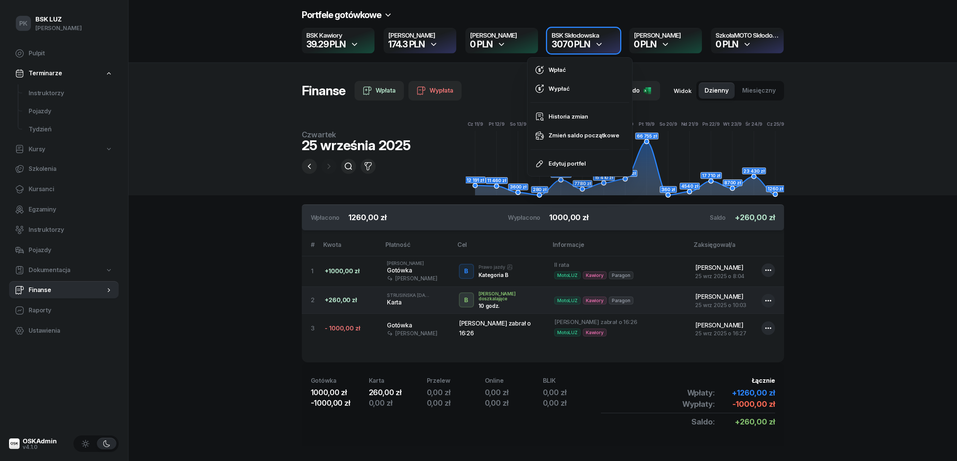
click at [188, 275] on section "Portfele gotówkowe BSK Kawiory 39.29 PLN MotoLUZ Kawiory 174.3 PLN SzkołaMOTO K…" at bounding box center [542, 234] width 828 height 469
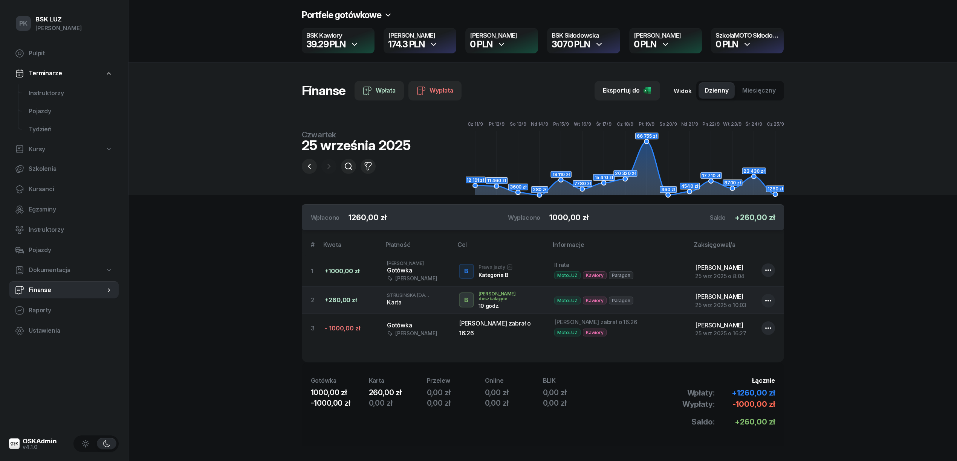
click at [606, 44] on div "3070 PLN" at bounding box center [583, 44] width 64 height 9
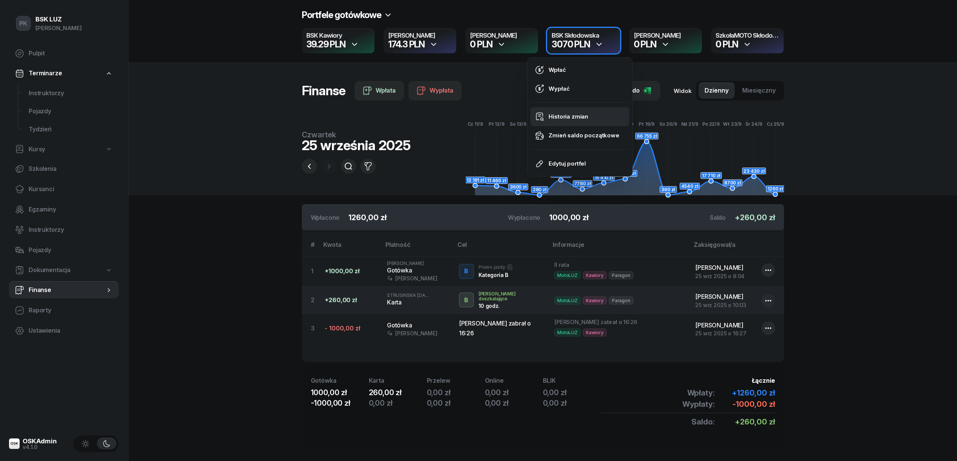
click at [574, 114] on div "Historia zmian" at bounding box center [568, 117] width 40 height 10
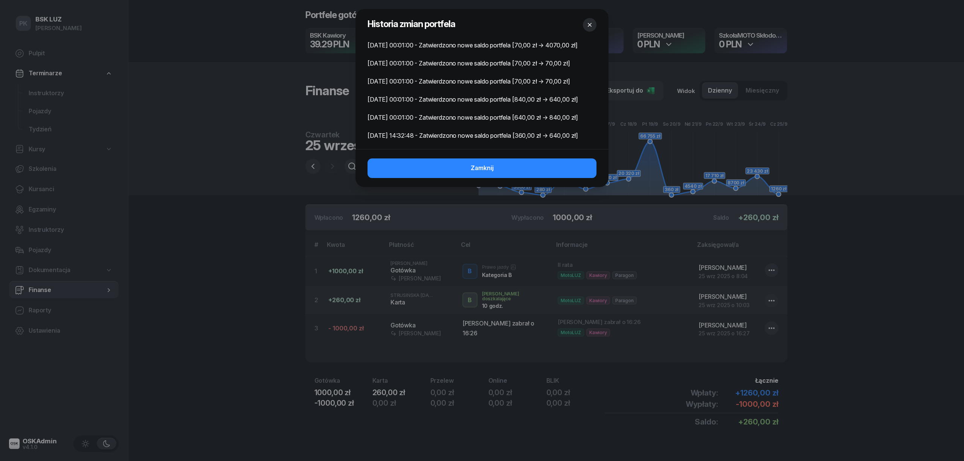
click at [589, 26] on icon "button" at bounding box center [590, 25] width 8 height 8
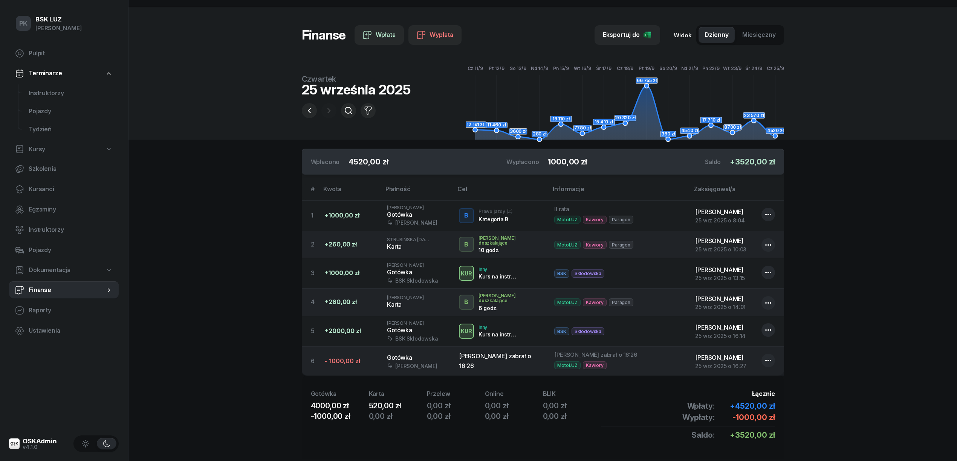
scroll to position [24, 0]
